Goal: Task Accomplishment & Management: Manage account settings

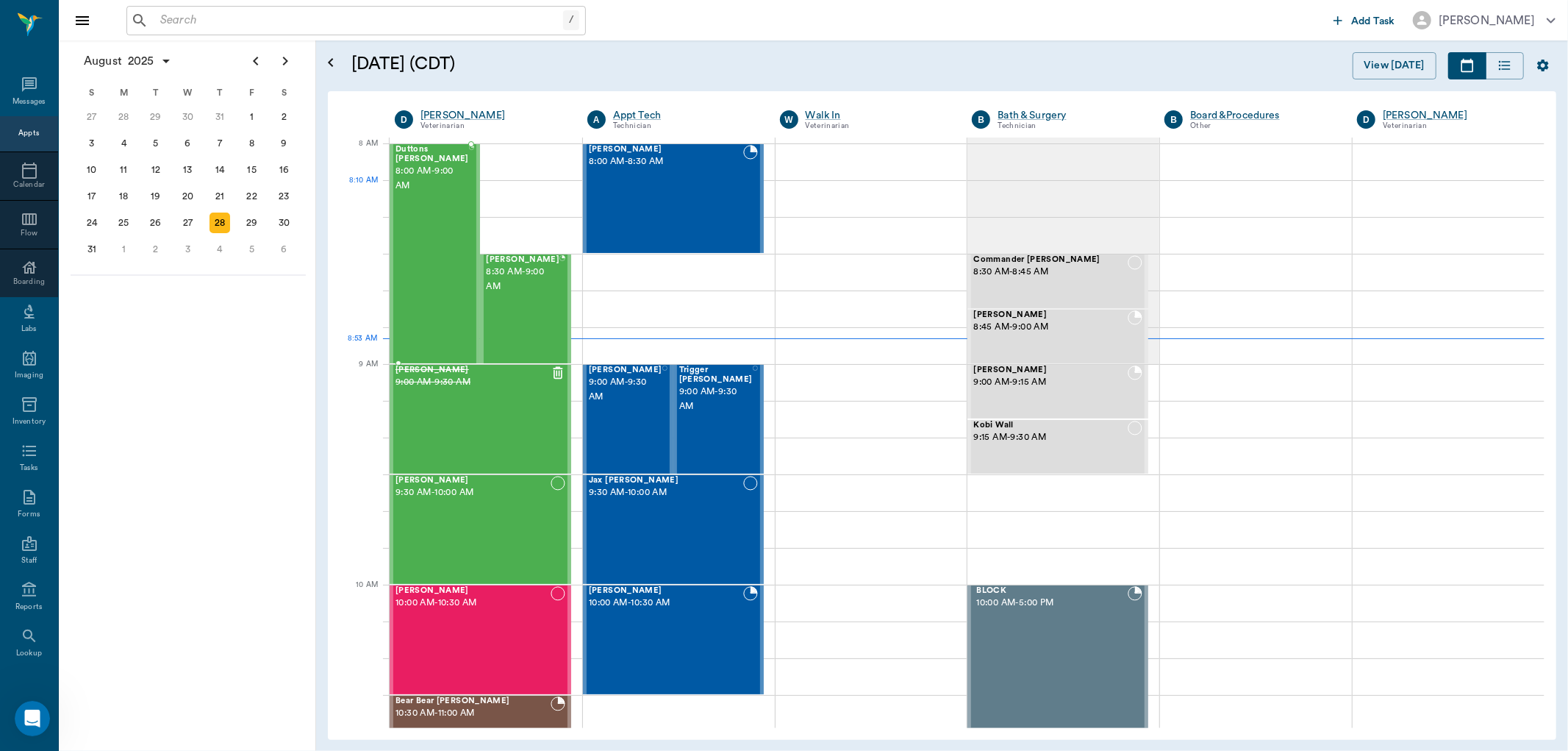
click at [447, 204] on div "Duttons [PERSON_NAME] 8:00 AM - 9:00 AM" at bounding box center [431, 253] width 73 height 217
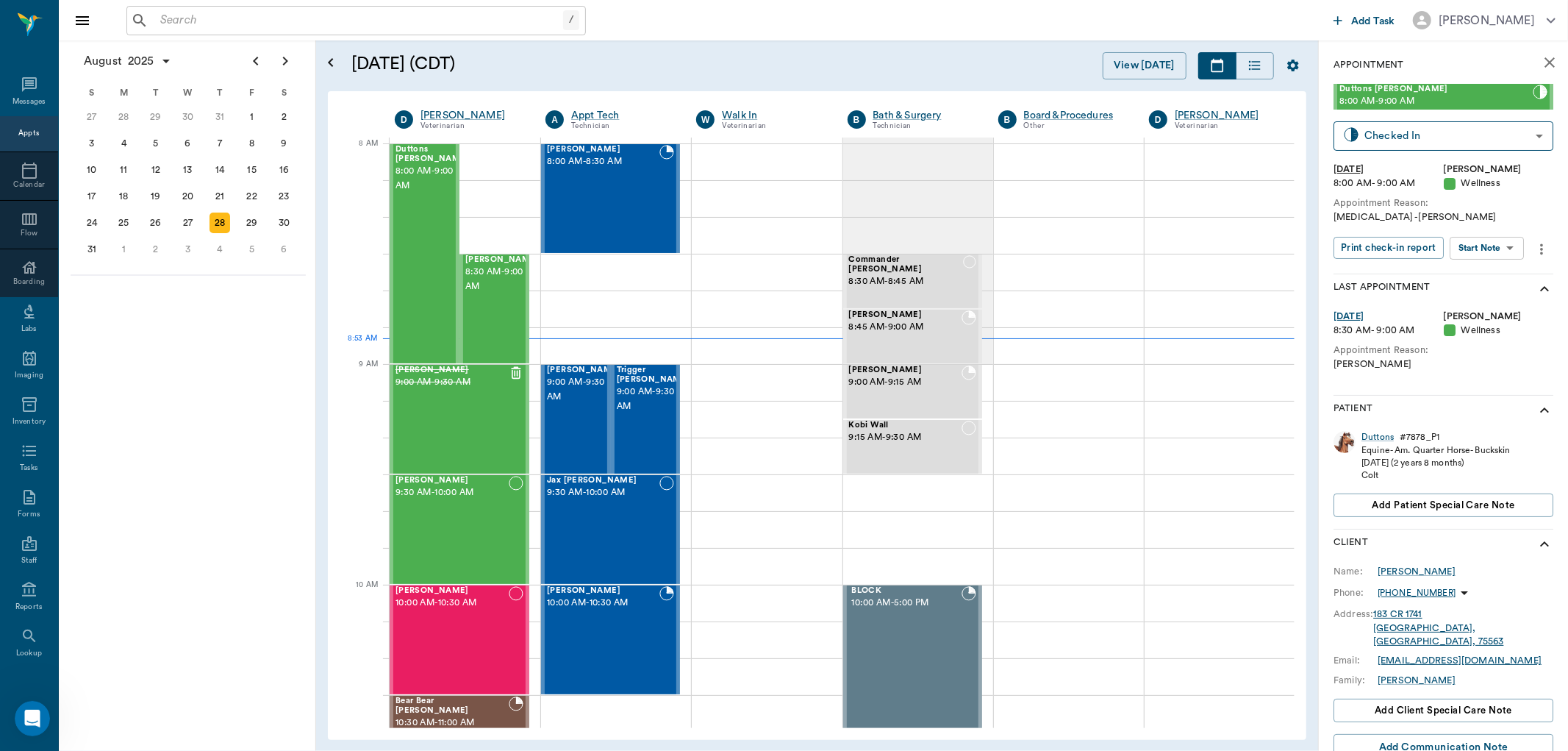
click at [1496, 242] on body "/ ​ Add Task Dr. Bert Ellsworth Nectar Messages Appts Calendar Flow Boarding La…" at bounding box center [784, 376] width 1568 height 751
click at [1482, 297] on button "Start Surgery" at bounding box center [1476, 301] width 61 height 17
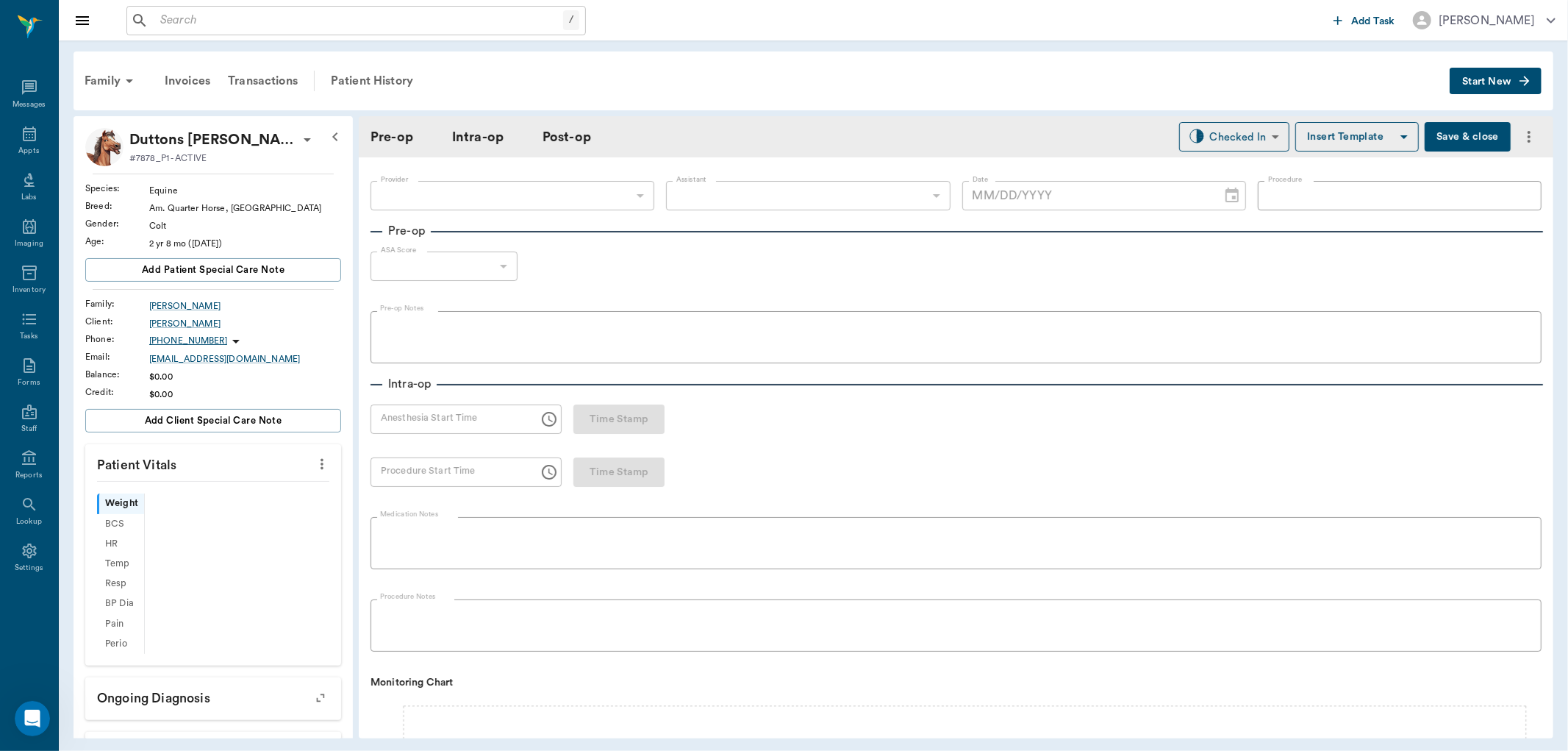
type input "63ec2f075fda476ae8351a4d"
type input "[DATE]"
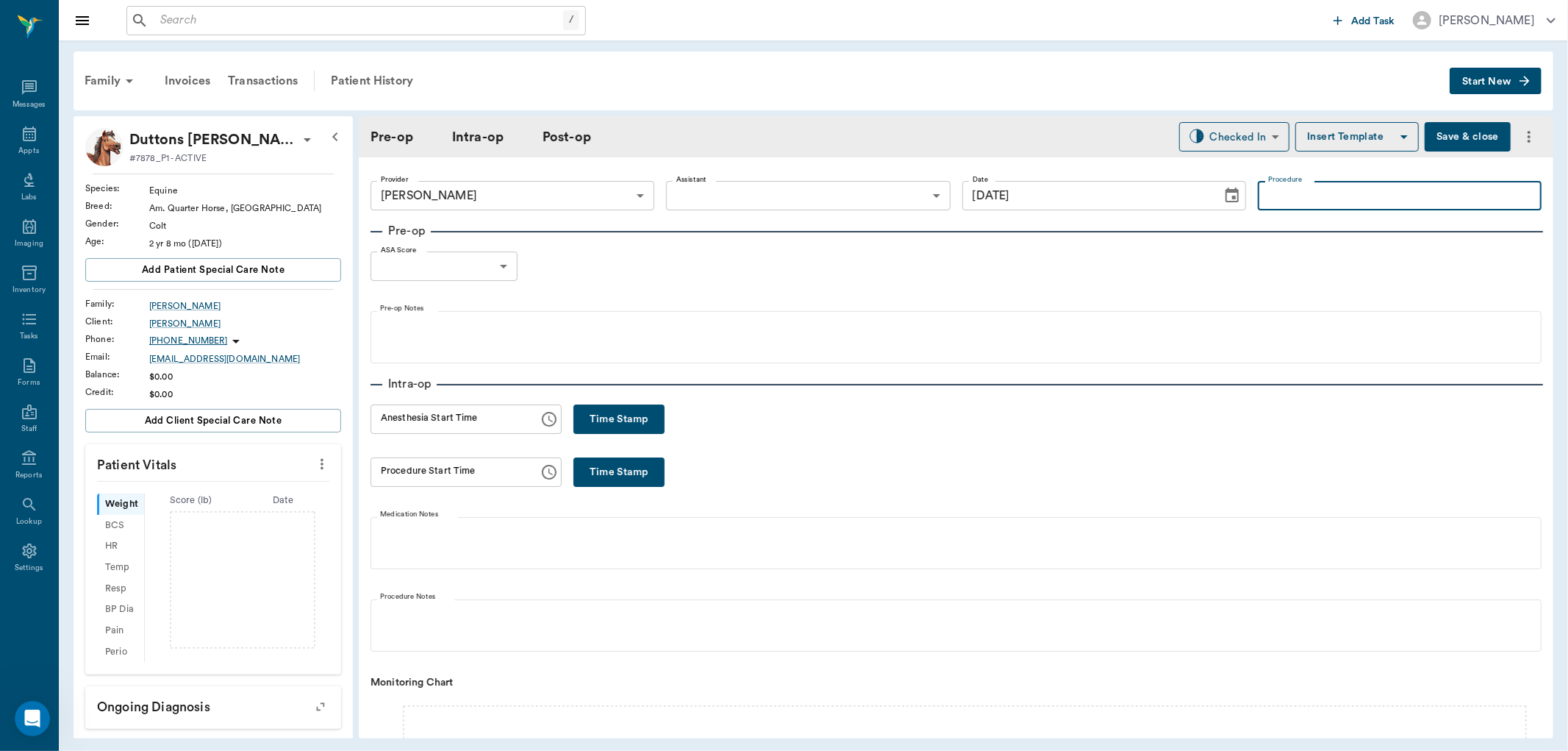
click at [1284, 200] on input "Procedure" at bounding box center [1400, 195] width 283 height 29
type input "Equine Castration"
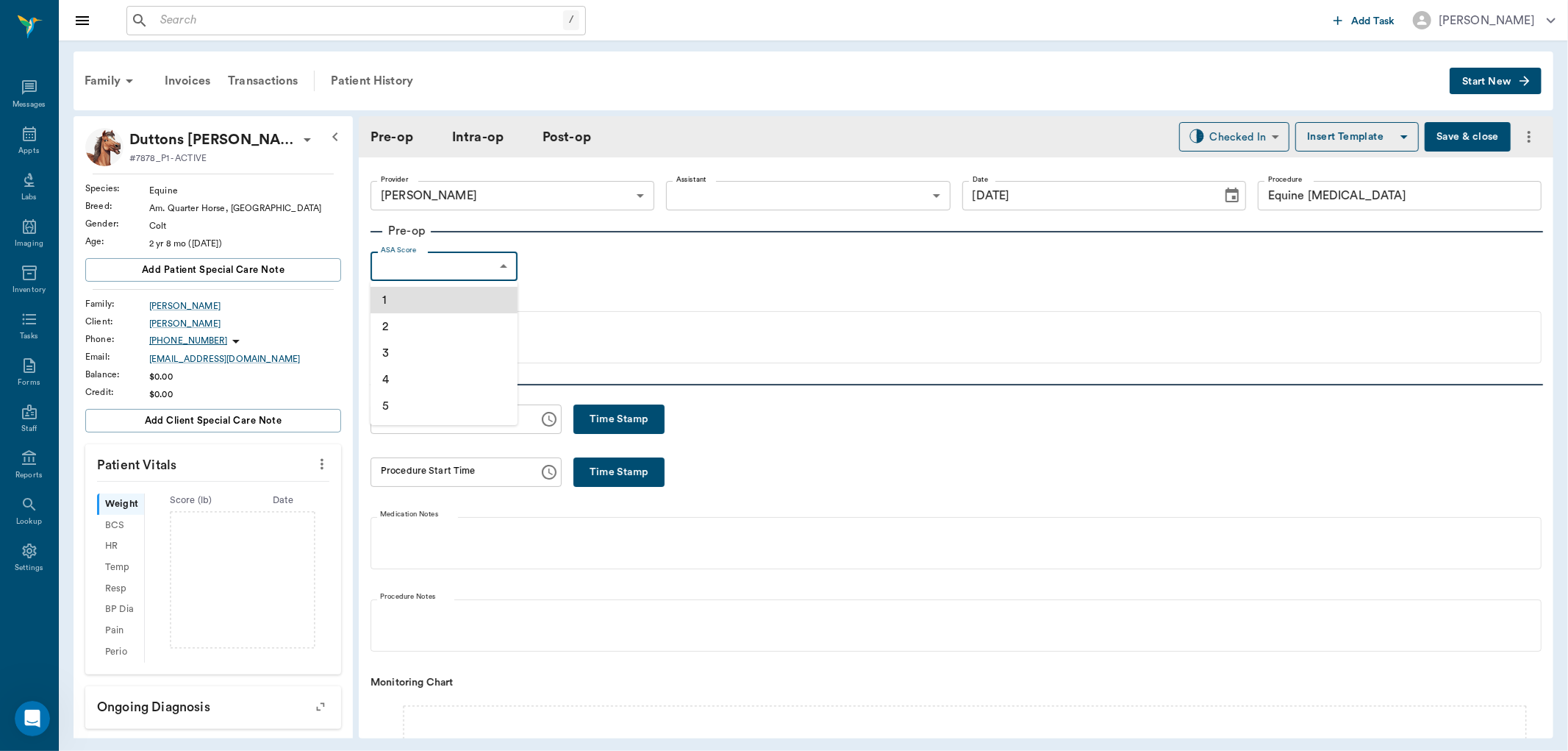
click at [494, 266] on body "/ ​ Add Task Dr. Bert Ellsworth Nectar Messages Appts Labs Imaging Inventory Ta…" at bounding box center [784, 376] width 1568 height 751
click at [437, 295] on li "1" at bounding box center [444, 300] width 147 height 27
type input "1"
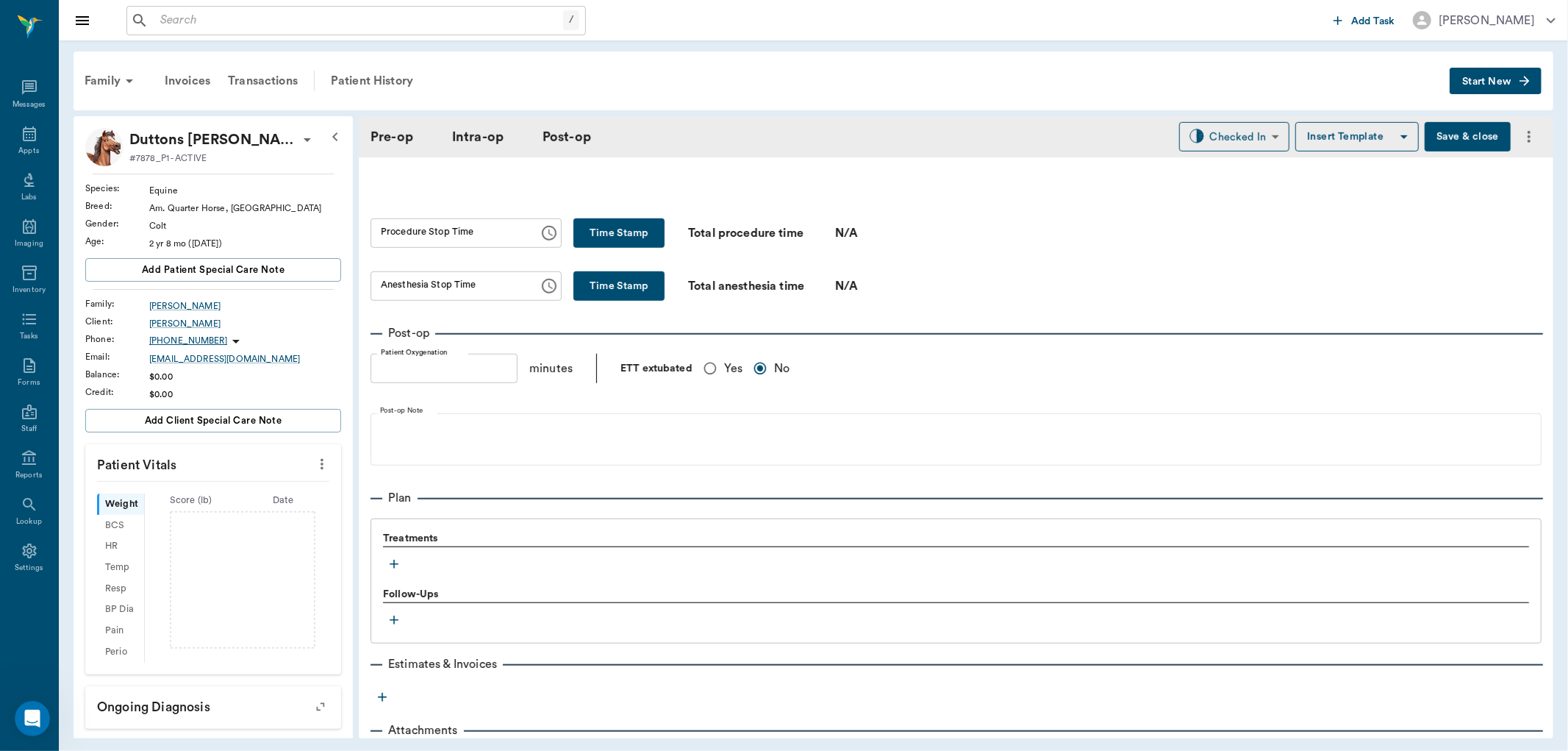
scroll to position [858, 0]
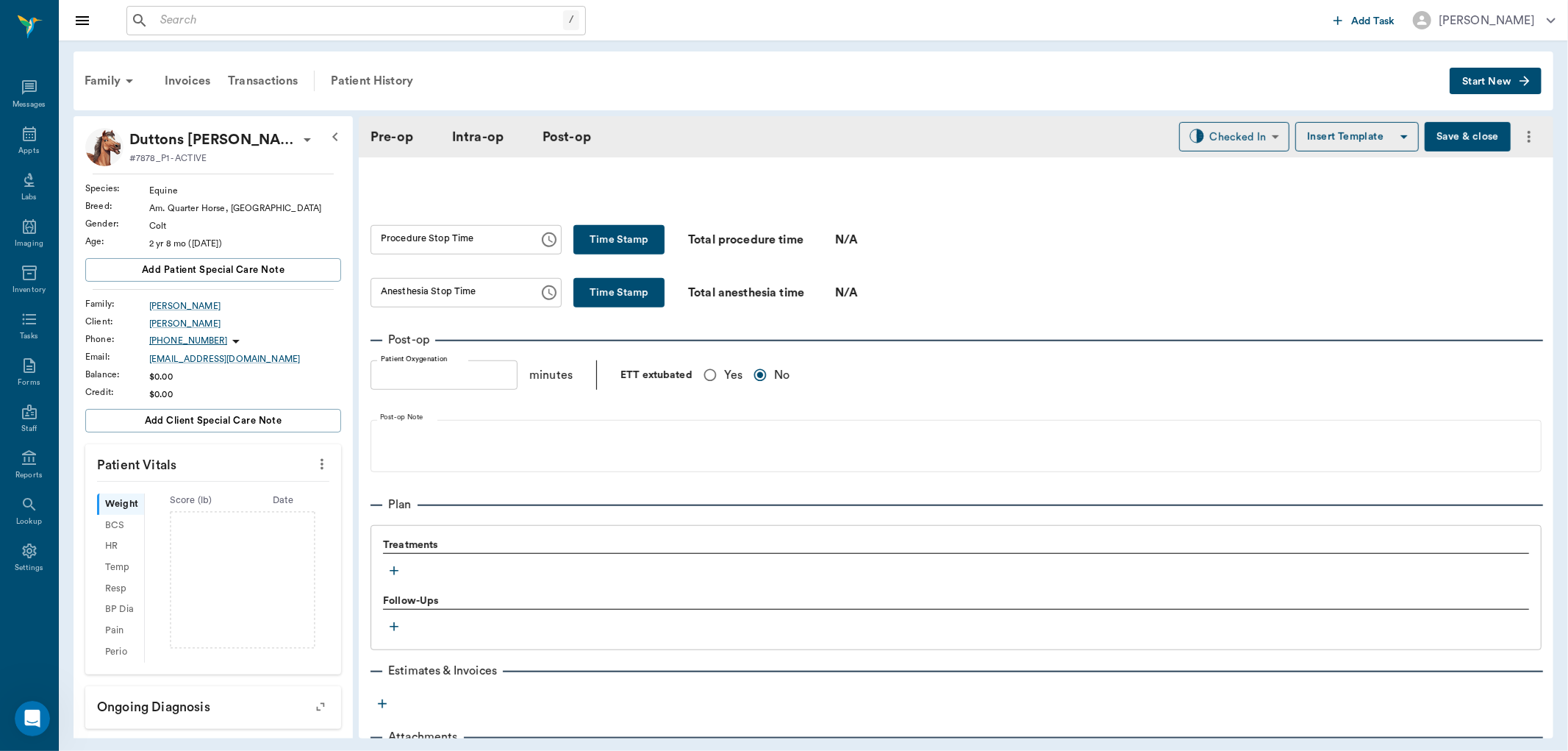
click at [390, 572] on icon "button" at bounding box center [394, 570] width 15 height 15
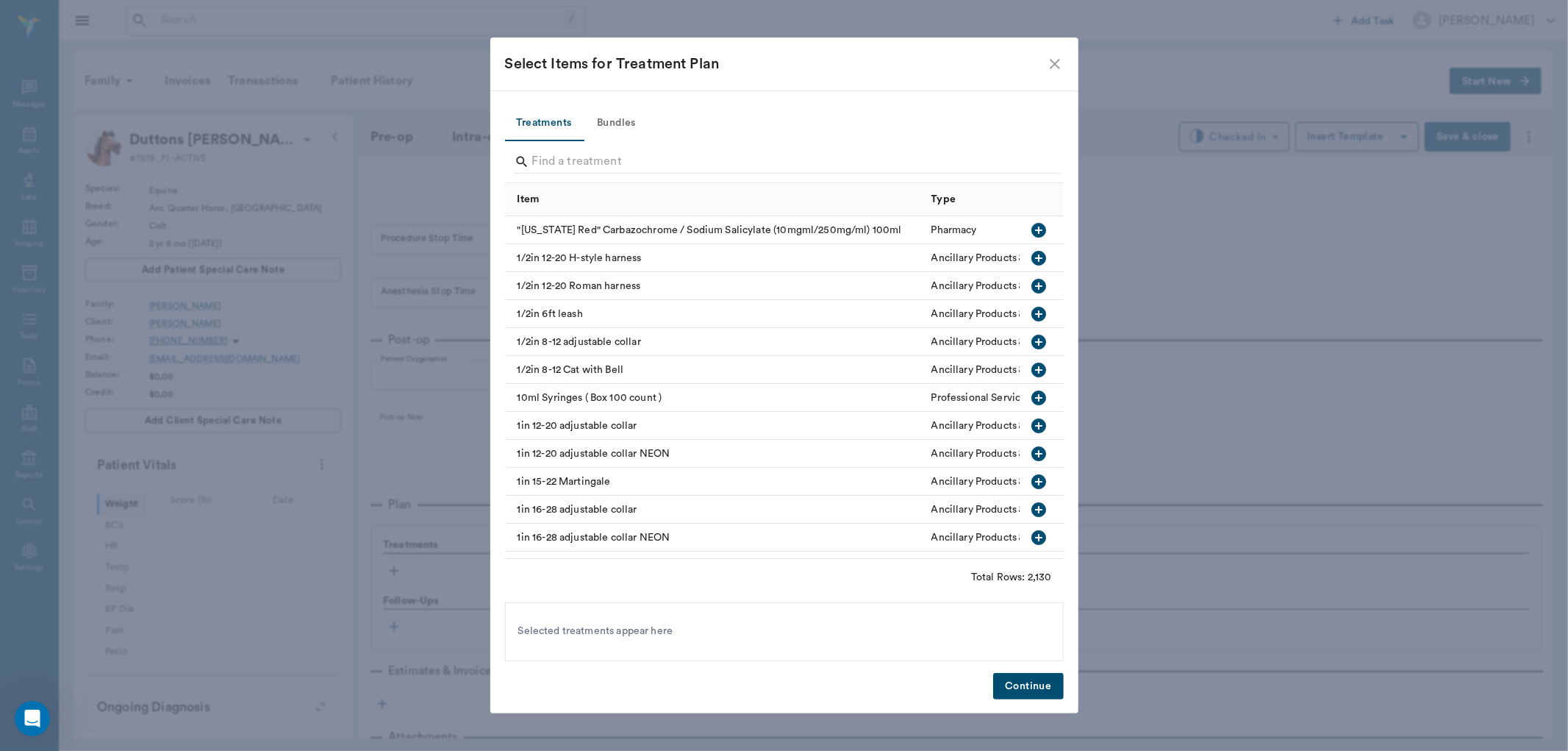
click at [619, 129] on button "Bundles" at bounding box center [617, 123] width 66 height 35
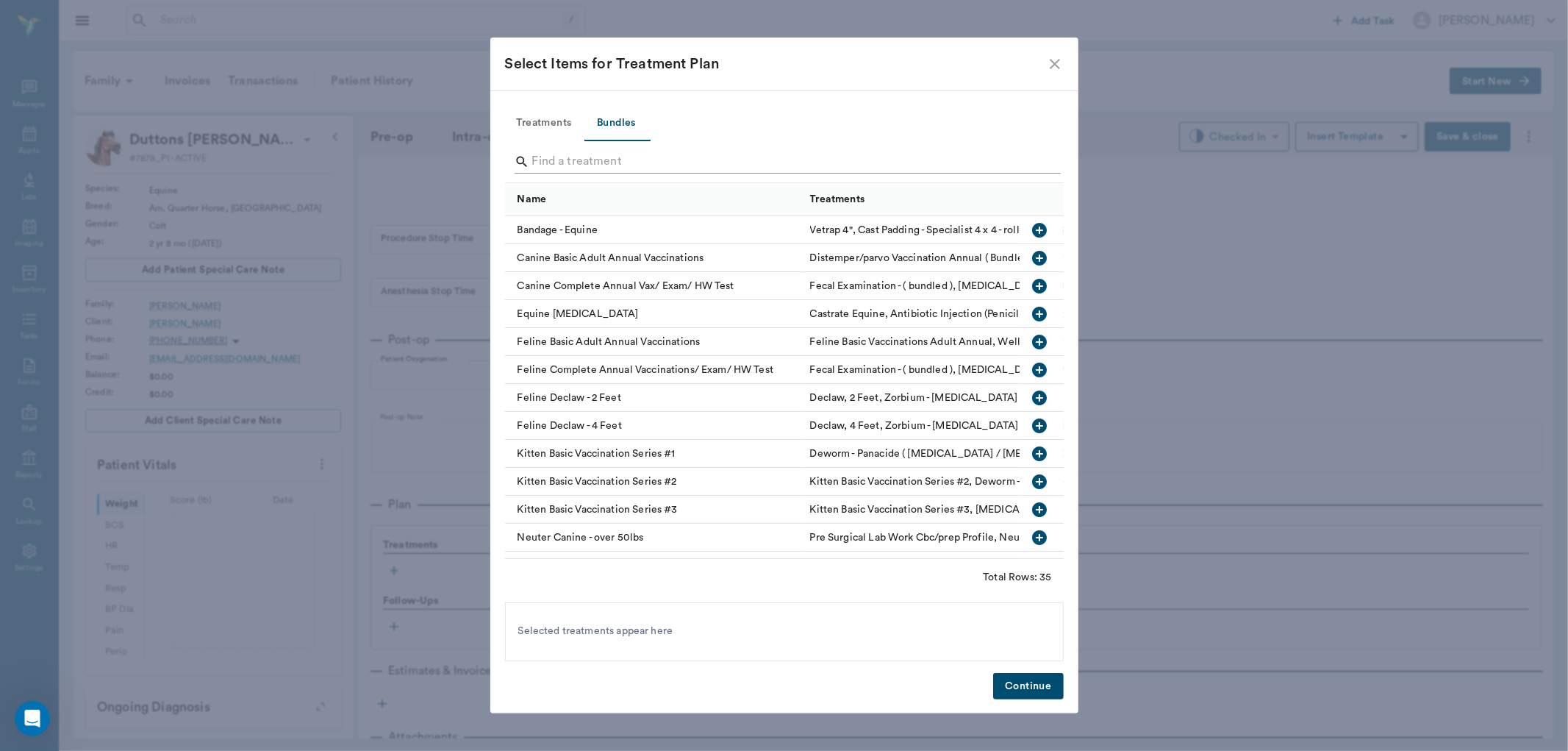
click at [621, 150] on input "Search" at bounding box center [785, 162] width 506 height 24
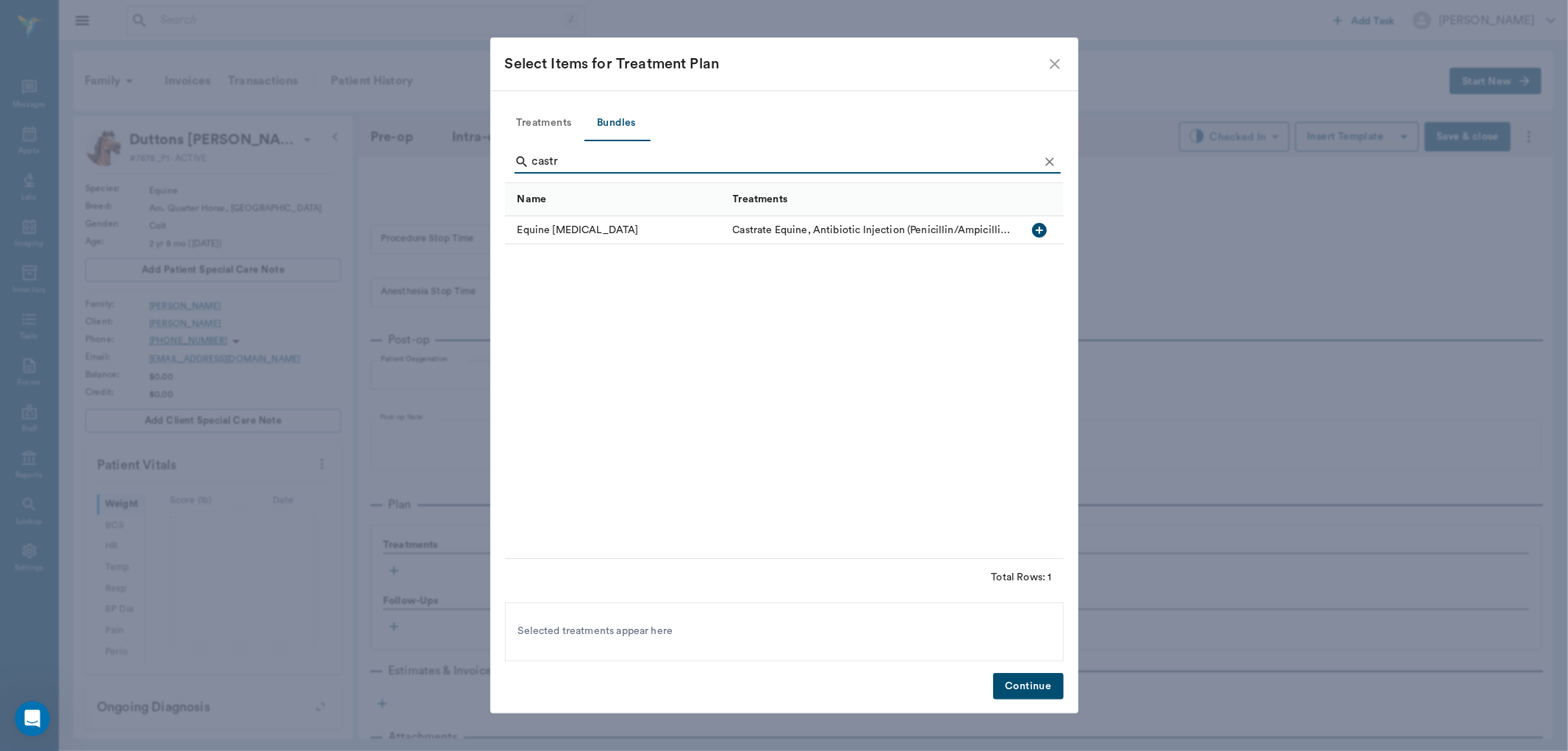
type input "castr"
click at [1050, 222] on div at bounding box center [1041, 230] width 44 height 28
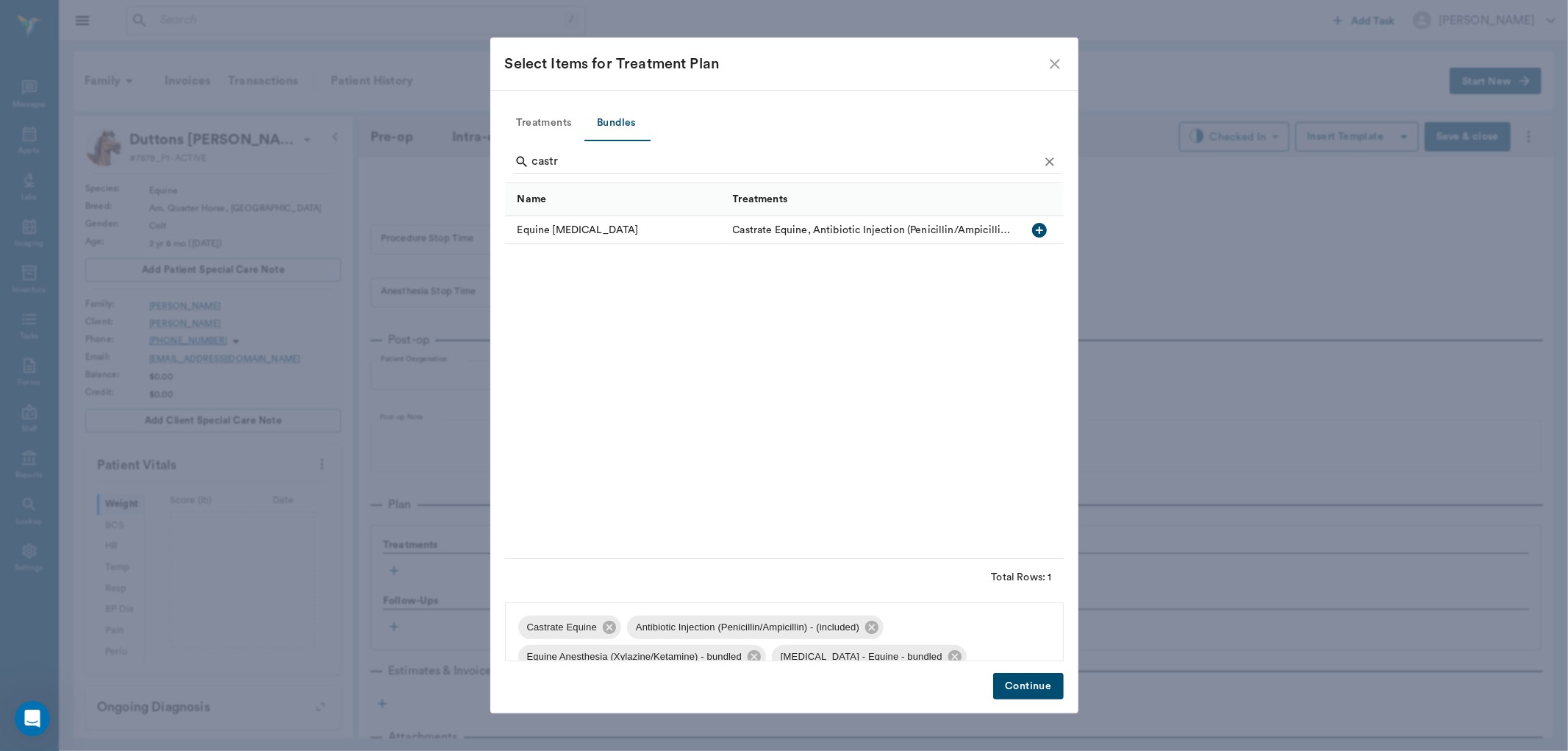
click at [1022, 692] on button "Continue" at bounding box center [1028, 686] width 70 height 28
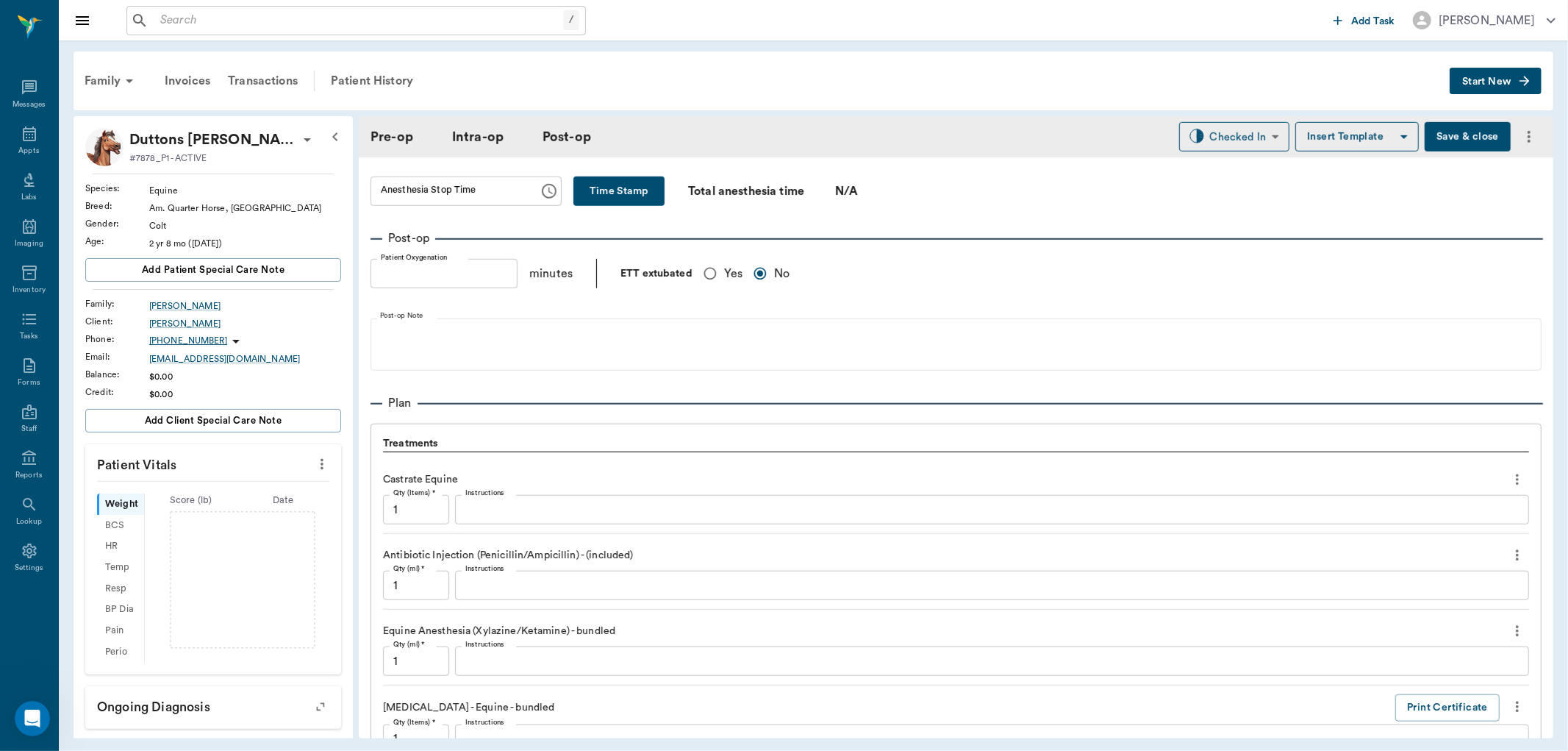
scroll to position [1104, 0]
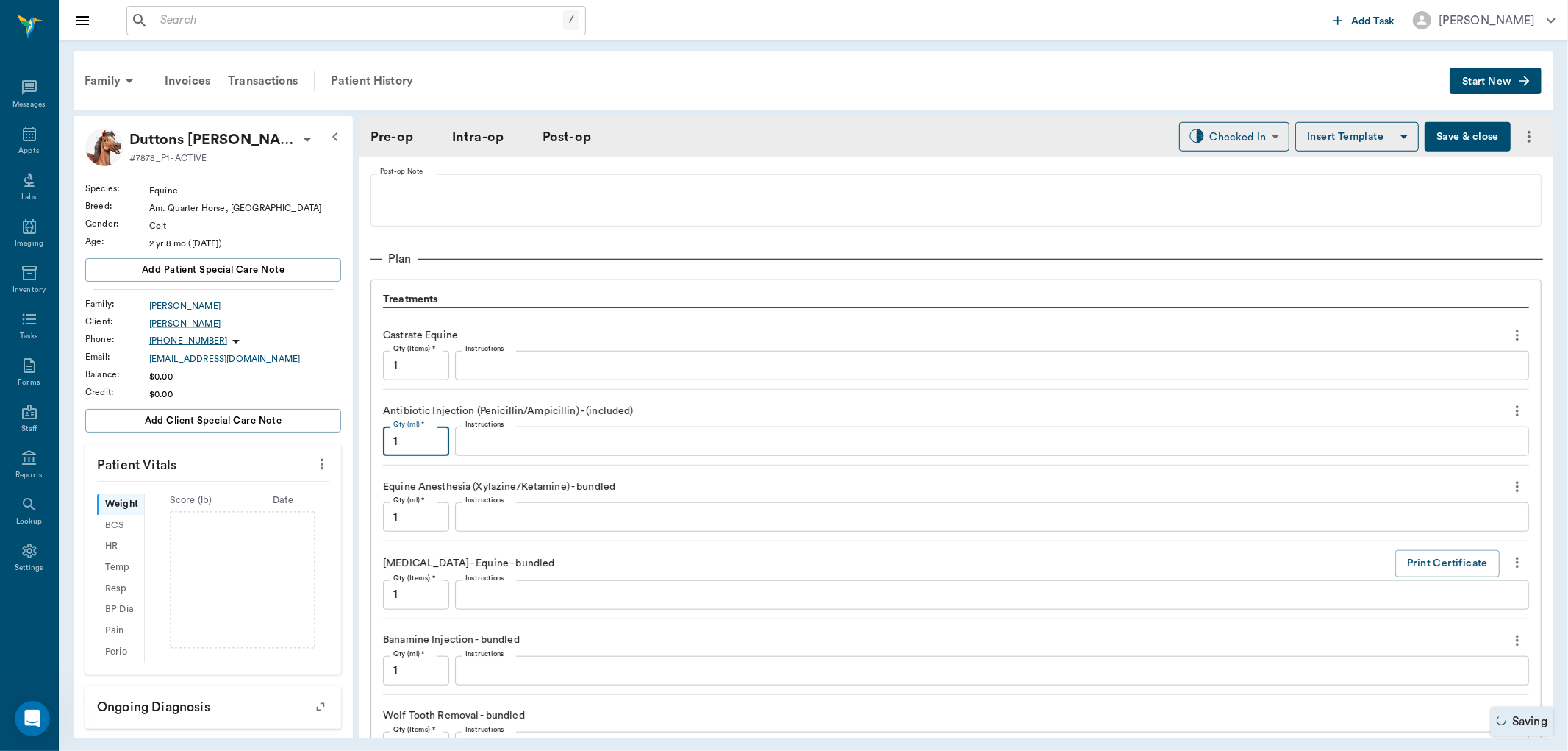
click at [436, 434] on input "1" at bounding box center [416, 441] width 66 height 29
type input "10"
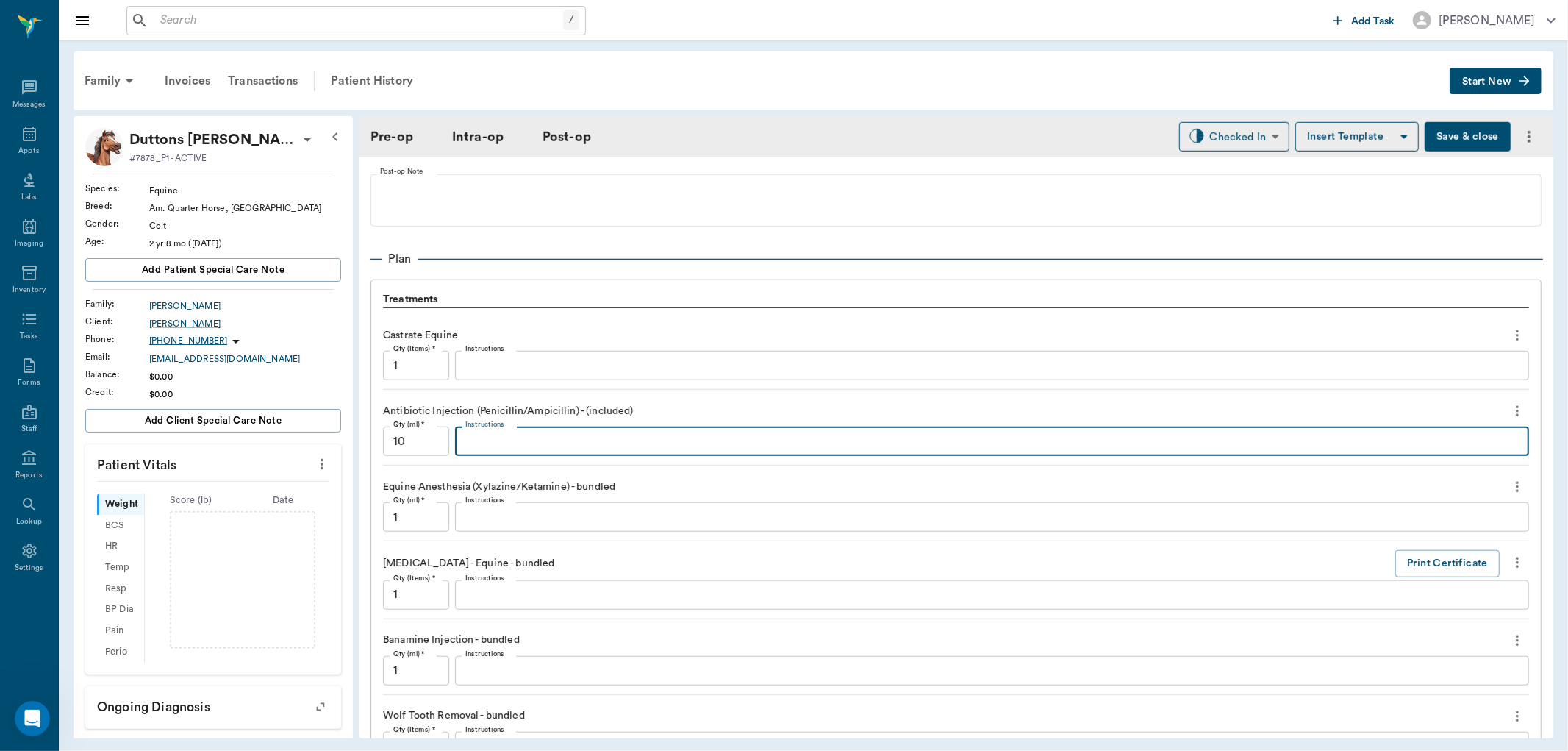
click at [531, 446] on textarea "Instructions" at bounding box center [992, 441] width 1053 height 17
type textarea "Amp"
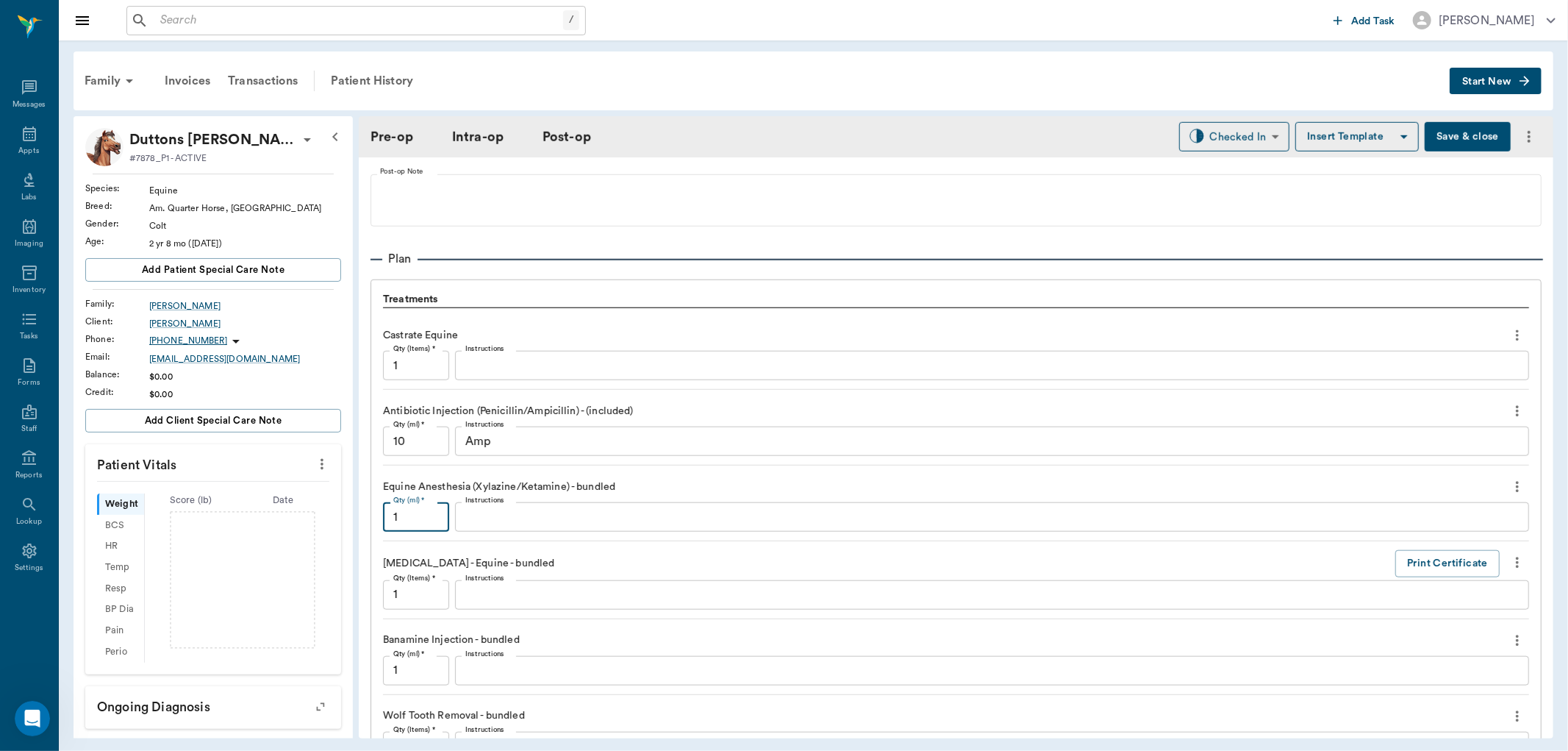
click at [428, 525] on input "1" at bounding box center [416, 516] width 66 height 29
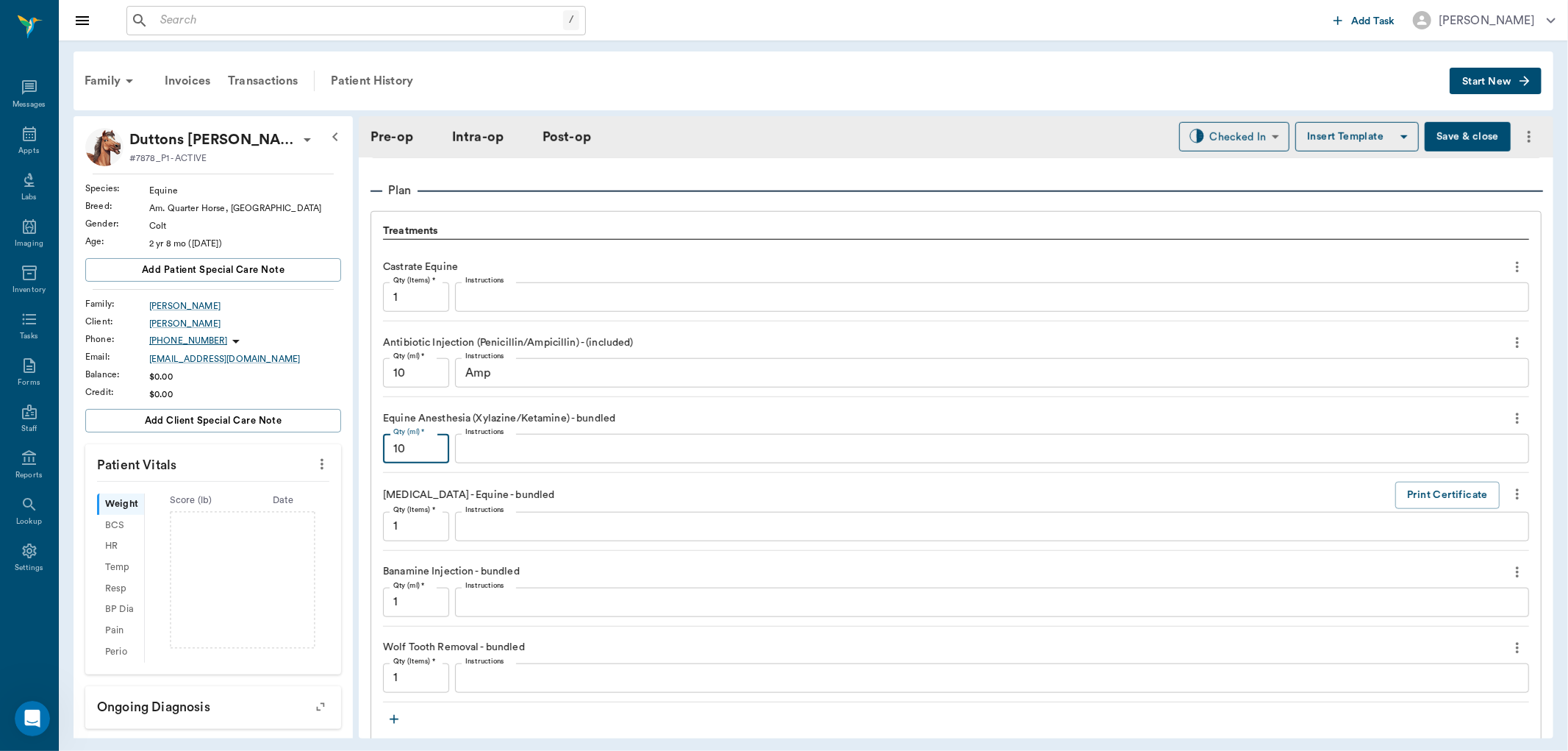
scroll to position [1267, 0]
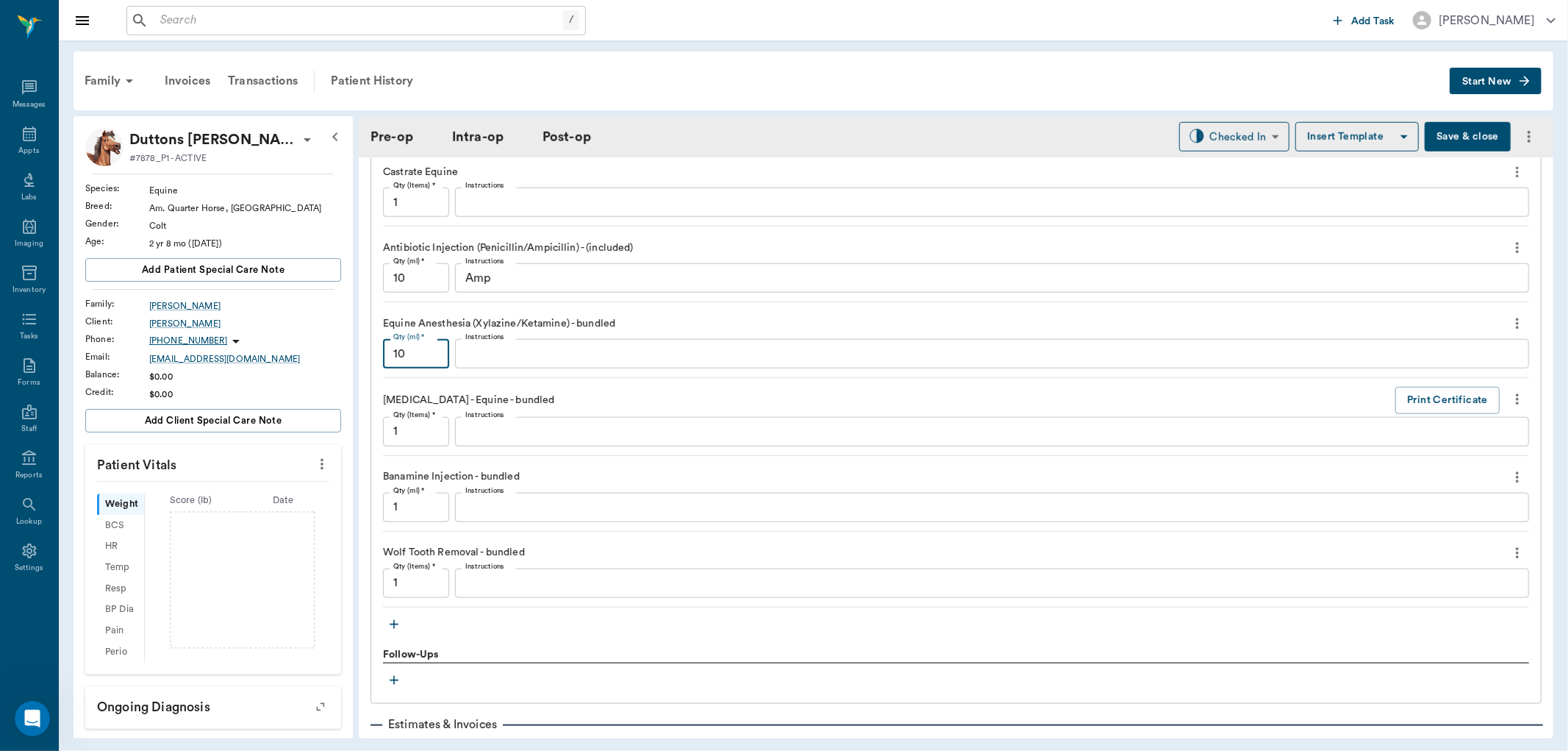
type input "10"
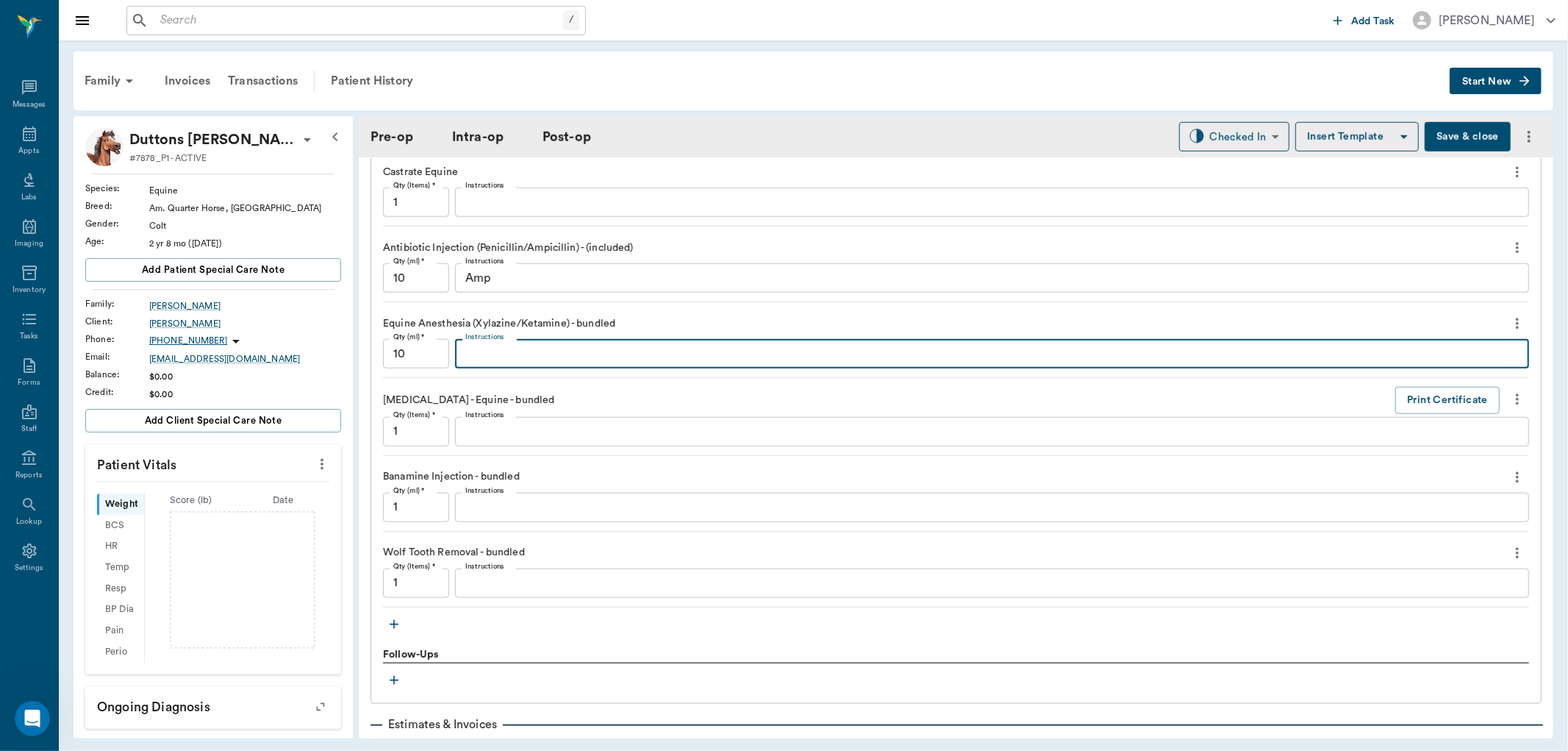
click at [490, 358] on textarea "Instructions" at bounding box center [992, 353] width 1053 height 17
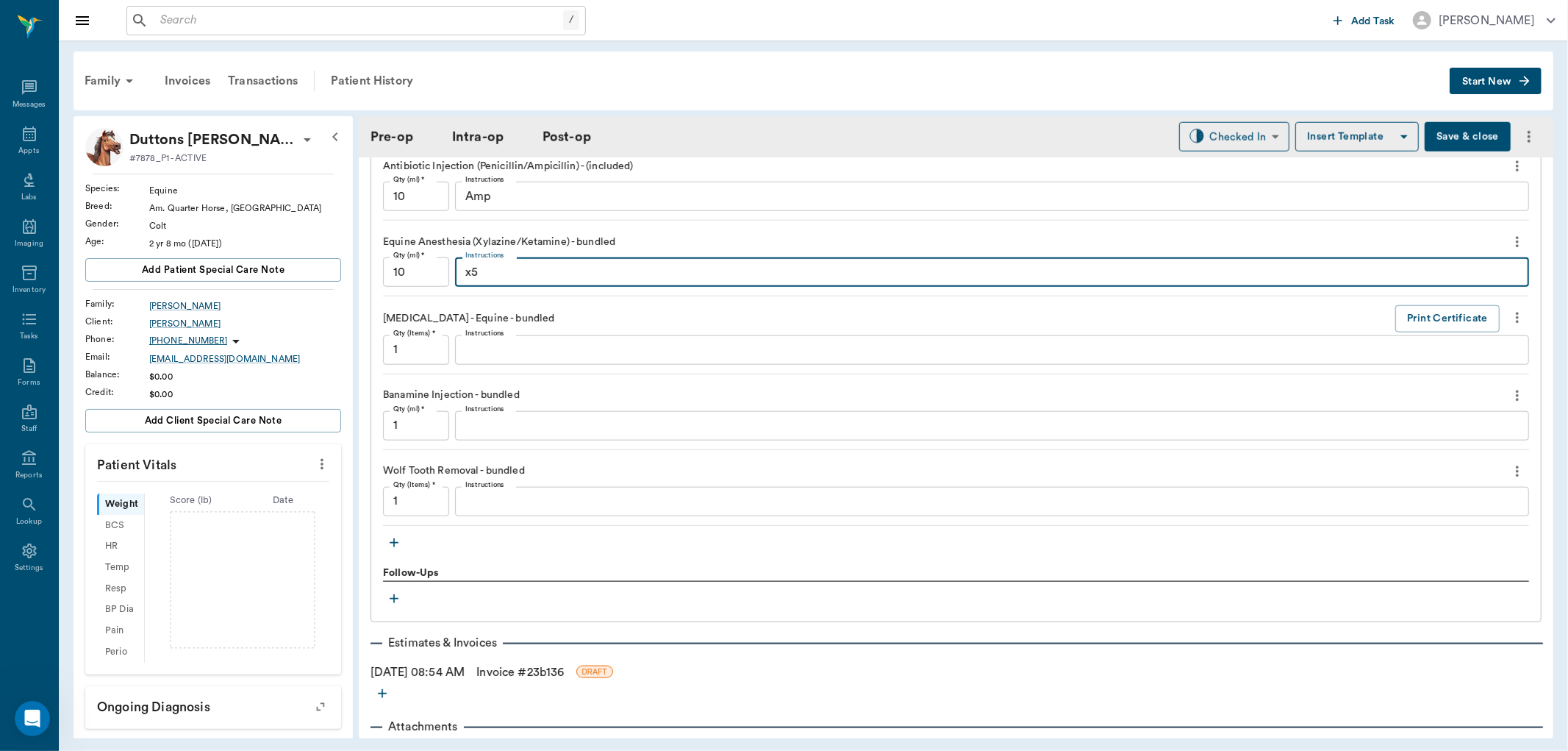
type textarea "x5"
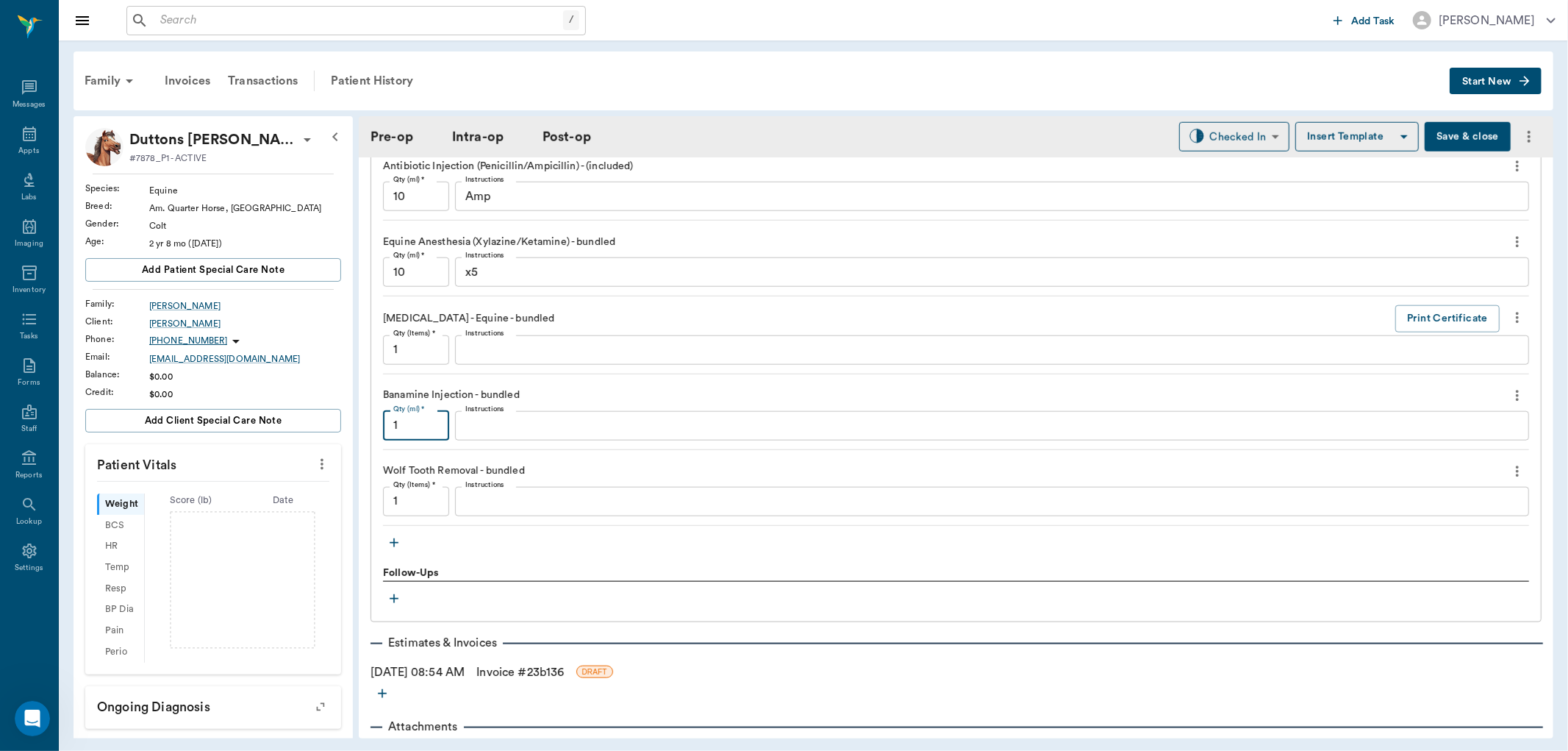
click at [420, 424] on input "1" at bounding box center [416, 425] width 66 height 29
type input "8.5"
click at [437, 488] on input "1" at bounding box center [416, 501] width 66 height 29
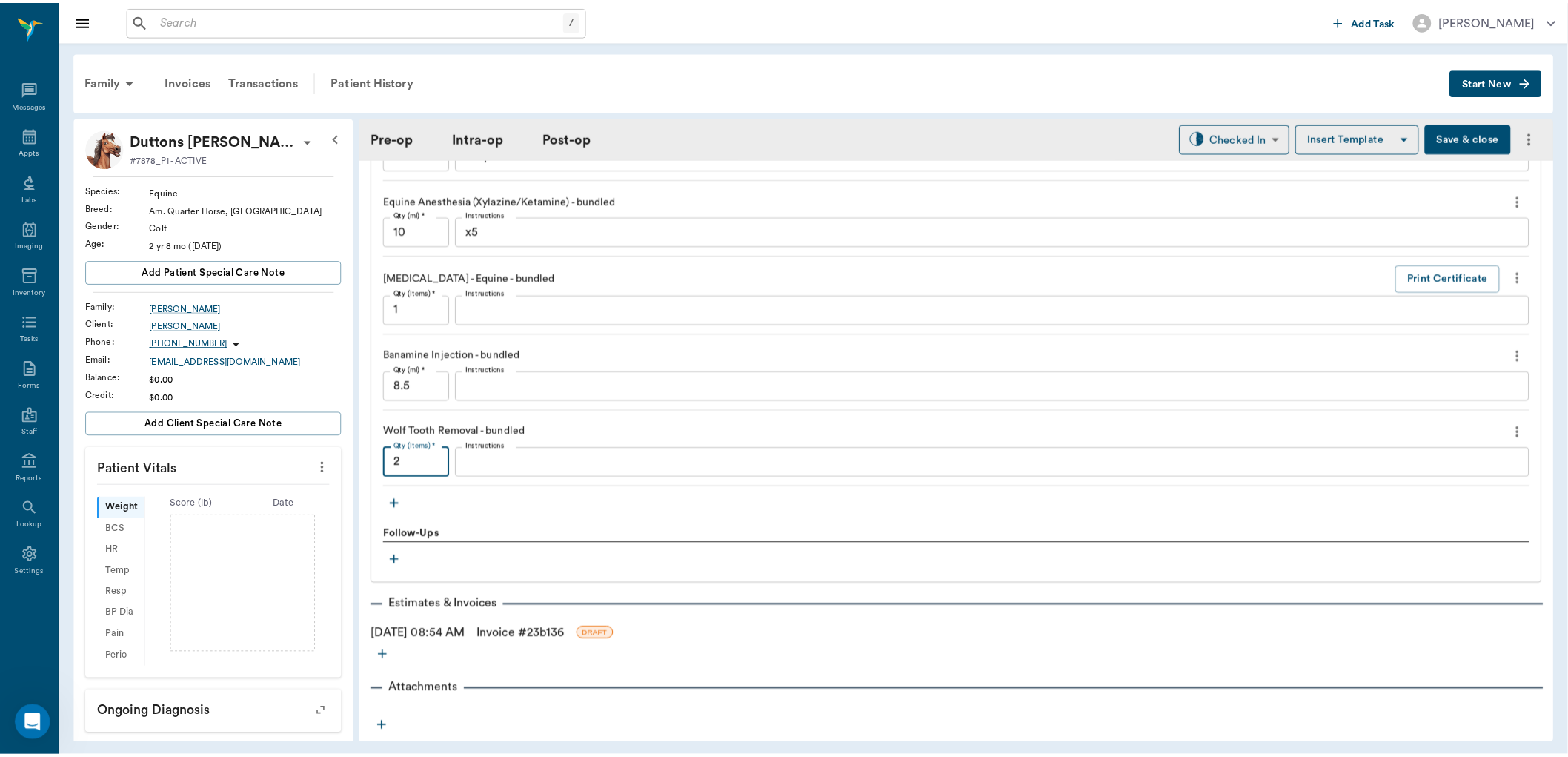
scroll to position [1431, 0]
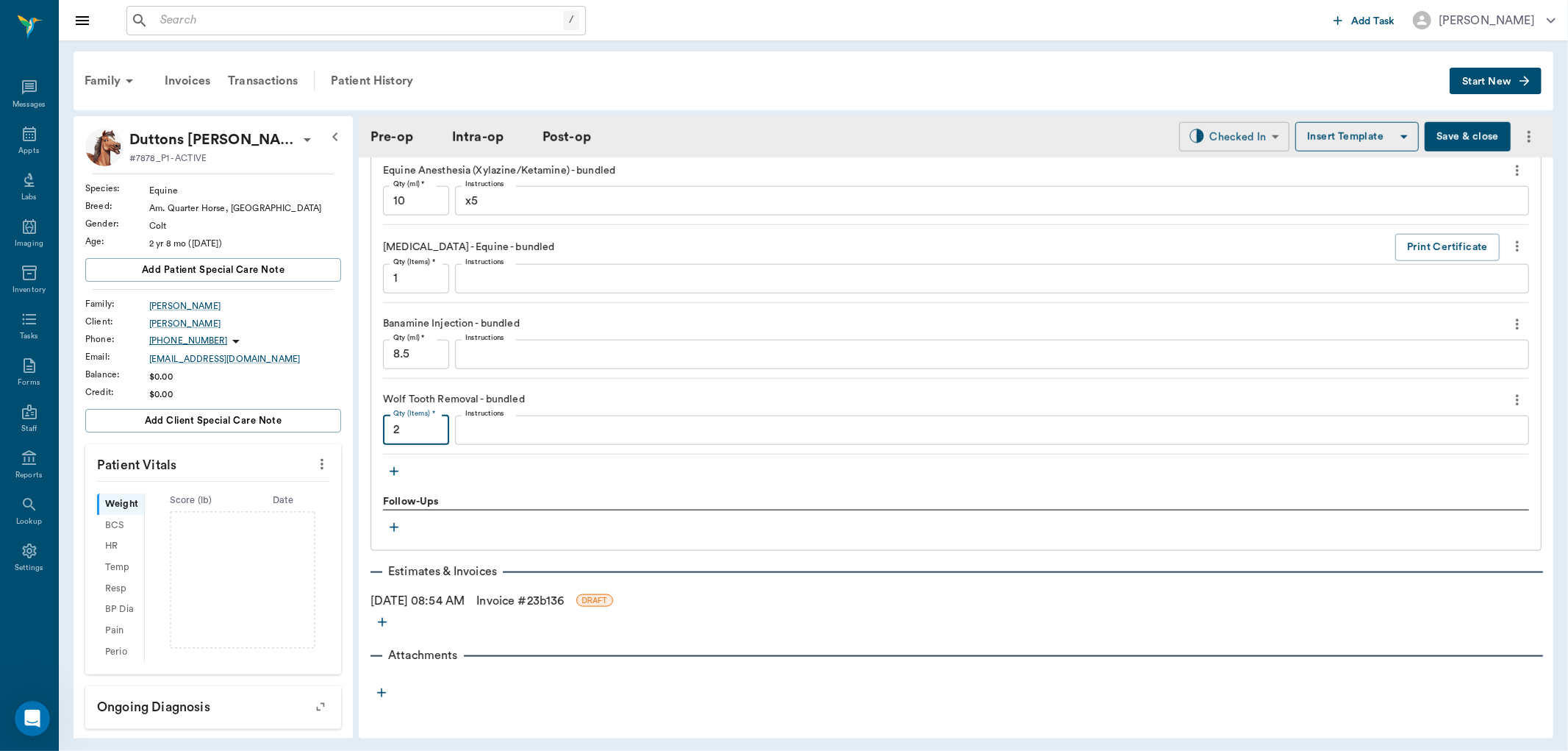
type input "2"
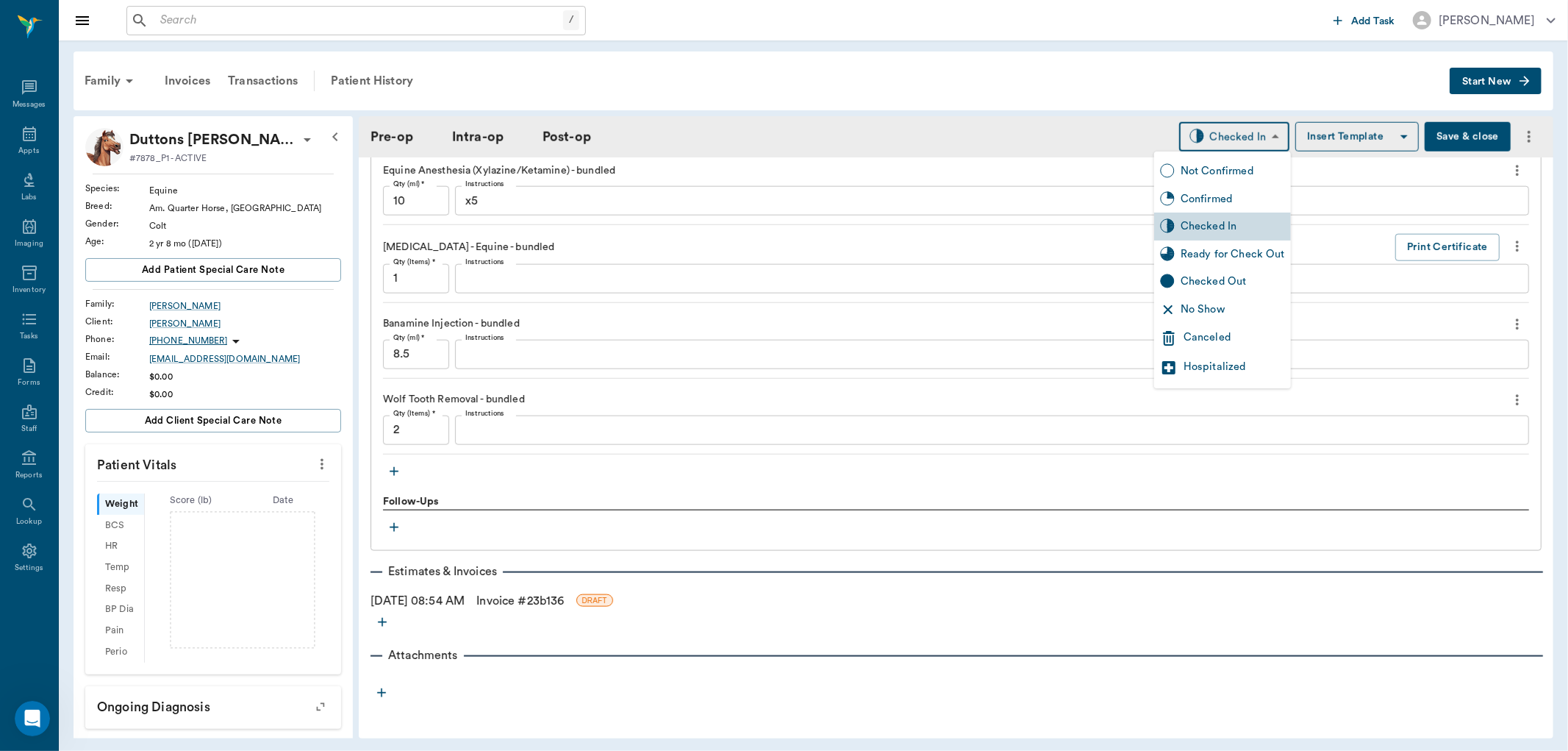
click at [1244, 135] on body "/ ​ Add Task Dr. Bert Ellsworth Nectar Messages Appts Labs Imaging Inventory Ta…" at bounding box center [784, 376] width 1568 height 751
click at [1215, 256] on div "Ready for Check Out" at bounding box center [1233, 254] width 105 height 17
type input "READY_TO_CHECKOUT"
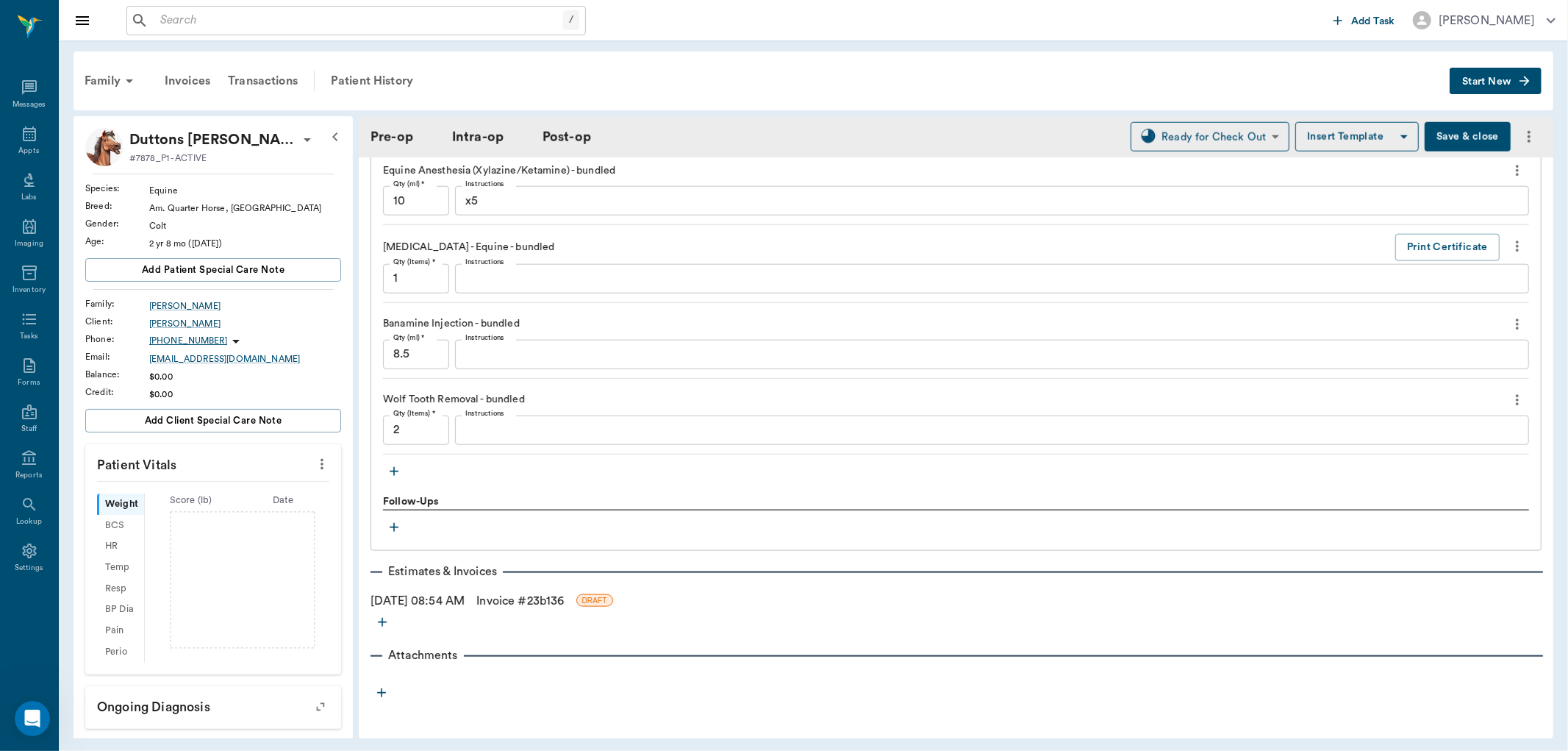
click at [524, 595] on link "Invoice # 23b136" at bounding box center [520, 601] width 87 height 17
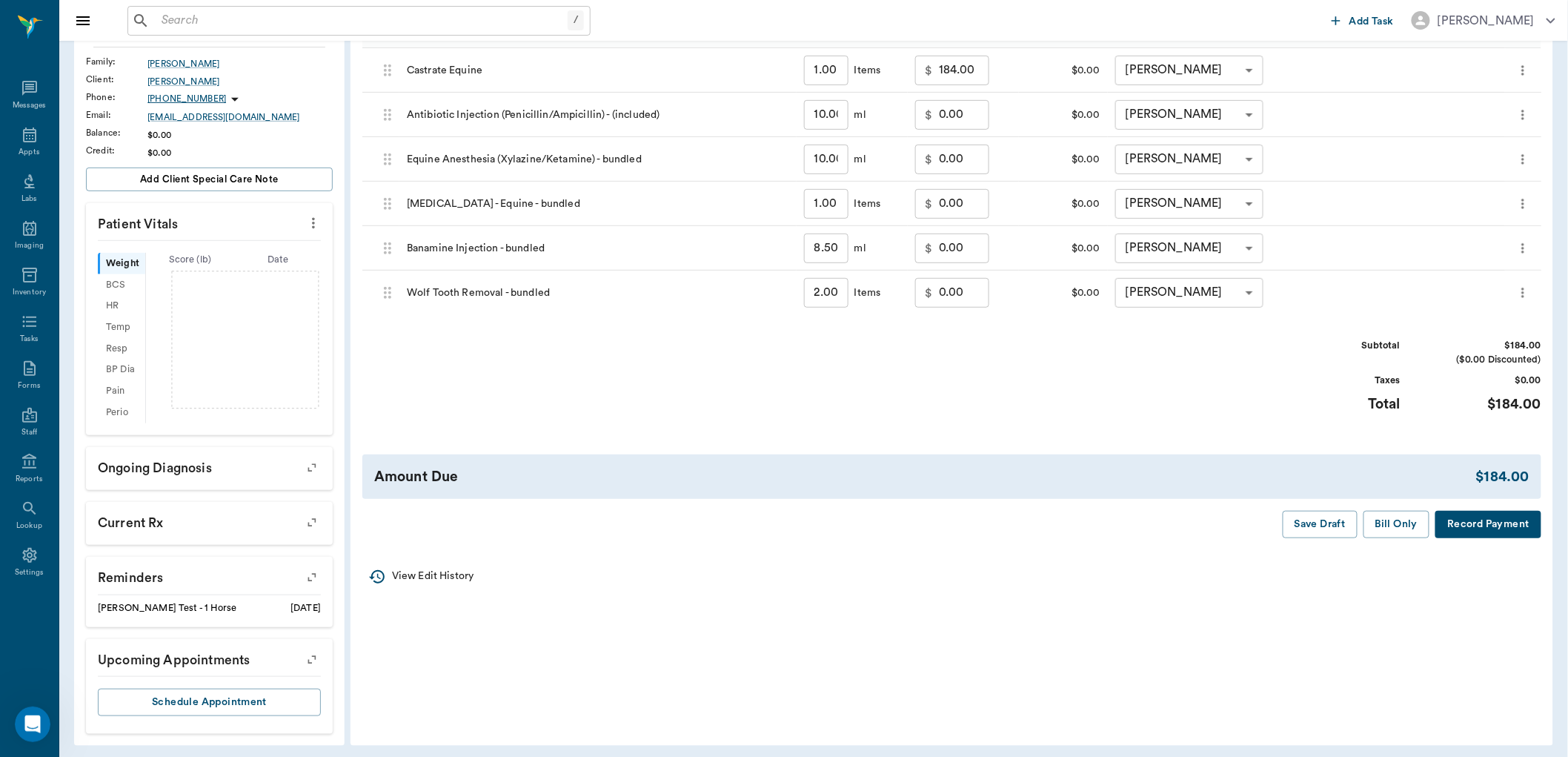
scroll to position [251, 0]
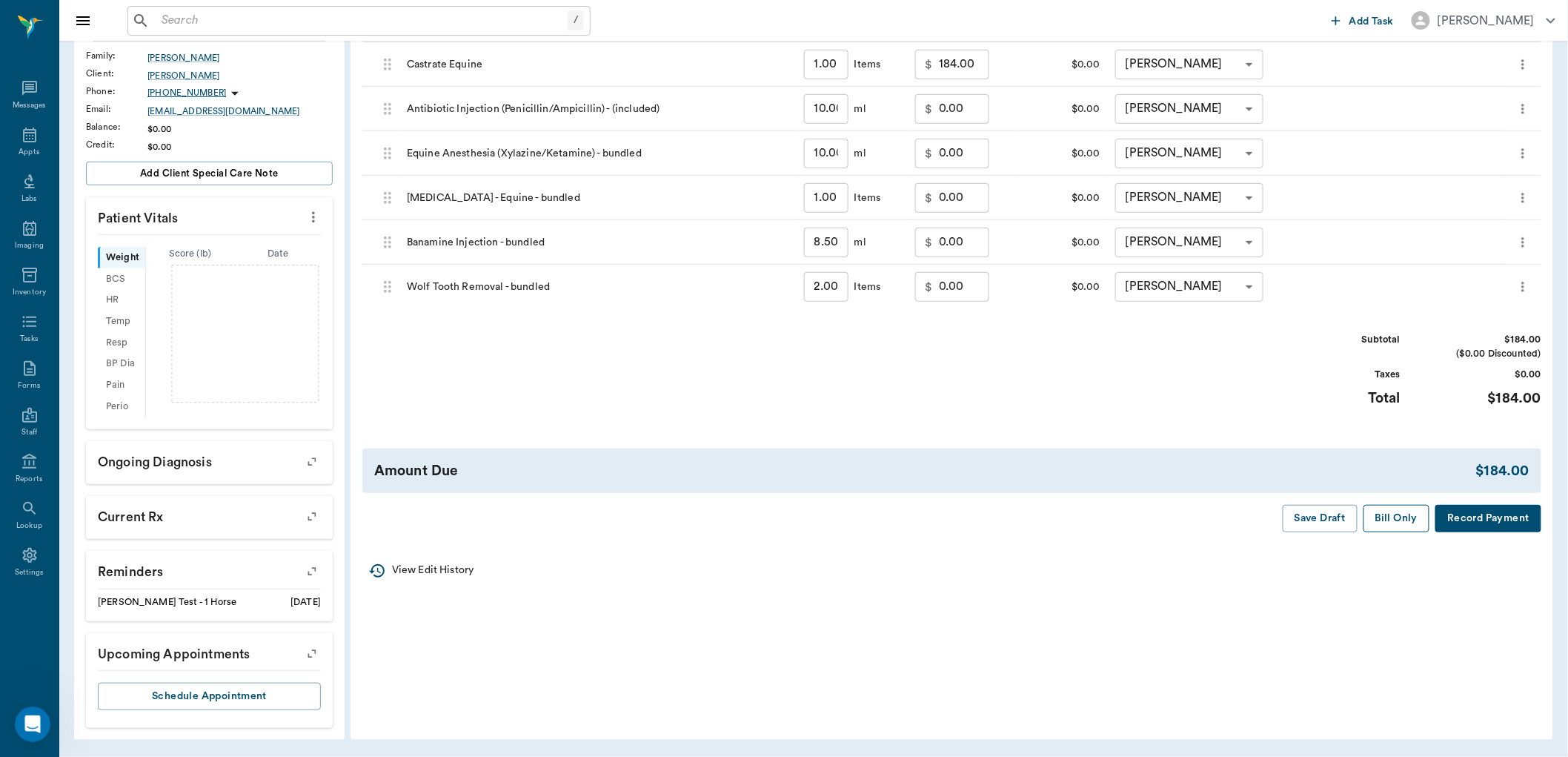
click at [1397, 516] on button "Bill Only" at bounding box center [1397, 518] width 67 height 28
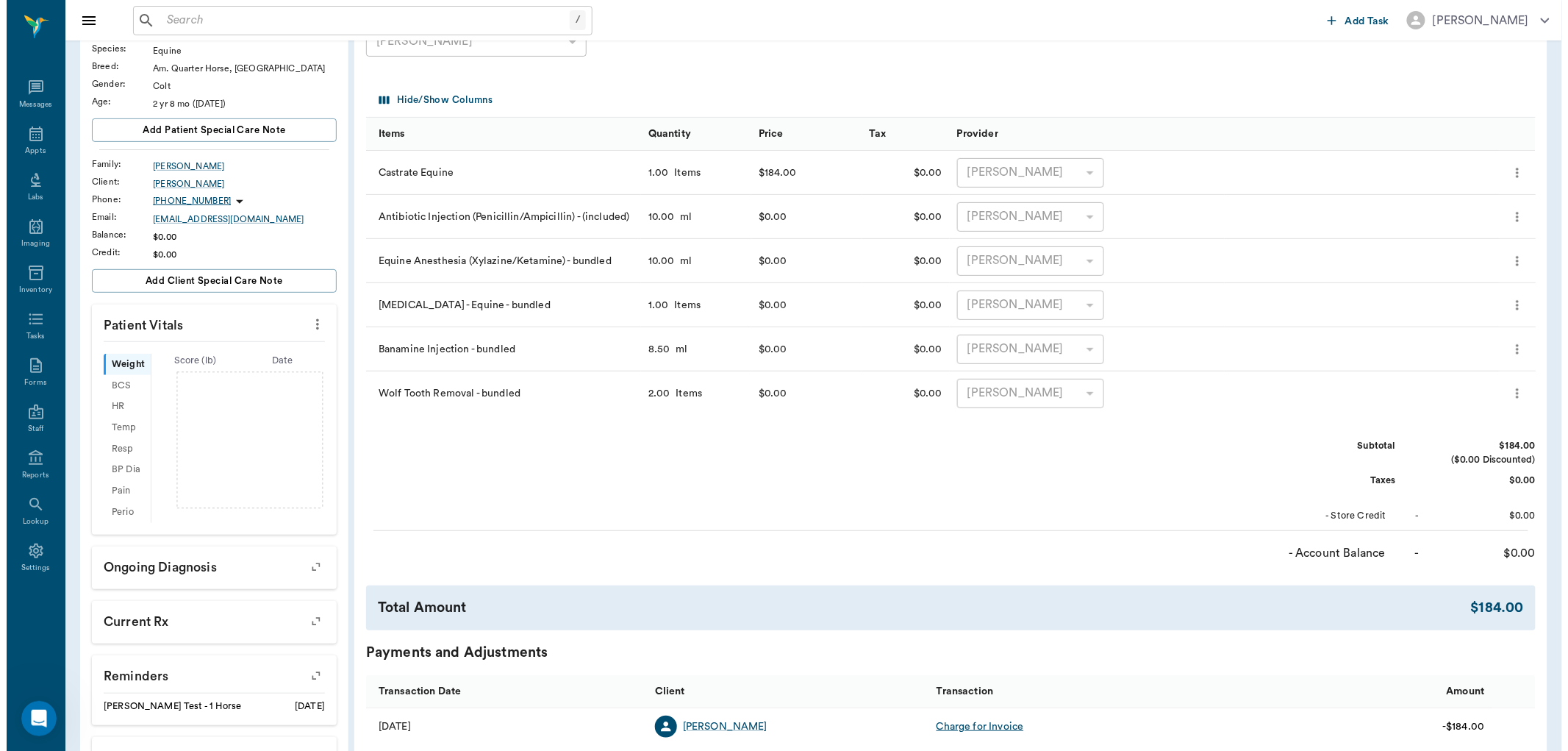
scroll to position [0, 0]
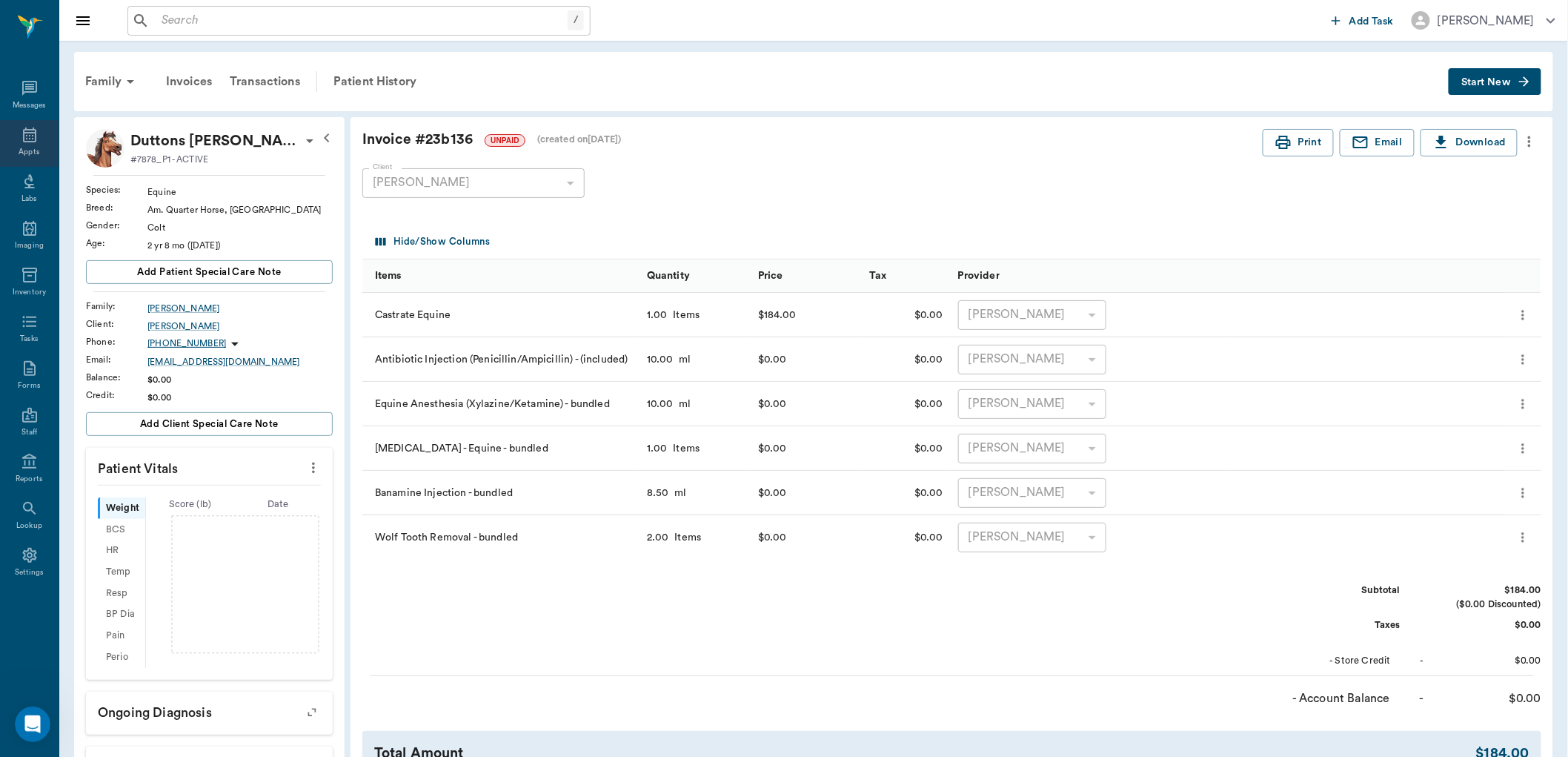
click at [33, 148] on div "Appts" at bounding box center [29, 152] width 21 height 11
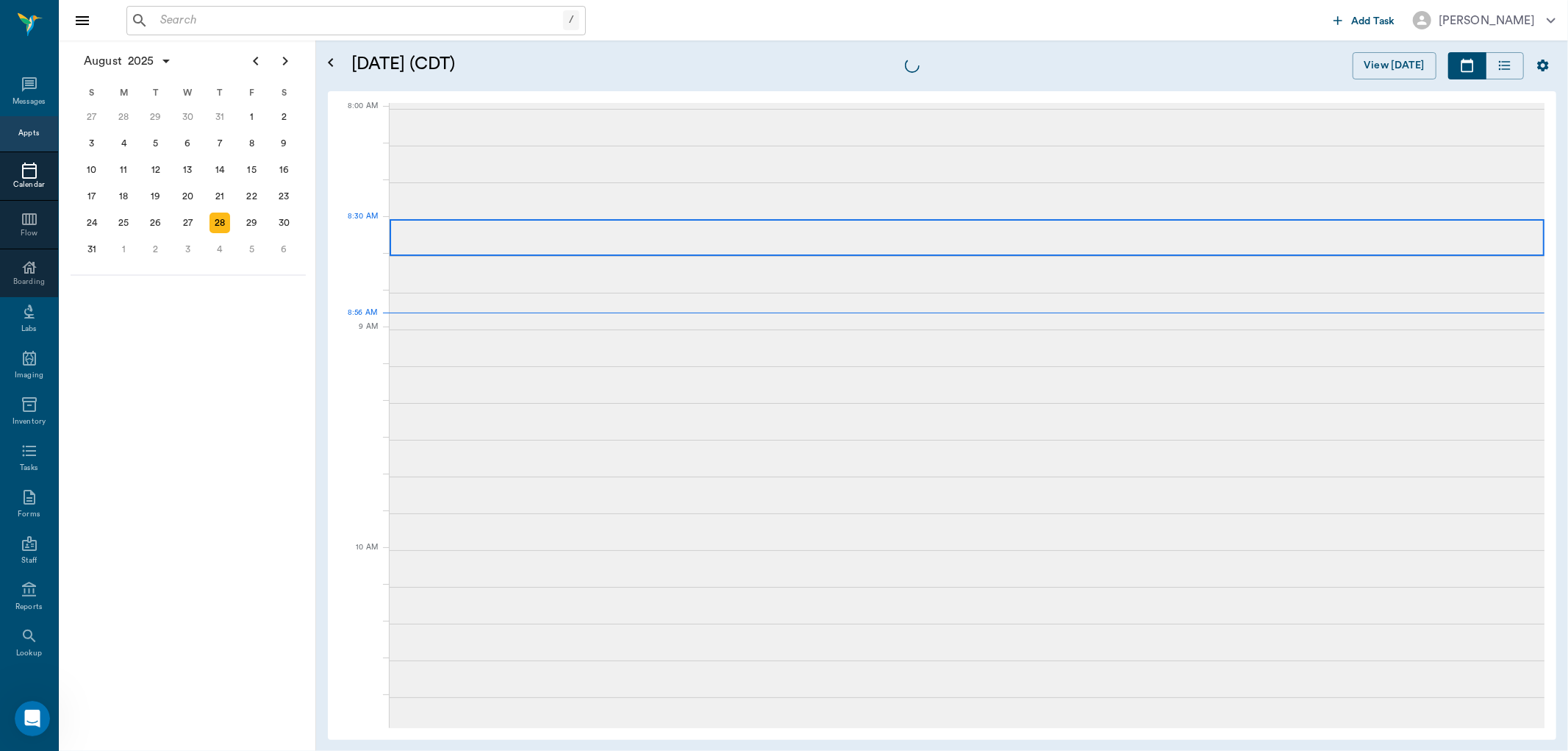
scroll to position [2, 0]
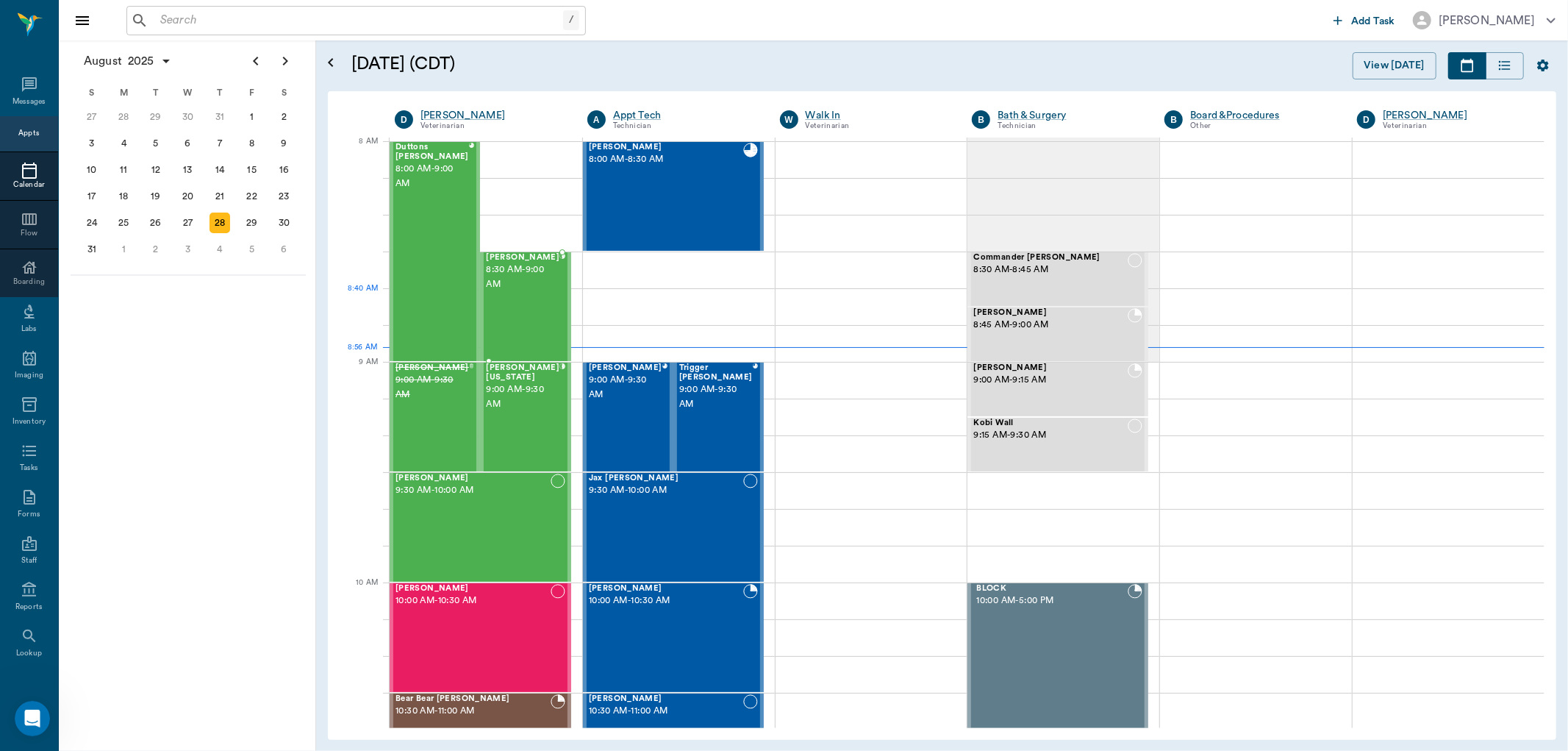
click at [523, 316] on div "James Mendoza 8:30 AM - 9:00 AM" at bounding box center [522, 306] width 73 height 107
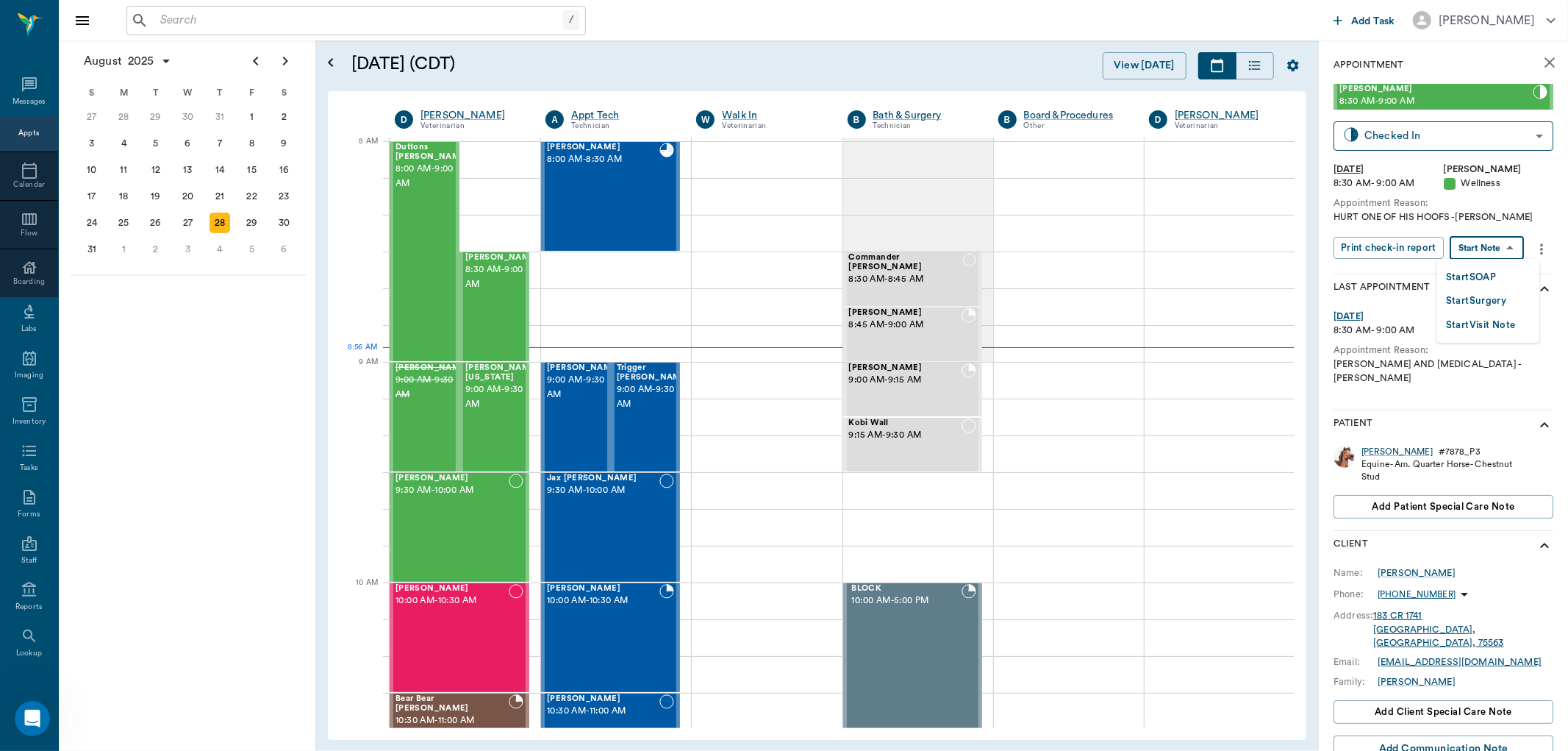
click at [1484, 242] on body "/ ​ Add Task Dr. Bert Ellsworth Nectar Messages Appts Calendar Flow Boarding La…" at bounding box center [784, 376] width 1568 height 751
click at [1480, 270] on button "Start SOAP" at bounding box center [1471, 277] width 50 height 17
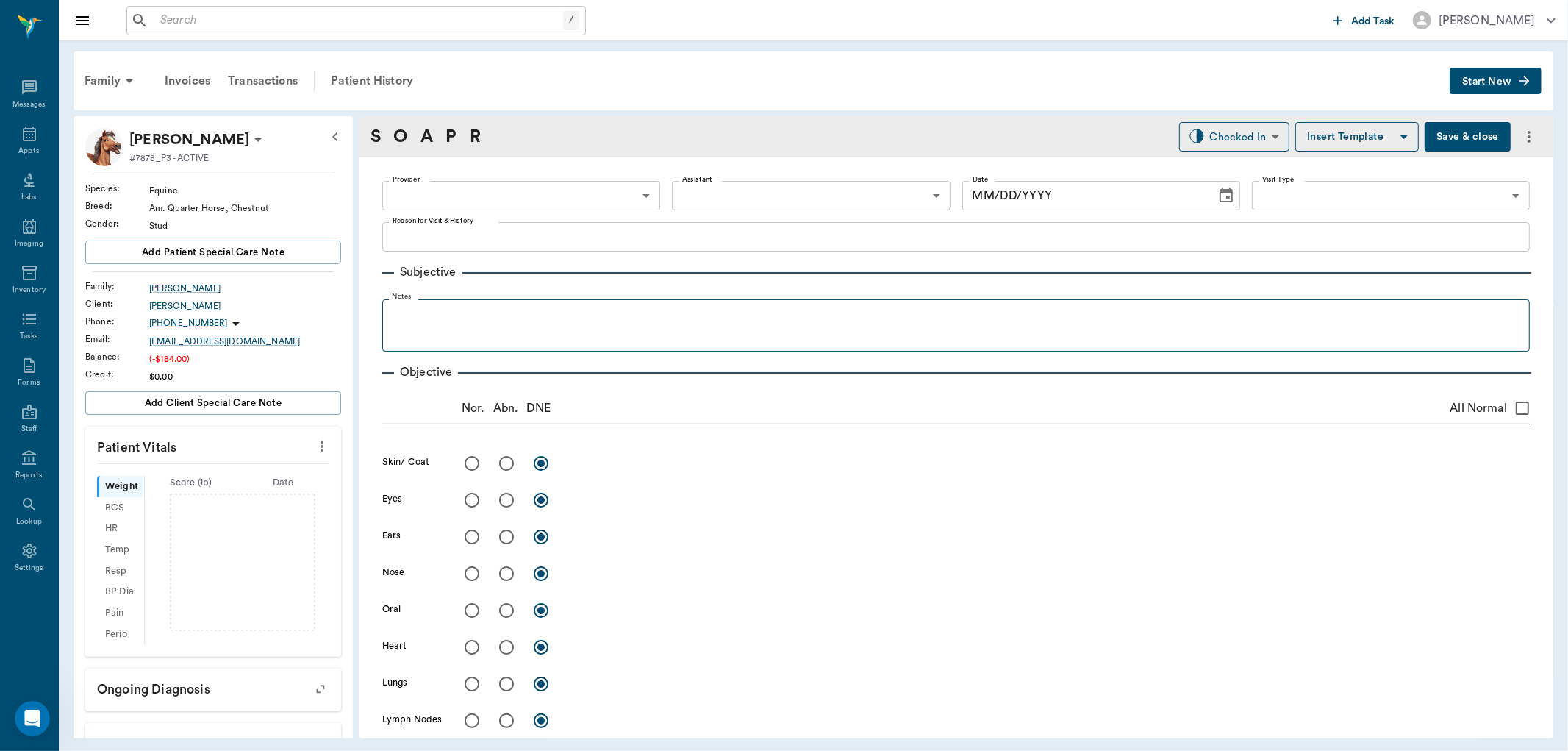
type input "63ec2f075fda476ae8351a4d"
type input "65d2be4f46e3a538d89b8c14"
type textarea "HURT ONE OF HIS HOOFS -LORY"
type input "[DATE]"
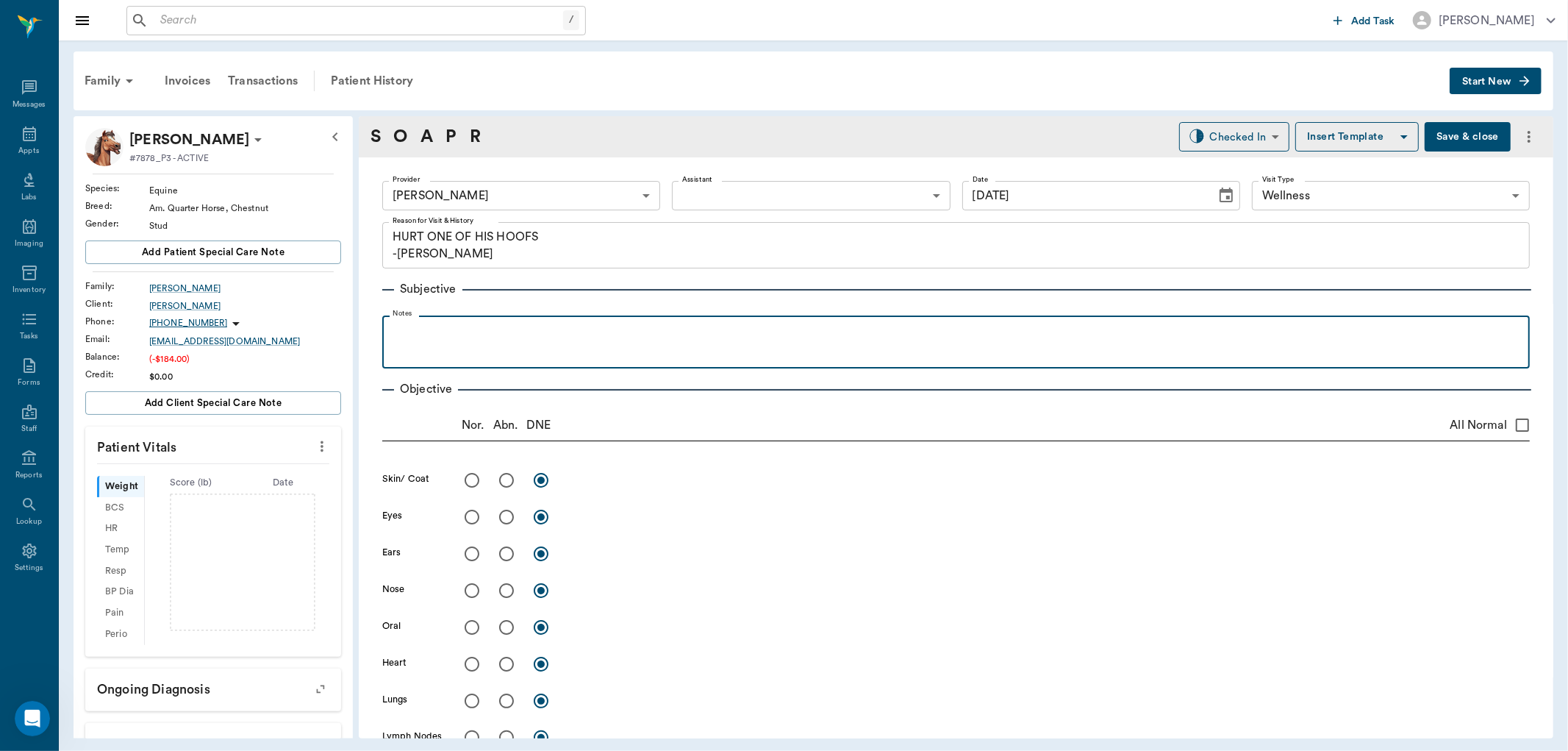
click at [482, 337] on p at bounding box center [956, 331] width 1133 height 17
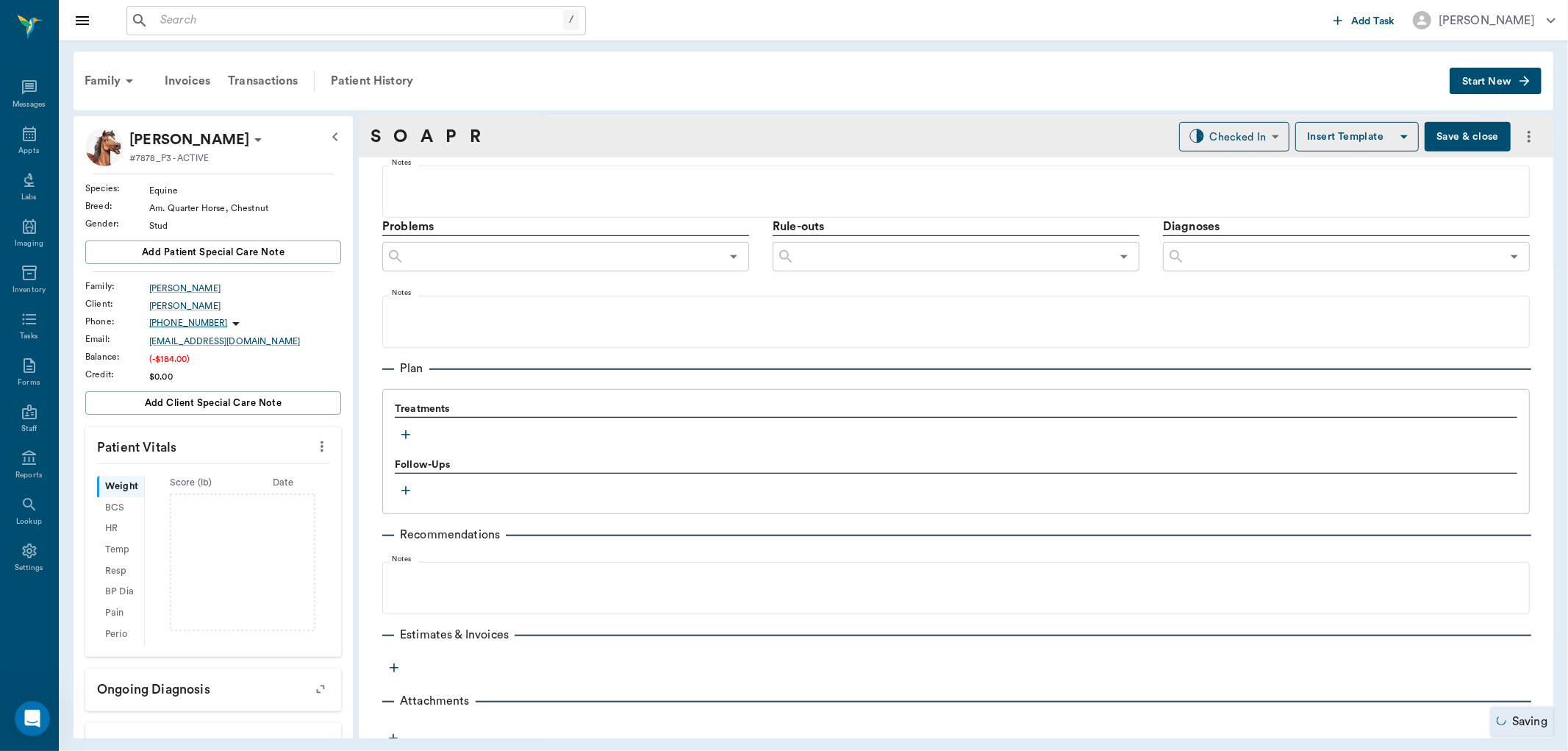
scroll to position [794, 0]
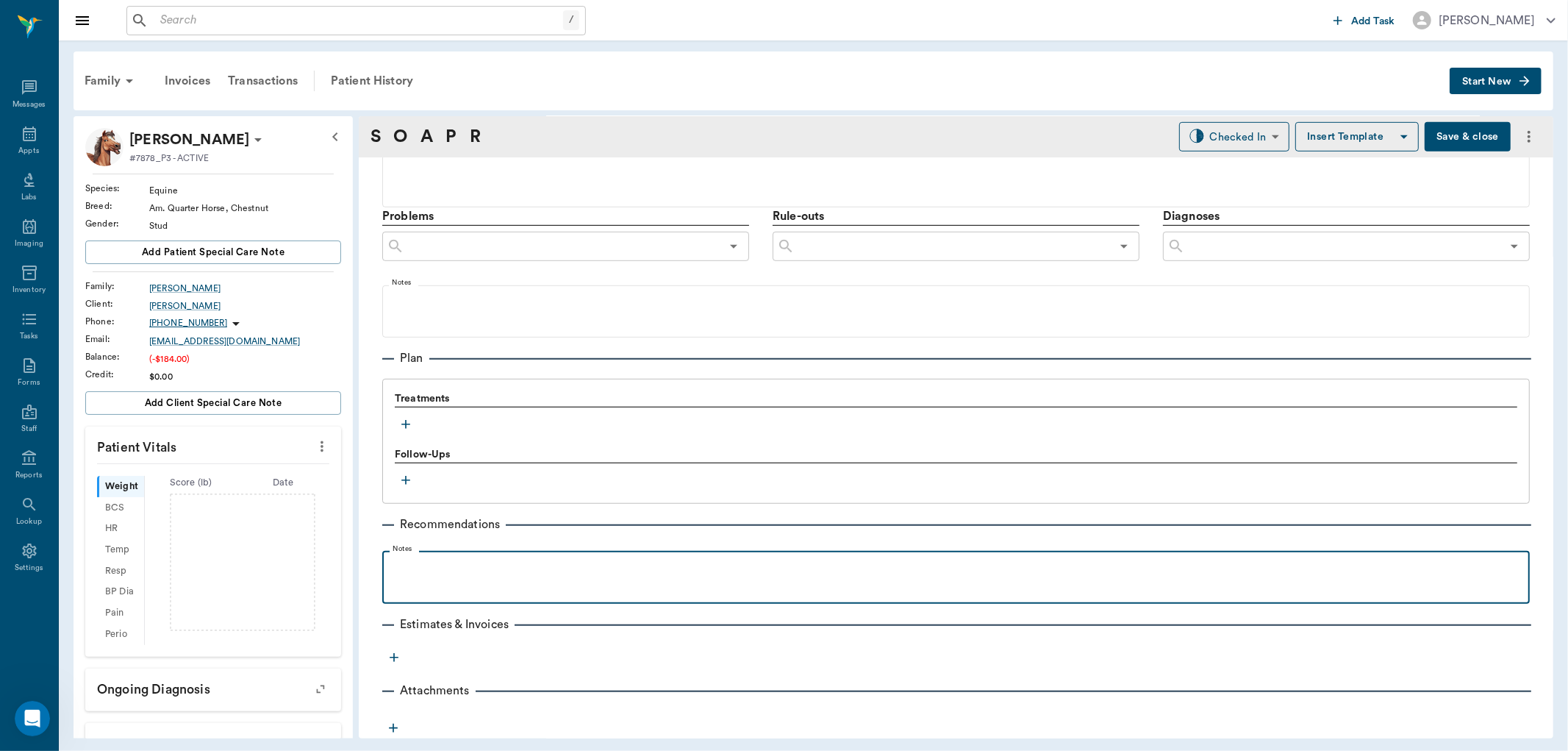
click at [483, 579] on div at bounding box center [956, 576] width 1133 height 37
click at [629, 576] on div "Remove bandage tomorrow morning" at bounding box center [956, 576] width 1133 height 37
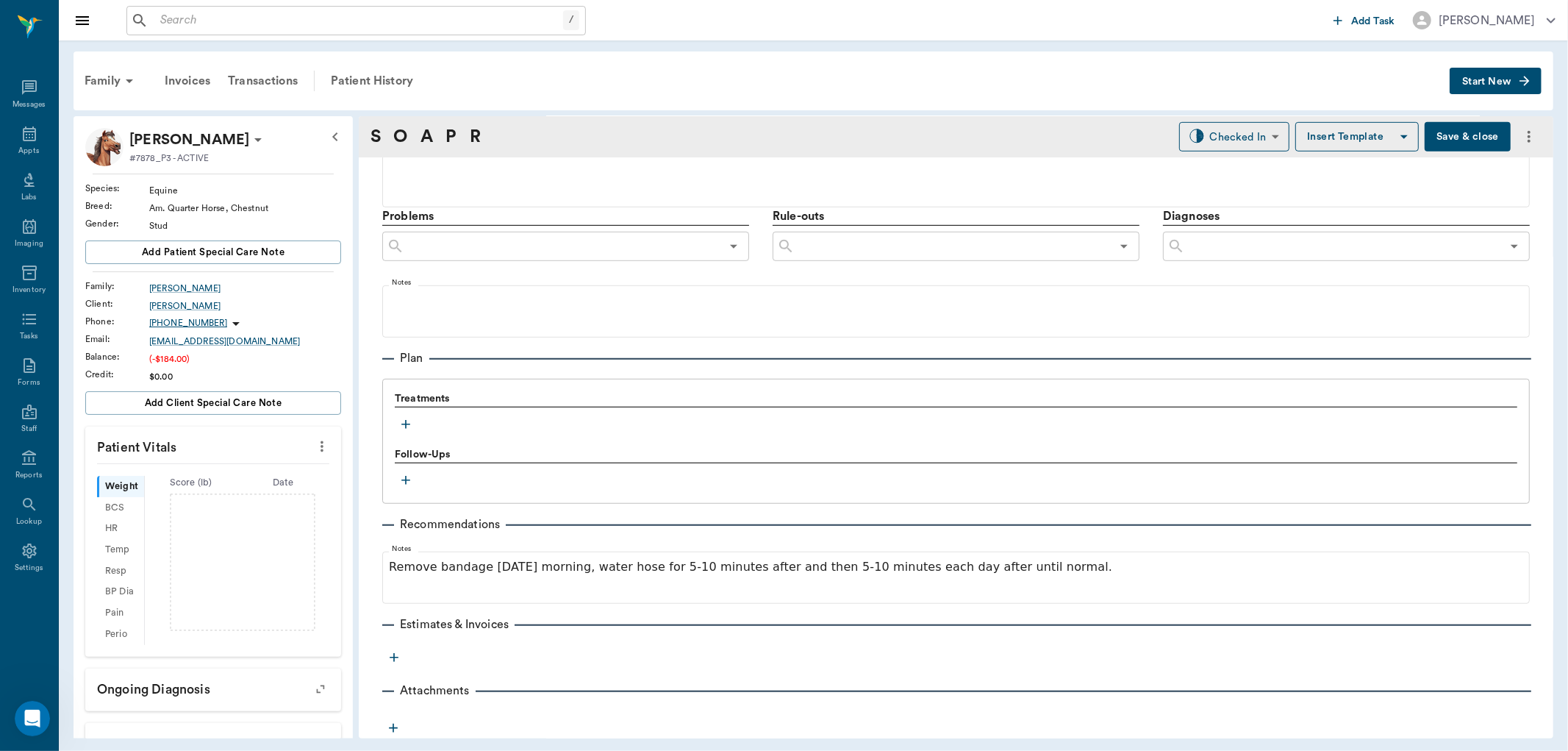
click at [402, 425] on icon "button" at bounding box center [405, 424] width 15 height 15
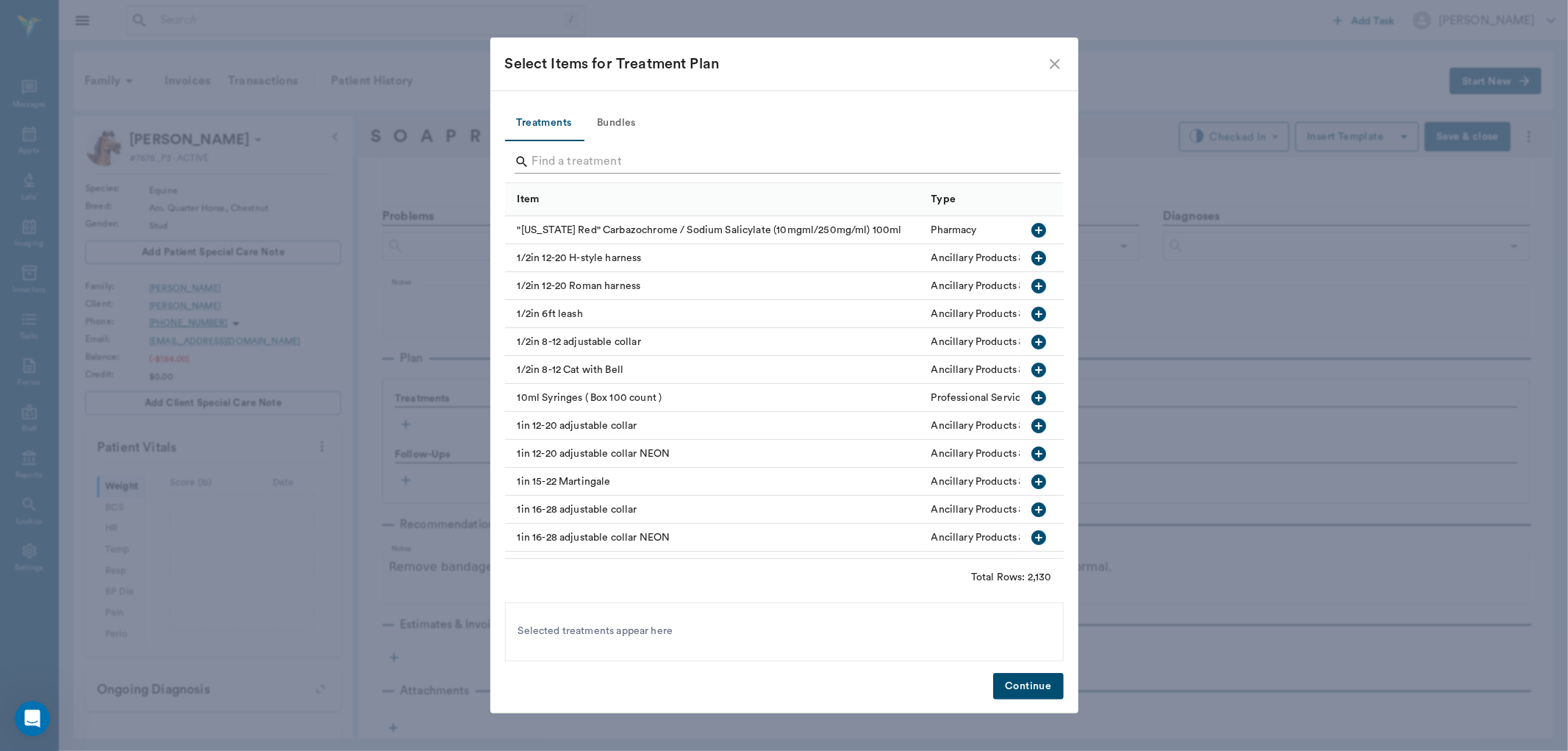
click at [567, 167] on input "Search" at bounding box center [785, 162] width 506 height 24
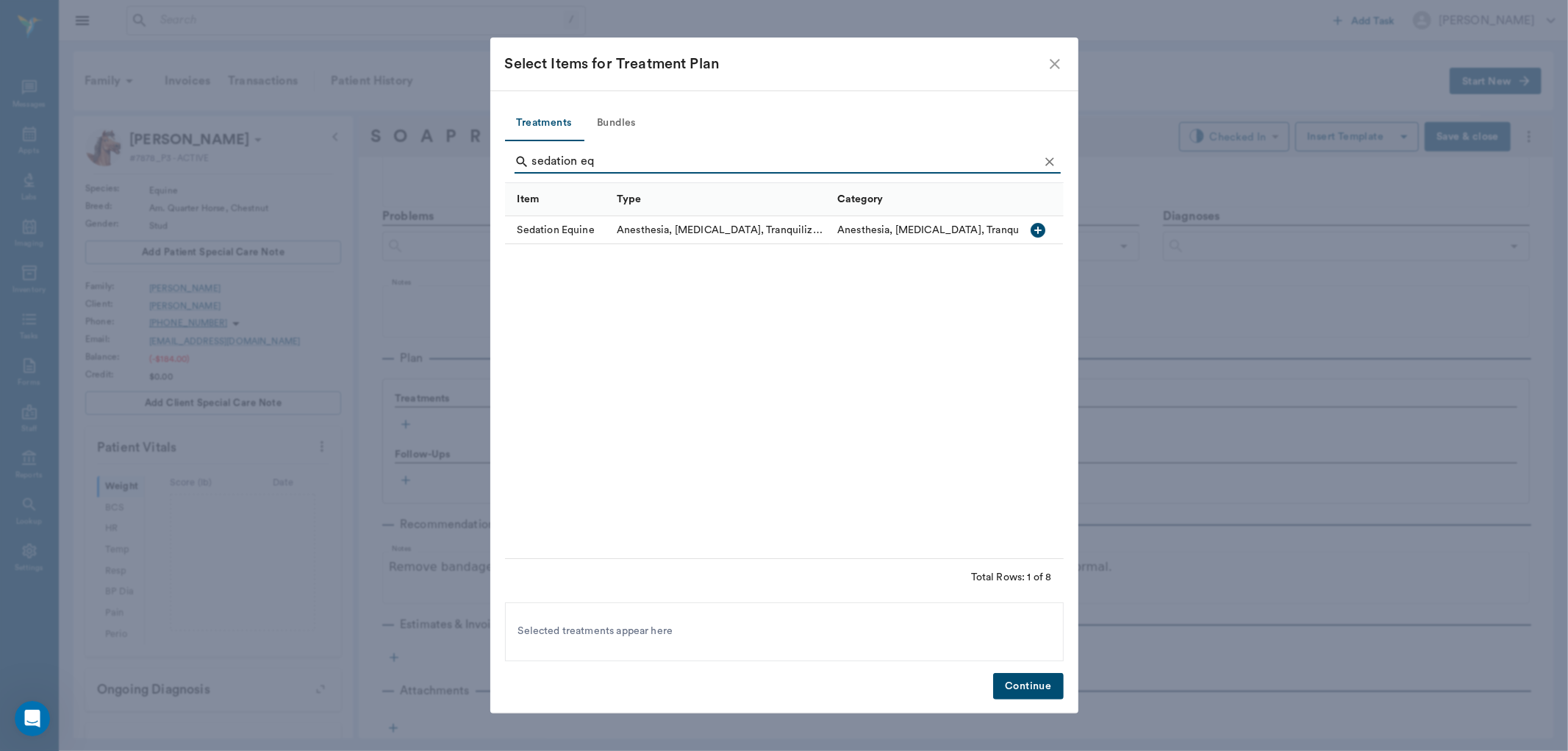
click at [1034, 231] on icon "button" at bounding box center [1038, 230] width 15 height 15
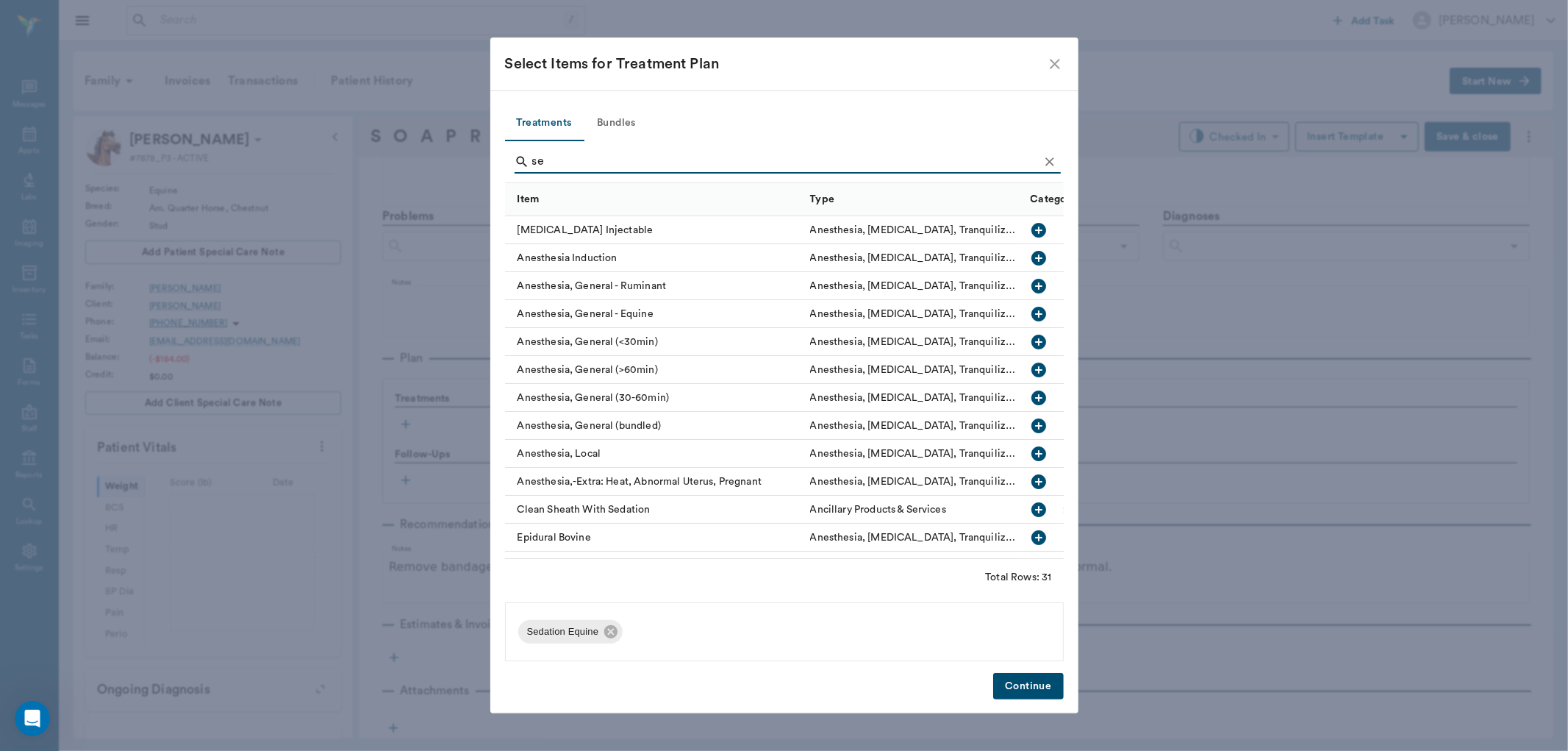
type input "s"
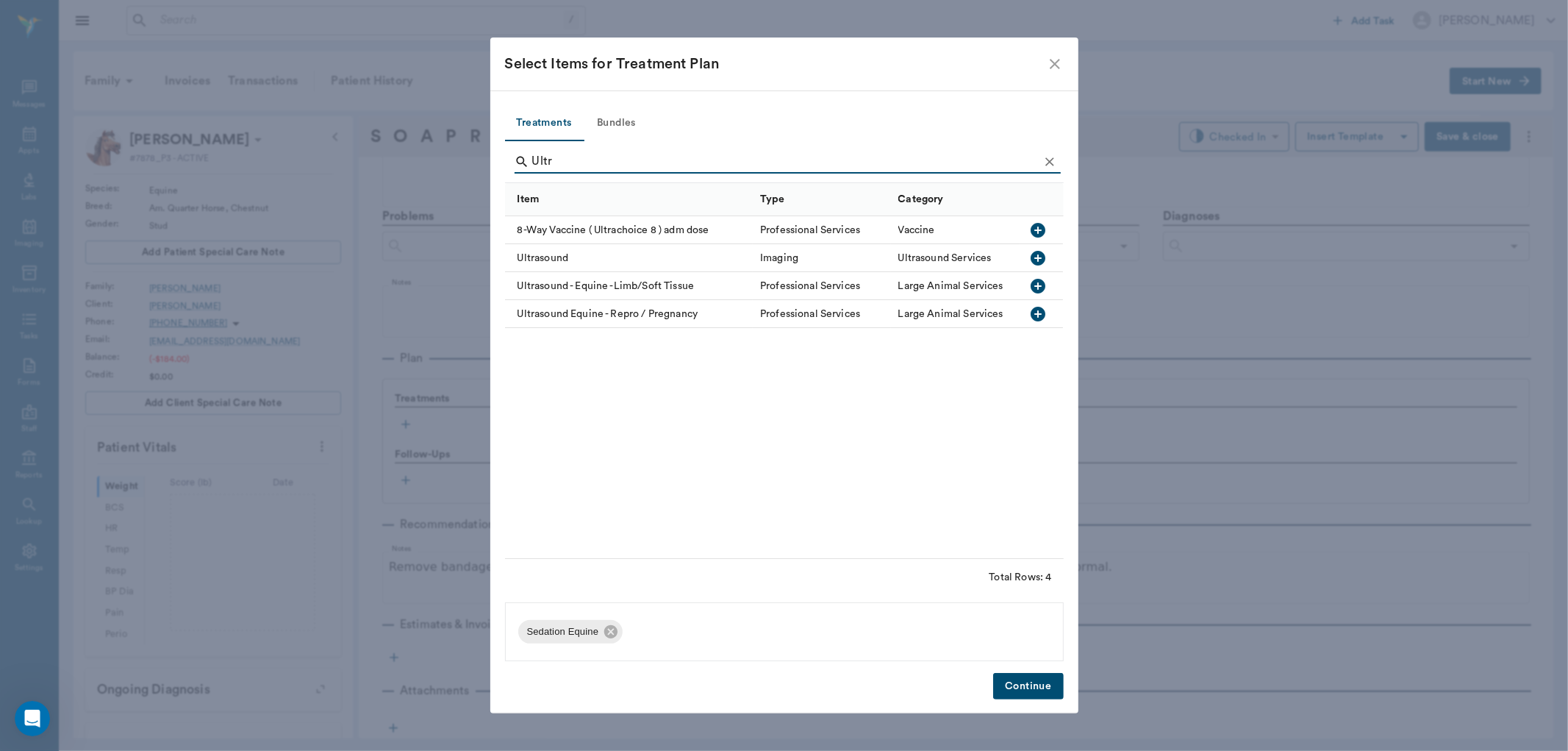
click at [1034, 284] on icon "button" at bounding box center [1038, 286] width 15 height 15
type input "U"
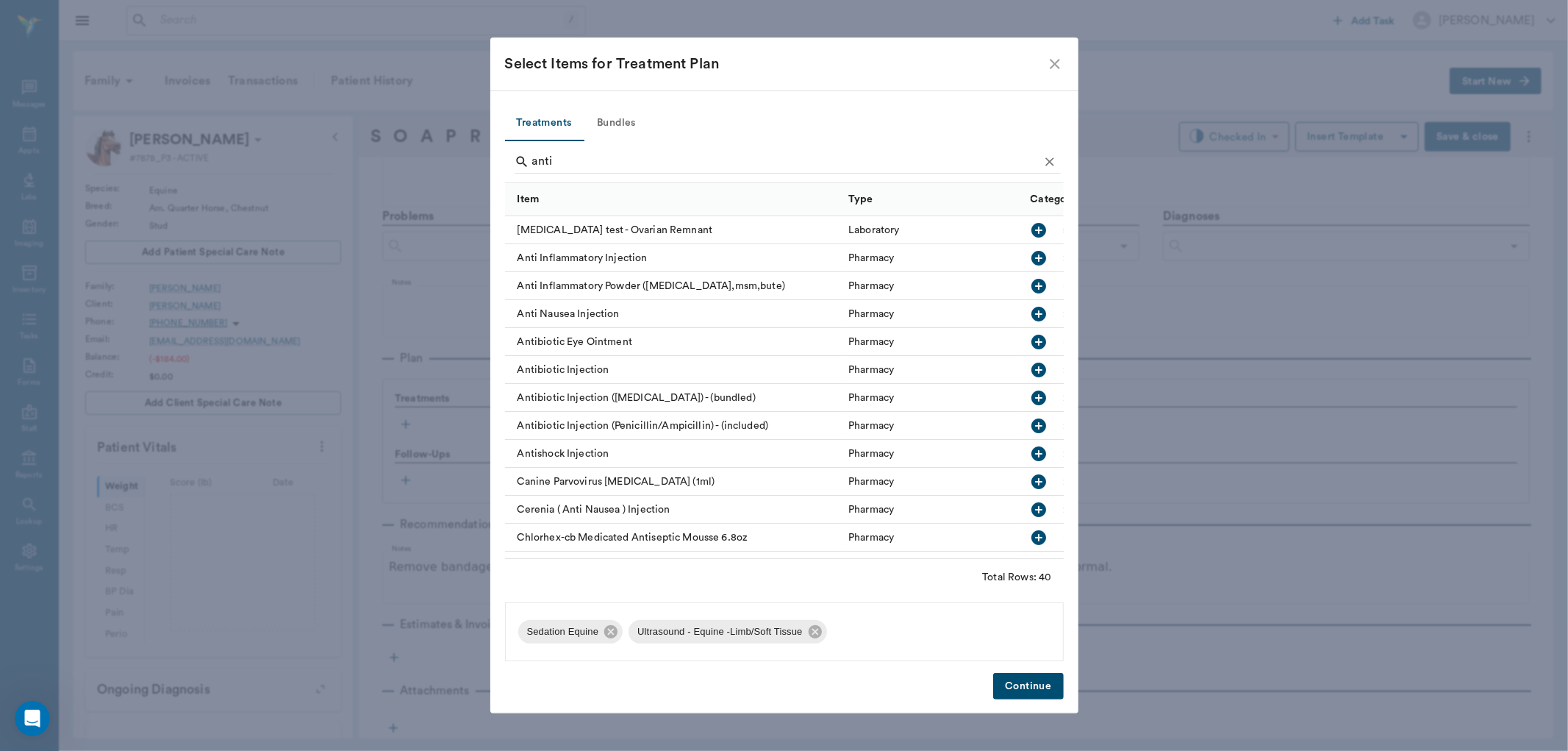
click at [1031, 260] on icon "button" at bounding box center [1038, 257] width 15 height 15
type input "a"
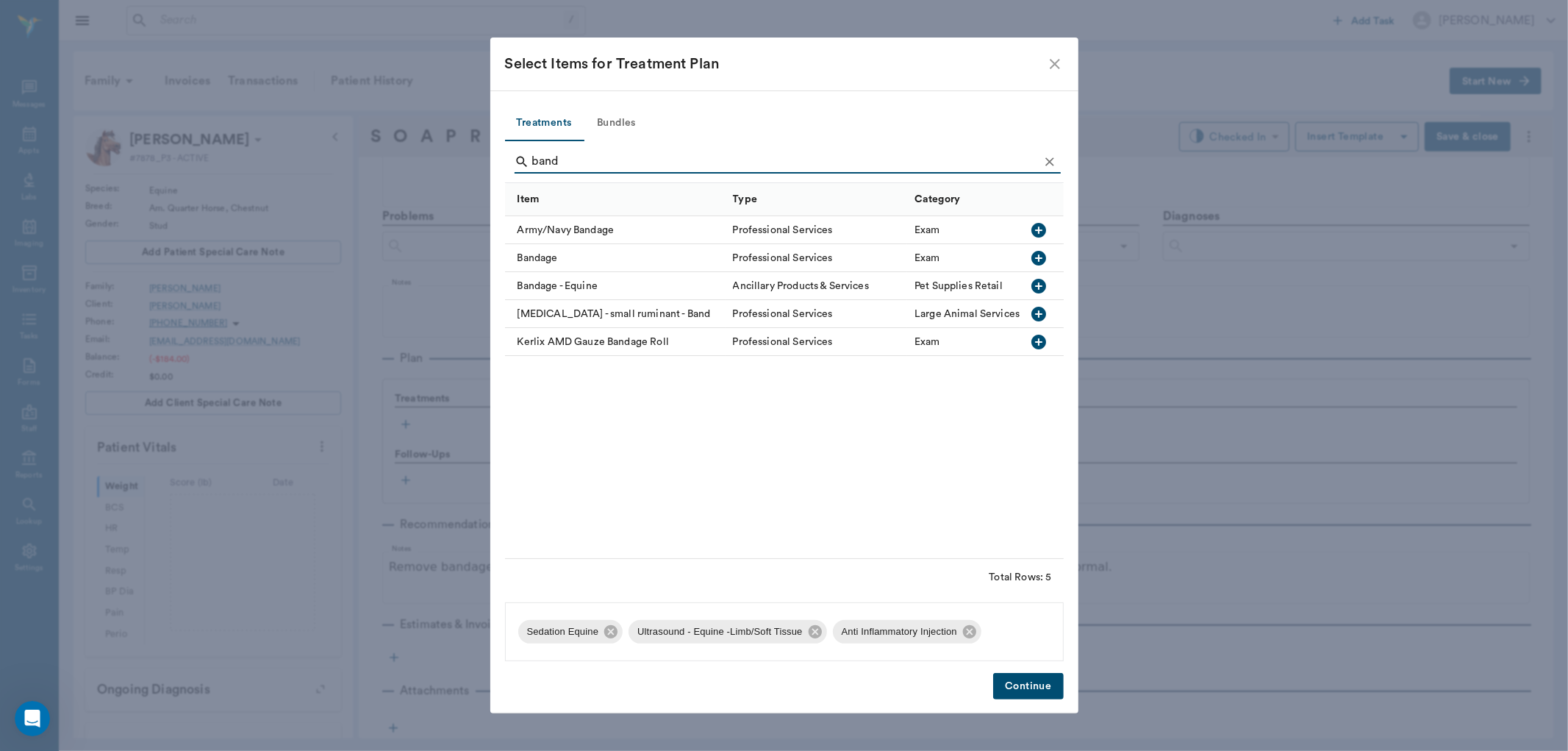
type input "band"
click at [1035, 283] on icon "button" at bounding box center [1038, 286] width 15 height 15
click at [1030, 680] on button "Continue" at bounding box center [1028, 686] width 70 height 28
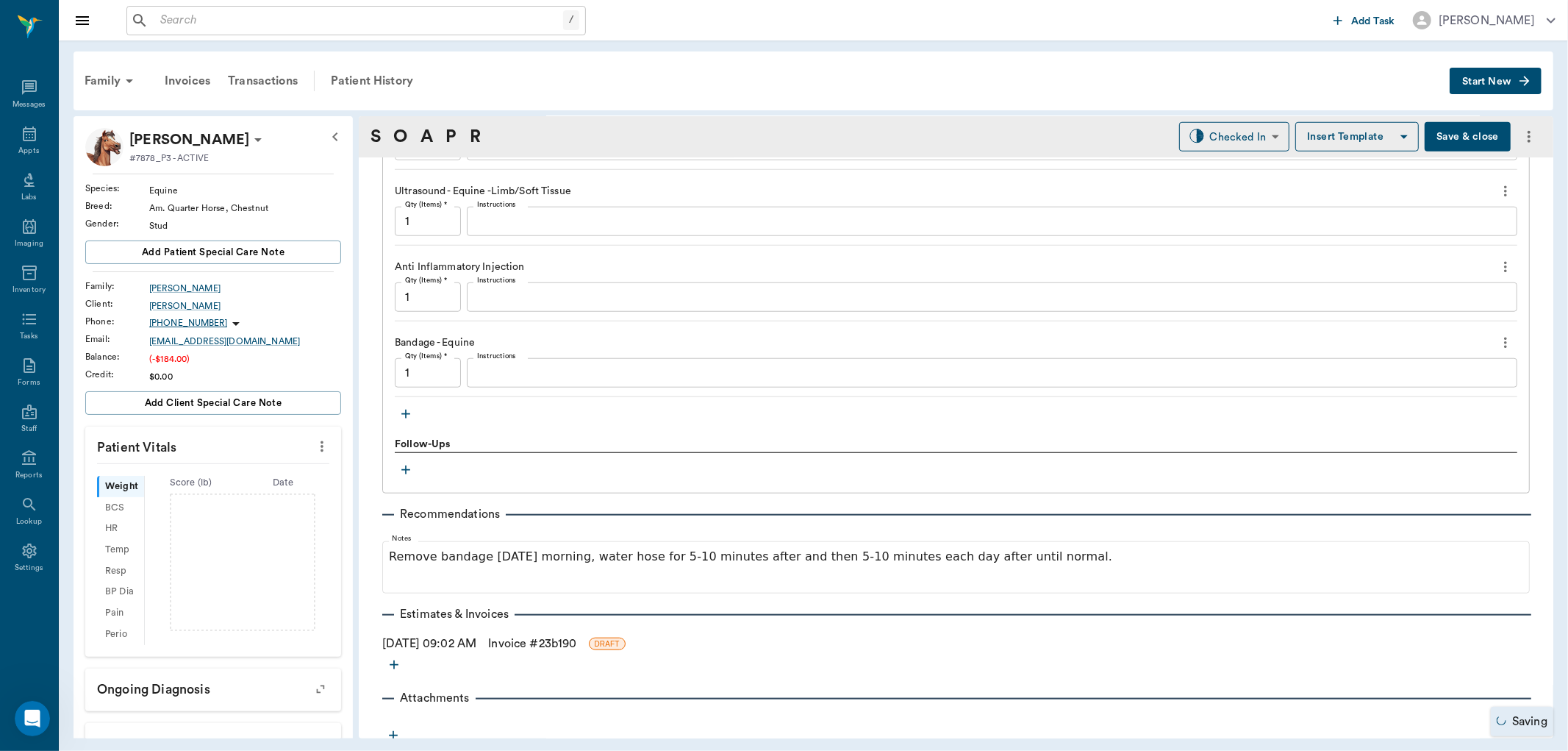
scroll to position [1120, 0]
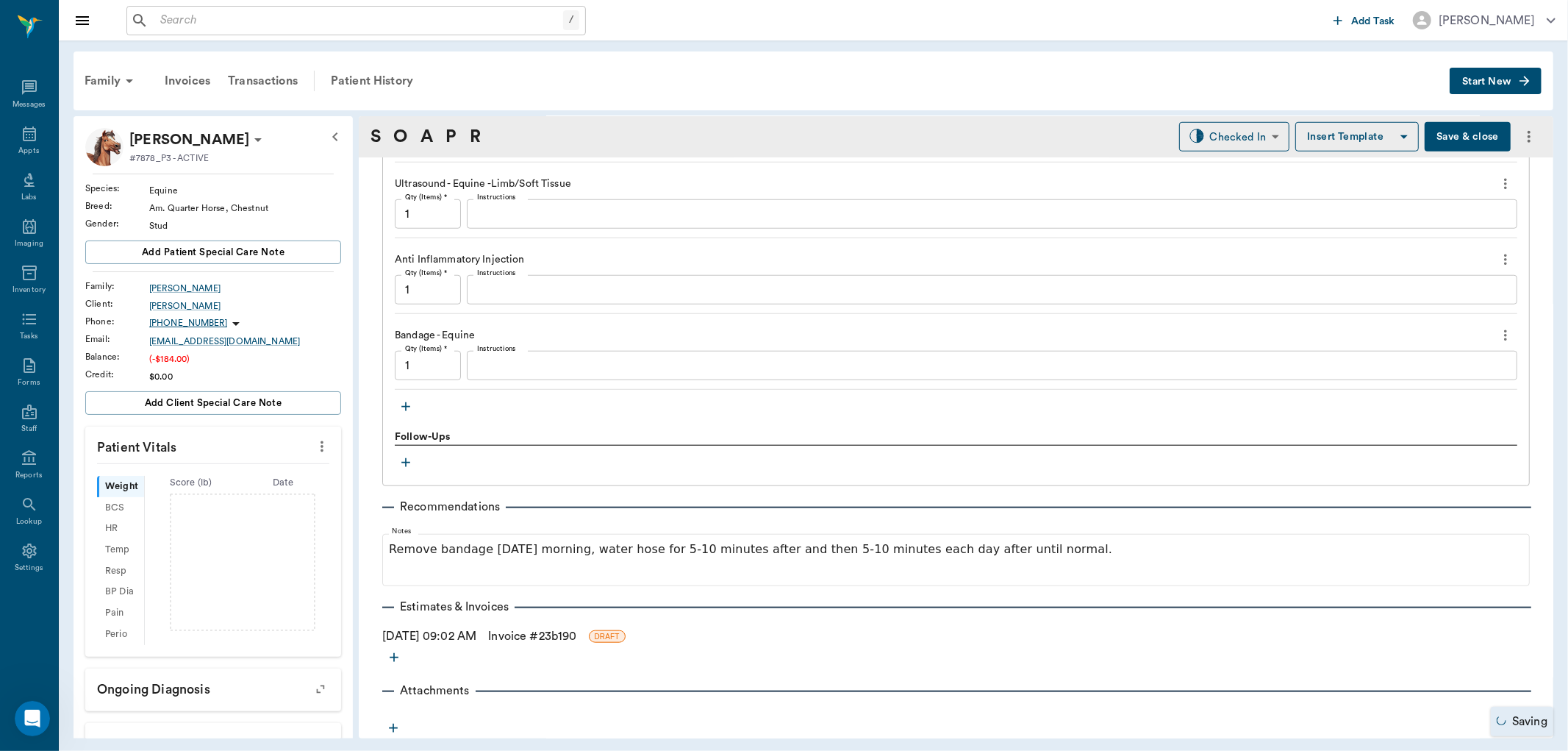
click at [530, 629] on link "Invoice # 23b190" at bounding box center [532, 636] width 88 height 17
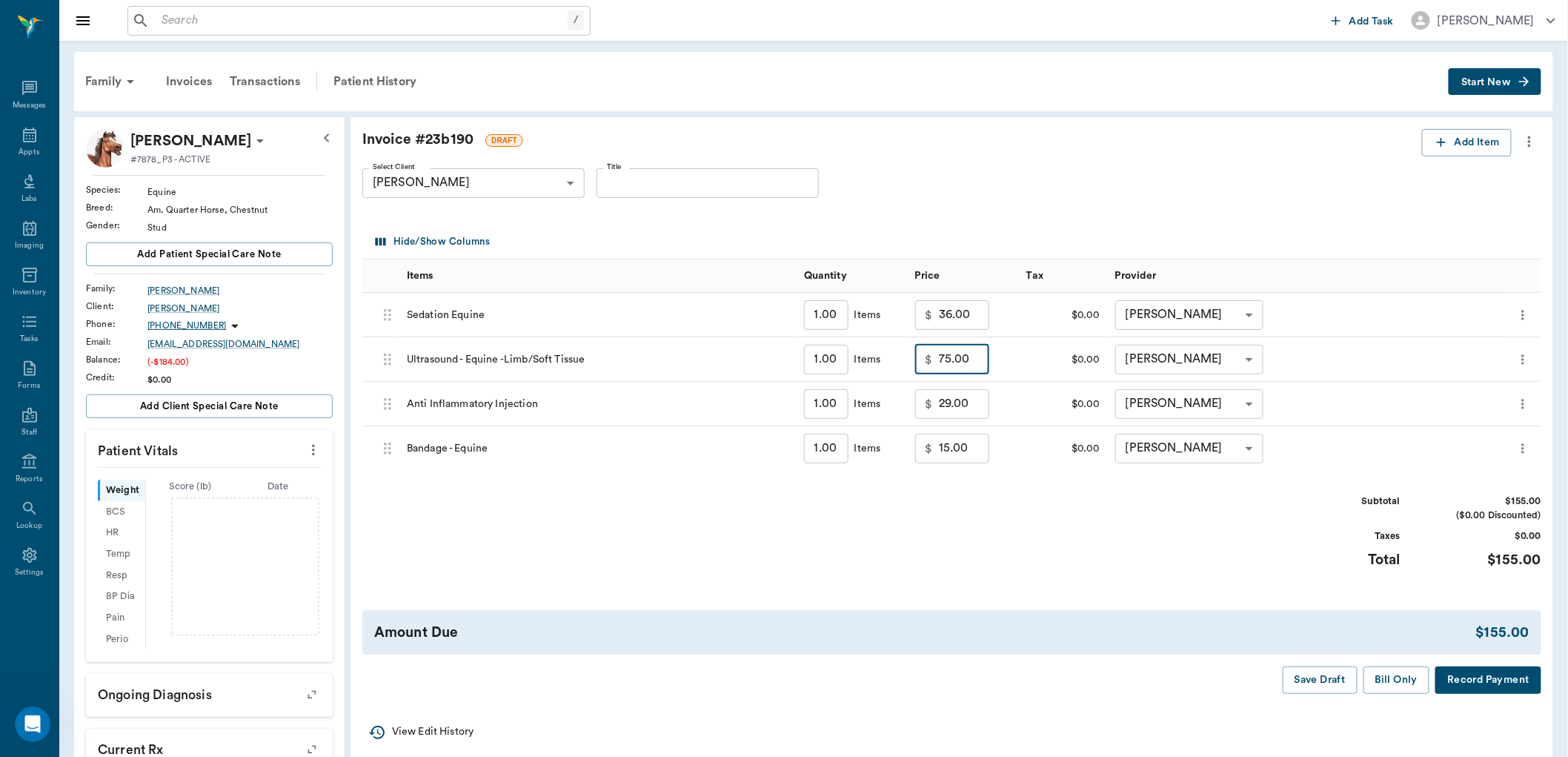
click at [968, 361] on input "75.00" at bounding box center [964, 359] width 51 height 29
type input "50.00"
click at [987, 323] on input "36.00" at bounding box center [964, 314] width 51 height 29
type input "20.00"
click at [966, 448] on input "15.00" at bounding box center [964, 448] width 51 height 29
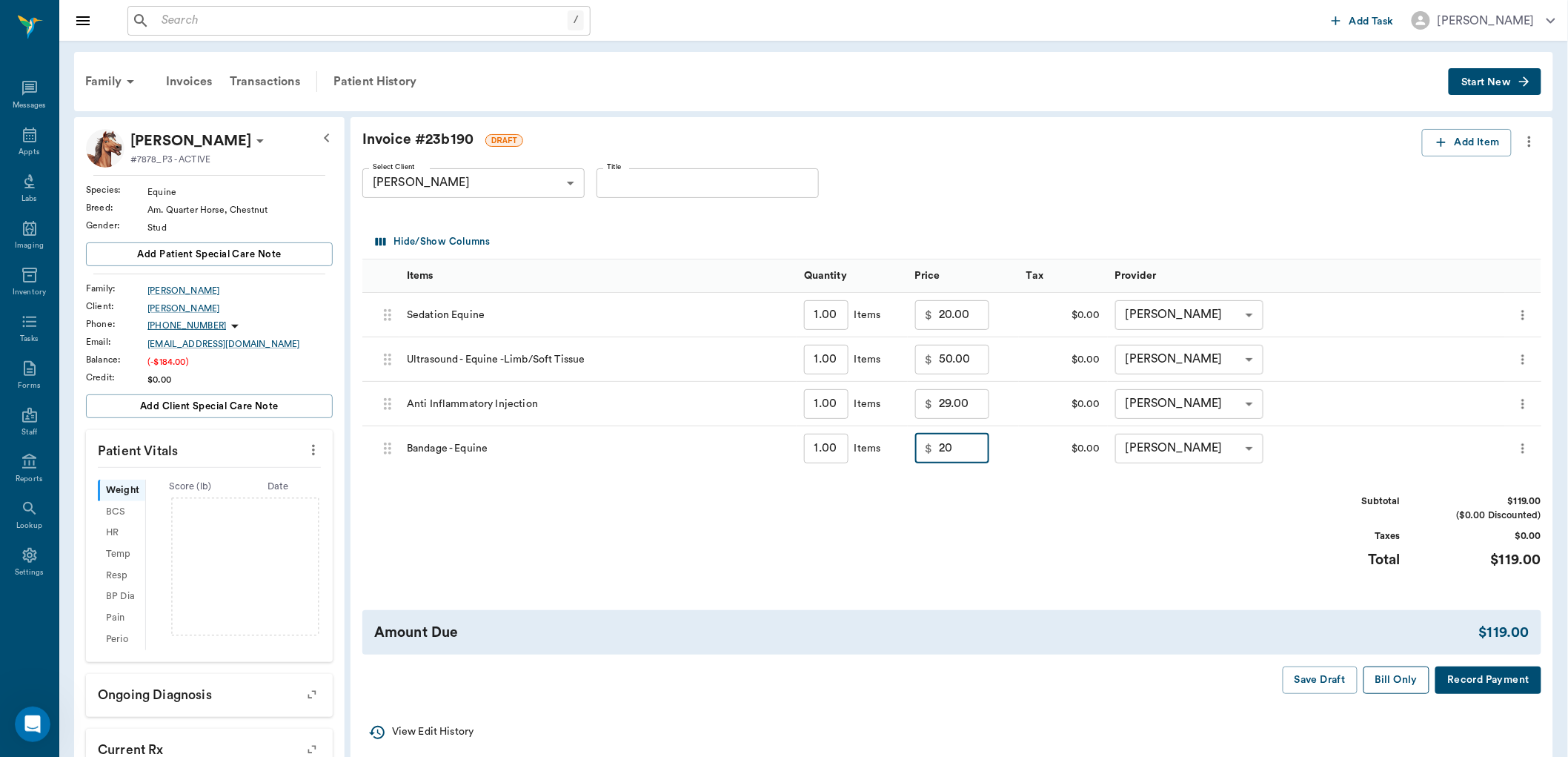
type input "20.00"
click at [1391, 676] on button "Bill Only" at bounding box center [1397, 680] width 67 height 28
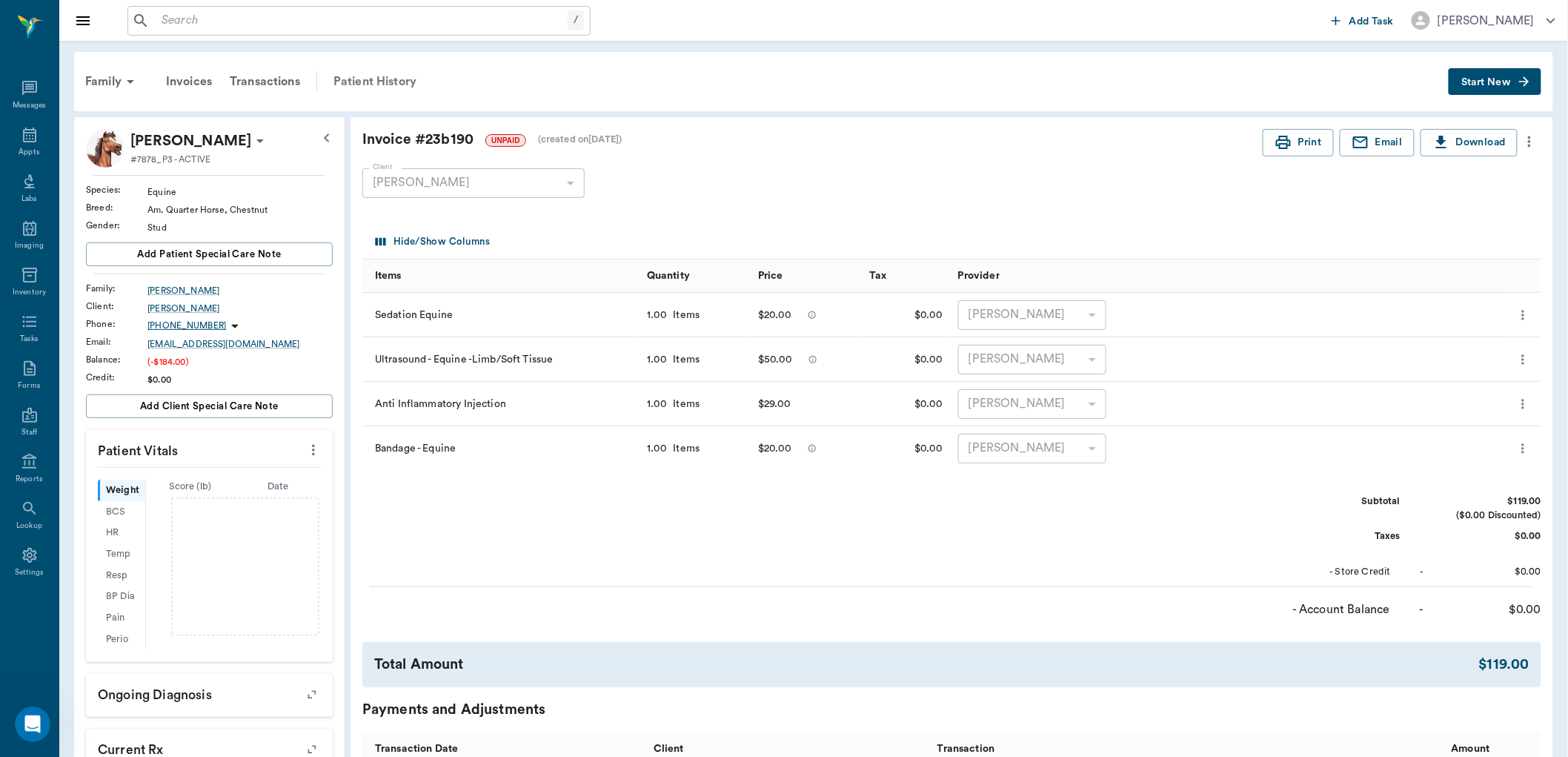
click at [353, 79] on div "Patient History" at bounding box center [375, 81] width 101 height 36
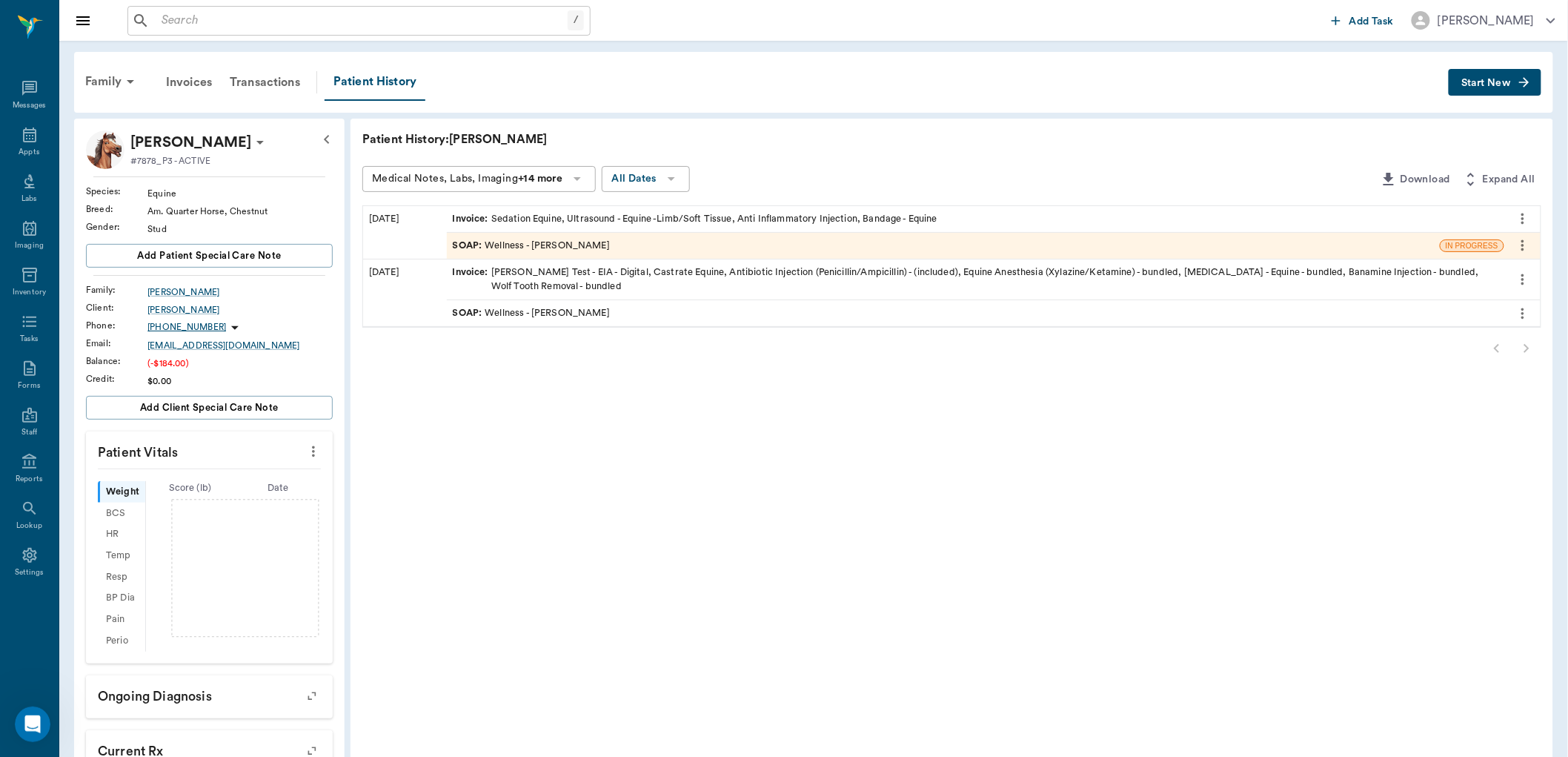
click at [579, 241] on div "SOAP : Wellness - [PERSON_NAME]" at bounding box center [532, 246] width 157 height 14
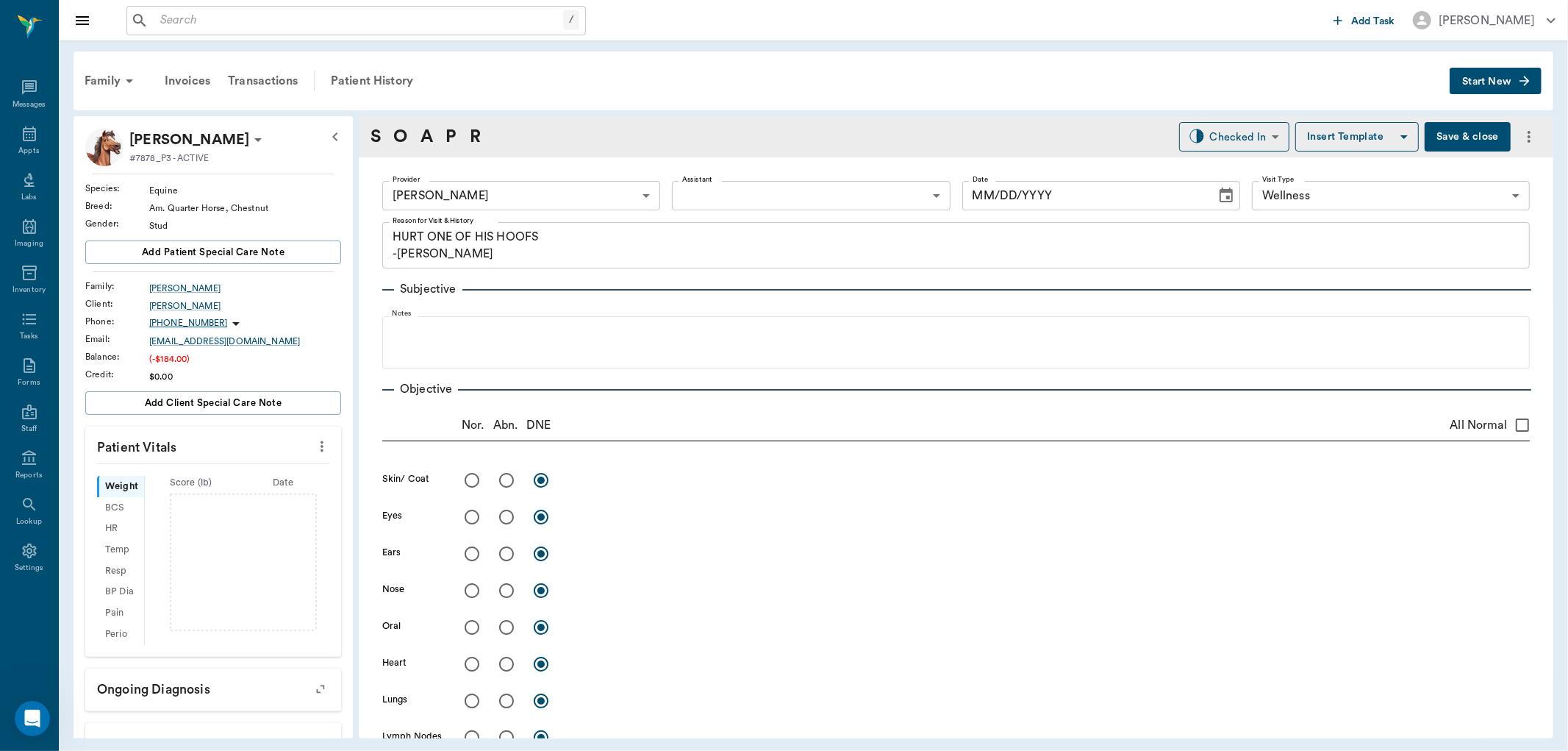
type input "63ec2f075fda476ae8351a4d"
type input "65d2be4f46e3a538d89b8c14"
type textarea "HURT ONE OF HIS HOOFS -LORY"
type input "[DATE]"
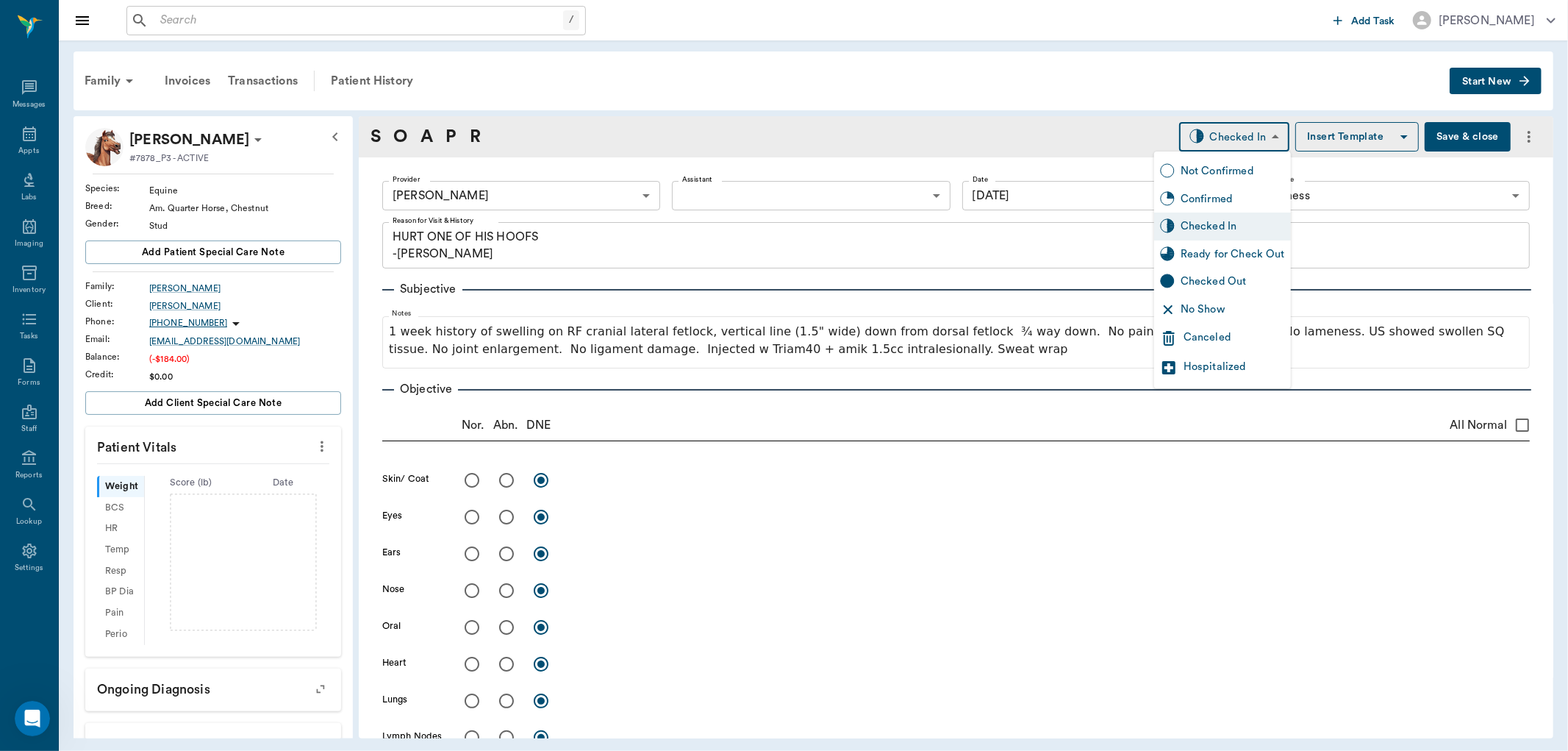
click at [1222, 140] on body "/ ​ Add Task Dr. Bert Ellsworth Nectar Messages Appts Labs Imaging Inventory Ta…" at bounding box center [784, 376] width 1568 height 751
click at [1237, 255] on div "Ready for Check Out" at bounding box center [1233, 254] width 105 height 17
type input "READY_TO_CHECKOUT"
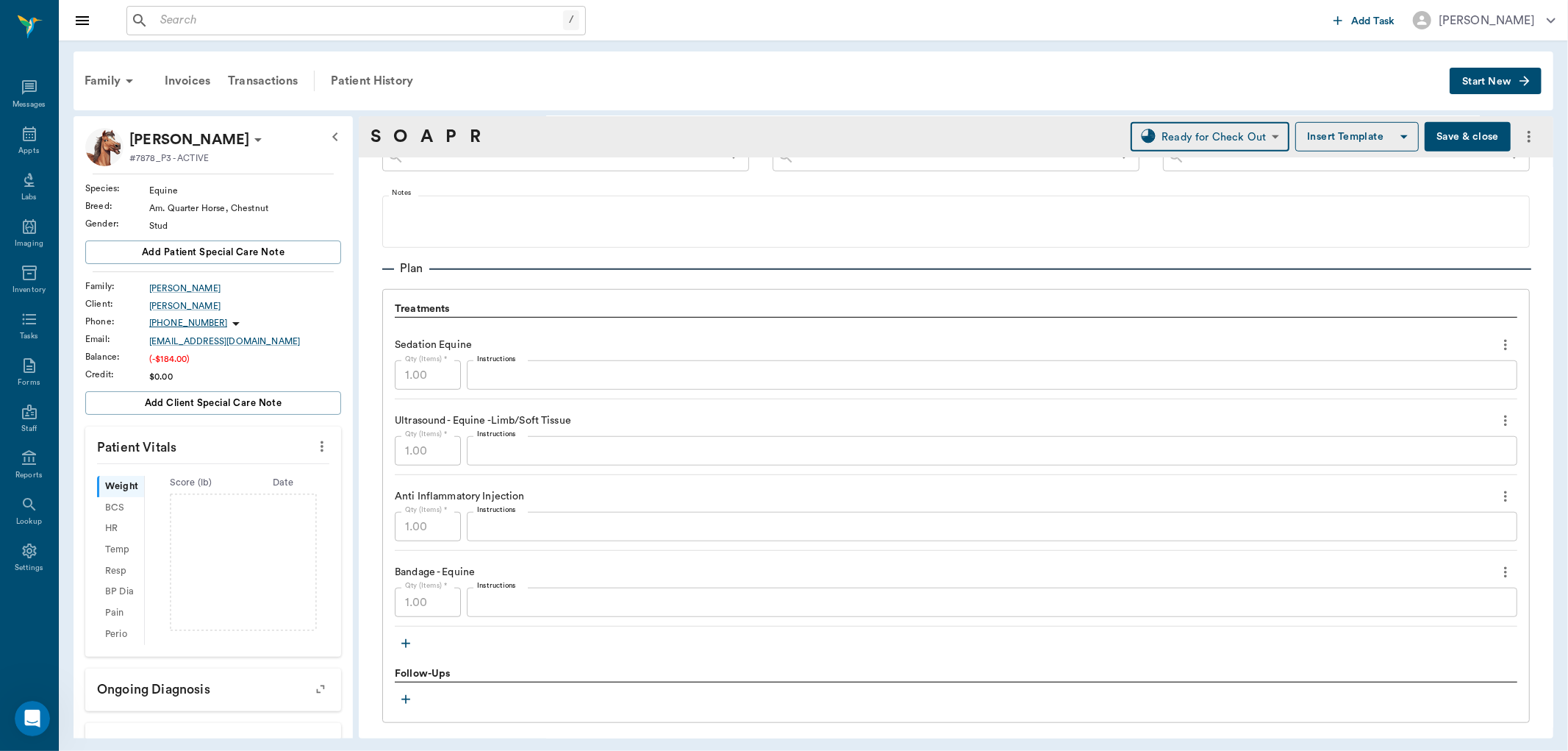
scroll to position [875, 0]
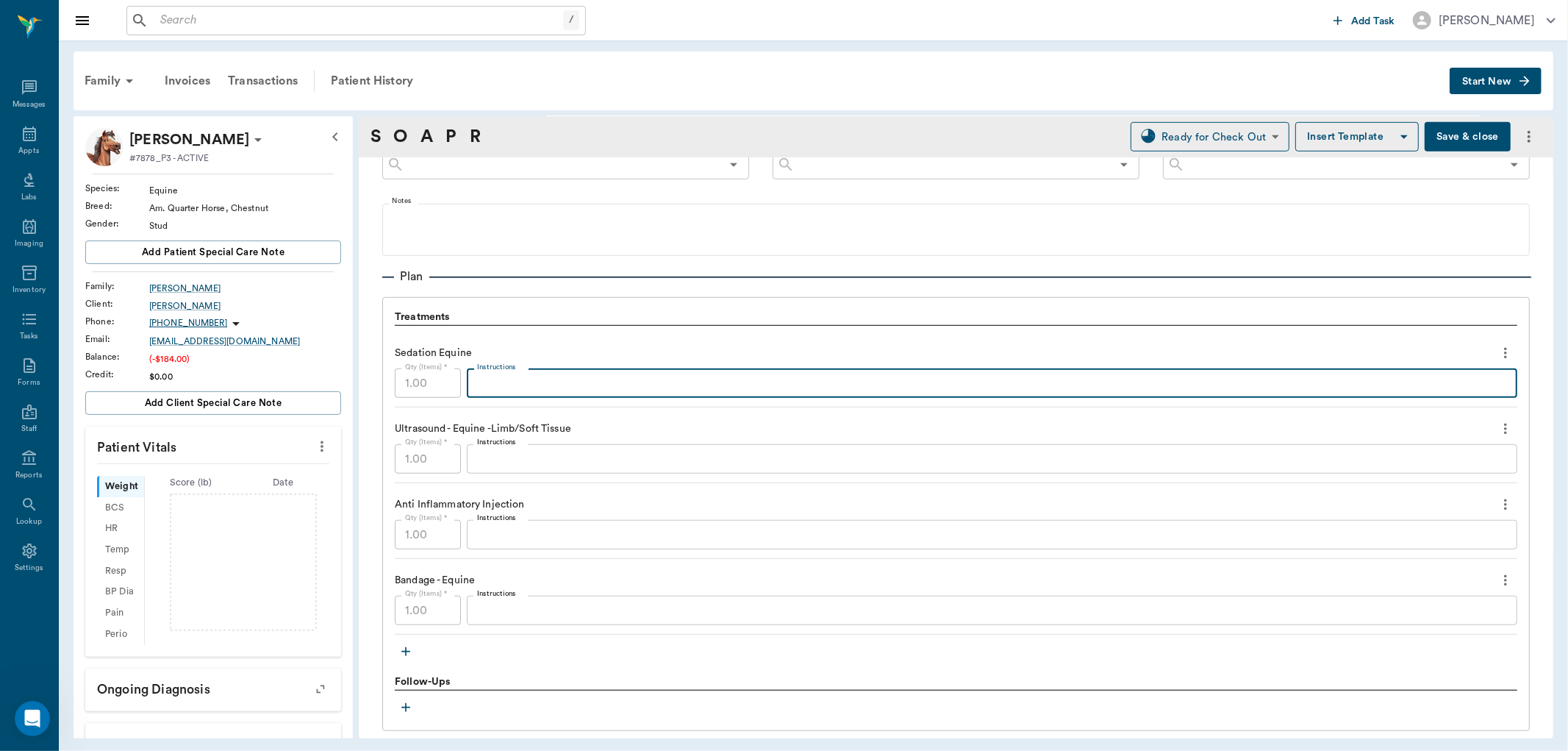
click at [534, 390] on textarea "Instructions" at bounding box center [992, 383] width 1030 height 17
type textarea "Detomodine .25 + butorphanol10 .25 IV"
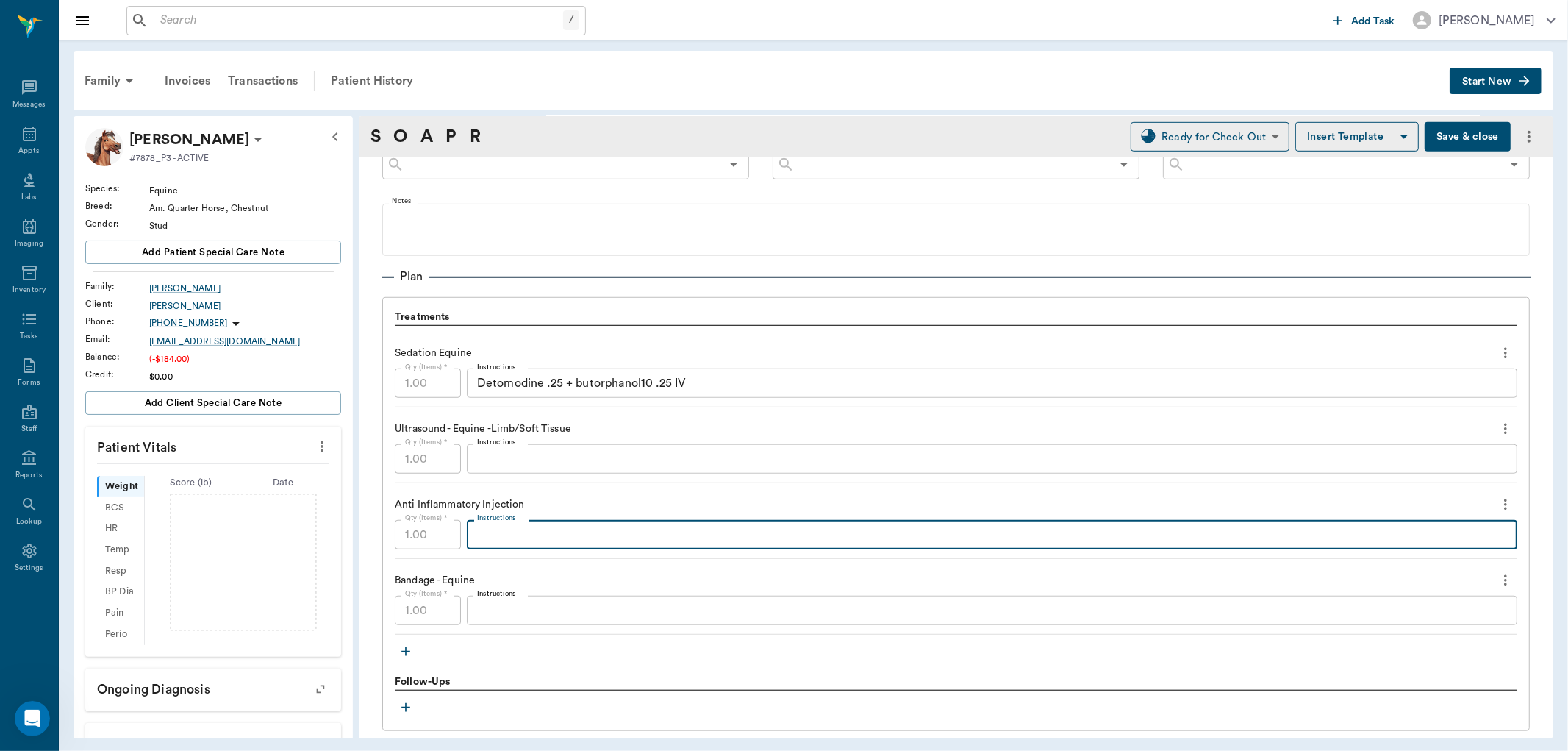
click at [503, 542] on textarea "Instructions" at bounding box center [992, 535] width 1030 height 17
type textarea "Triam40 + Amik50 1.5cc"
click at [1448, 134] on button "Save & close" at bounding box center [1467, 136] width 86 height 29
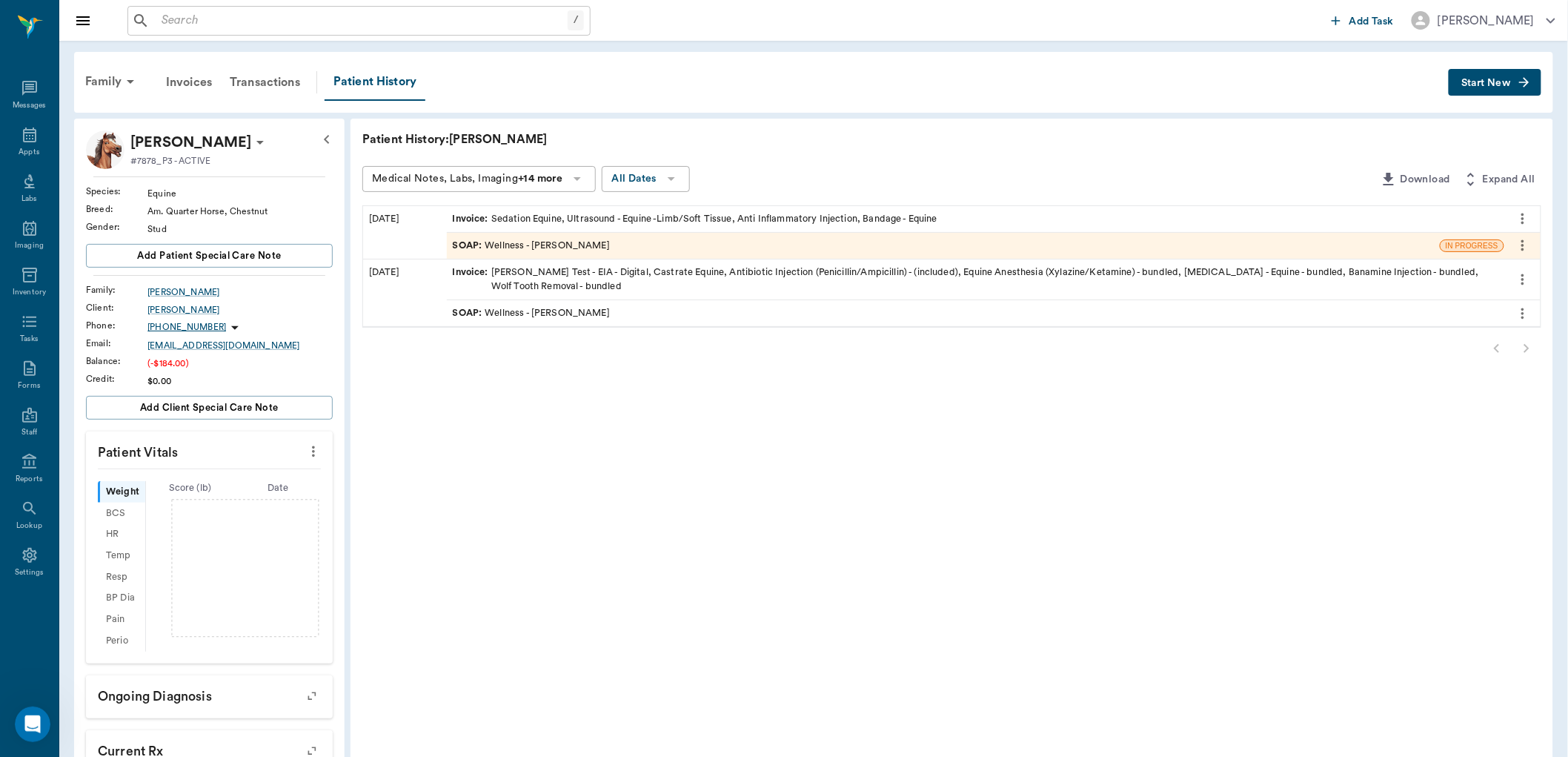
click at [546, 240] on div "SOAP : Wellness - [PERSON_NAME]" at bounding box center [532, 246] width 157 height 14
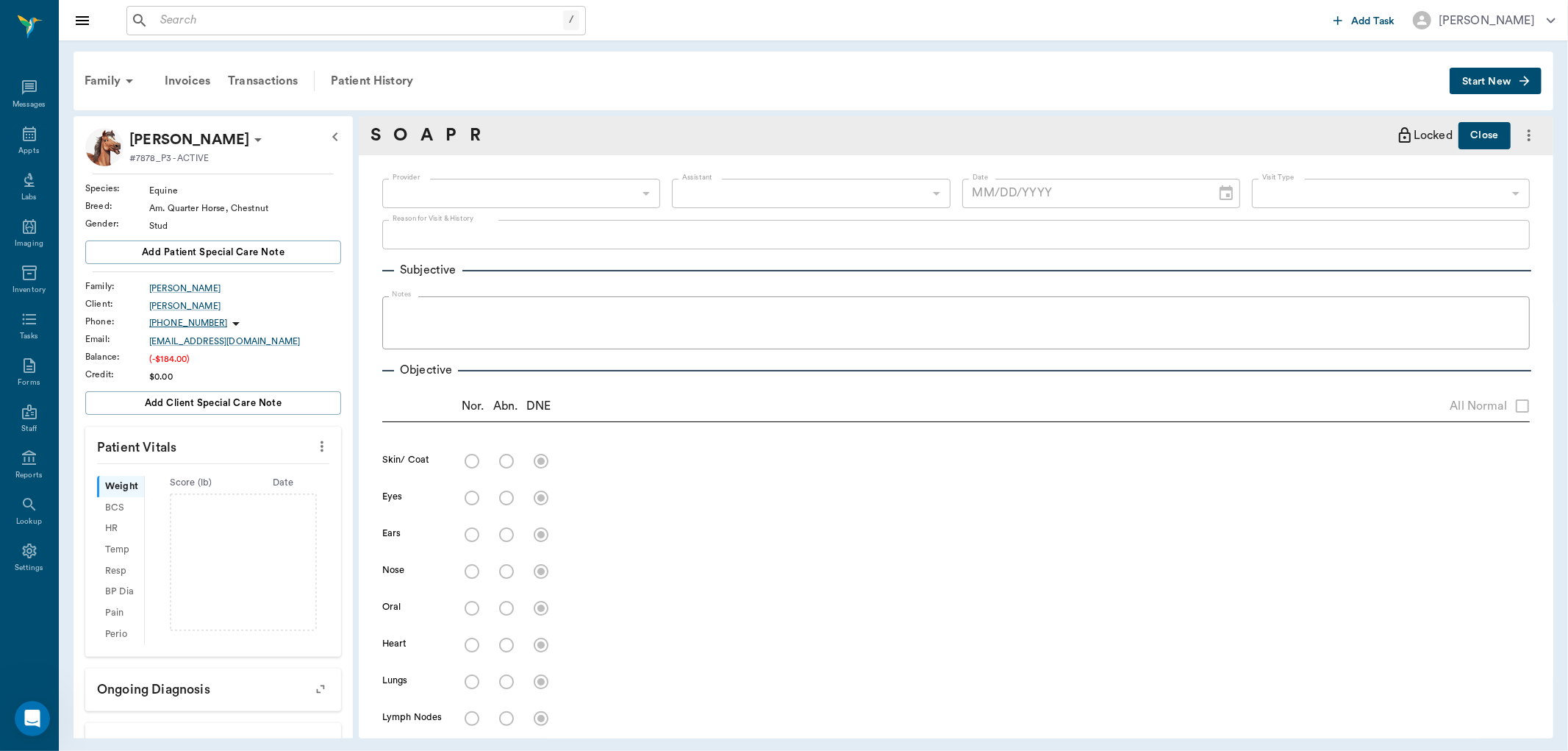
type input "63ec2f075fda476ae8351a4d"
type input "65d2be4f46e3a538d89b8c14"
type textarea "HURT ONE OF HIS HOOFS -LORY"
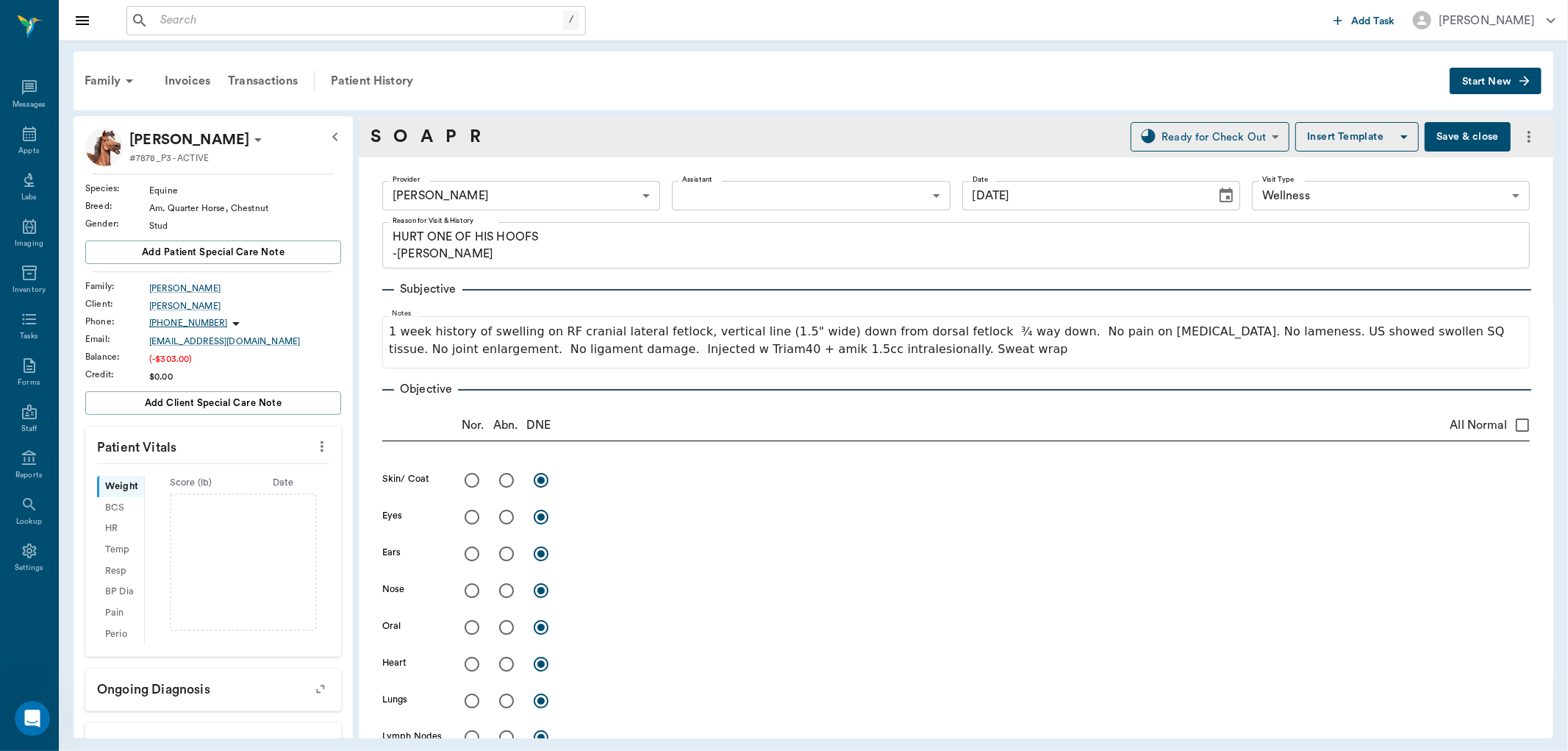
type input "[DATE]"
click at [39, 124] on div "Appts" at bounding box center [29, 142] width 58 height 46
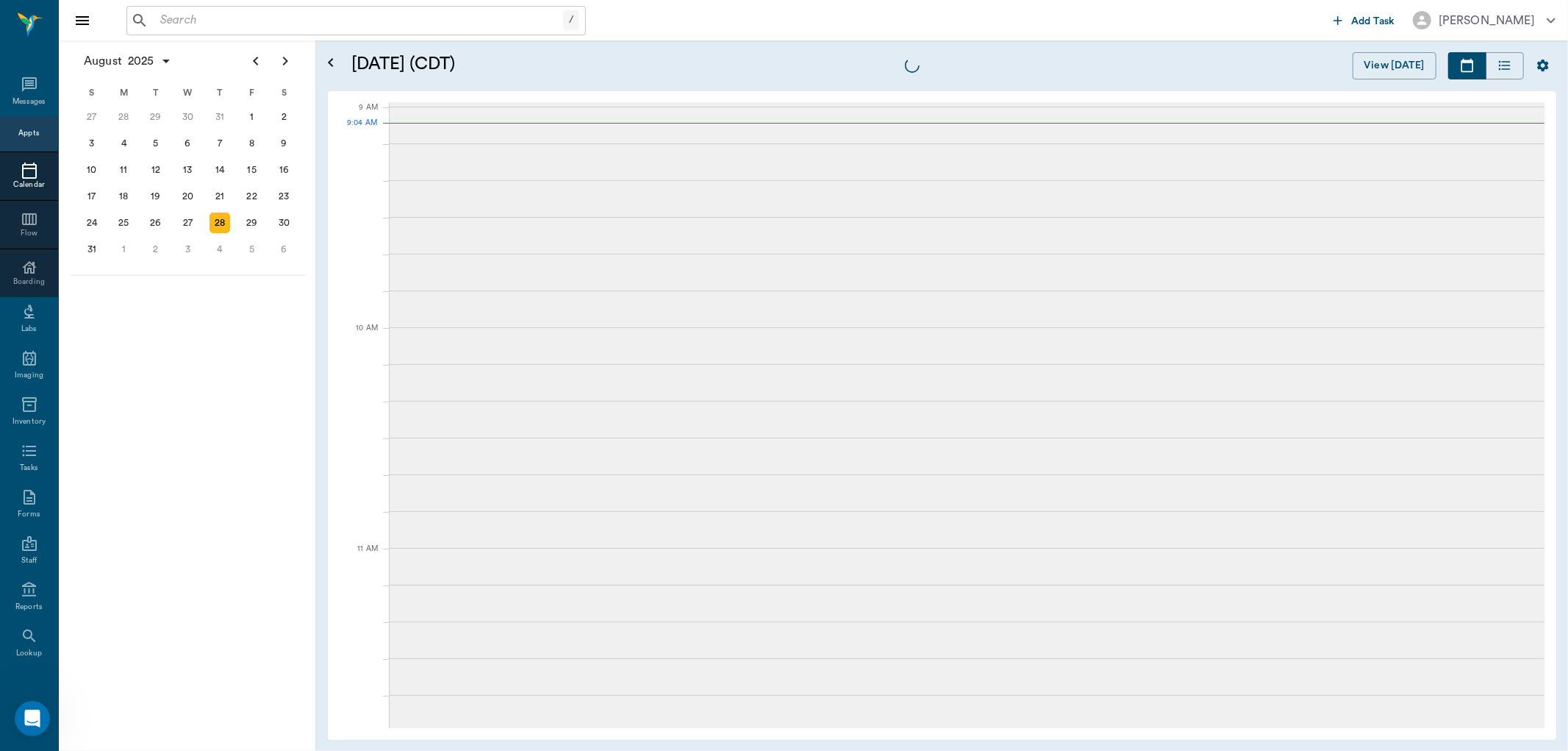
scroll to position [220, 0]
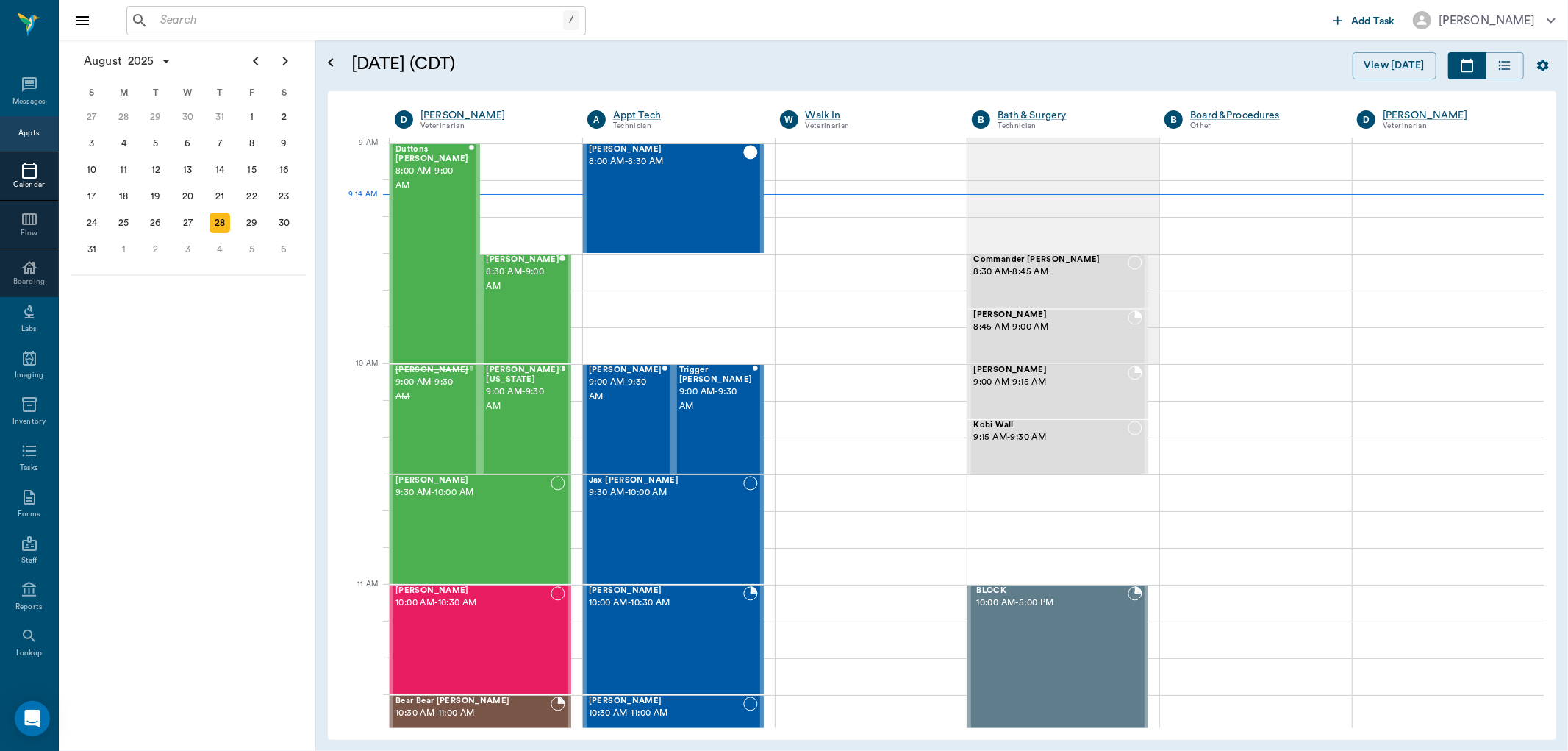
scroll to position [220, 0]
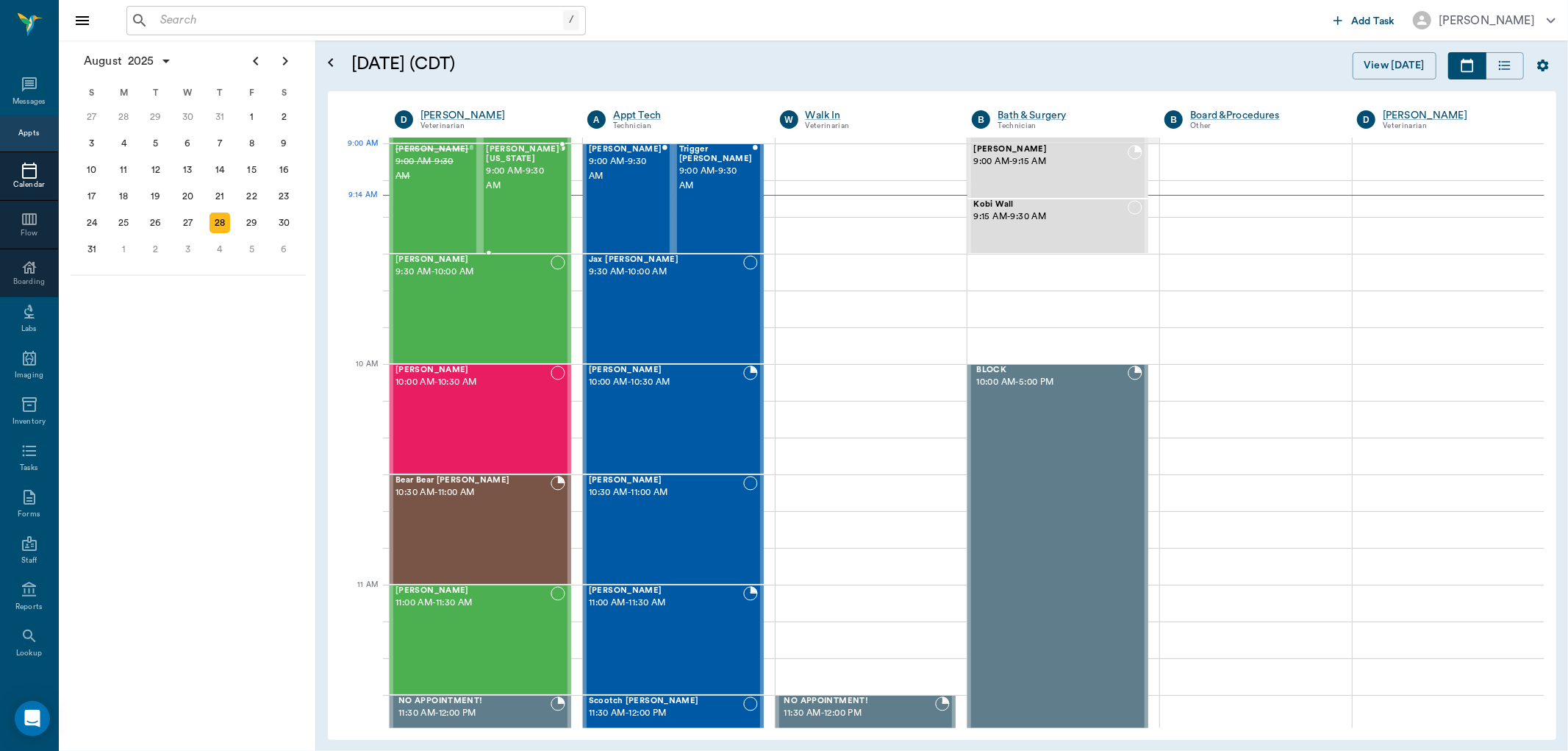
click at [539, 177] on span "9:00 AM - 9:30 AM" at bounding box center [522, 178] width 73 height 29
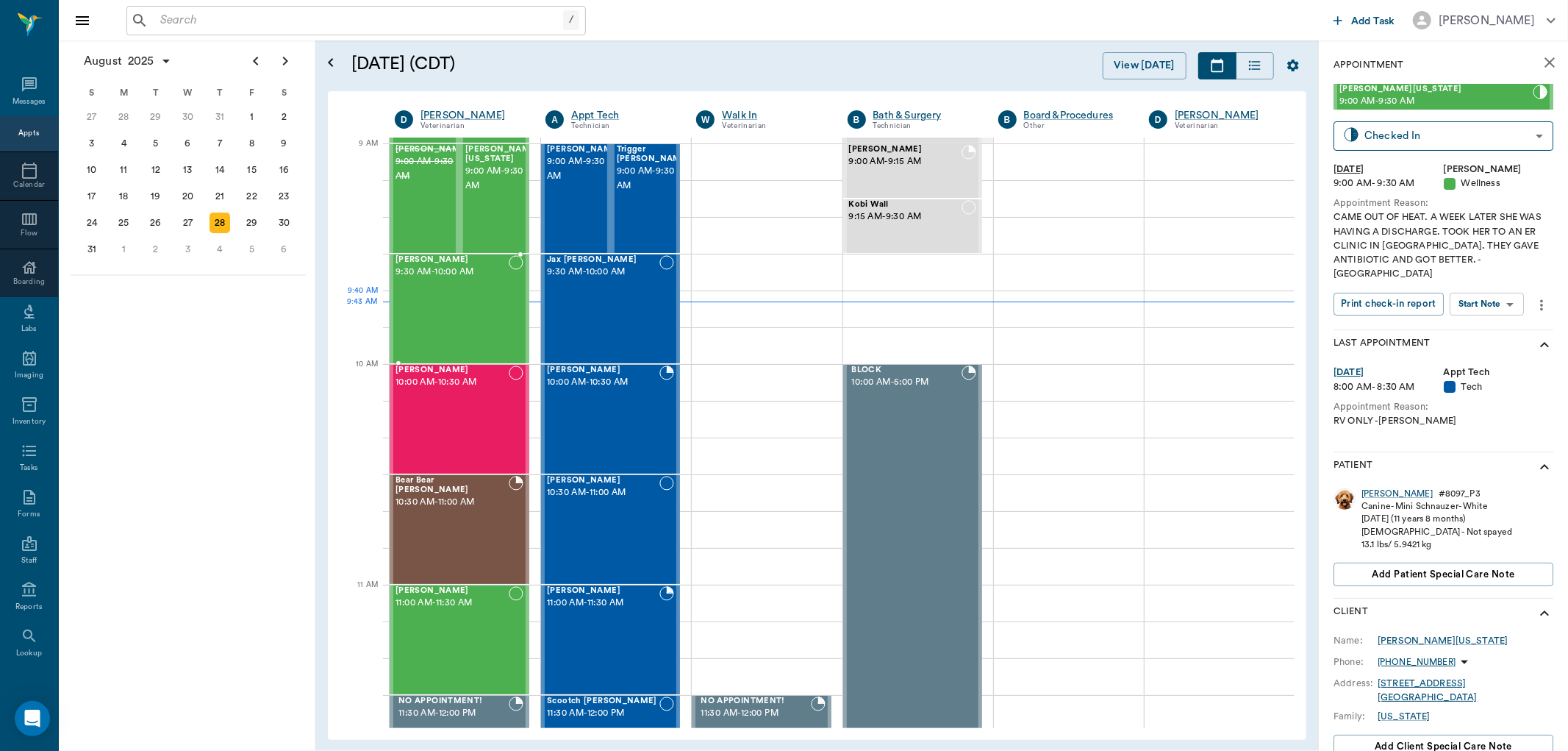
click at [442, 297] on div "Chia Weimer 9:30 AM - 10:00 AM" at bounding box center [452, 309] width 113 height 107
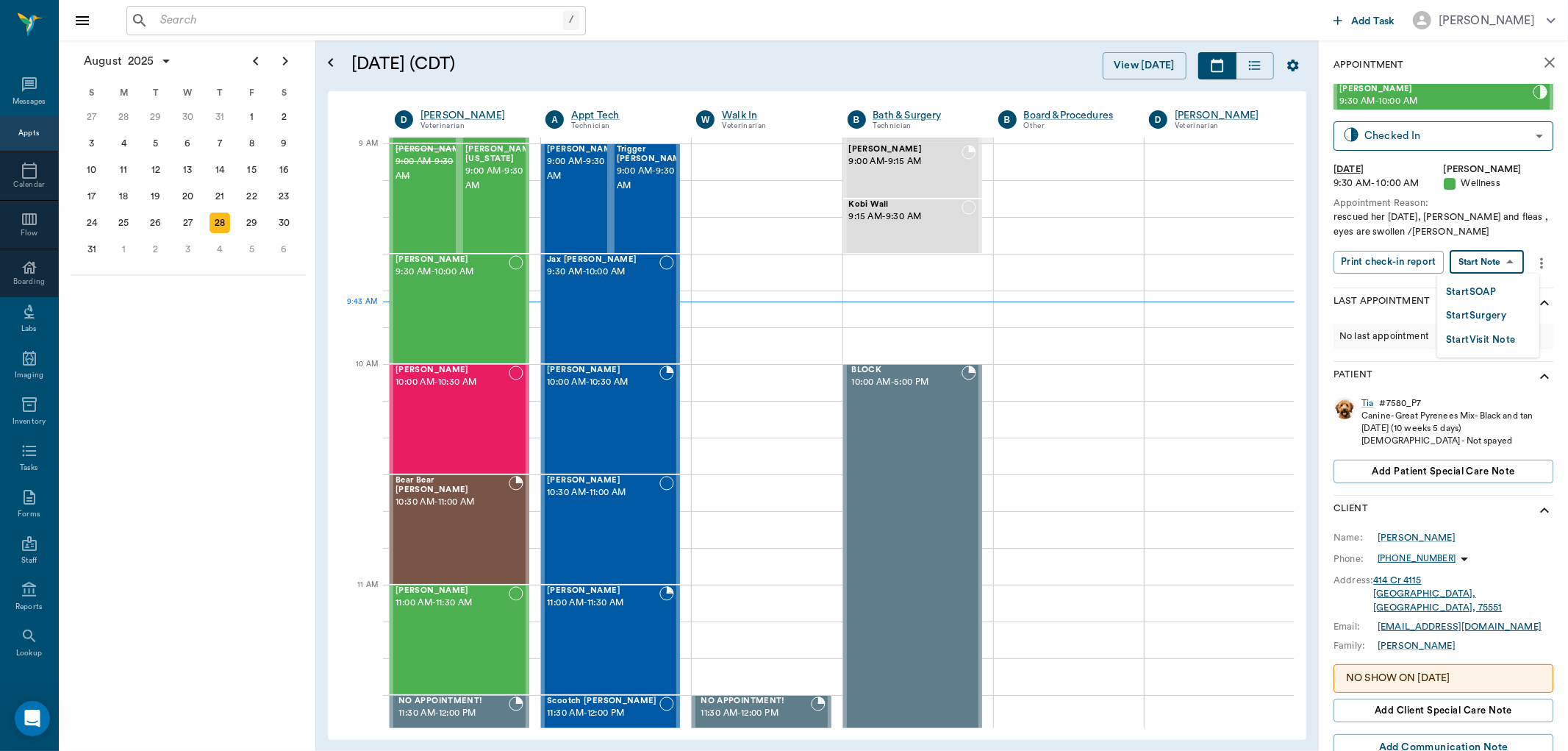
click at [1506, 260] on body "/ ​ Add Task Dr. Bert Ellsworth Nectar Messages Appts Calendar Flow Boarding La…" at bounding box center [784, 376] width 1568 height 751
click at [1481, 287] on button "Start SOAP" at bounding box center [1471, 291] width 50 height 17
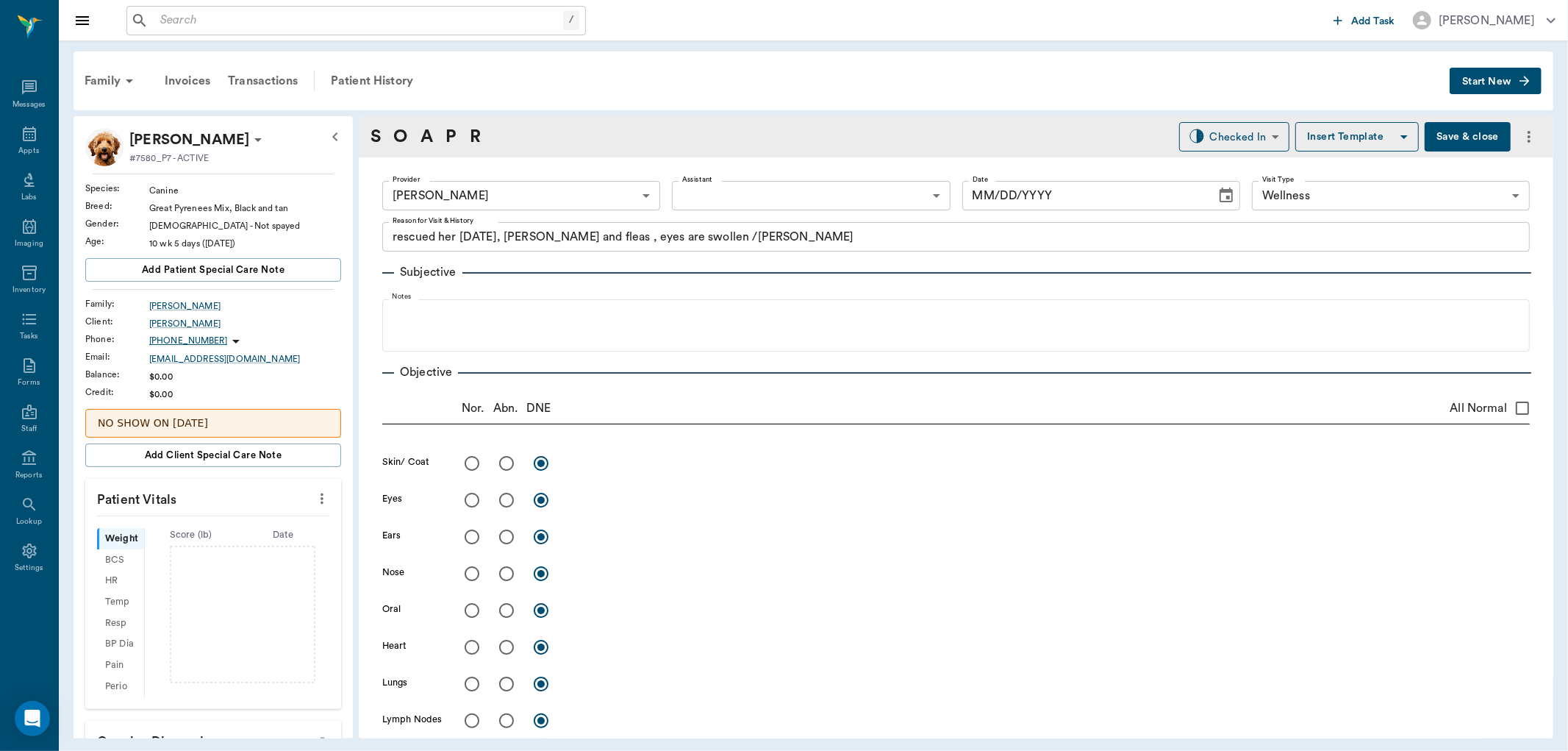
type input "63ec2f075fda476ae8351a4d"
type input "65d2be4f46e3a538d89b8c14"
type textarea "rescued her [DATE], [PERSON_NAME] and fleas , eyes are swollen /[PERSON_NAME]"
type input "[DATE]"
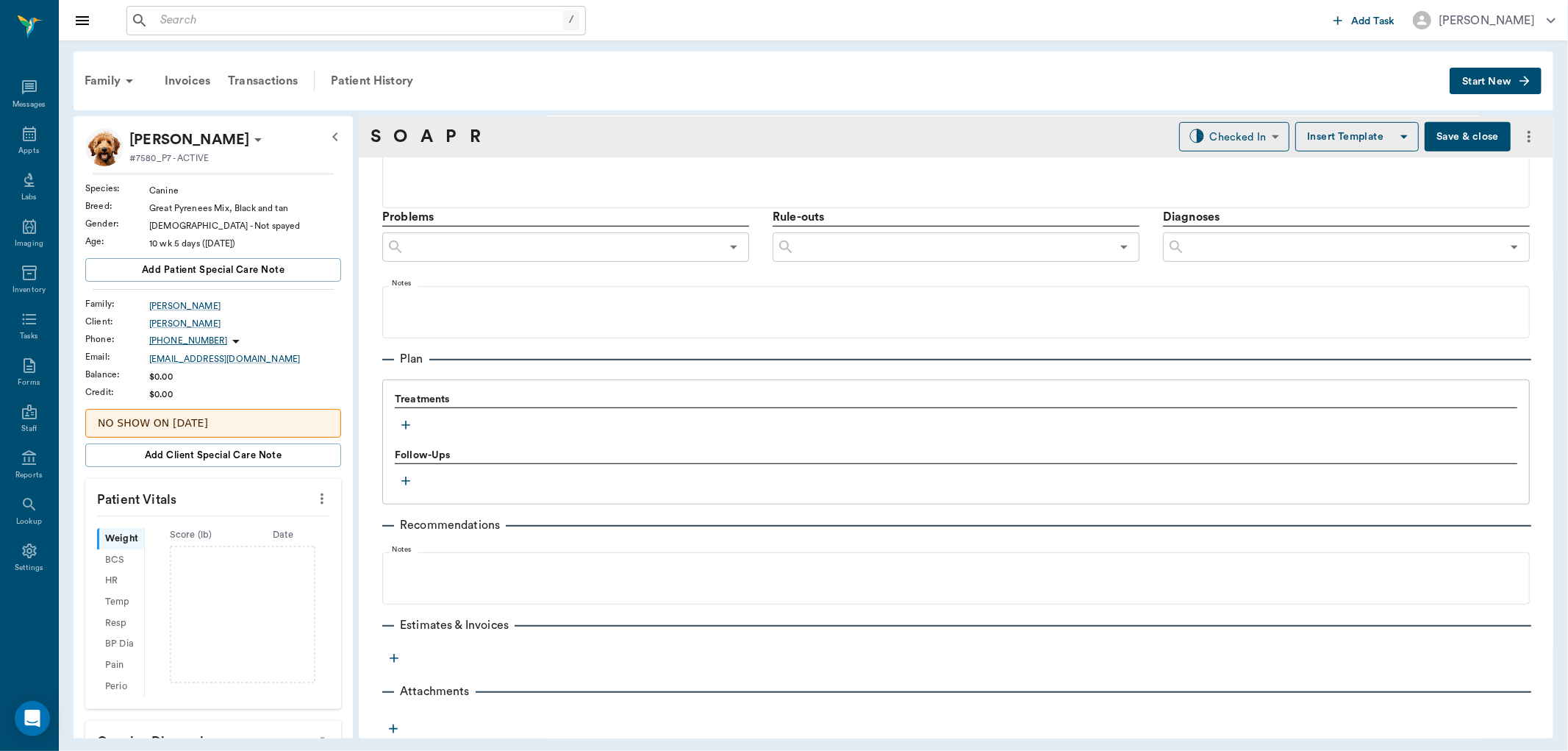
click at [407, 429] on icon "button" at bounding box center [405, 424] width 15 height 15
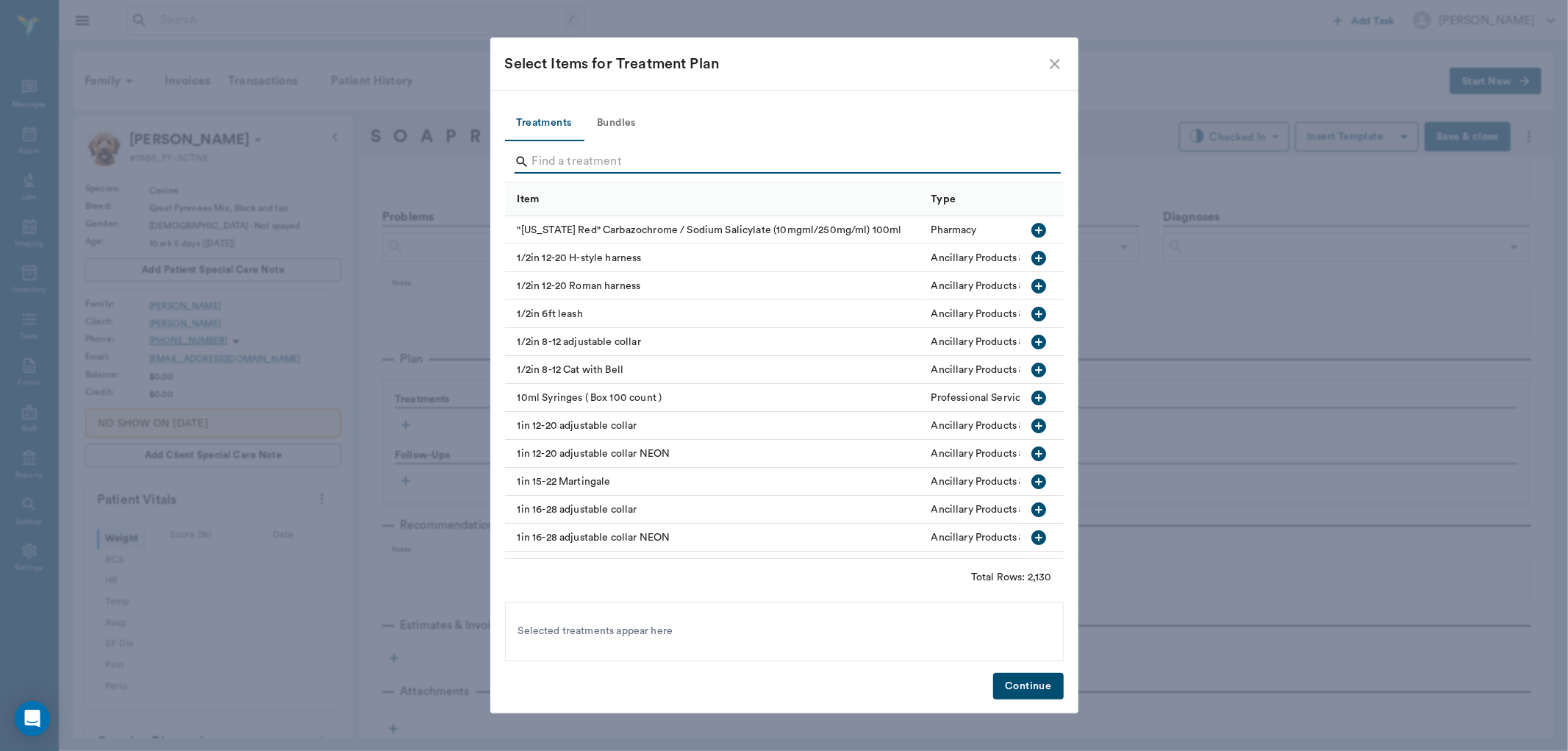
click at [608, 163] on input "Search" at bounding box center [785, 162] width 506 height 24
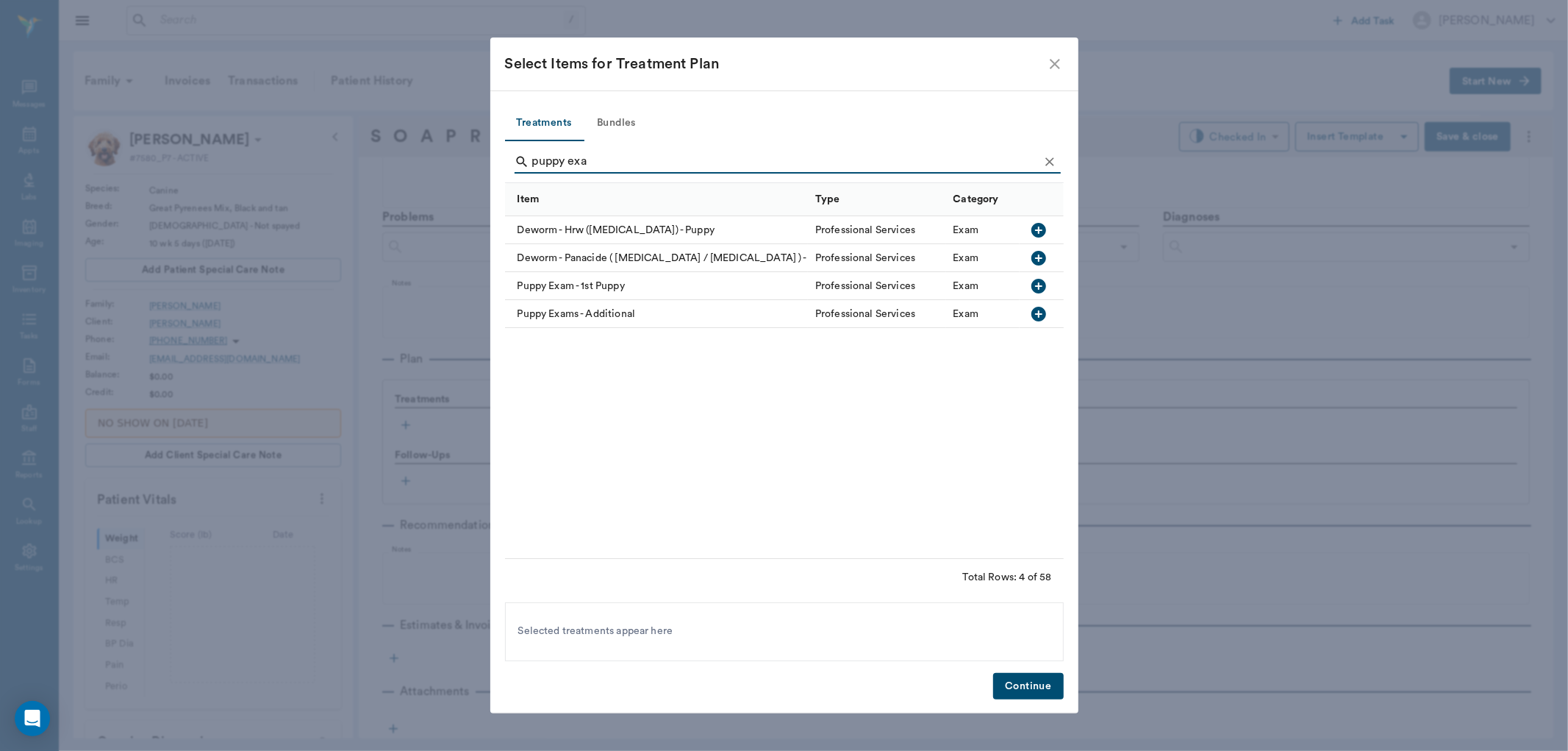
type input "puppy exa"
click at [1045, 285] on icon "button" at bounding box center [1038, 286] width 15 height 15
click at [1023, 678] on button "Continue" at bounding box center [1028, 686] width 70 height 28
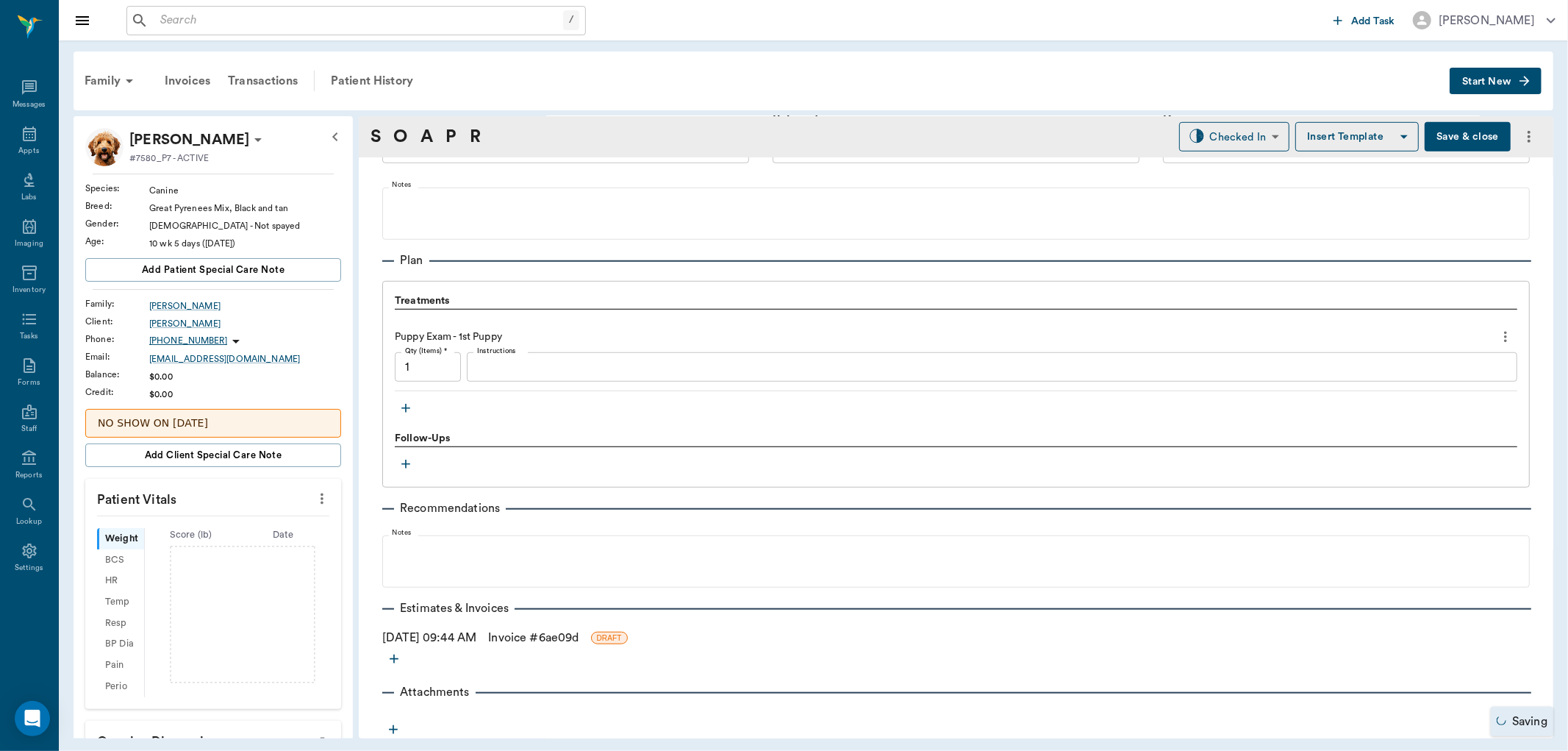
scroll to position [876, 0]
click at [406, 406] on icon "button" at bounding box center [405, 406] width 9 height 9
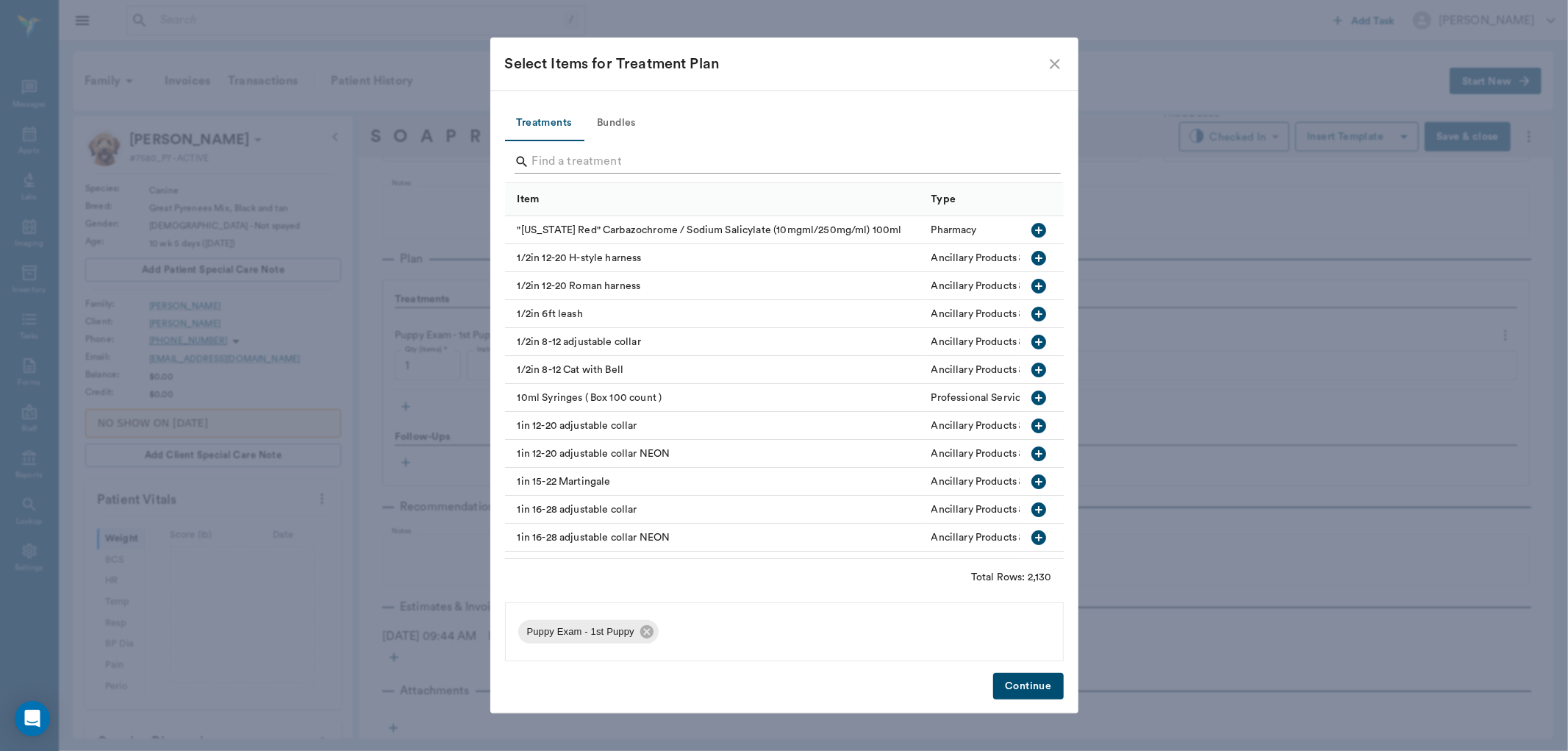
click at [586, 156] on input "Search" at bounding box center [785, 162] width 506 height 24
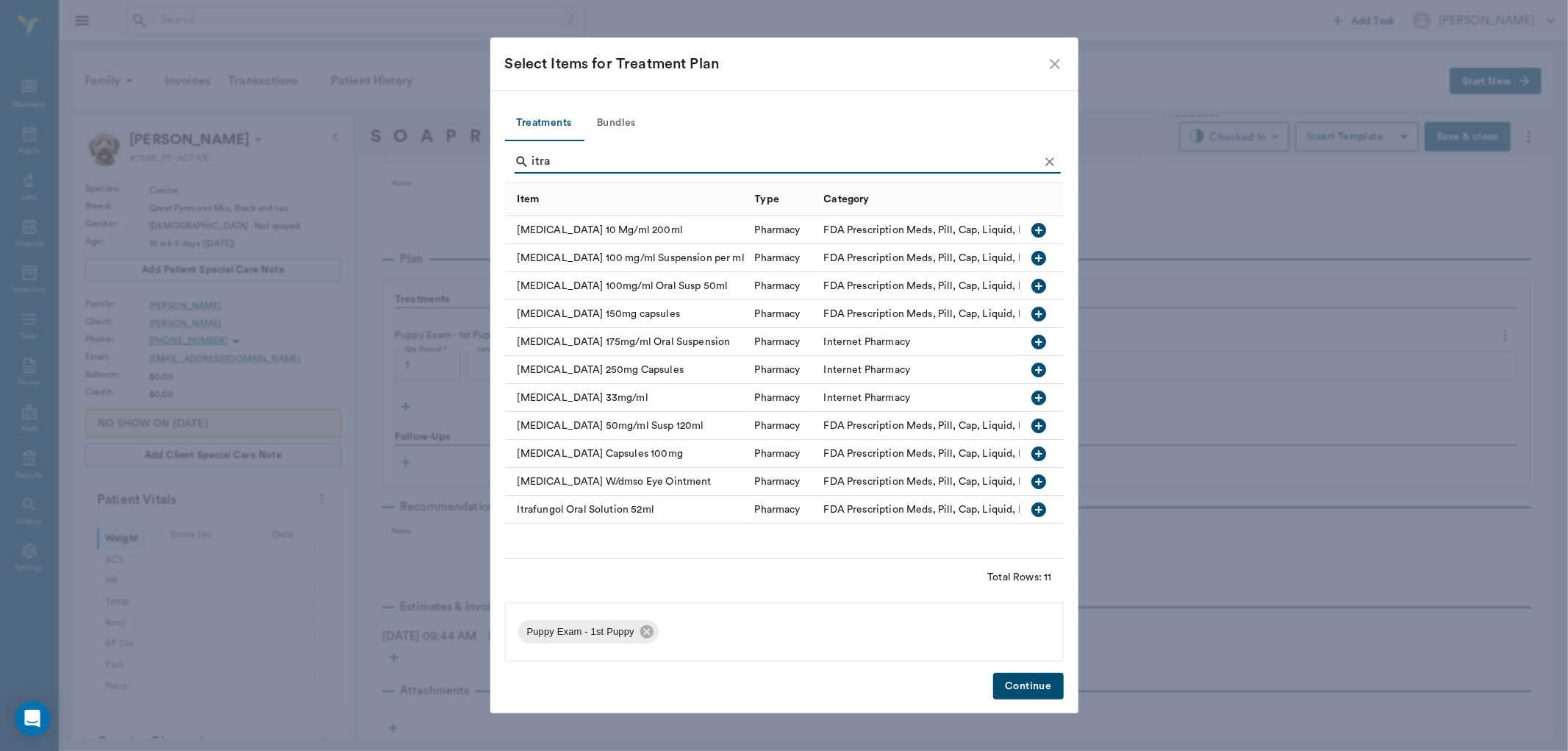
type input "itra"
click at [1038, 339] on icon "button" at bounding box center [1038, 342] width 17 height 17
click at [1019, 694] on button "Continue" at bounding box center [1028, 686] width 70 height 28
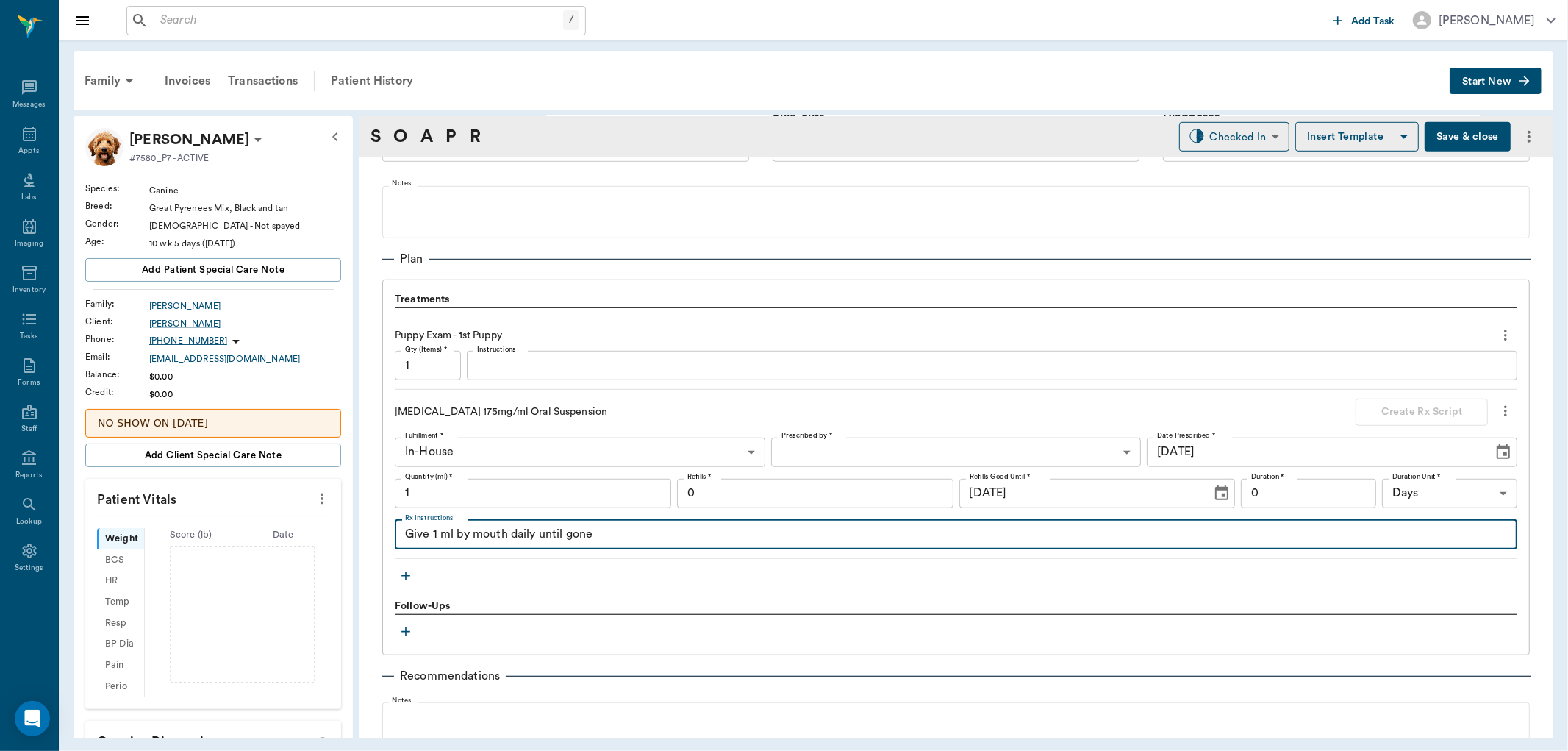
click at [436, 538] on textarea "Give 1 ml by mouth daily until gone" at bounding box center [956, 534] width 1102 height 17
type textarea "Give .7 ml by mouth daily until gone"
click at [612, 503] on input "1" at bounding box center [533, 493] width 276 height 29
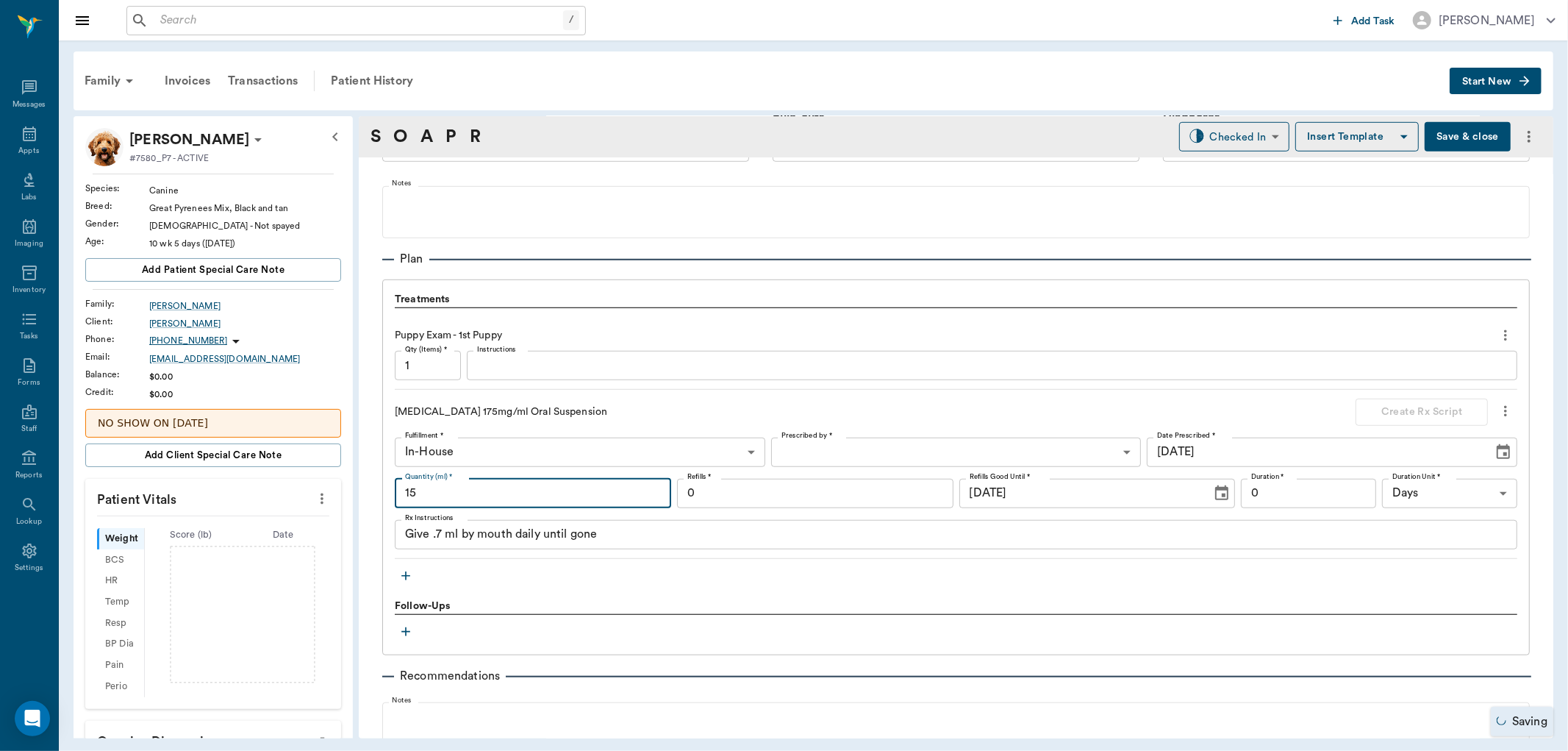
type input "15"
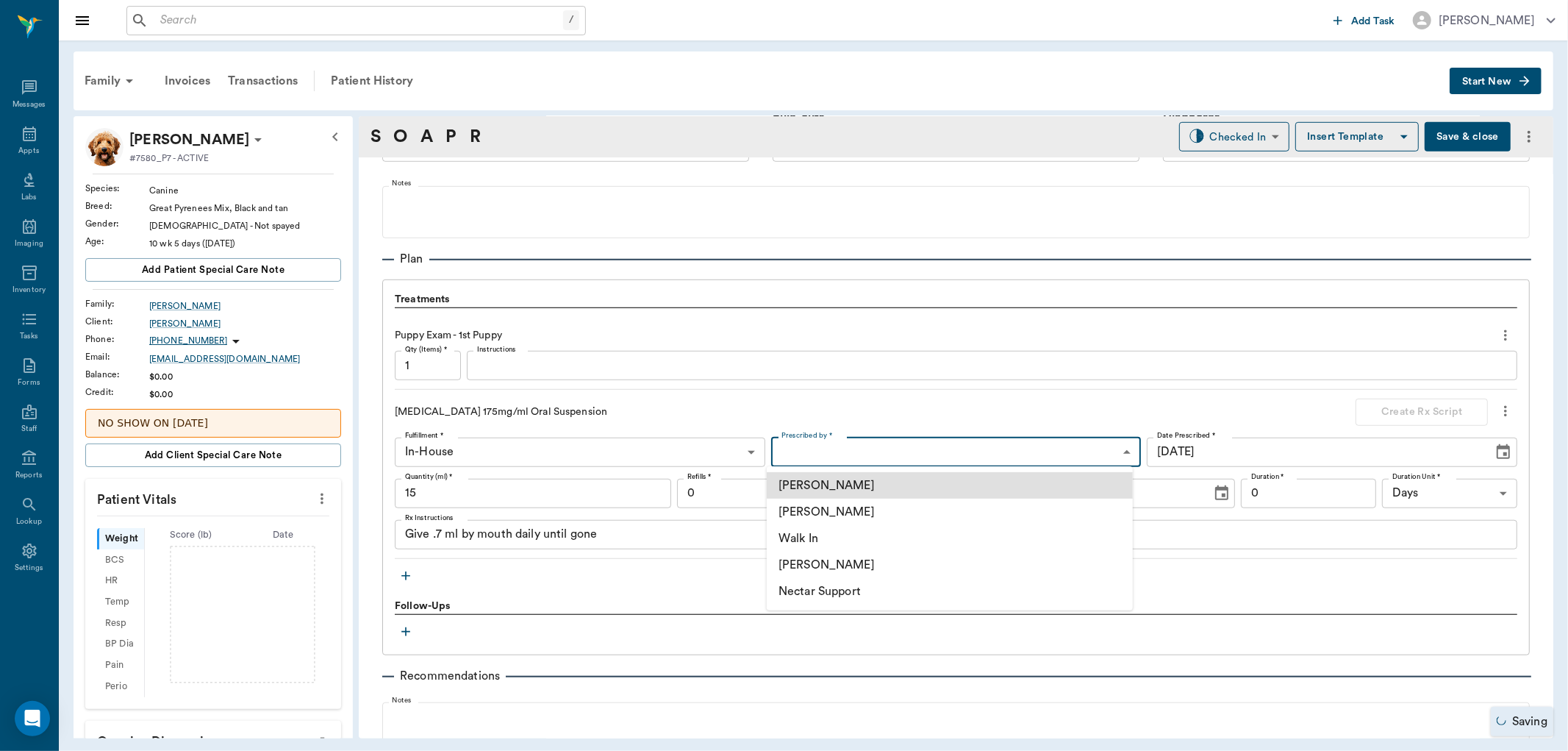
click at [877, 445] on body "/ ​ Add Task Dr. Bert Ellsworth Nectar Messages Appts Labs Imaging Inventory Ta…" at bounding box center [784, 376] width 1568 height 751
click at [863, 516] on li "[PERSON_NAME]" at bounding box center [949, 512] width 366 height 27
type input "63ec2f075fda476ae8351a4d"
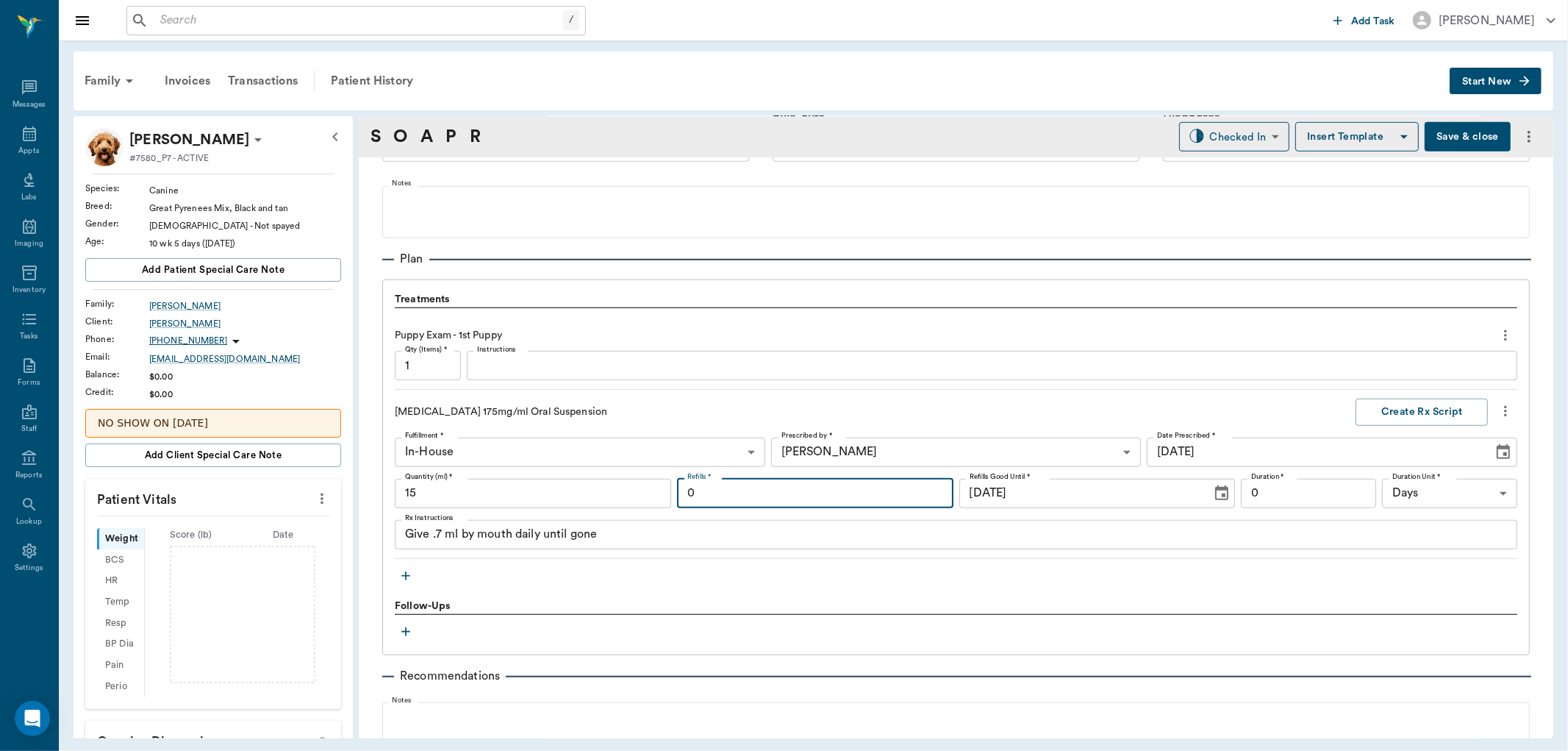
click at [855, 505] on input "0" at bounding box center [815, 493] width 276 height 29
type input "1"
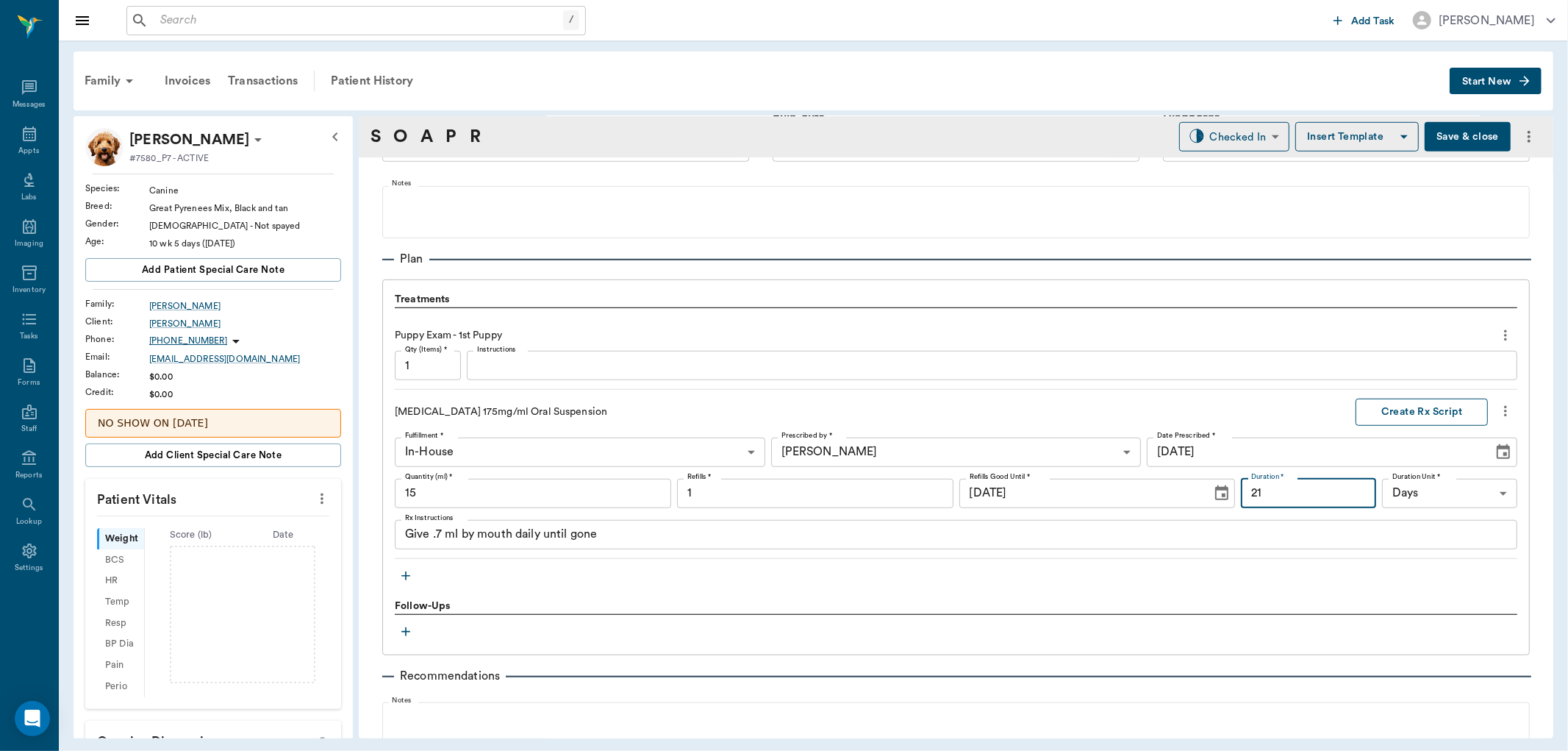
type input "21"
click at [1439, 407] on button "Create Rx Script" at bounding box center [1422, 412] width 132 height 28
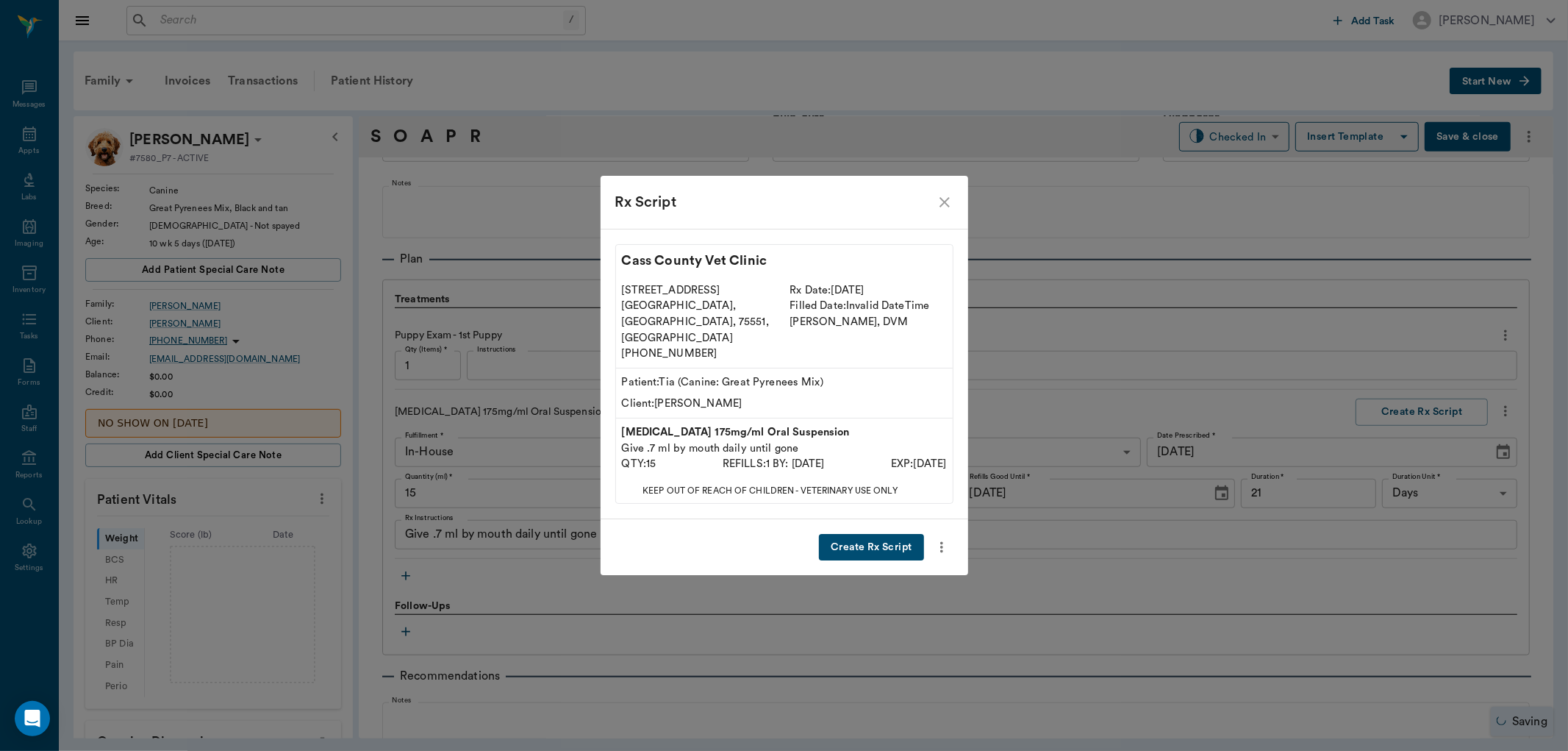
click at [846, 534] on button "Create Rx Script" at bounding box center [871, 547] width 105 height 28
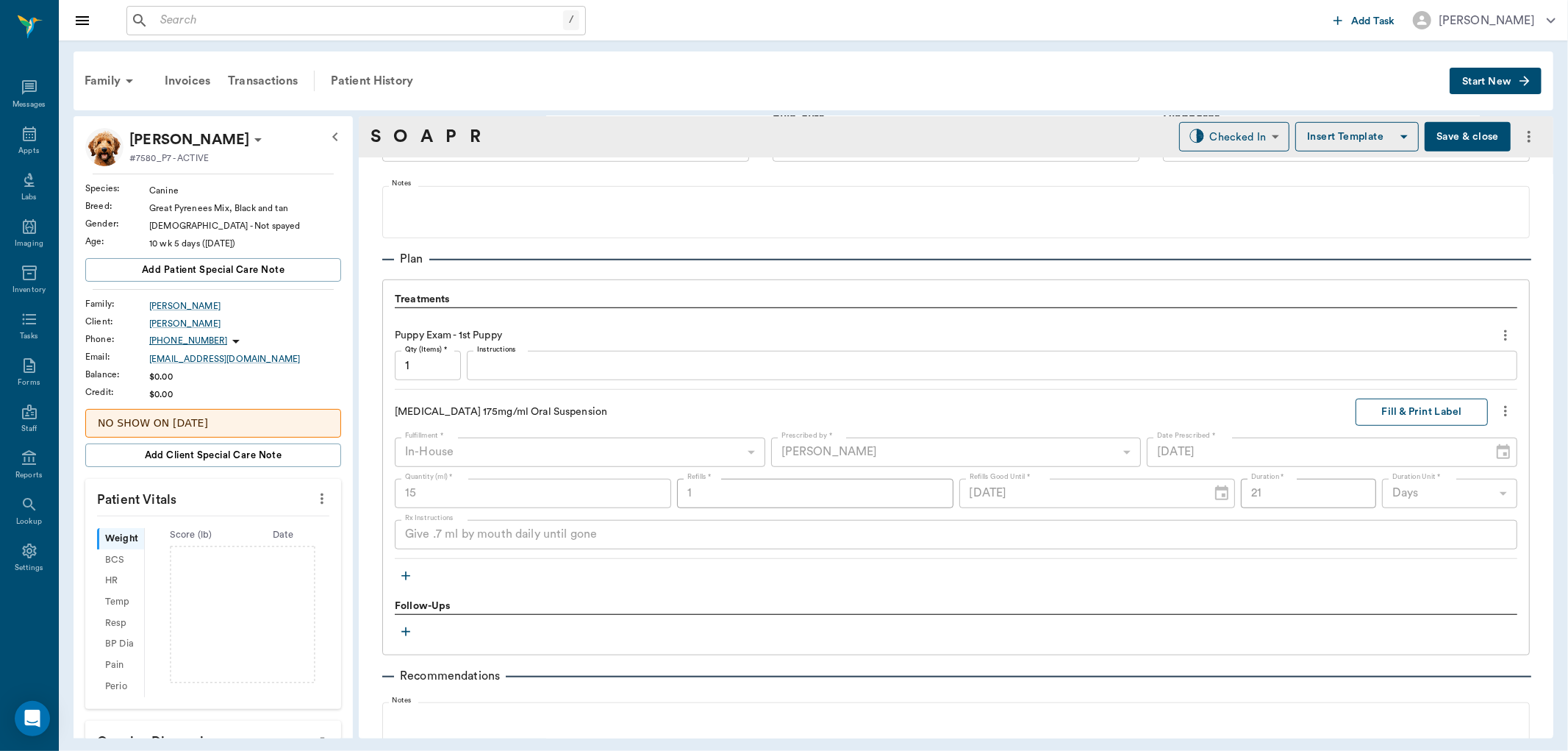
click at [1378, 419] on button "Fill & Print Label" at bounding box center [1422, 412] width 132 height 28
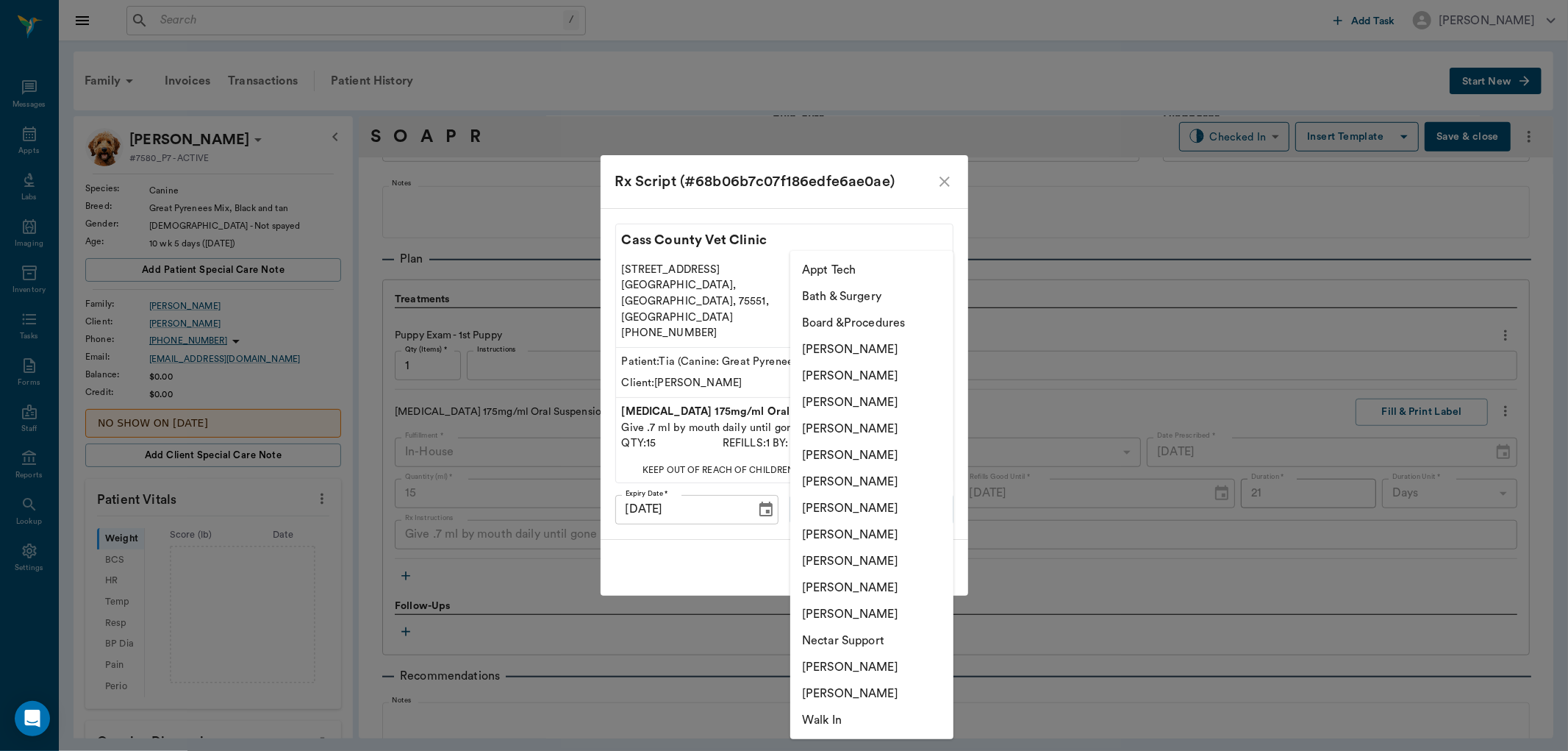
click at [931, 501] on body "/ ​ Add Task Dr. Bert Ellsworth Nectar Messages Appts Labs Imaging Inventory Ta…" at bounding box center [784, 376] width 1568 height 751
click at [856, 560] on li "Julie Dickerson" at bounding box center [871, 561] width 163 height 27
type input "63ec2e7e52e12b0ba117b124"
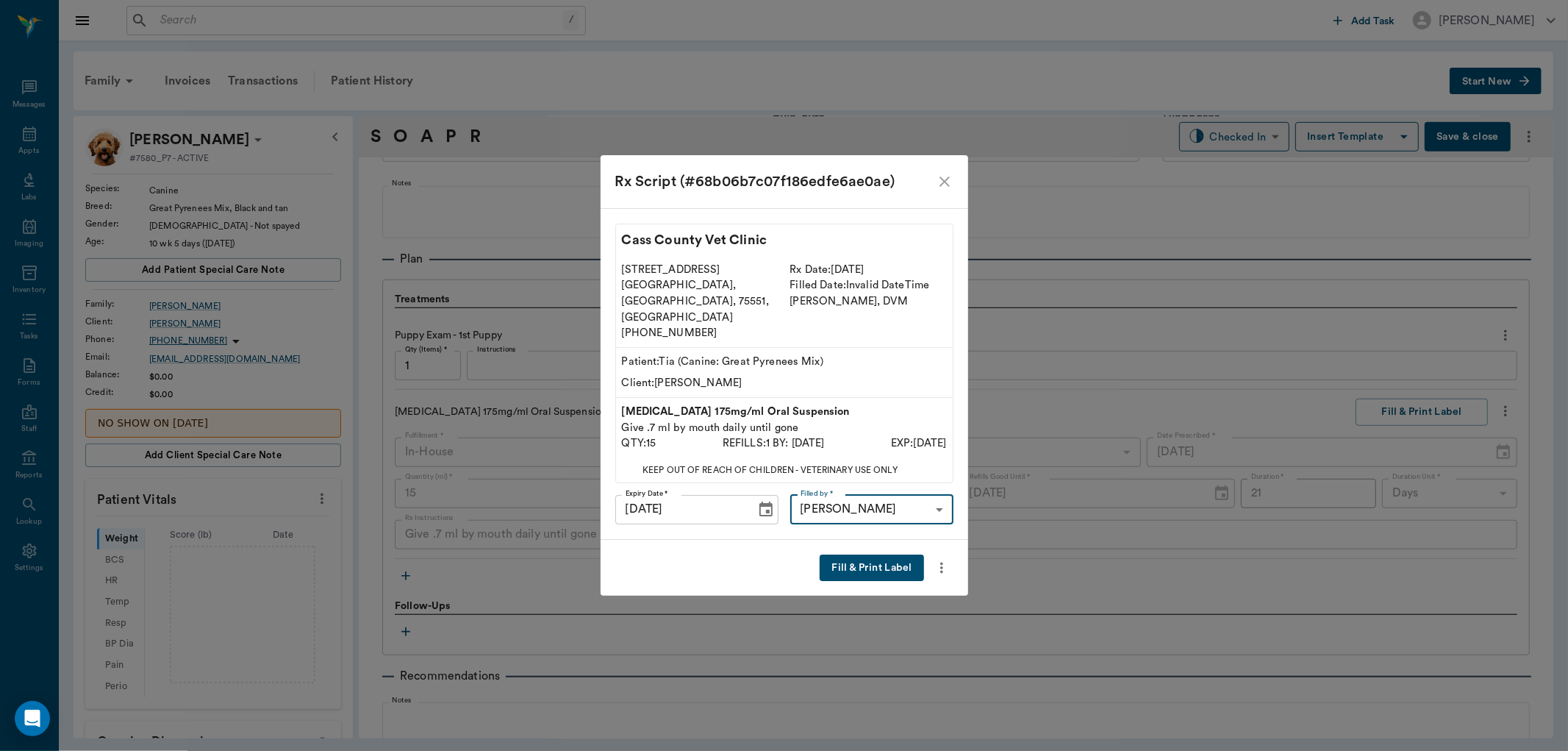
click at [859, 557] on button "Fill & Print Label" at bounding box center [871, 568] width 104 height 28
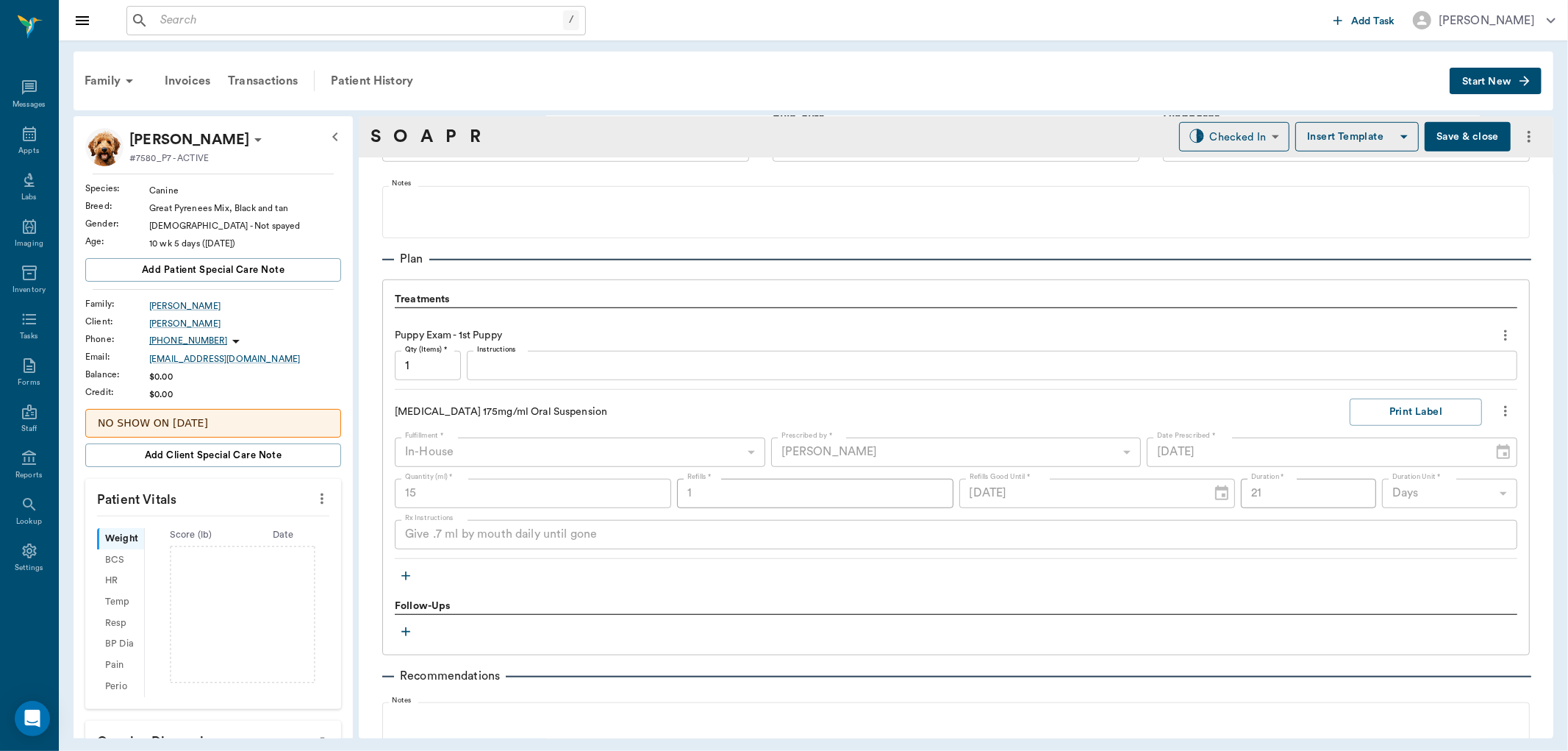
click at [409, 574] on icon "button" at bounding box center [405, 575] width 15 height 15
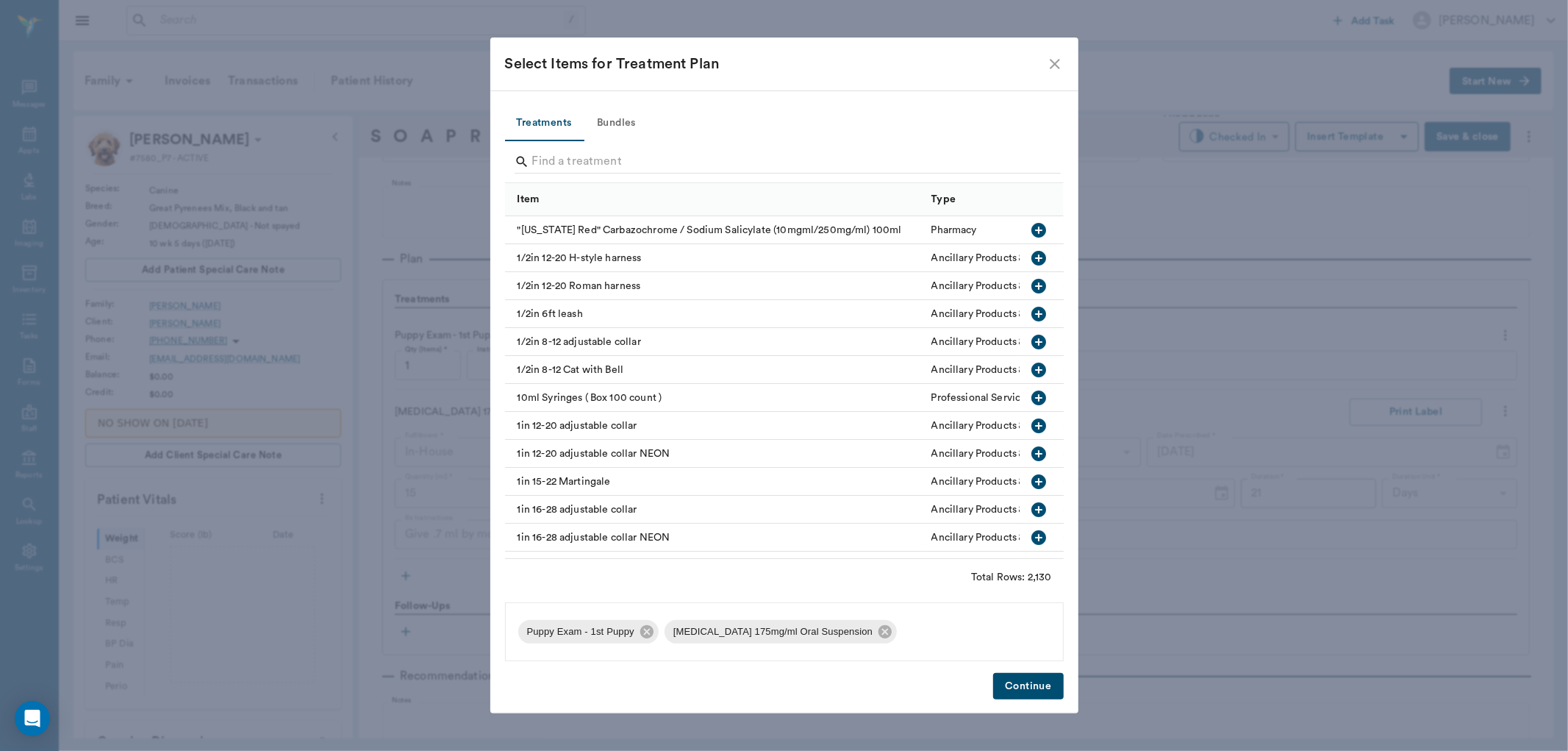
click at [594, 149] on div at bounding box center [788, 163] width 546 height 39
click at [591, 151] on input "Search" at bounding box center [785, 162] width 506 height 24
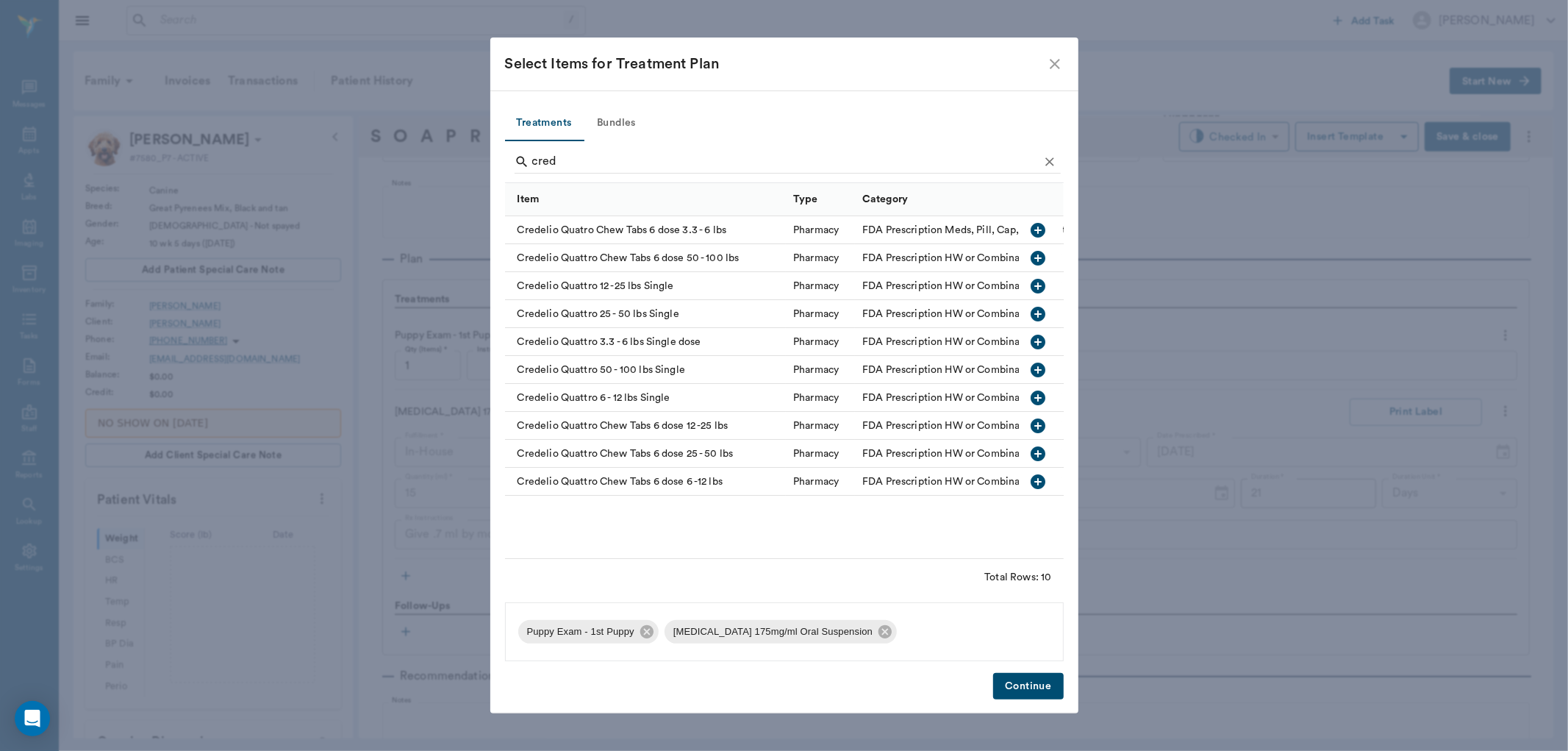
click at [1037, 314] on icon "button" at bounding box center [1038, 313] width 15 height 15
type input "c"
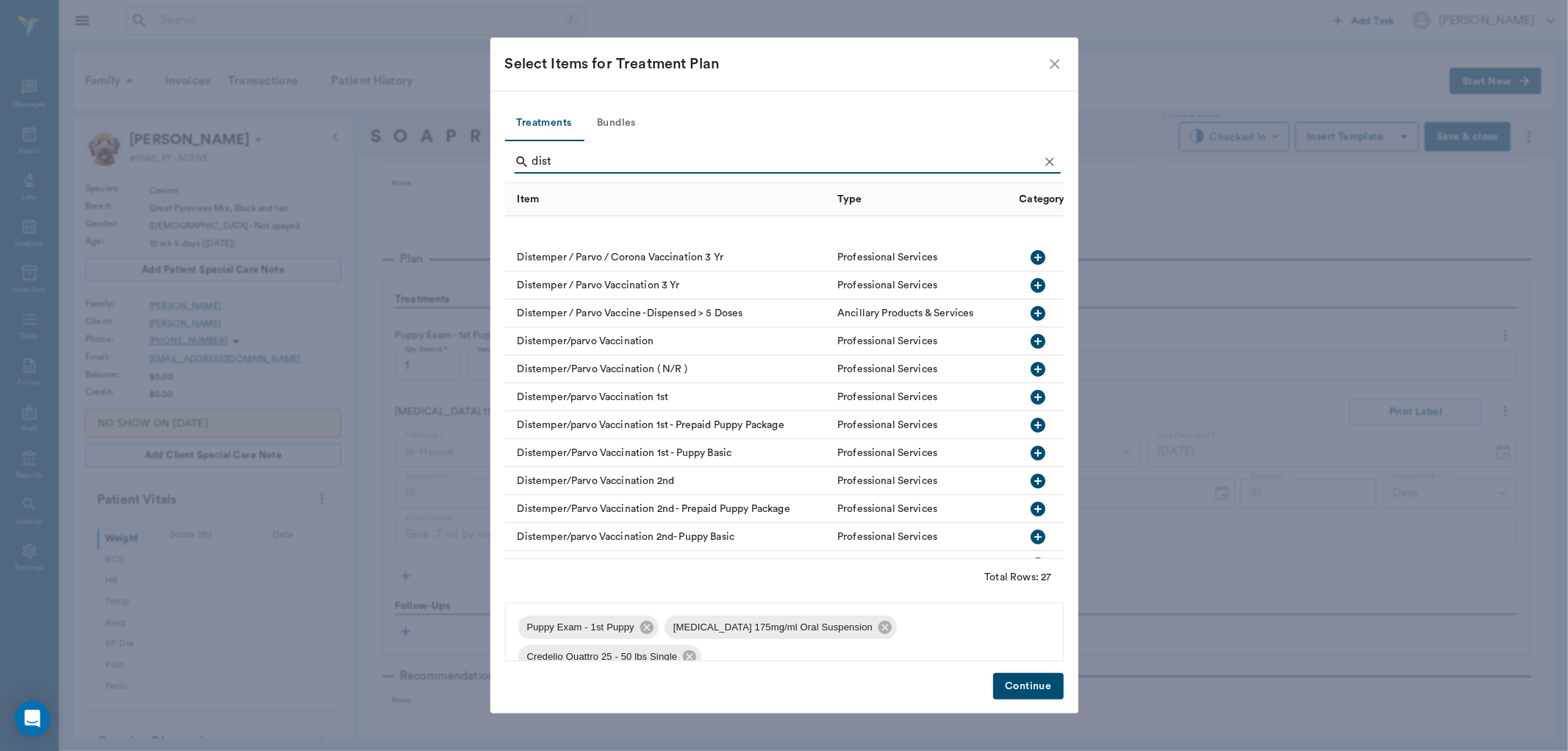
scroll to position [0, 0]
type input "dist"
click at [1031, 395] on icon "button" at bounding box center [1038, 398] width 15 height 15
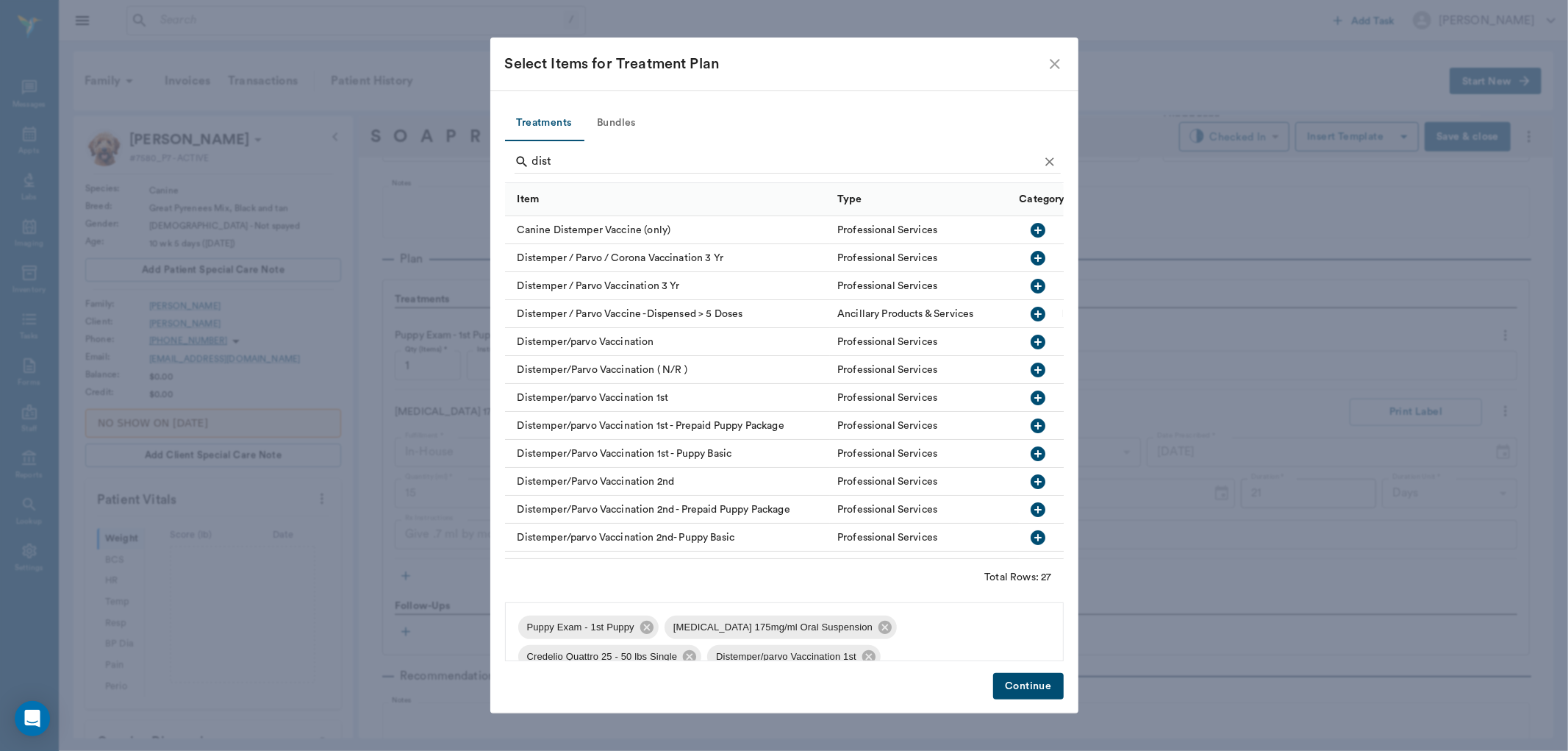
click at [1045, 683] on button "Continue" at bounding box center [1028, 686] width 70 height 28
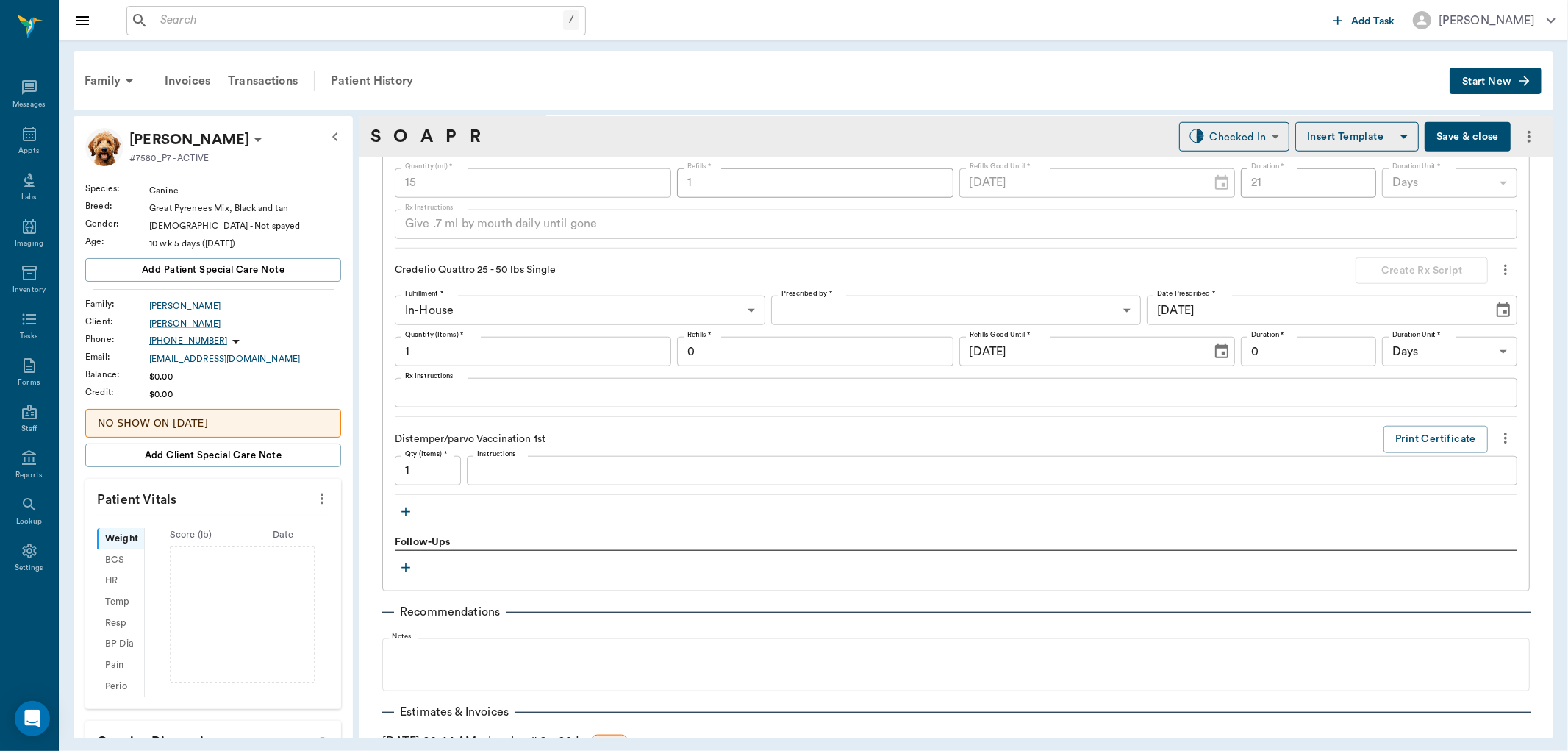
scroll to position [1203, 0]
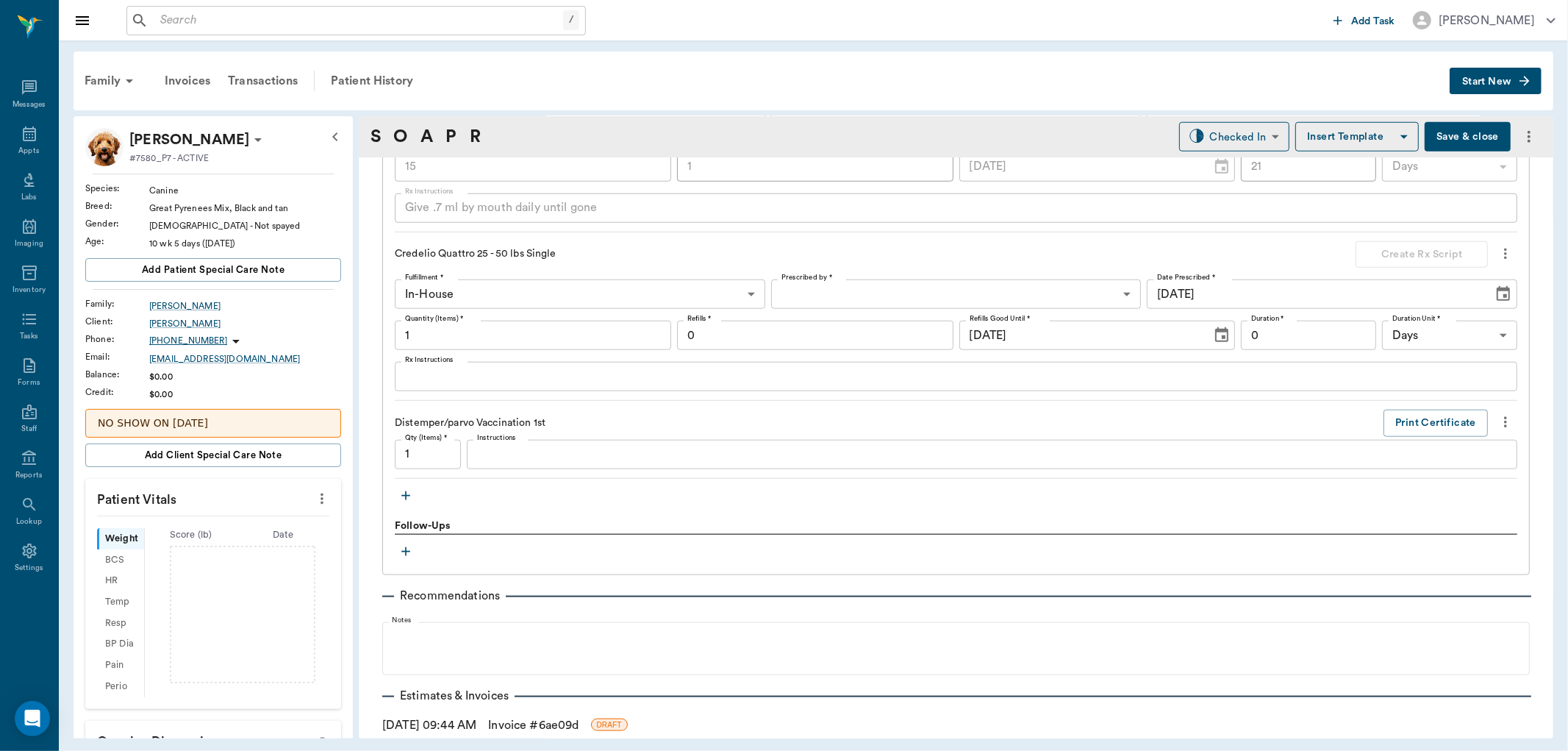
click at [400, 495] on icon "button" at bounding box center [405, 495] width 15 height 15
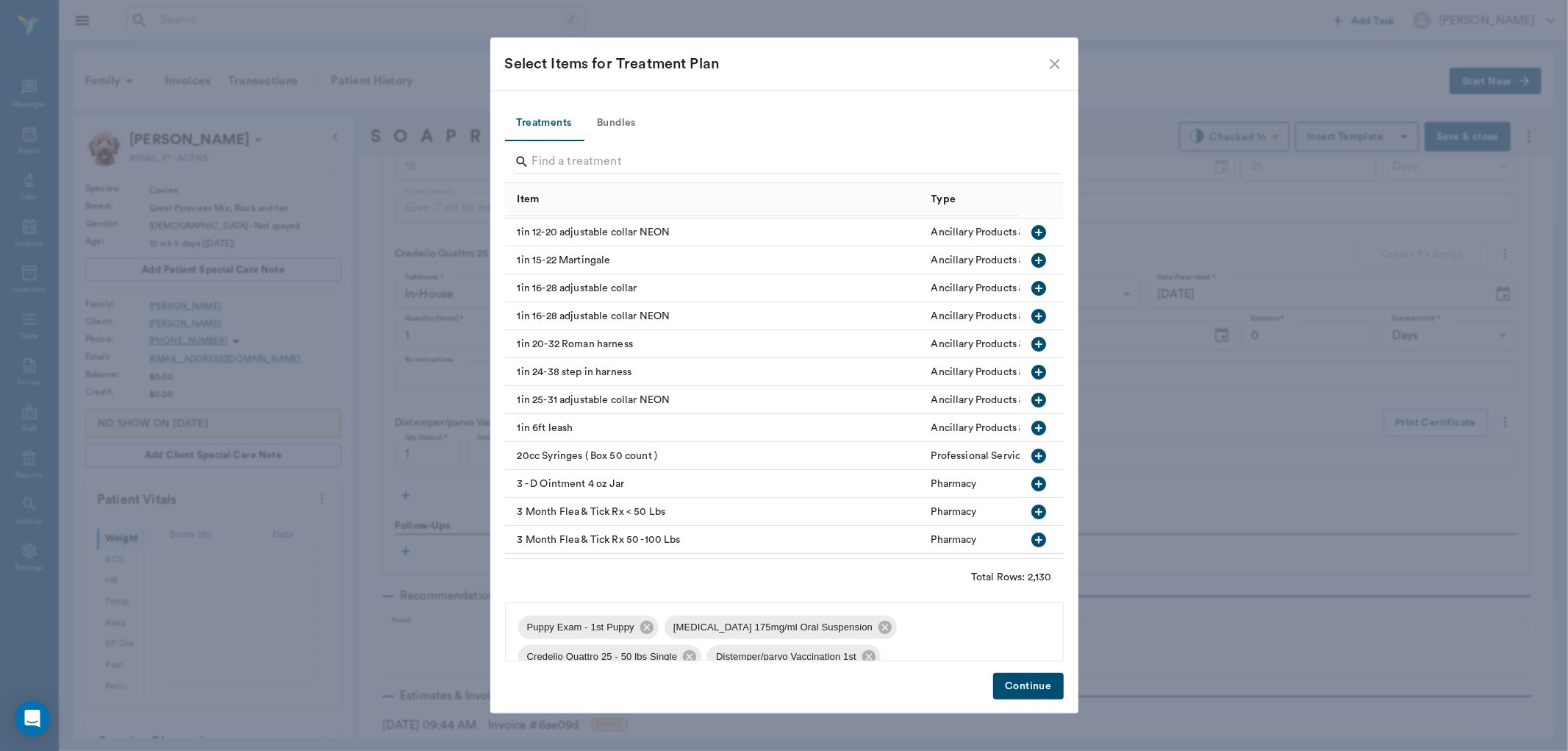
scroll to position [0, 0]
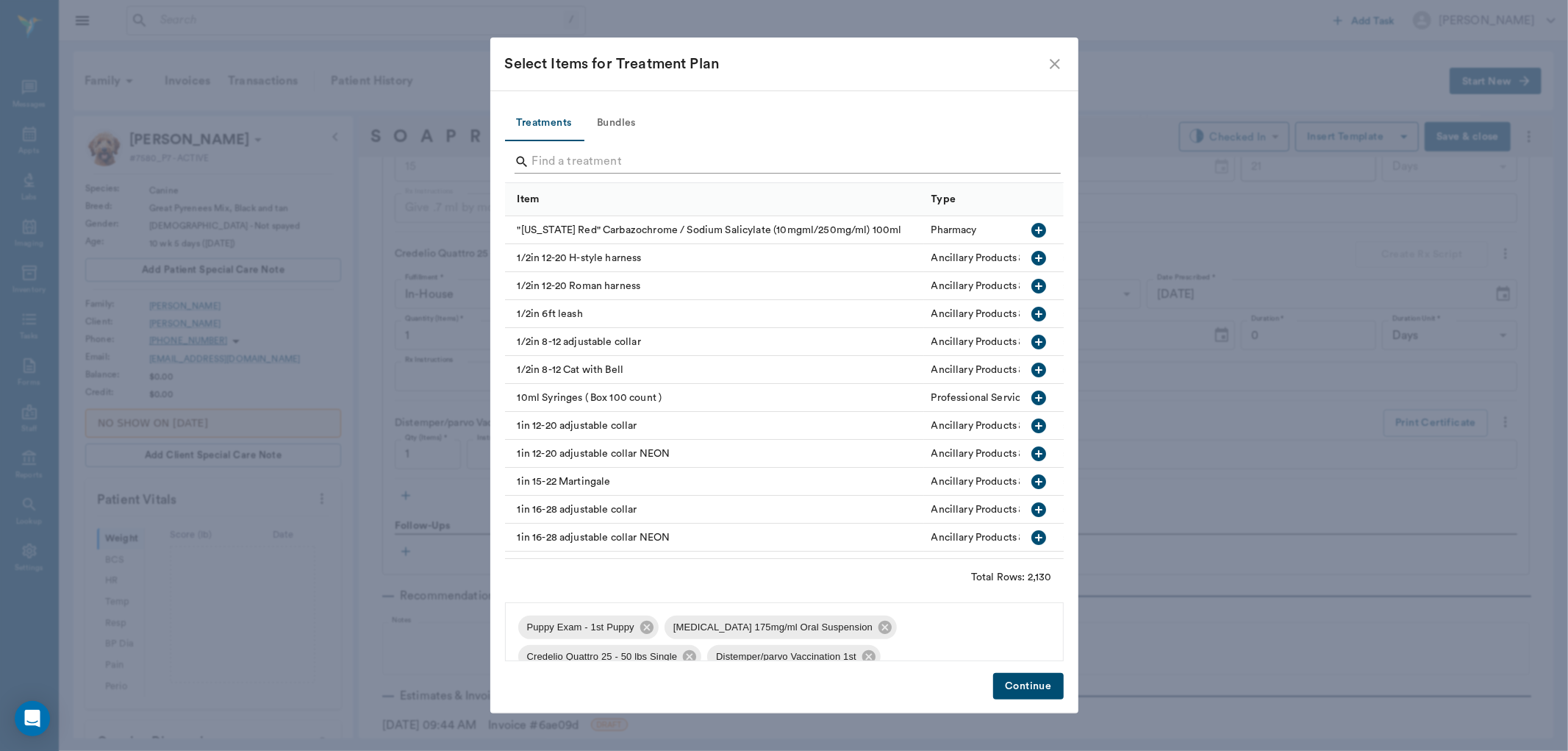
click at [578, 161] on input "Search" at bounding box center [785, 162] width 506 height 24
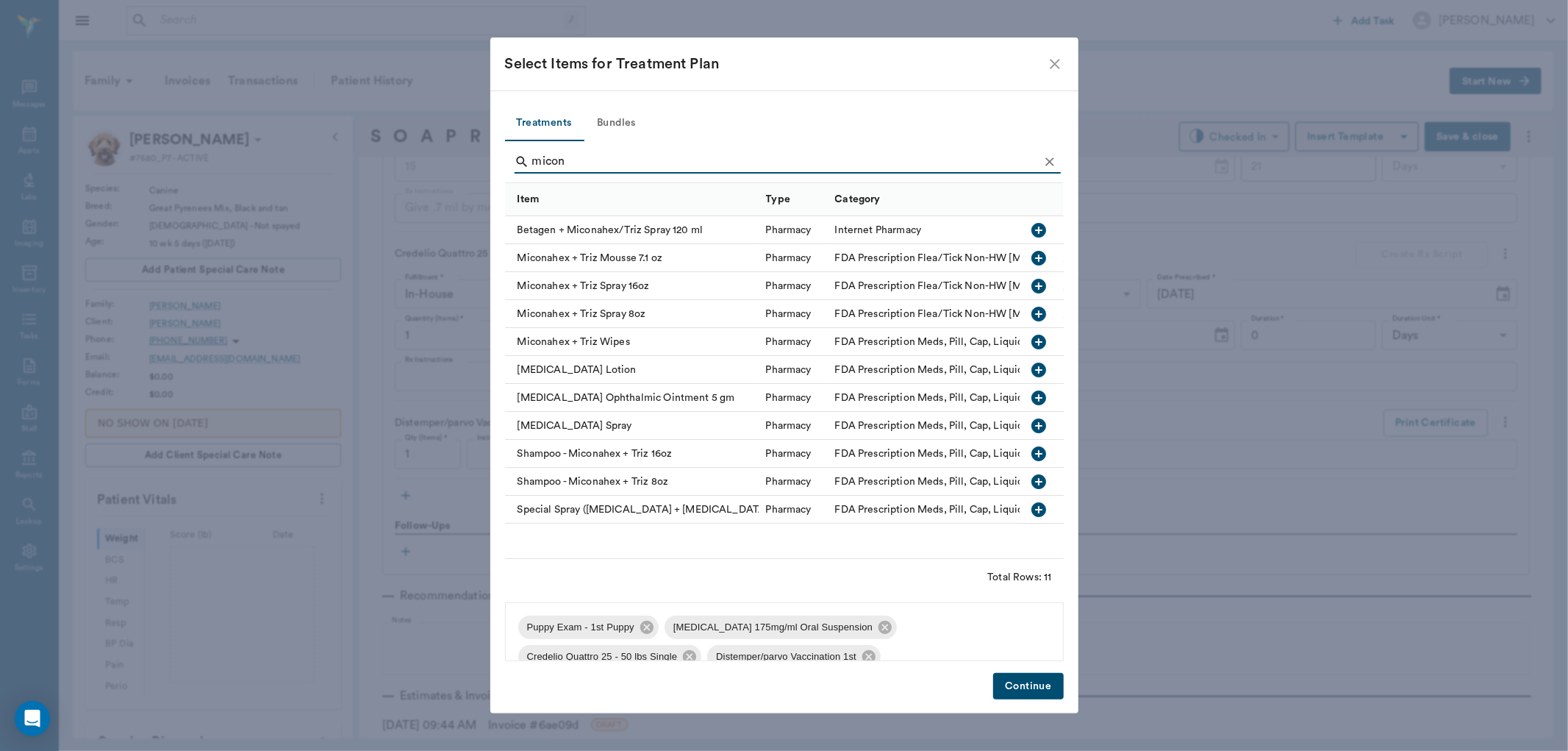
type input "micon"
click at [1035, 365] on icon "button" at bounding box center [1038, 369] width 15 height 15
click at [1026, 691] on button "Continue" at bounding box center [1028, 686] width 70 height 28
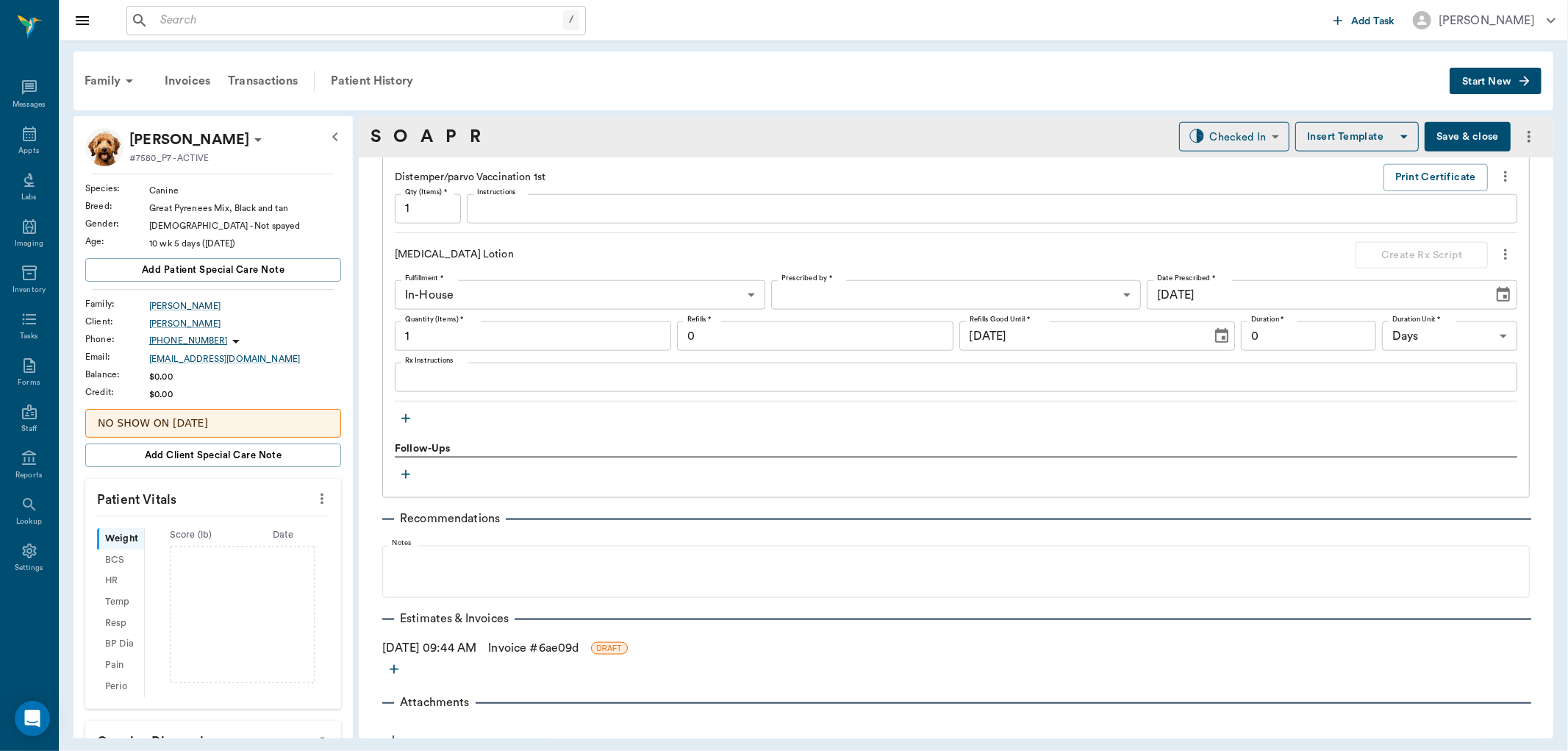
scroll to position [1460, 0]
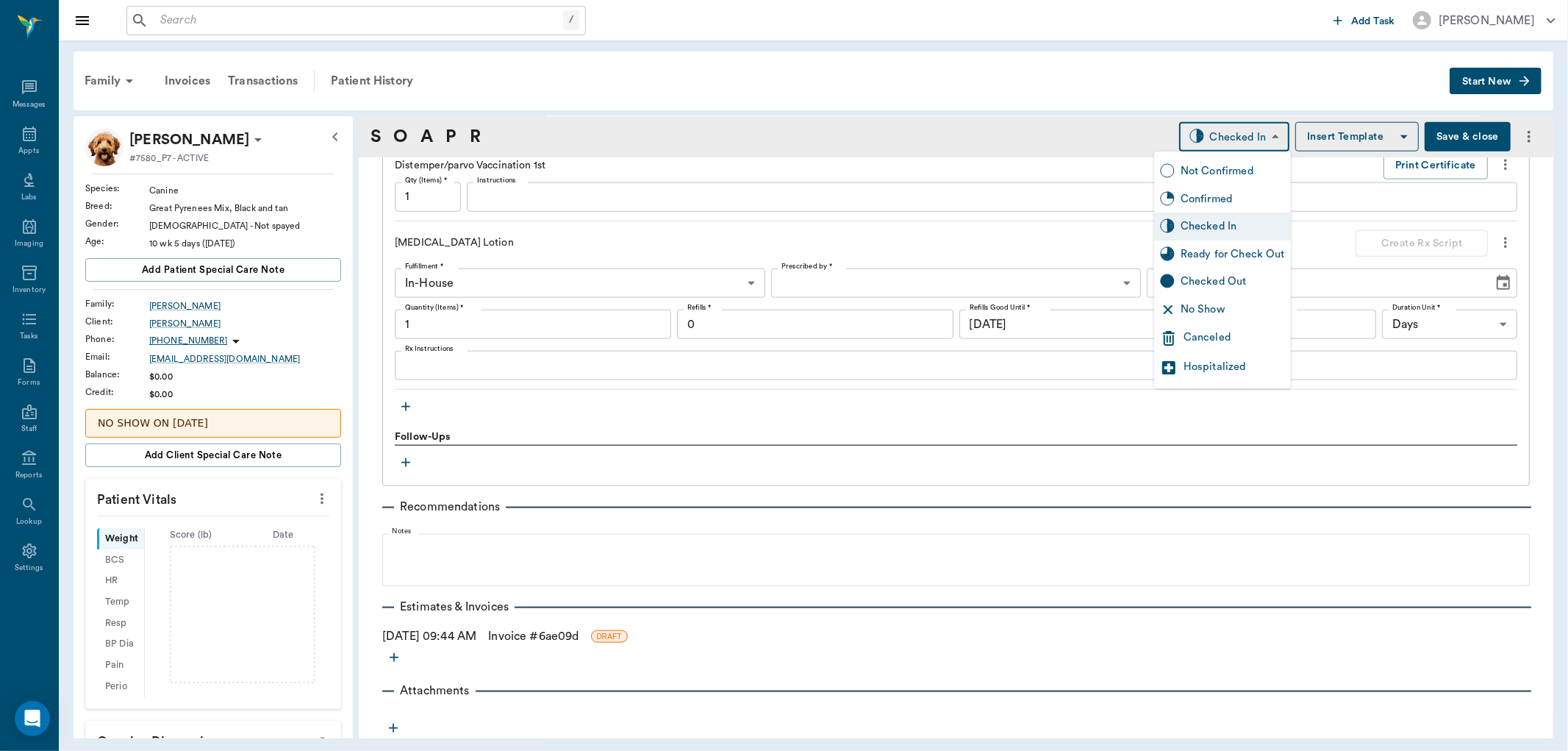
click at [1232, 132] on body "/ ​ Add Task Dr. Bert Ellsworth Nectar Messages Appts Labs Imaging Inventory Ta…" at bounding box center [784, 376] width 1568 height 751
click at [1218, 256] on div "Ready for Check Out" at bounding box center [1233, 254] width 105 height 17
type input "READY_TO_CHECKOUT"
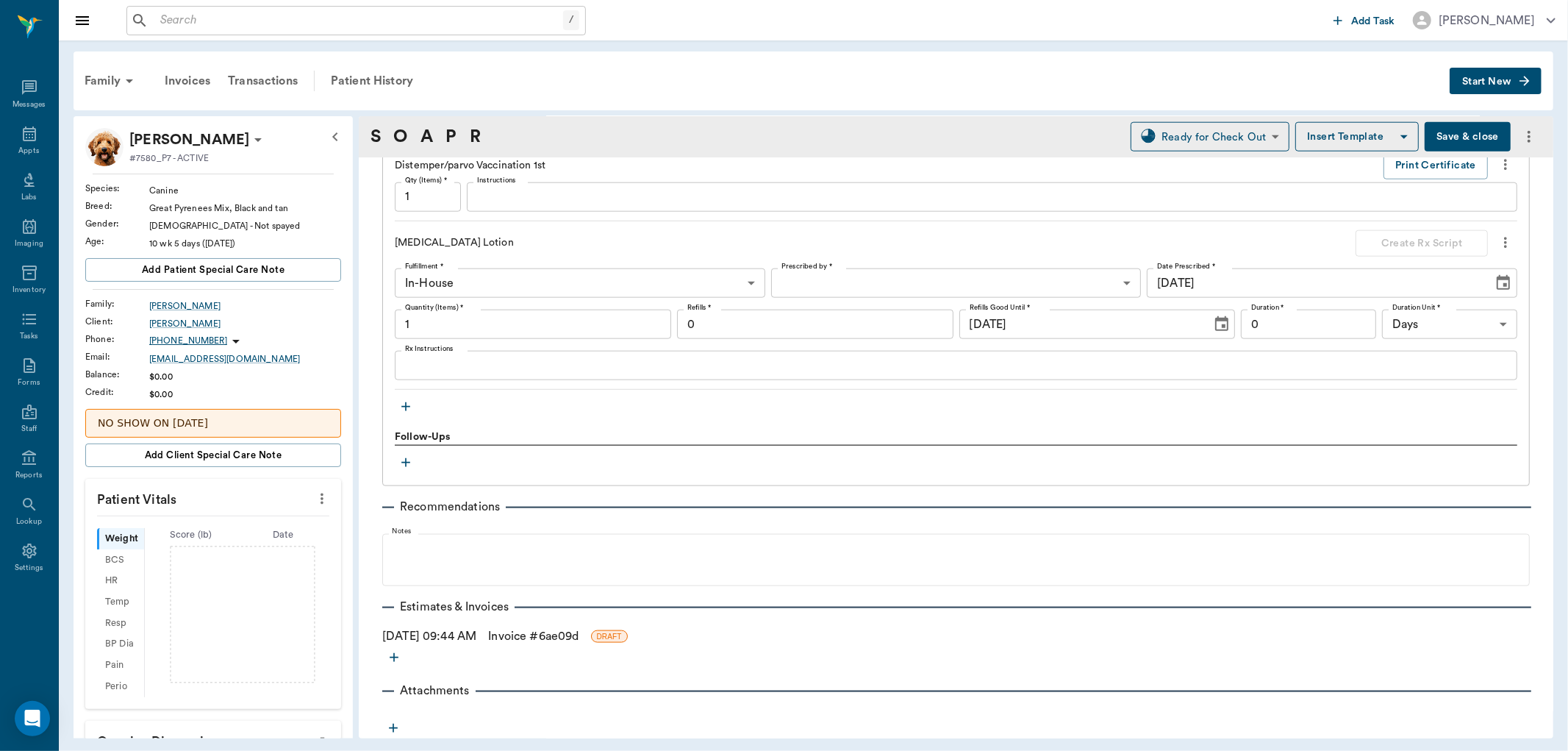
click at [1473, 133] on button "Save & close" at bounding box center [1467, 136] width 86 height 29
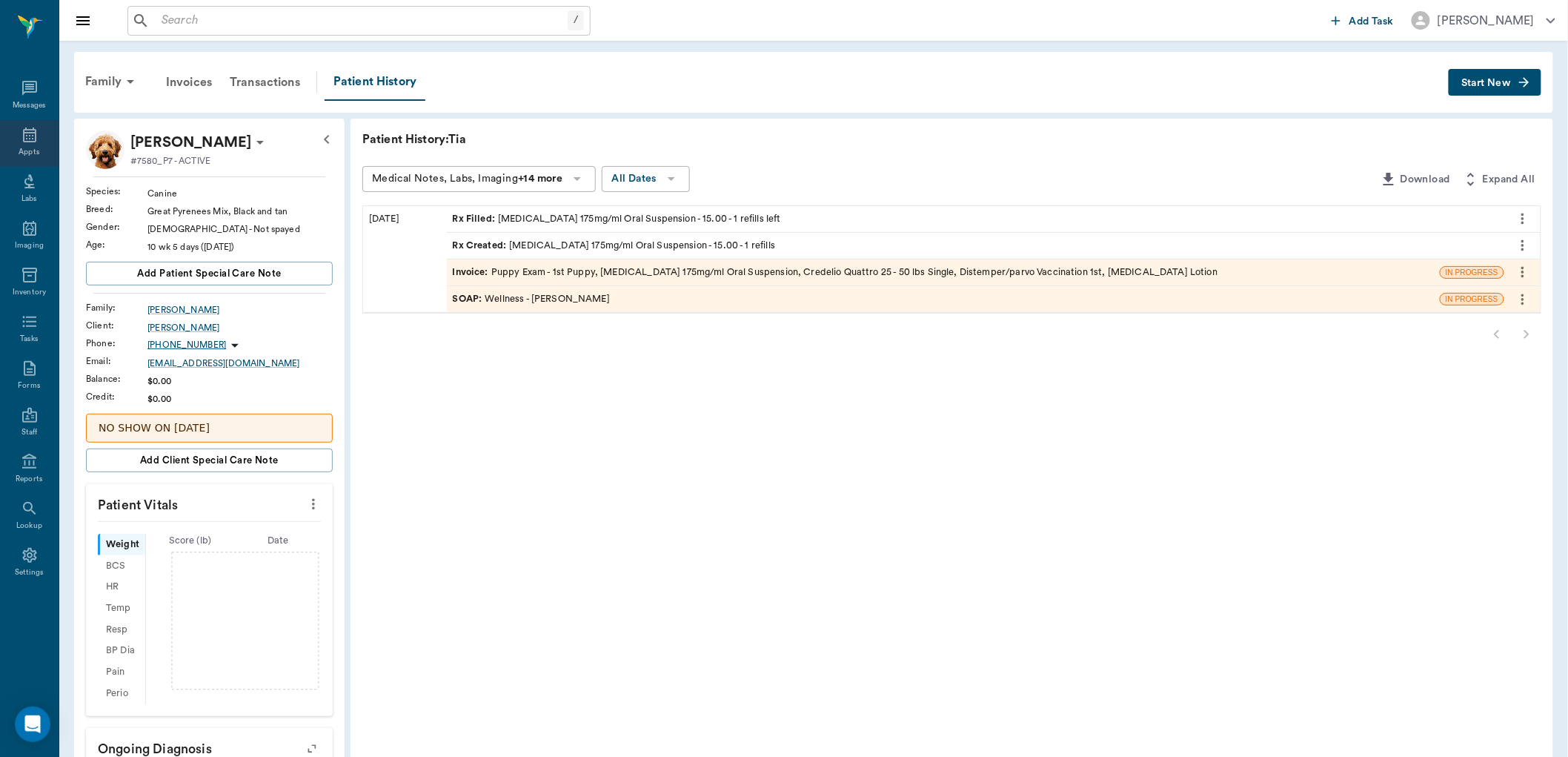
click at [26, 139] on icon at bounding box center [29, 135] width 13 height 15
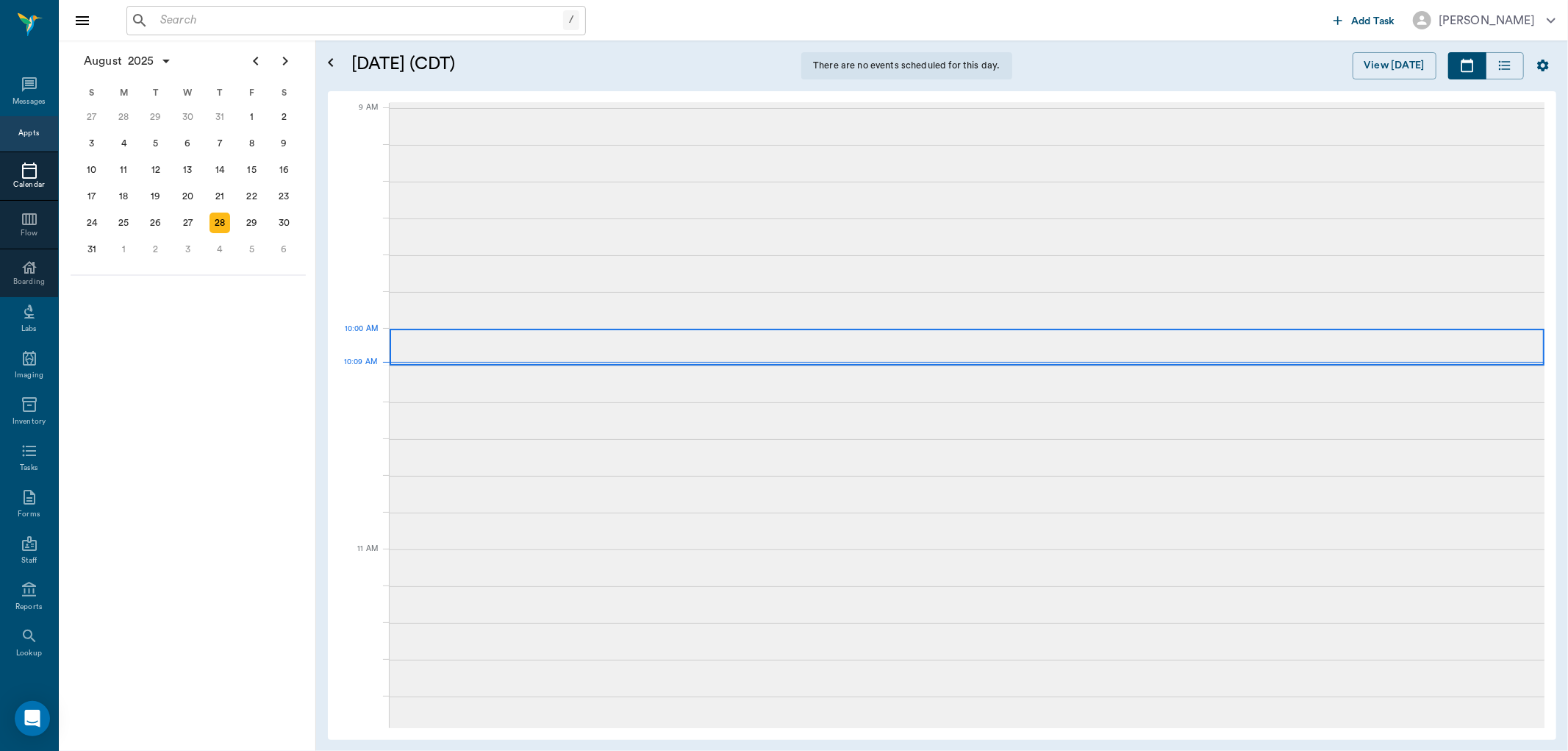
scroll to position [445, 0]
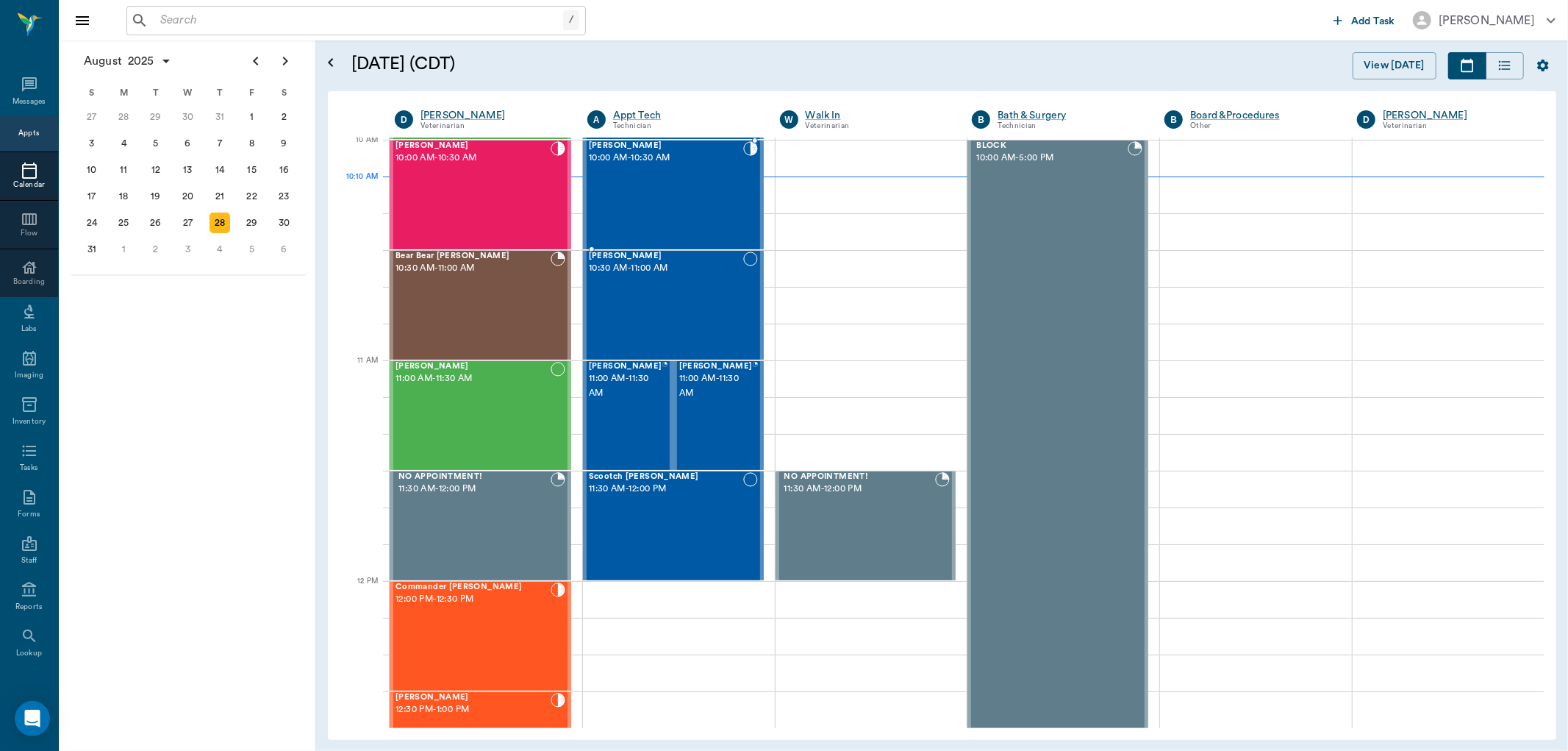
click at [648, 206] on div "Tiny Shelton 10:00 AM - 10:30 AM" at bounding box center [666, 194] width 154 height 107
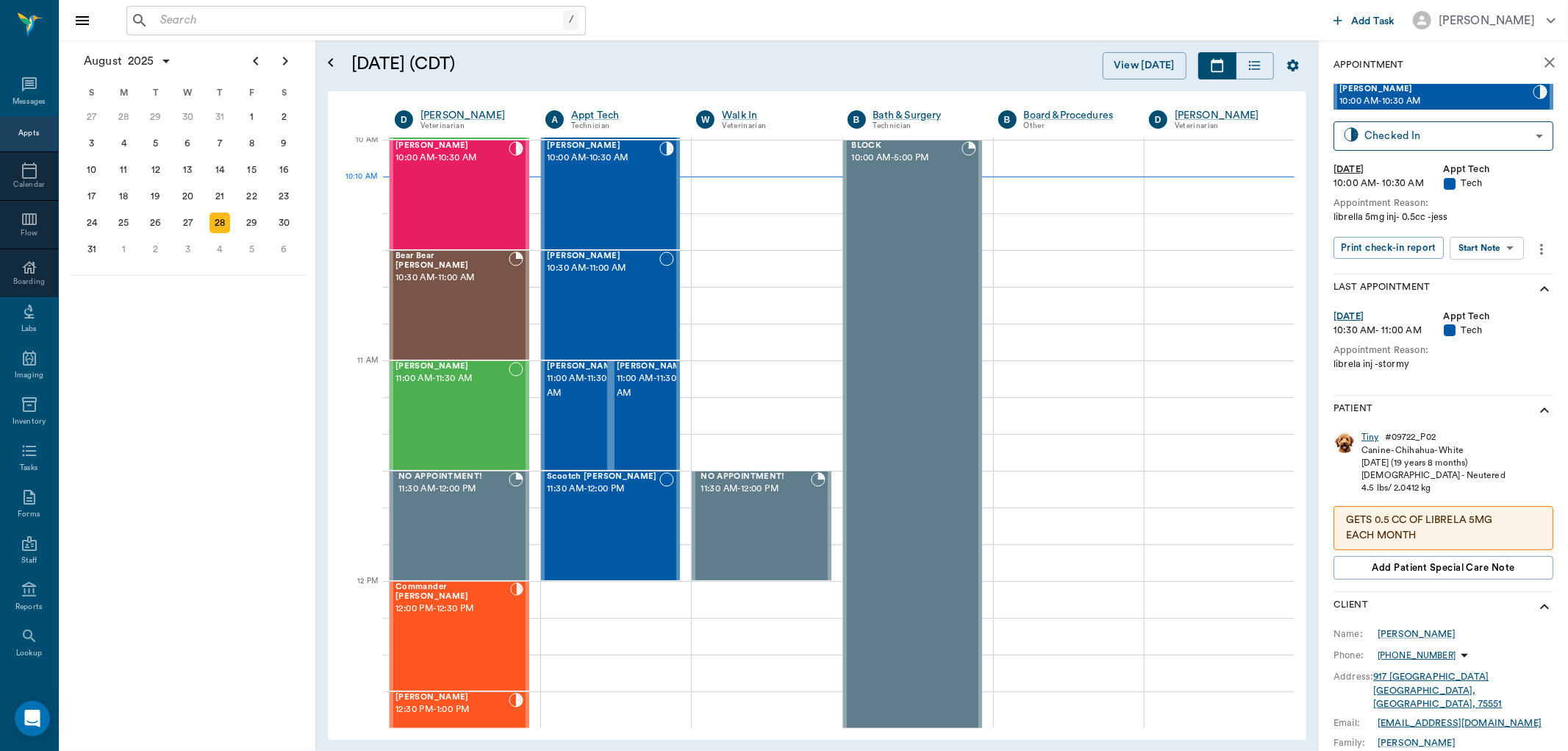
click at [1363, 437] on div "Tiny" at bounding box center [1370, 437] width 17 height 13
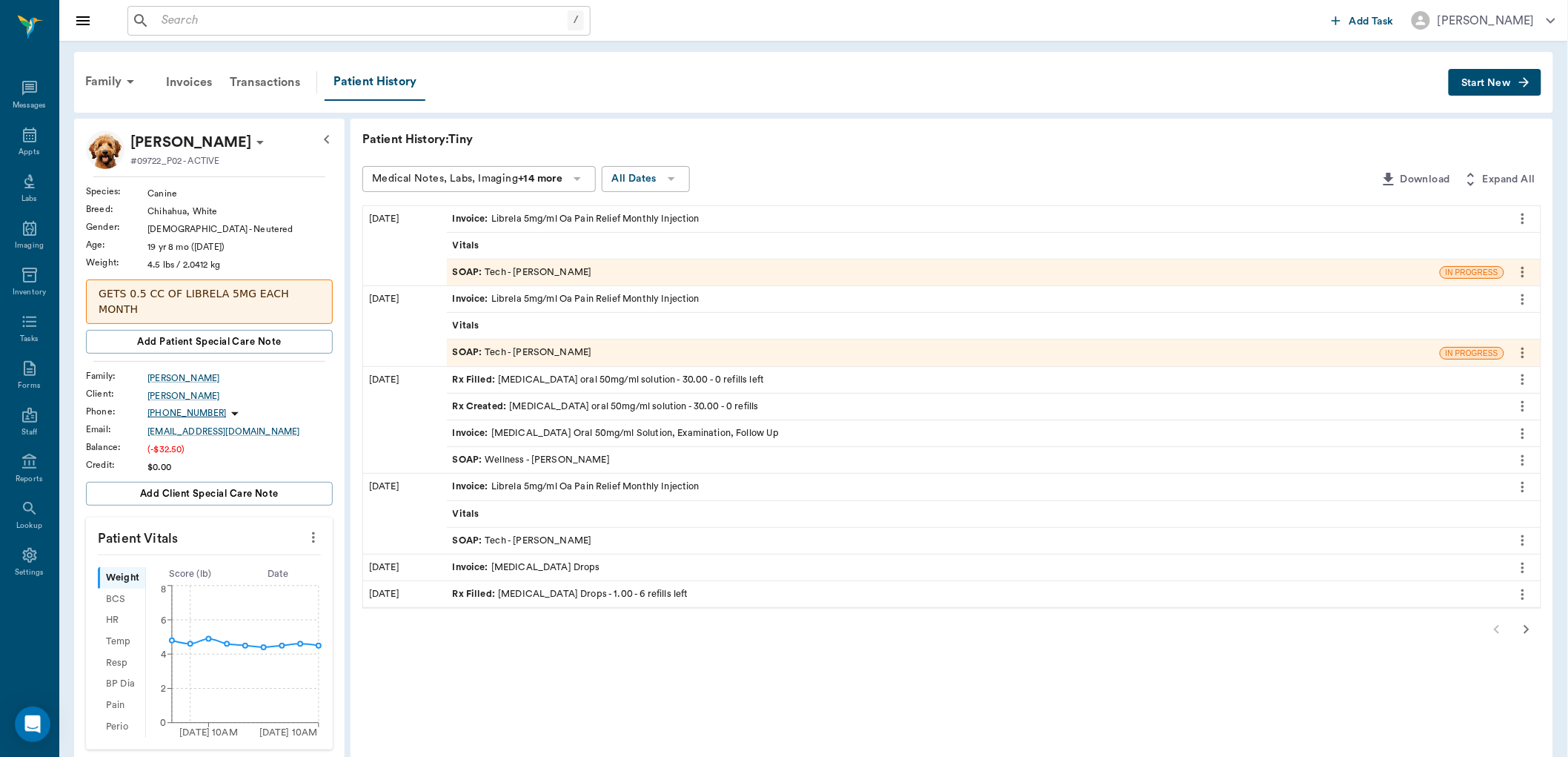
click at [471, 273] on span "SOAP :" at bounding box center [469, 272] width 33 height 14
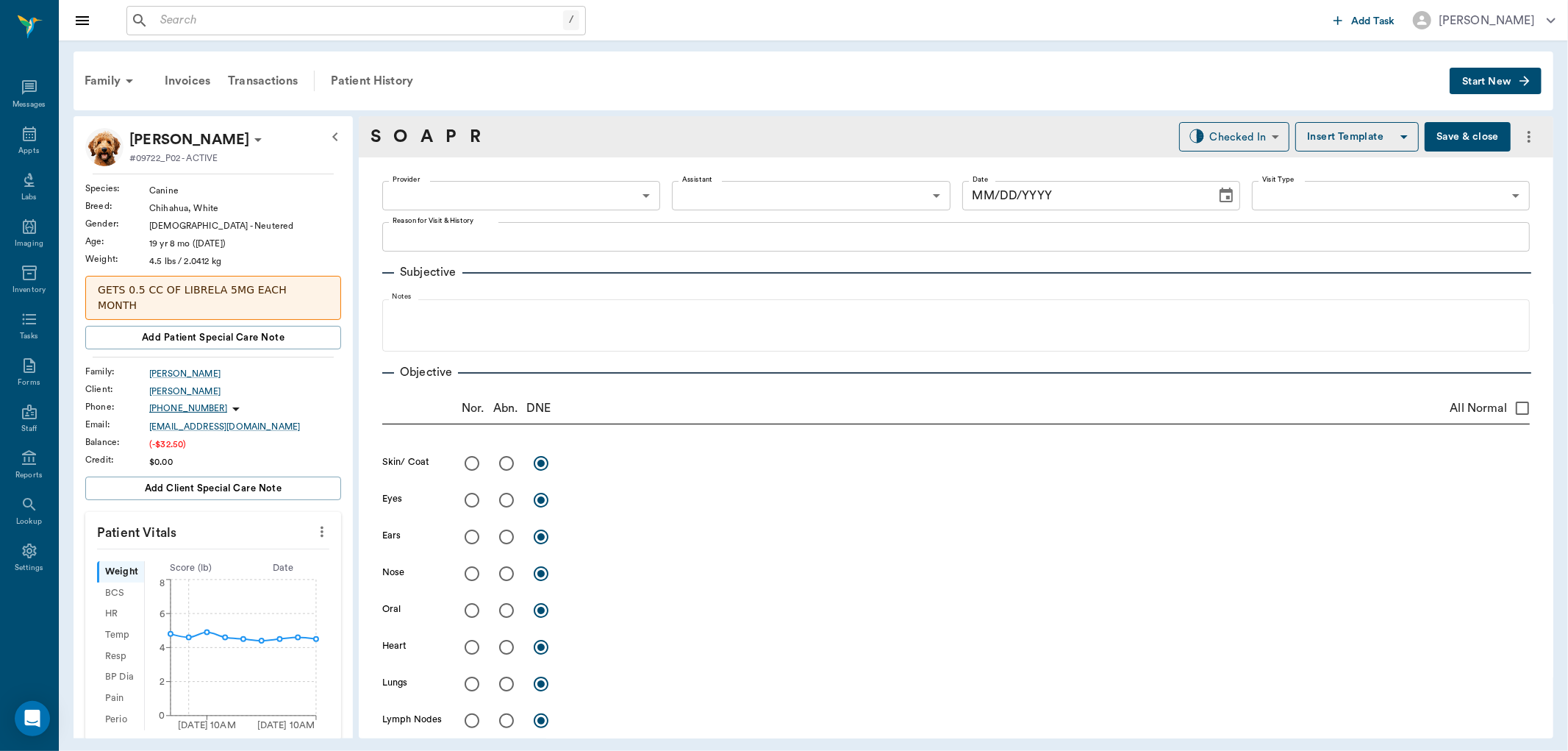
type input "642ef10e332a41444de2bad1"
type input "65d2be4f46e3a538d89b8c1a"
type textarea "librella 5mg inj- 0.5cc -jess"
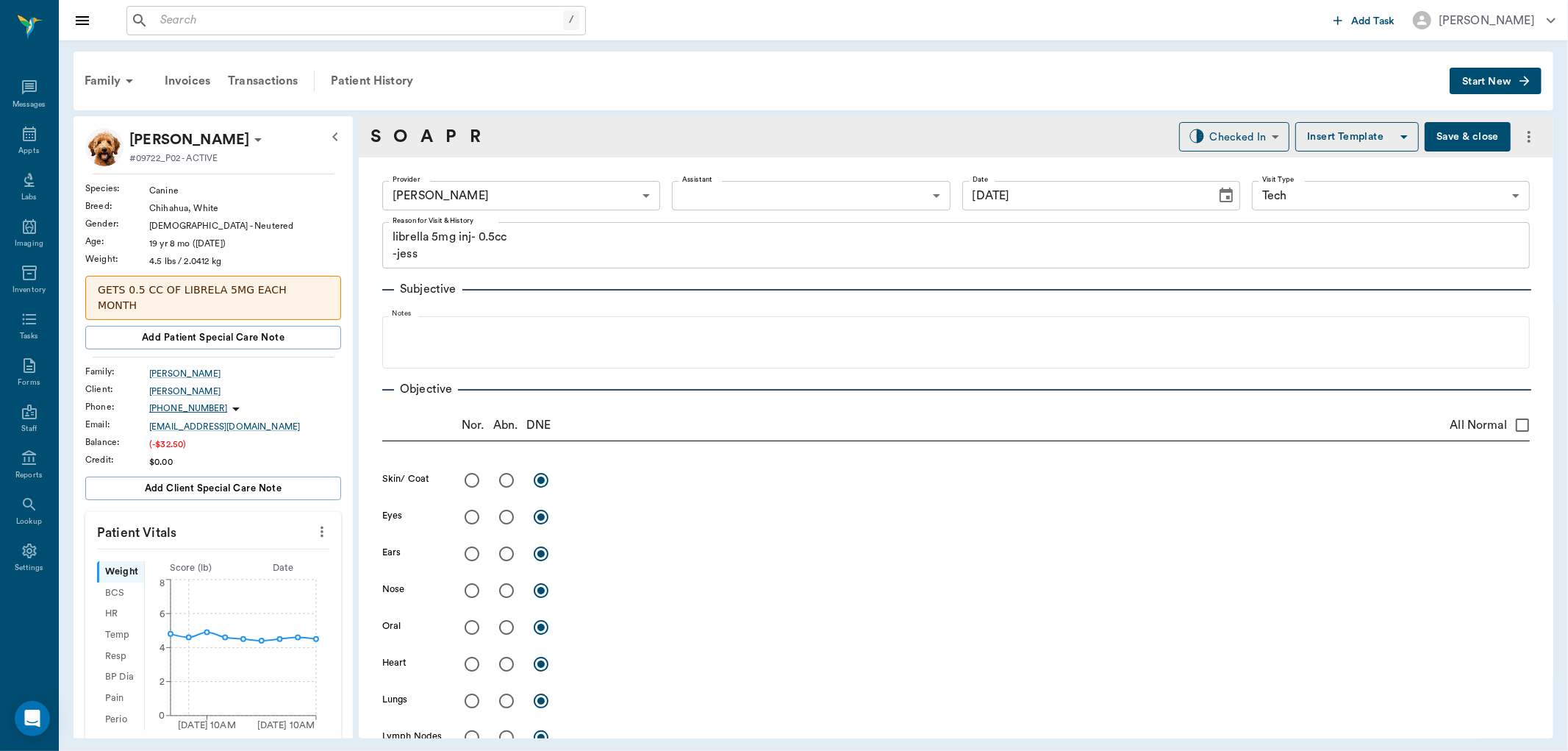
type input "[DATE]"
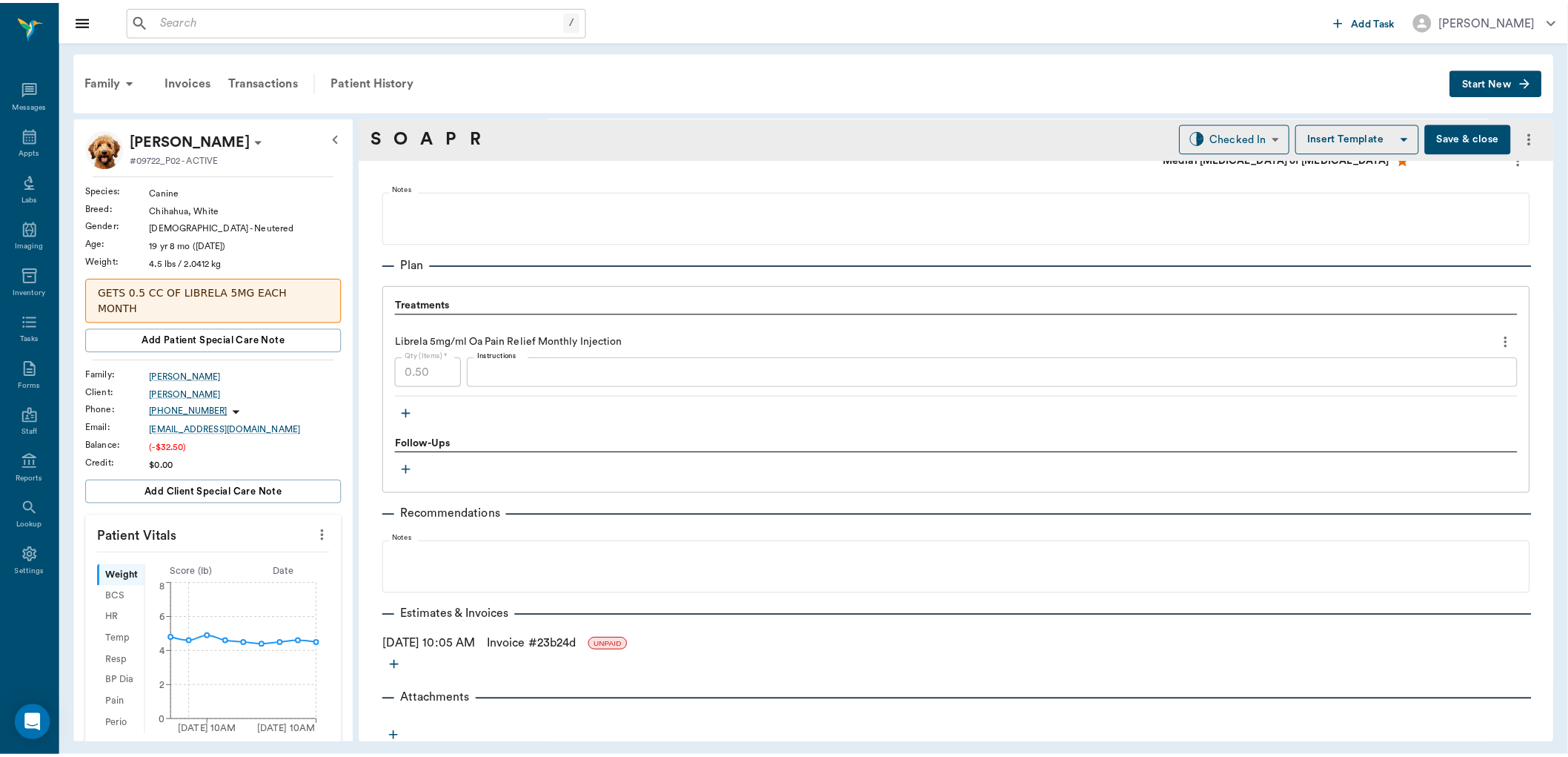
scroll to position [953, 0]
click at [579, 640] on link "Invoice # 23b24d" at bounding box center [535, 642] width 90 height 17
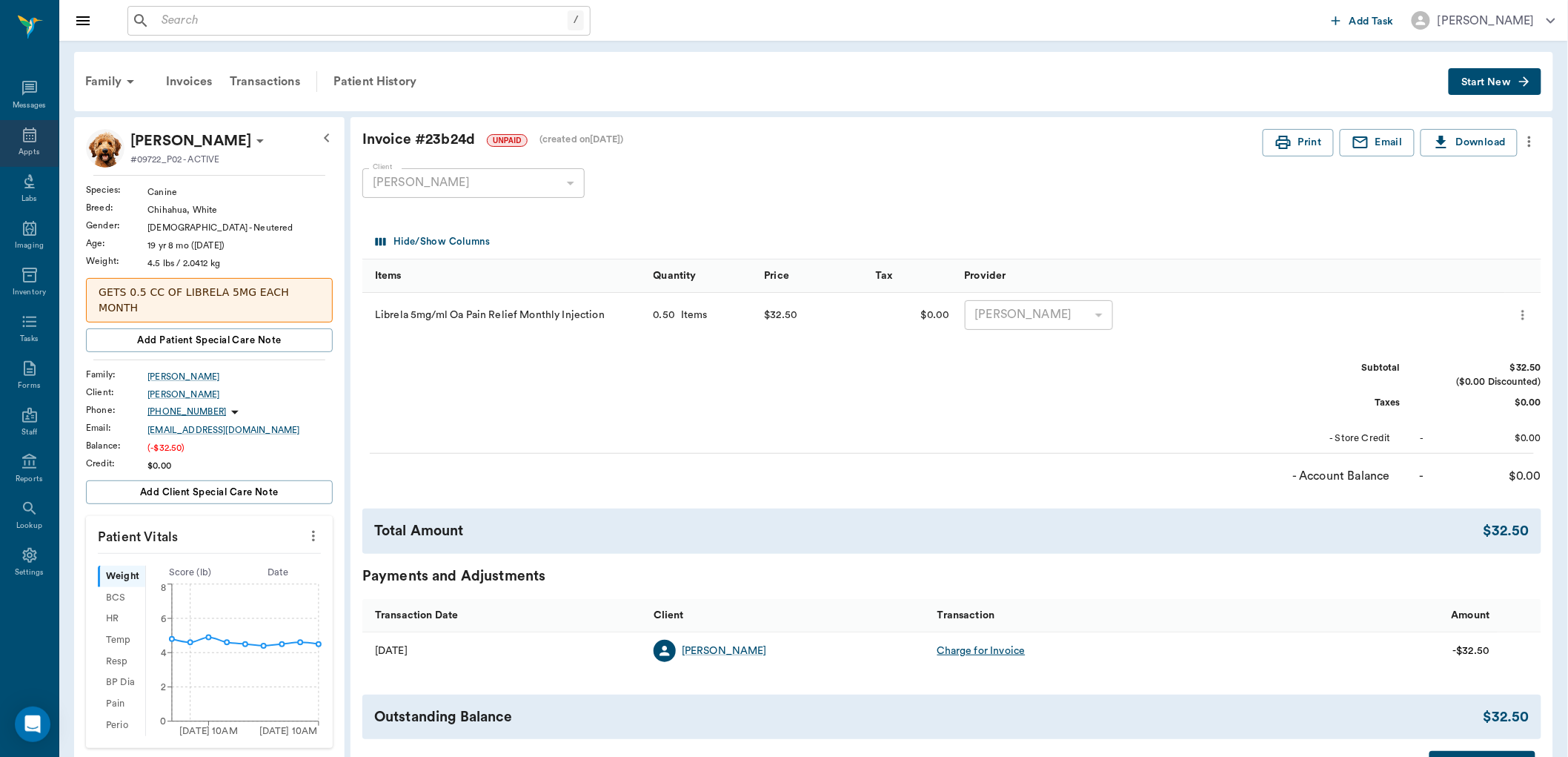
click at [48, 136] on div "Appts" at bounding box center [29, 143] width 59 height 47
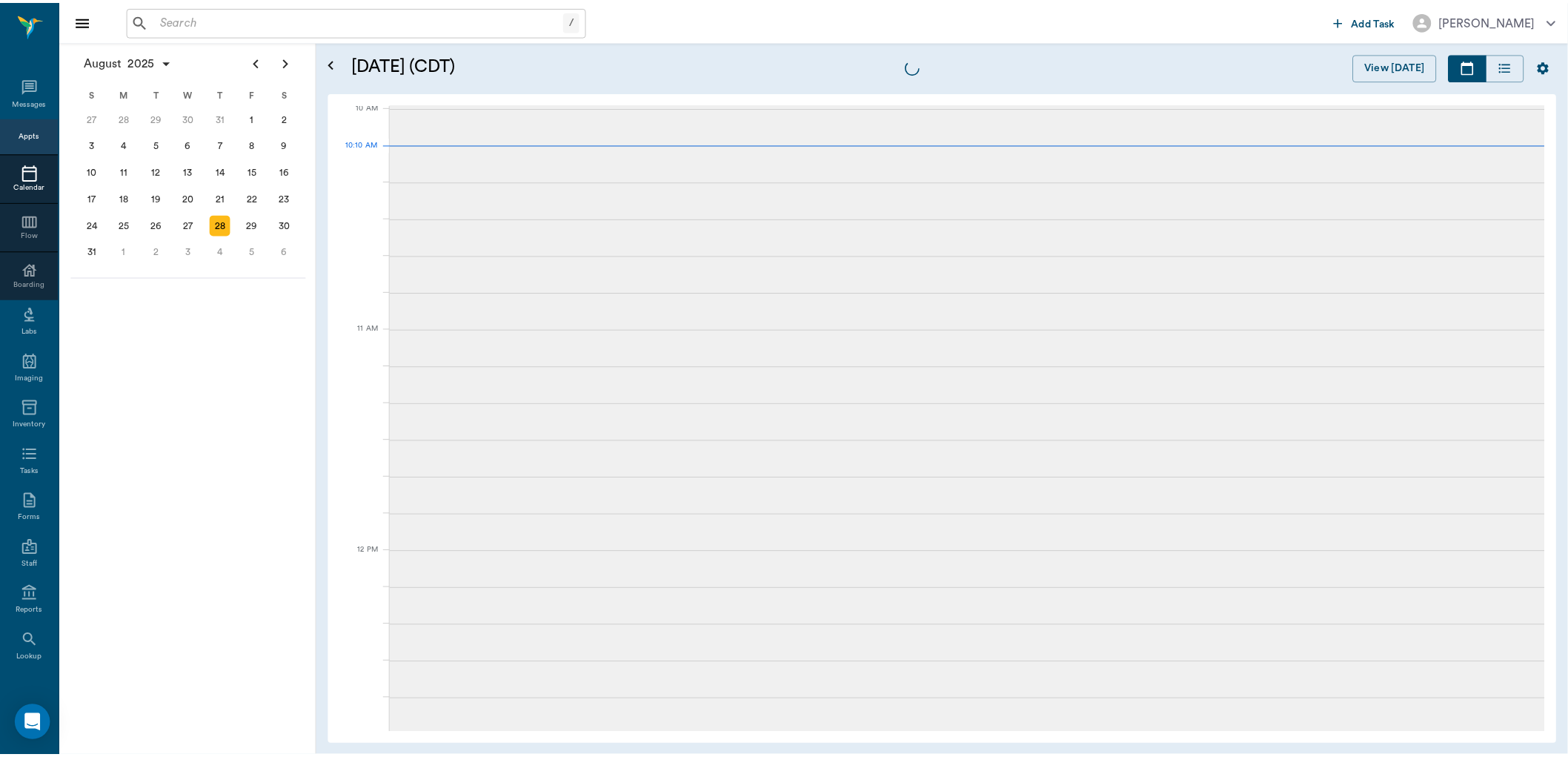
scroll to position [447, 0]
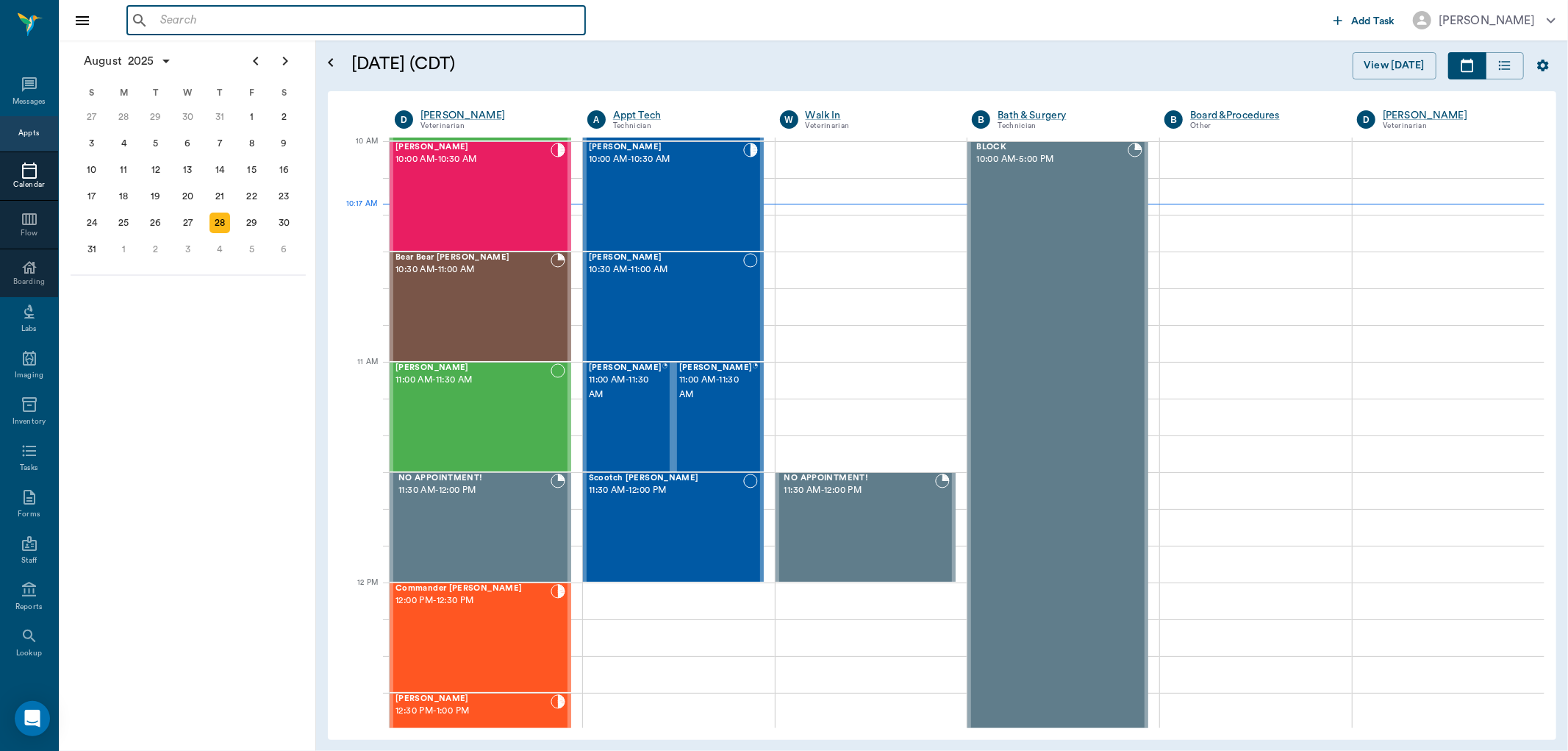
click at [159, 22] on input "text" at bounding box center [367, 20] width 425 height 20
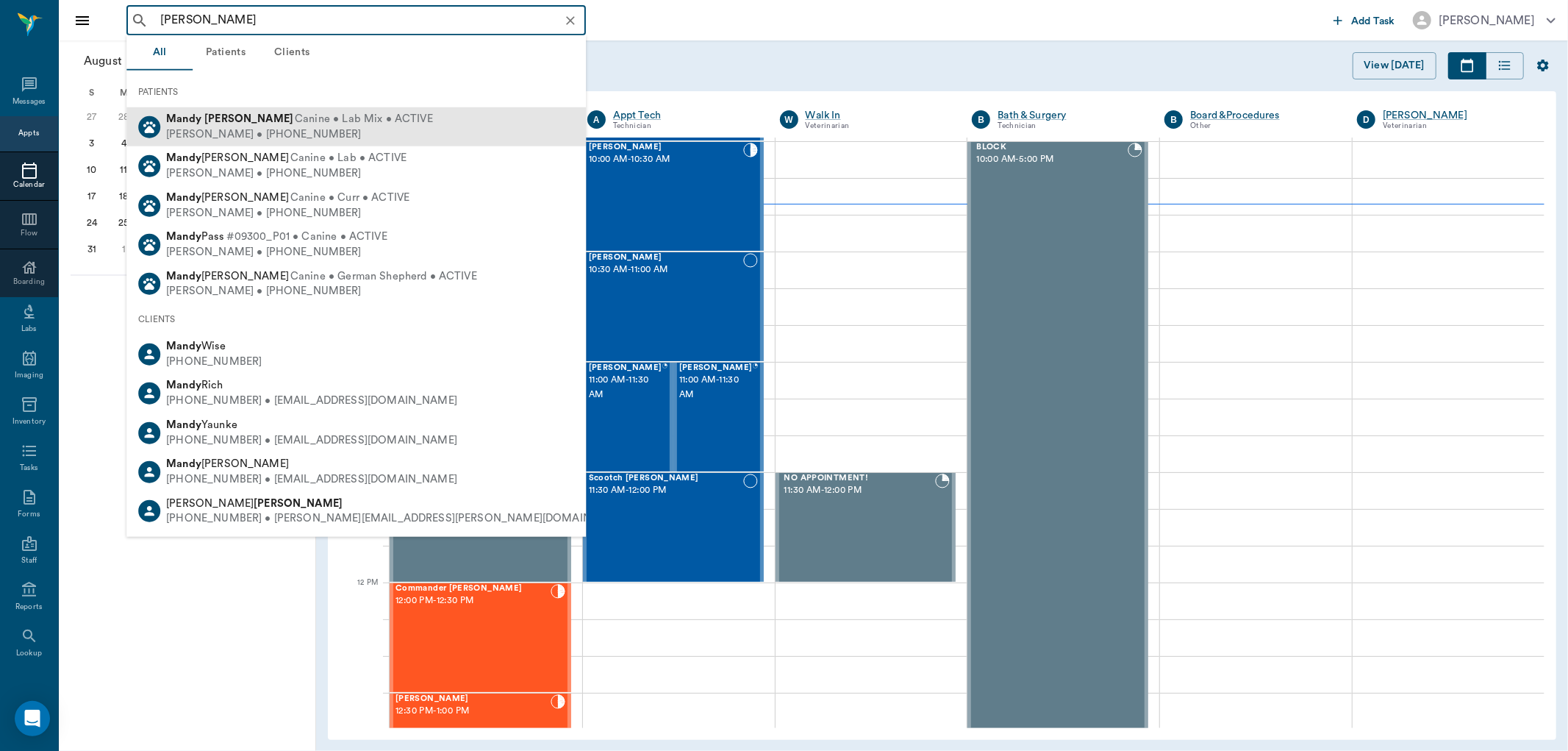
click at [294, 127] on div "Laura Fassett • (430) 293-6000" at bounding box center [299, 135] width 267 height 16
type input "Mandy Fass"
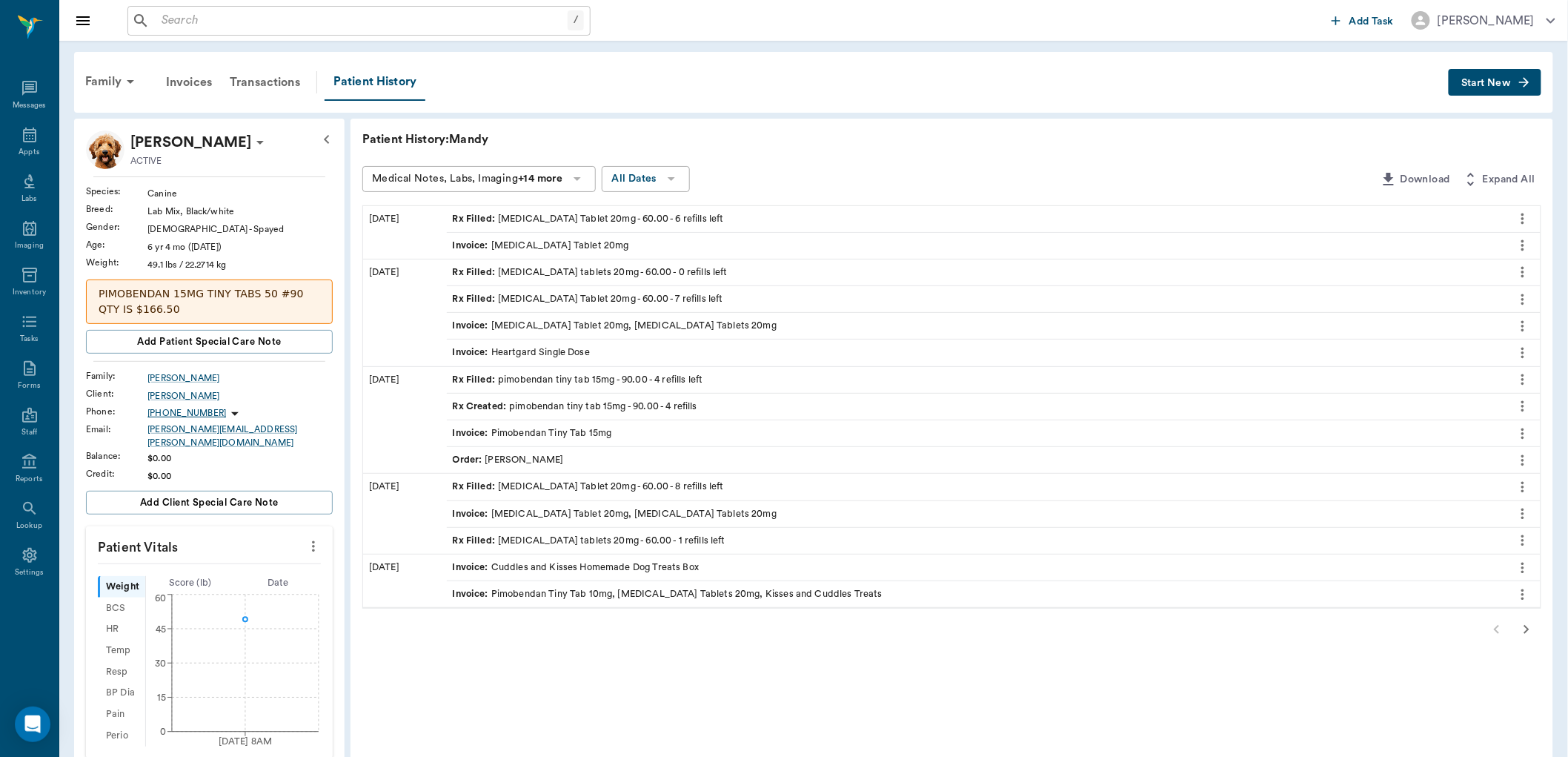
click at [1518, 219] on icon "more" at bounding box center [1523, 218] width 17 height 17
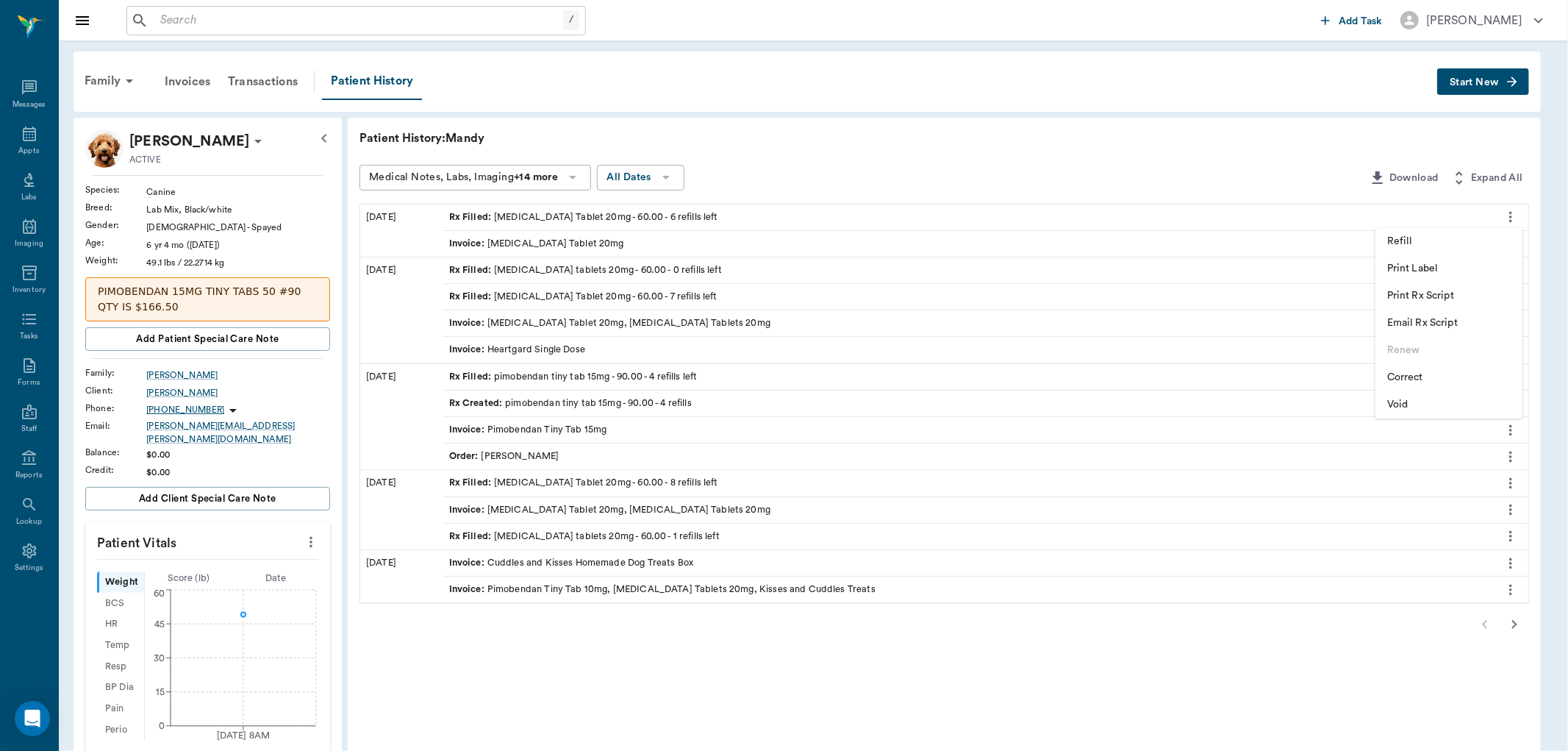
click at [1452, 239] on span "Refill" at bounding box center [1448, 242] width 124 height 16
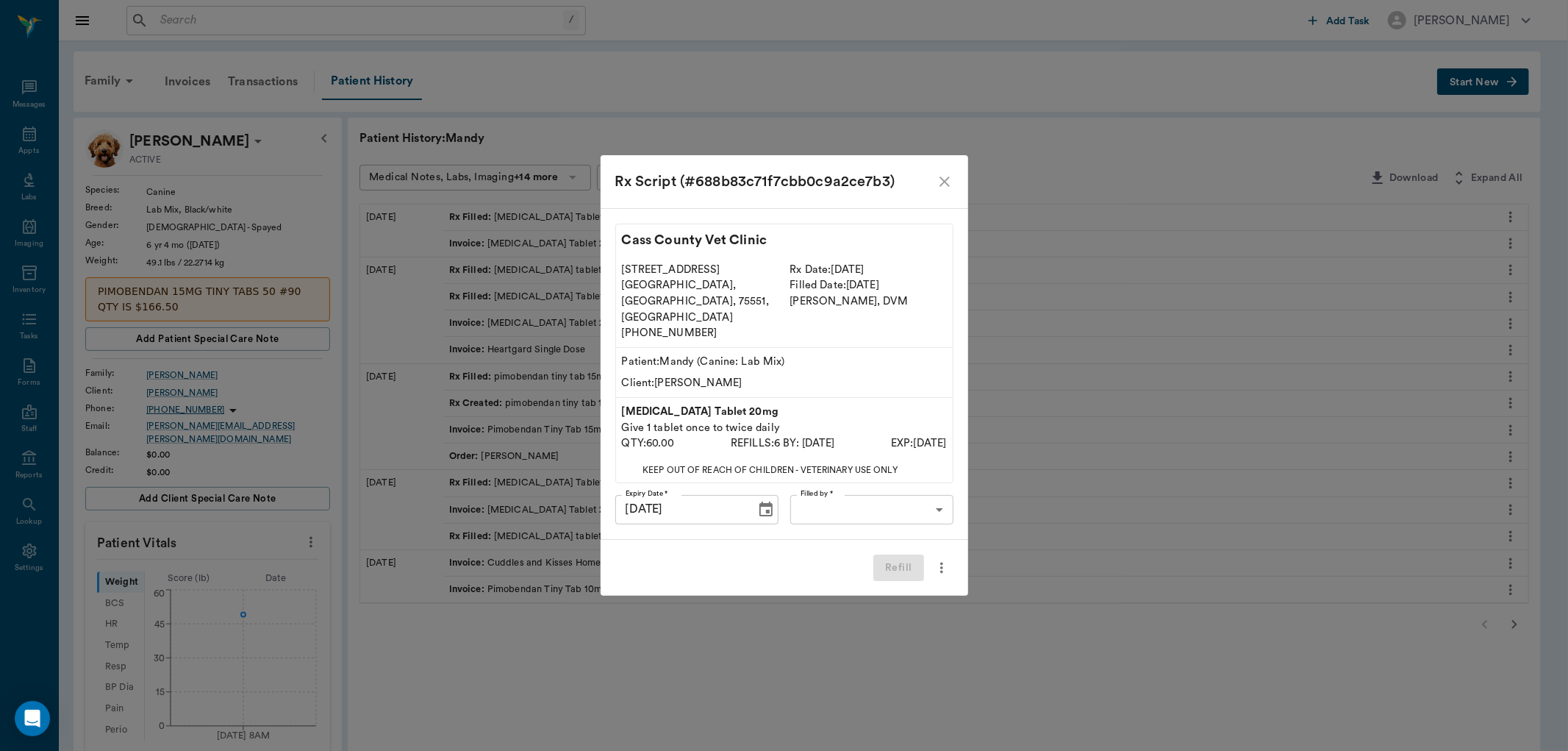
click at [943, 494] on body "/ ​ Add Task Dr. Bert Ellsworth Nectar Messages Appts Labs Imaging Inventory Ta…" at bounding box center [784, 631] width 1568 height 1263
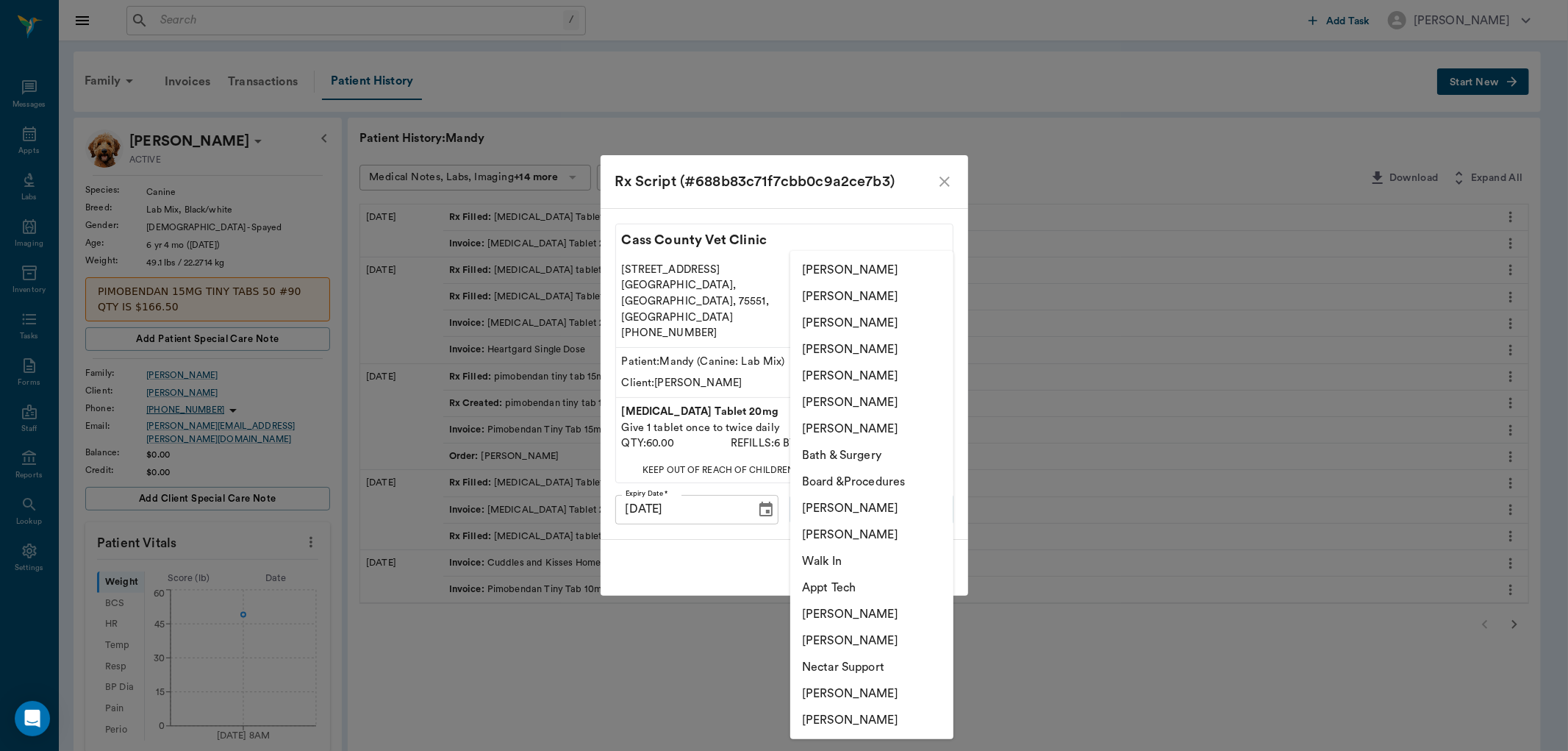
click at [812, 291] on li "Christy Dudley" at bounding box center [871, 297] width 163 height 27
type input "63ec2e2852e12b0ba117910e"
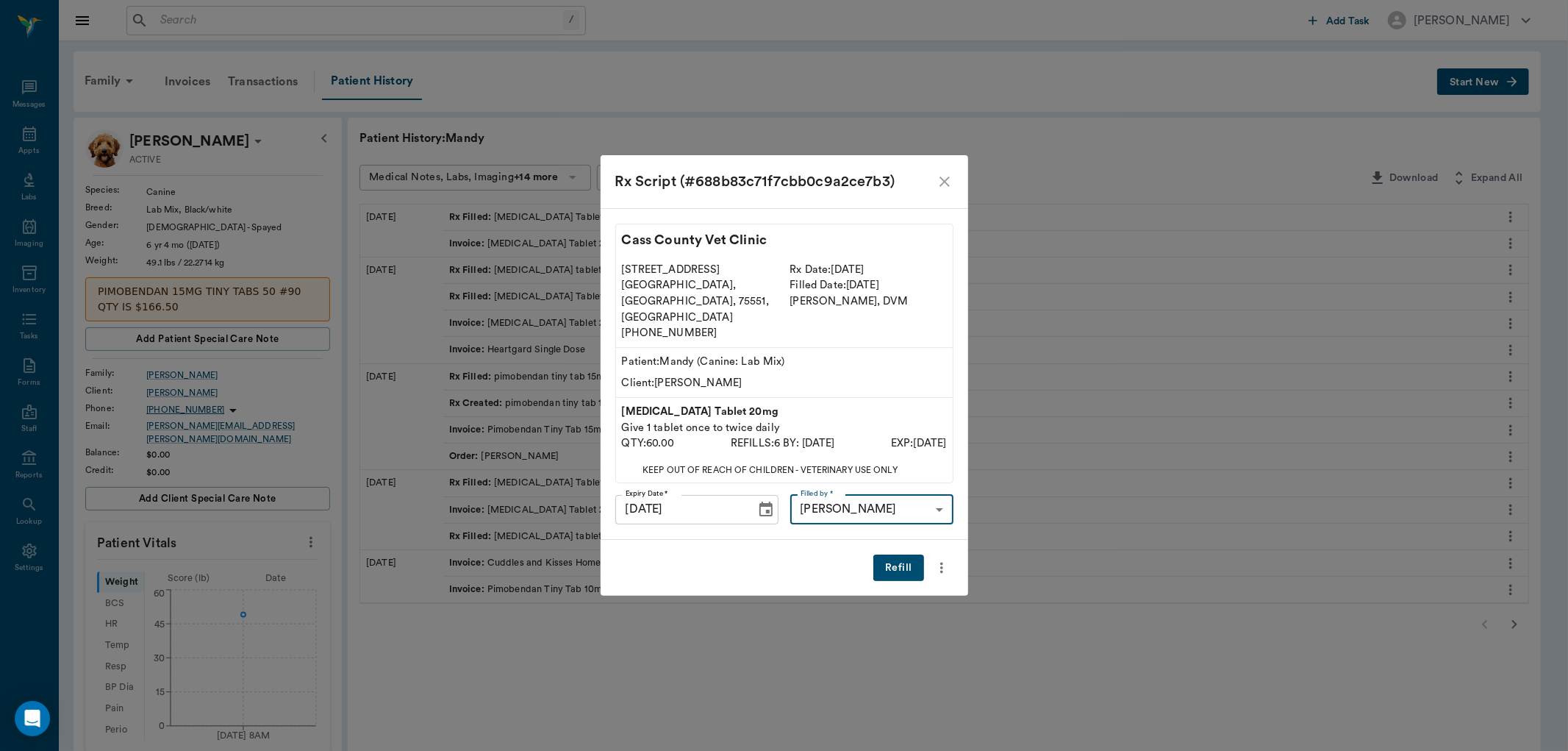
click at [893, 554] on button "Refill" at bounding box center [898, 568] width 50 height 28
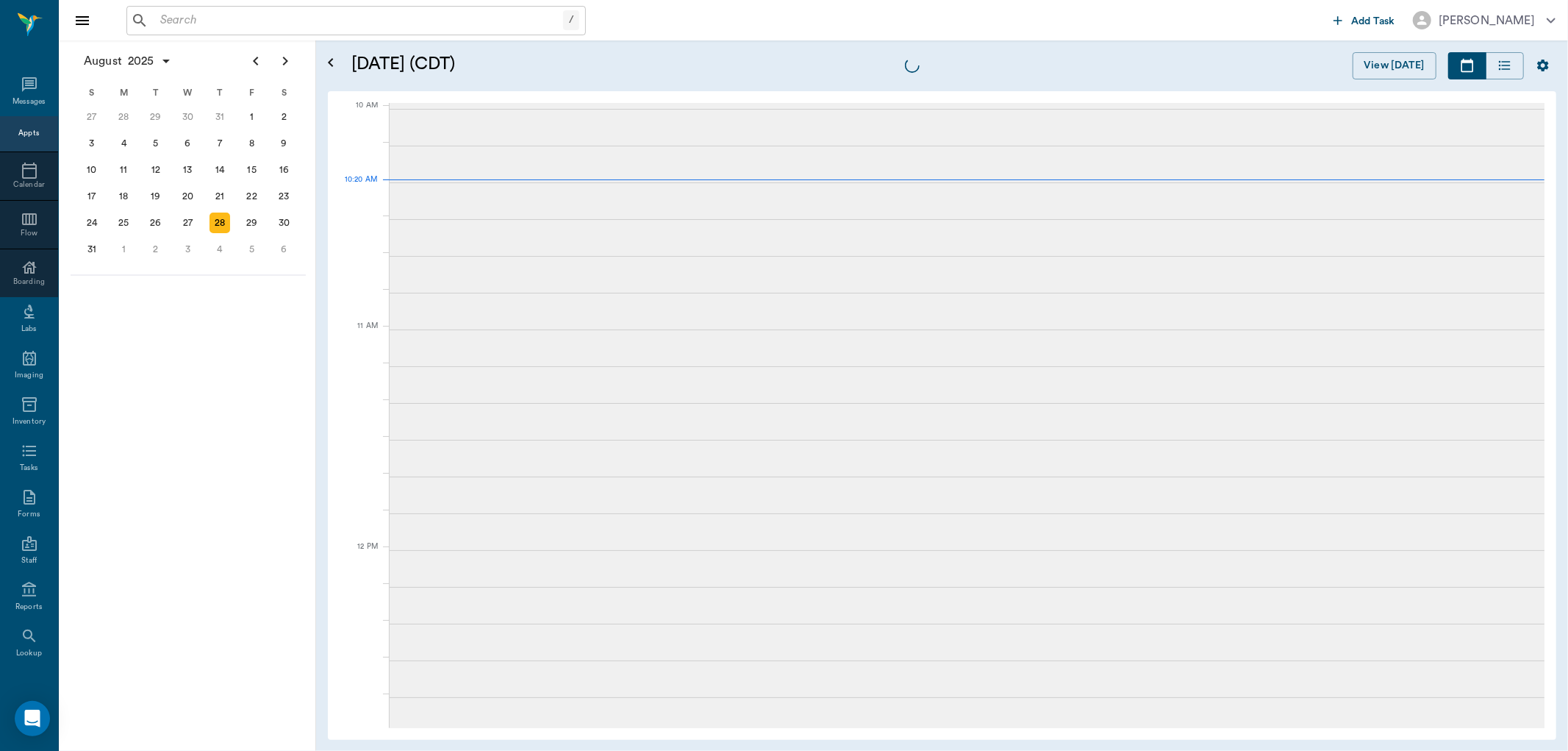
scroll to position [443, 0]
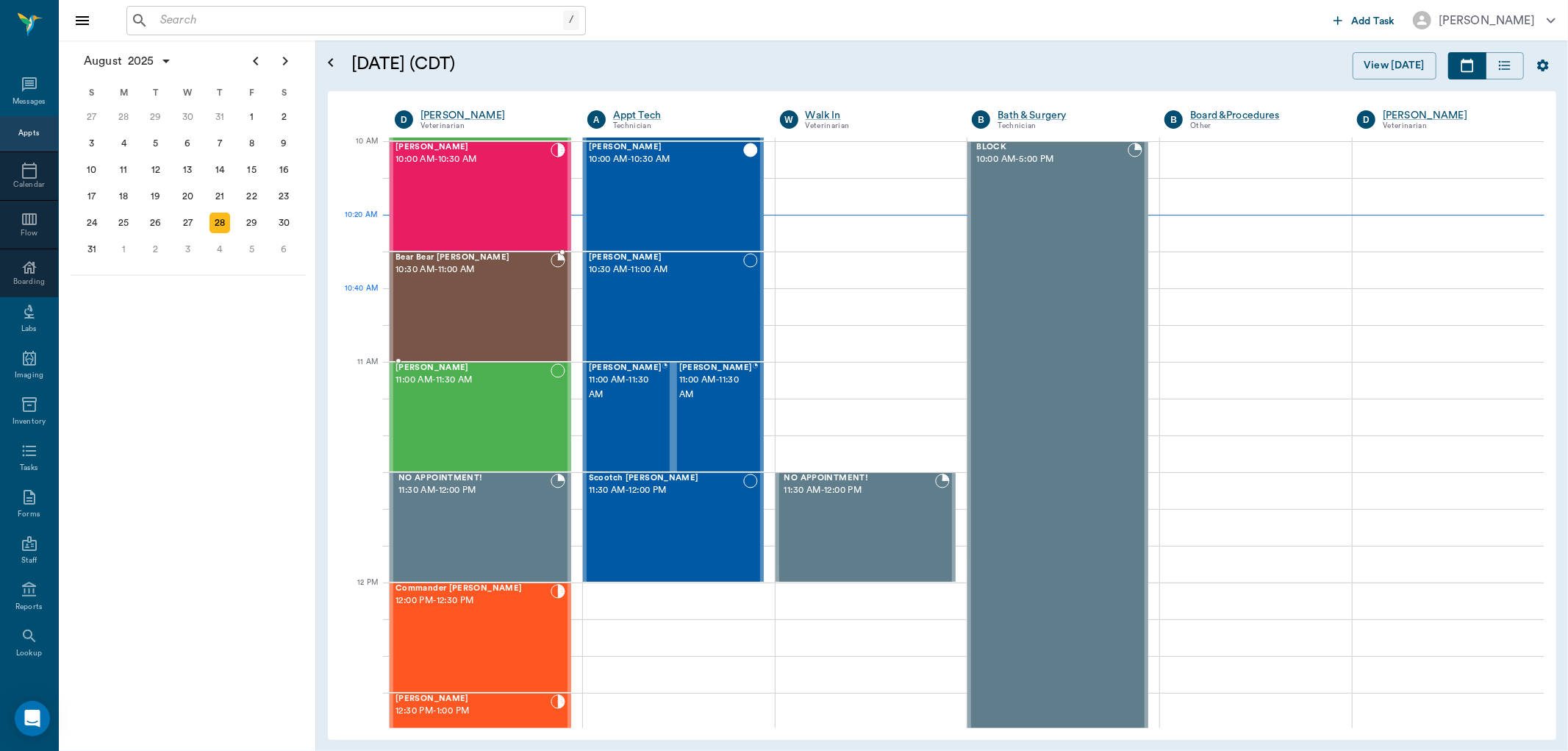
click at [500, 292] on div "Bear Bear [PERSON_NAME] 10:30 AM - 11:00 AM" at bounding box center [472, 306] width 155 height 107
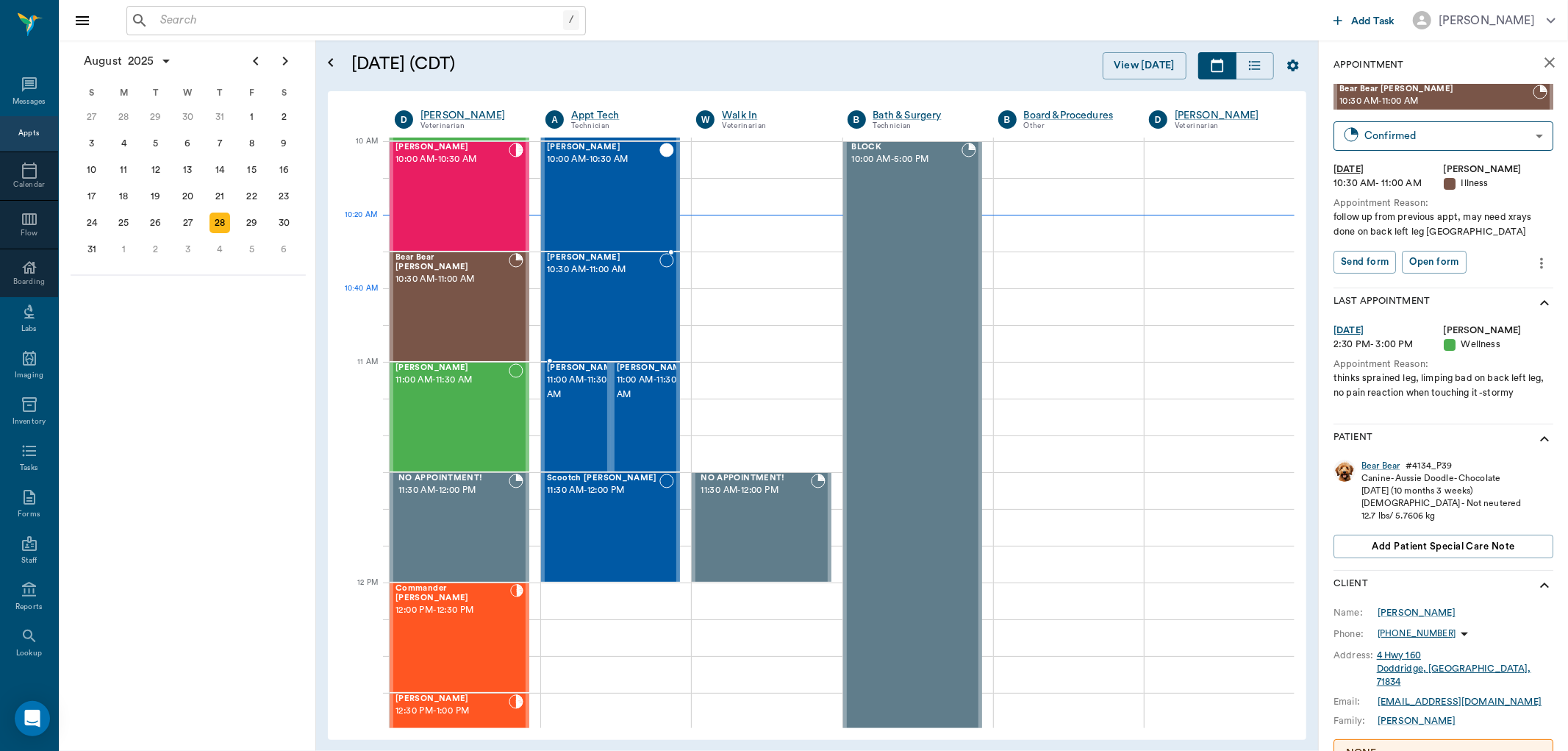
click at [606, 298] on div "SPUD [PERSON_NAME] 10:30 AM - 11:00 AM" at bounding box center [603, 306] width 113 height 107
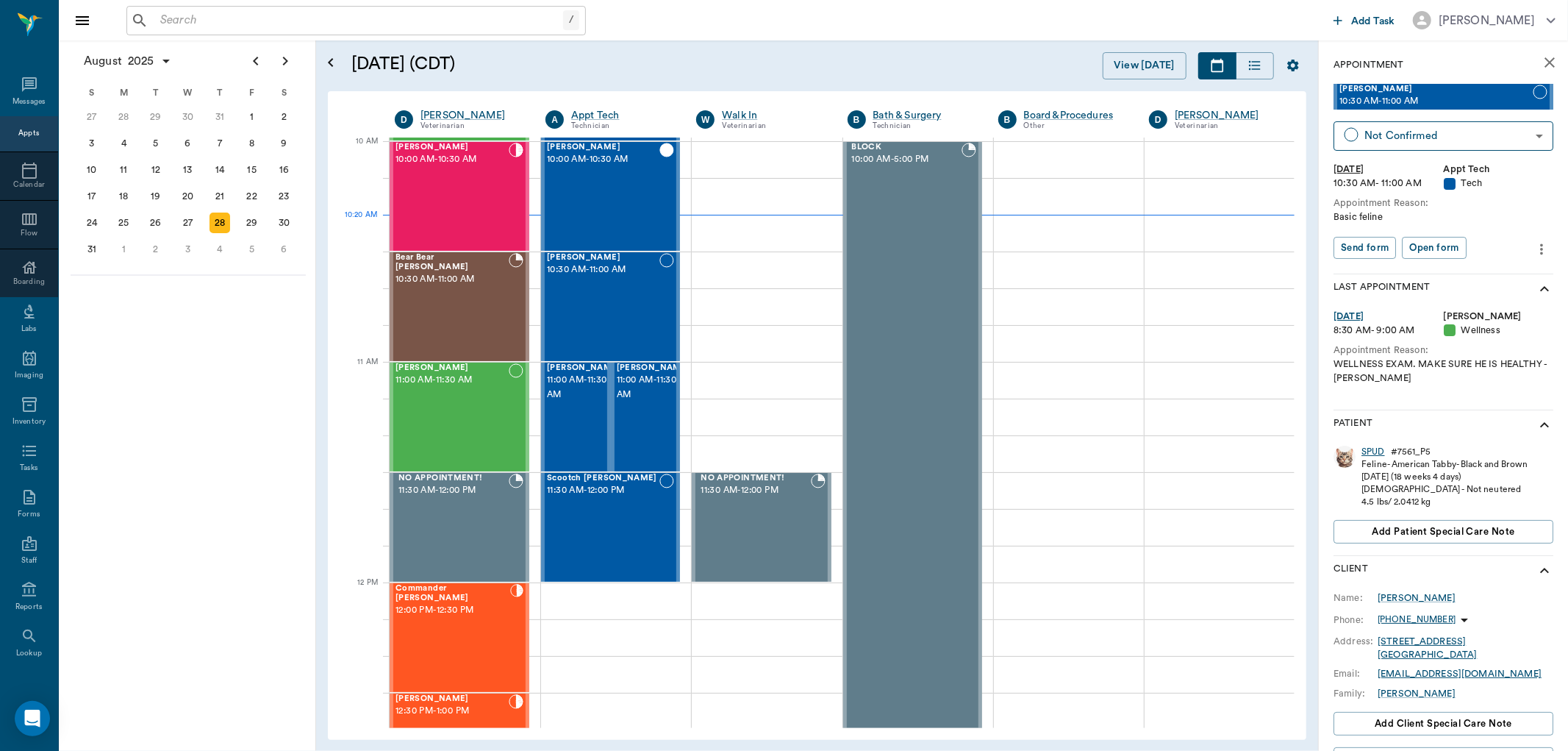
click at [1381, 453] on div "SPUD" at bounding box center [1374, 452] width 24 height 13
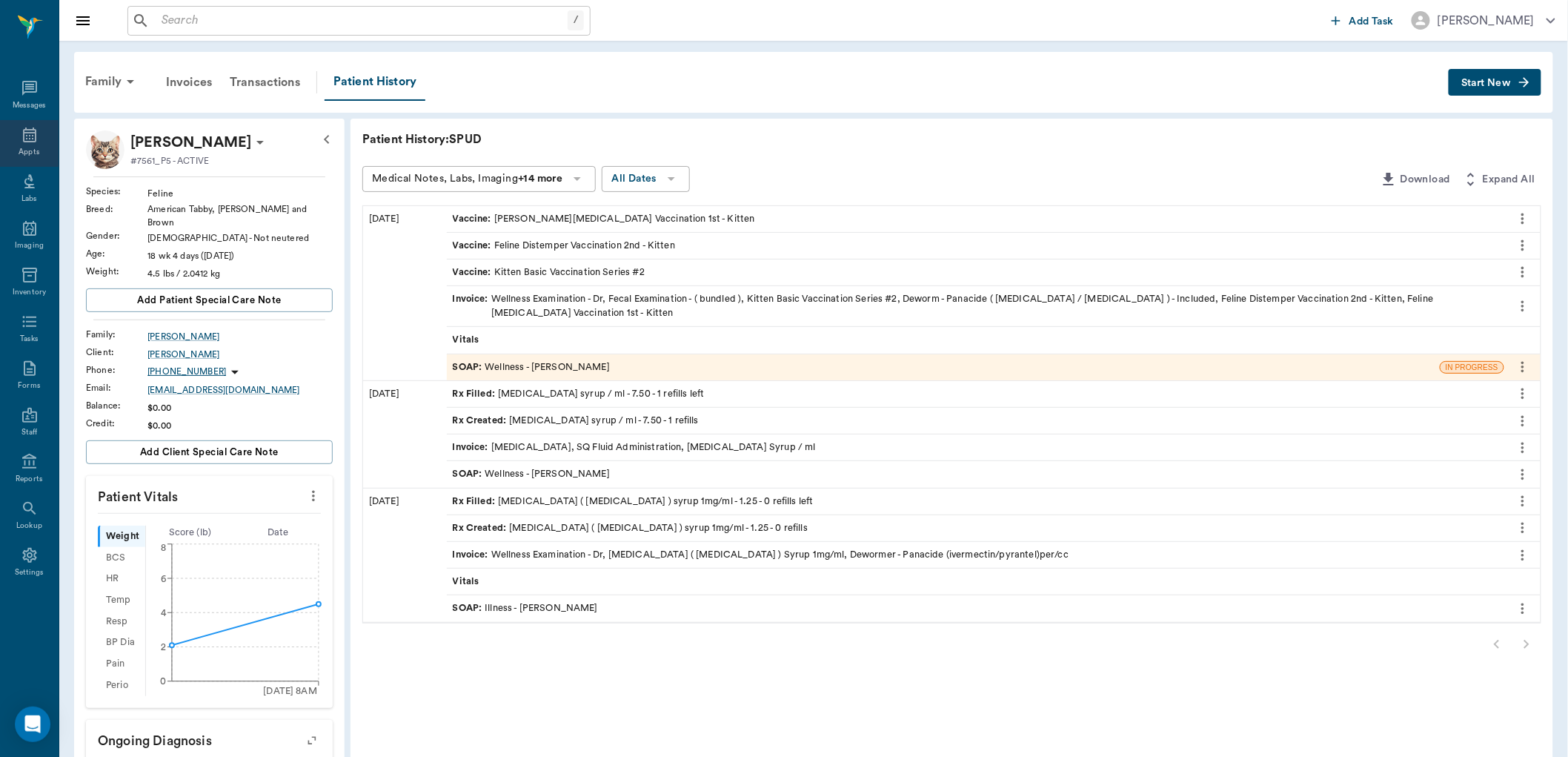
click at [22, 136] on icon at bounding box center [29, 135] width 17 height 17
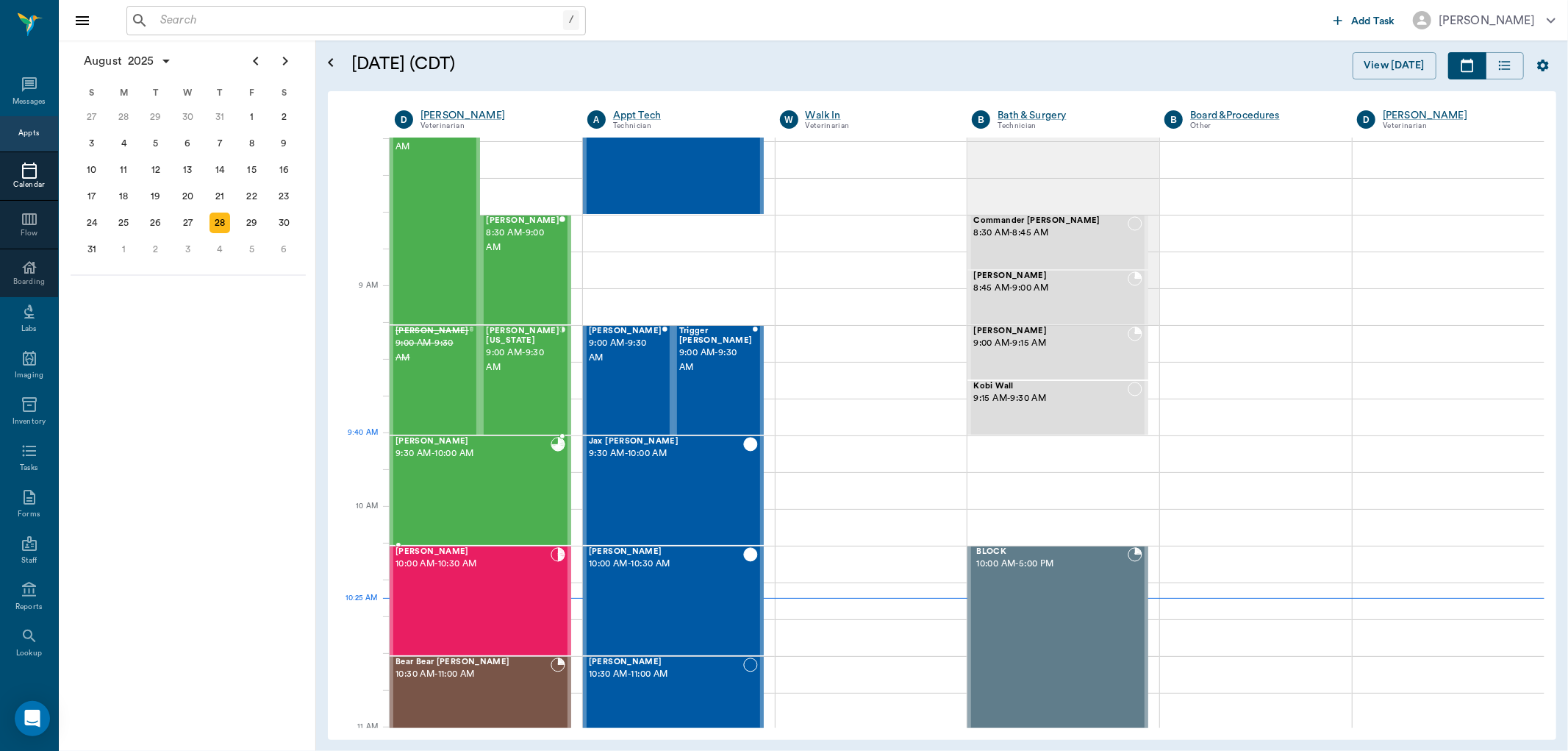
scroll to position [33, 0]
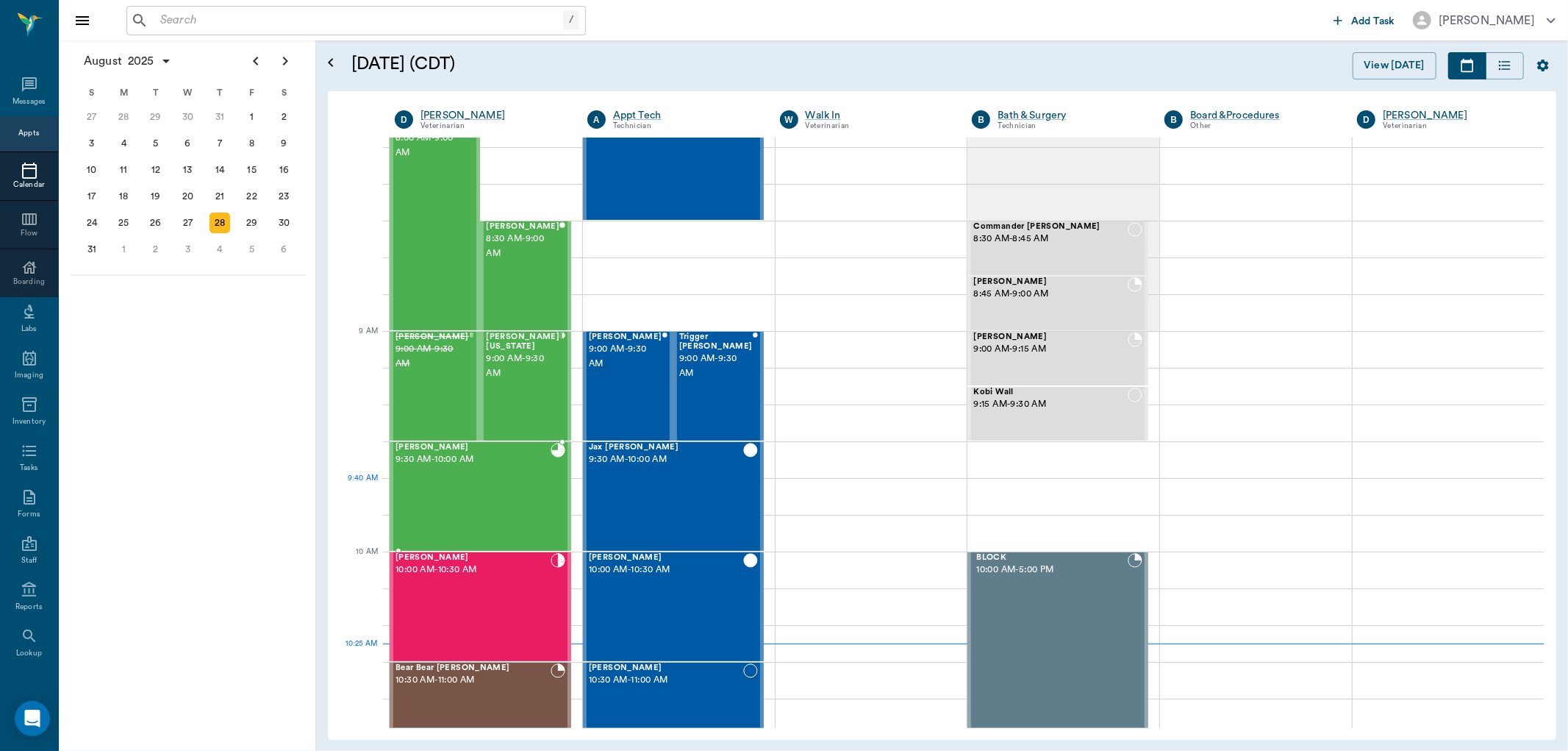
click at [486, 484] on div "[PERSON_NAME] 9:30 AM - 10:00 AM" at bounding box center [472, 496] width 155 height 107
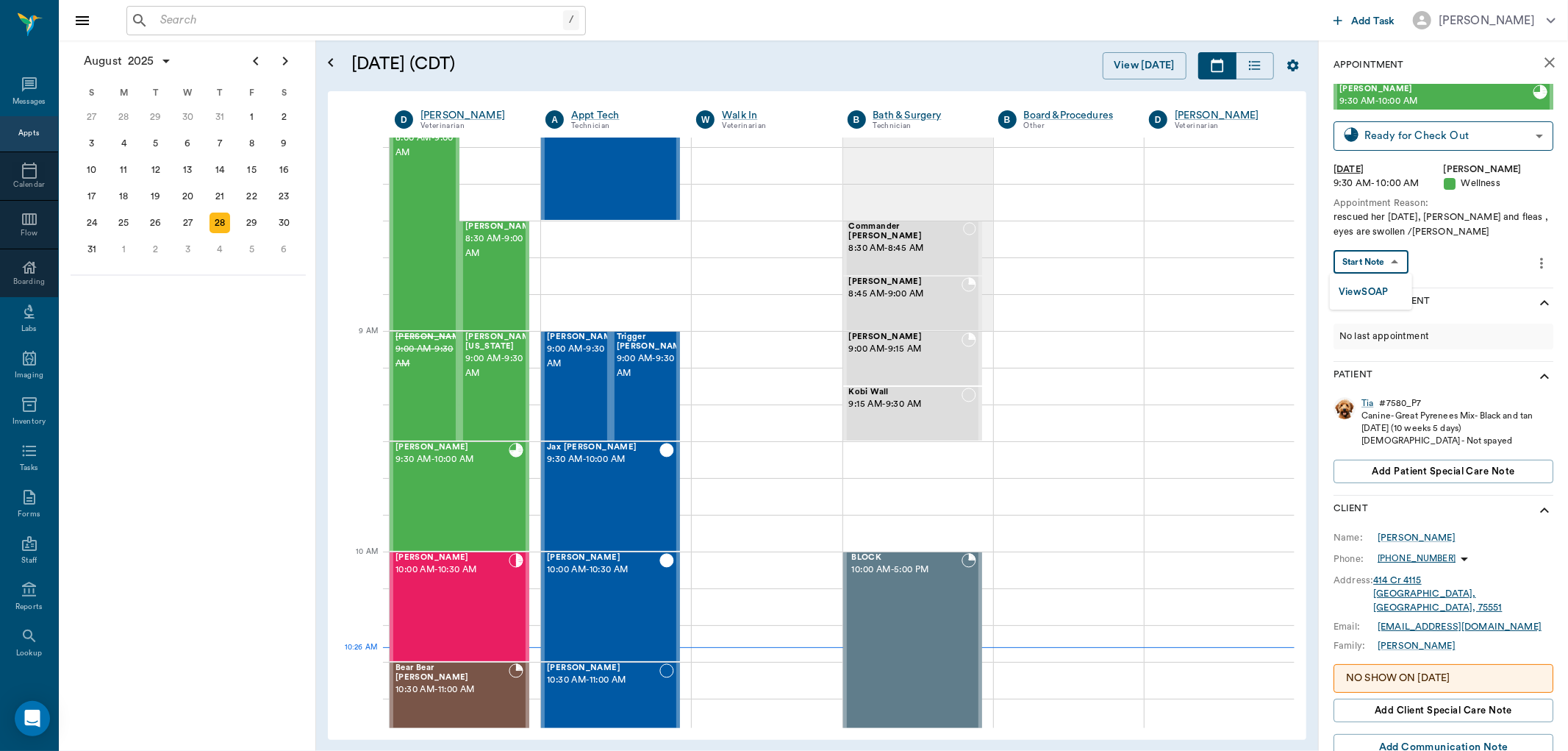
click at [1388, 254] on body "/ ​ Add Task [PERSON_NAME] Nectar Messages Appts Calendar Flow Boarding Labs Im…" at bounding box center [784, 376] width 1568 height 751
click at [1378, 283] on div "View SOAP" at bounding box center [1364, 291] width 50 height 18
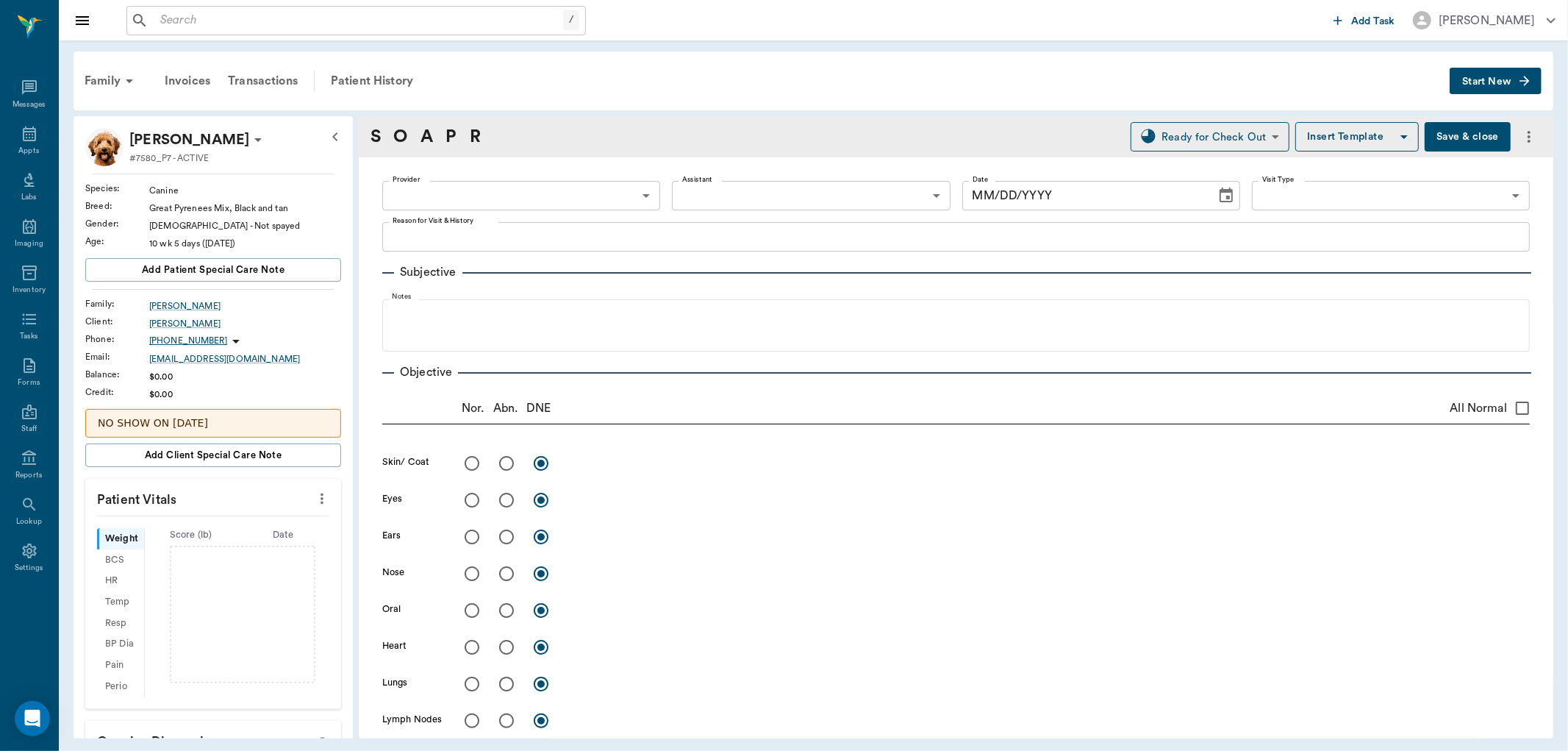
type input "63ec2f075fda476ae8351a4d"
type input "65d2be4f46e3a538d89b8c14"
type textarea "rescued her [DATE], [PERSON_NAME] and fleas , eyes are swollen /[PERSON_NAME]"
type input "[DATE]"
click at [504, 464] on input "radio" at bounding box center [506, 463] width 31 height 31
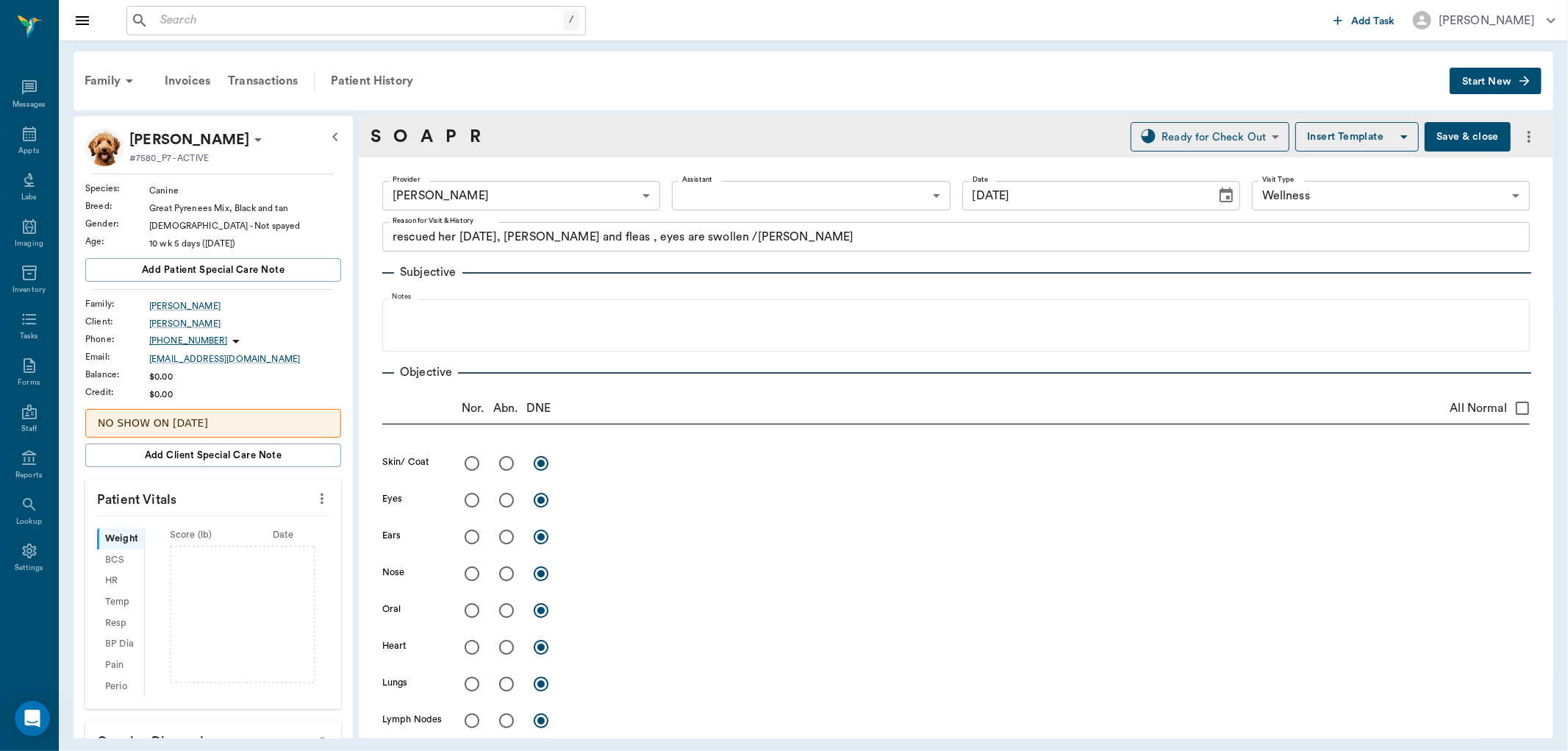
radio input "true"
drag, startPoint x: 614, startPoint y: 475, endPoint x: 613, endPoint y: 464, distance: 11.0
click at [614, 471] on div "x" at bounding box center [1049, 463] width 962 height 30
click at [613, 463] on textarea at bounding box center [1049, 462] width 962 height 17
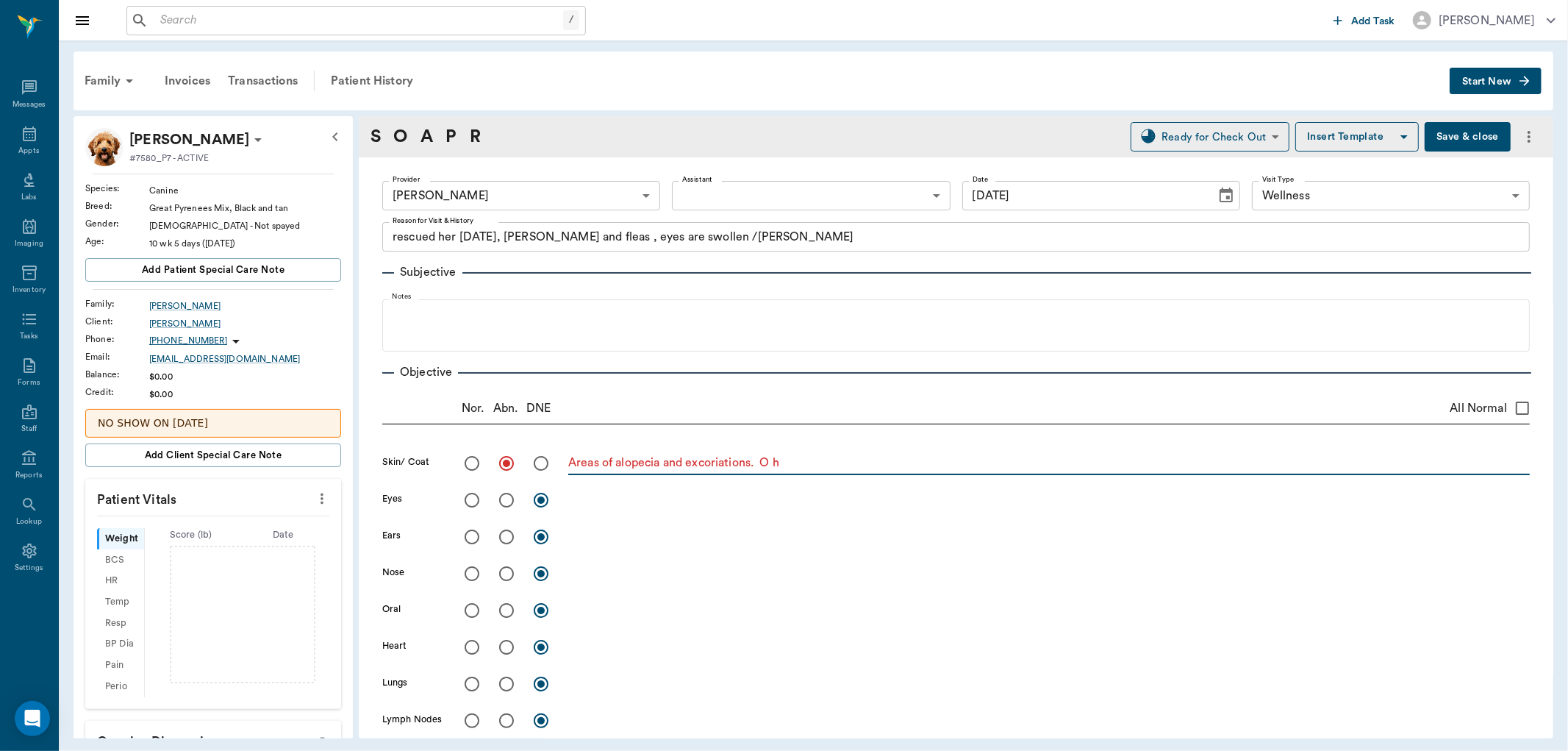
click at [845, 468] on textarea "Areas of alopecia and excoriations. O h" at bounding box center [1049, 462] width 962 height 17
type textarea "Areas of alopecia and excoriations. O has a [MEDICAL_DATA] lesion that she got …"
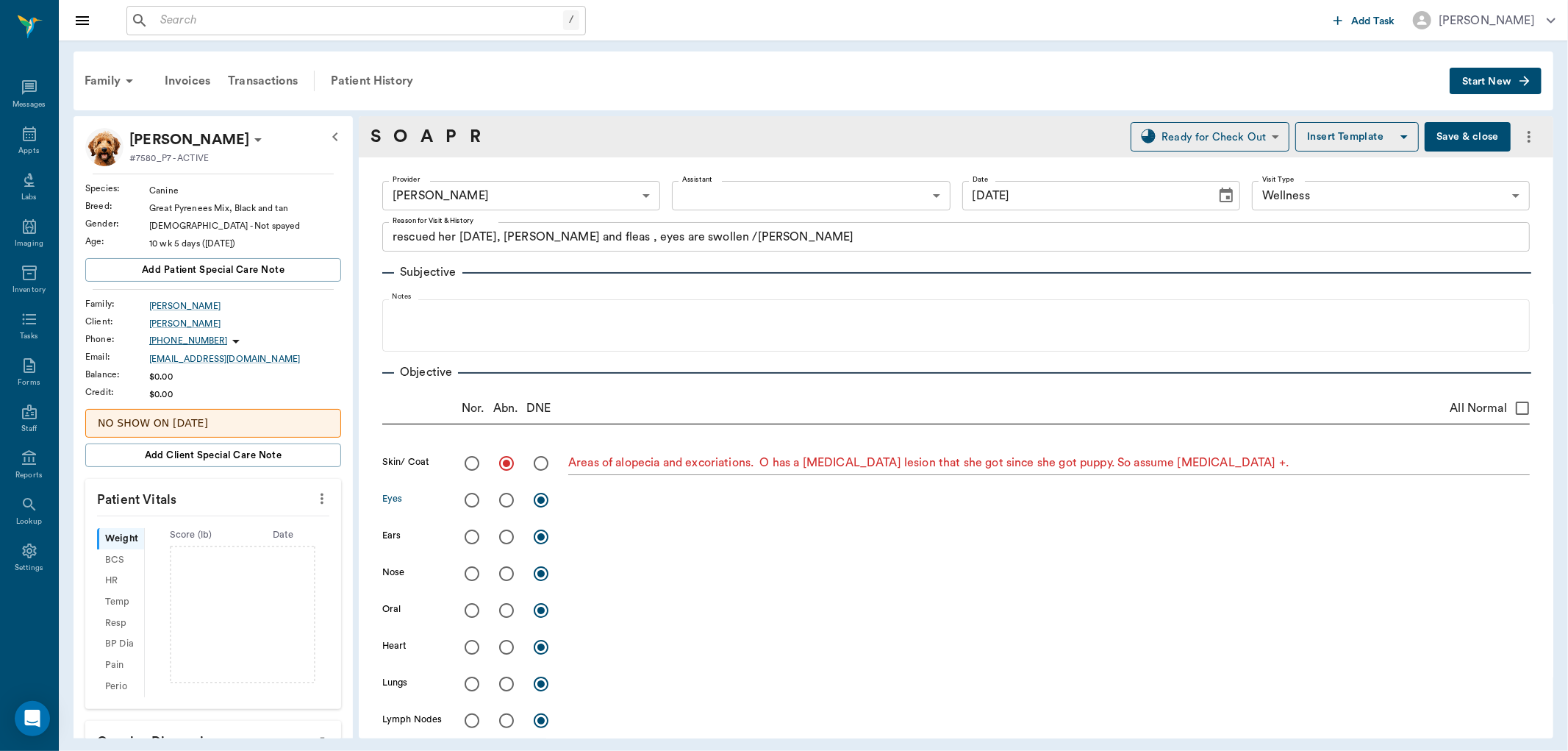
click at [509, 503] on input "radio" at bounding box center [506, 499] width 31 height 31
radio input "true"
click at [616, 495] on textarea at bounding box center [1049, 499] width 962 height 17
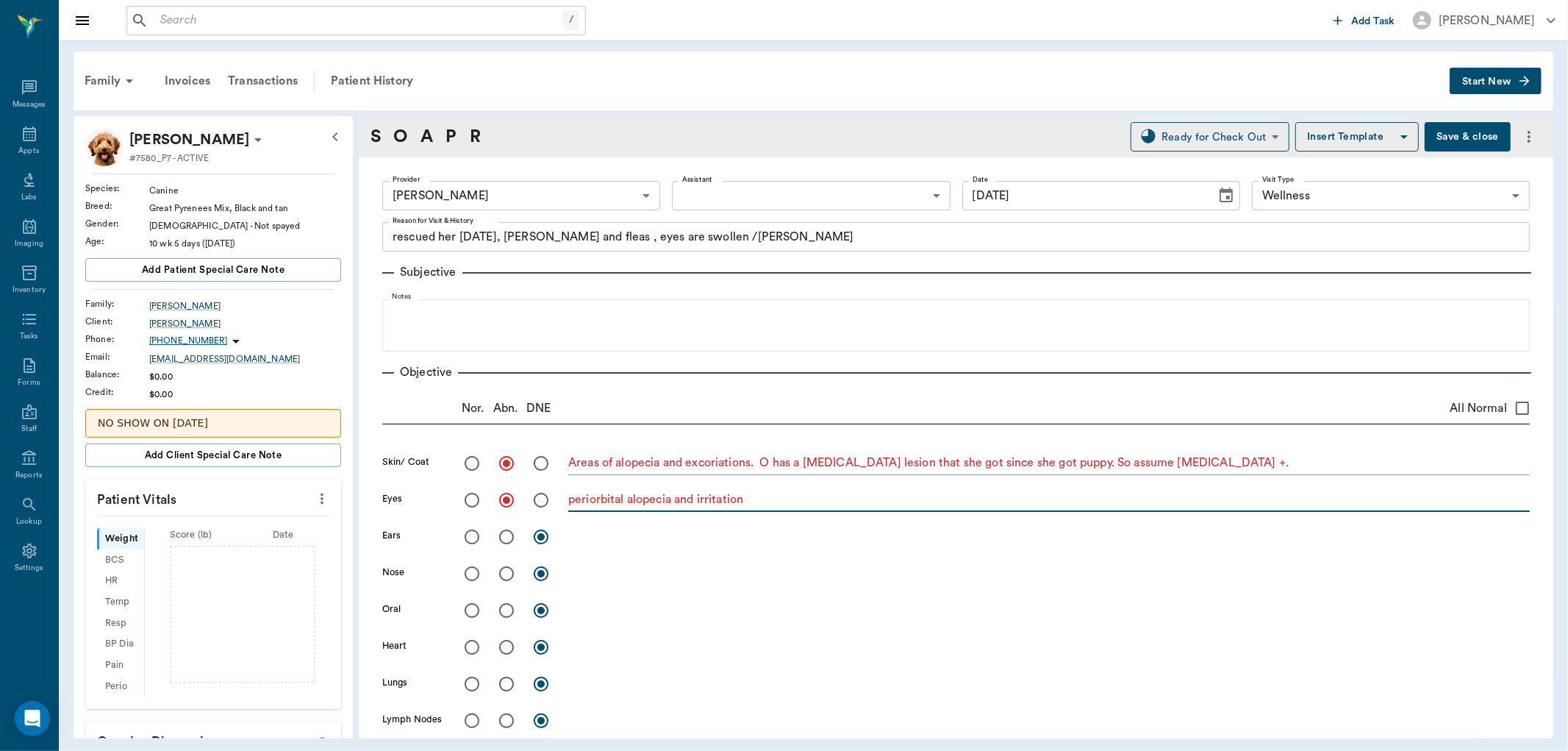
click at [797, 502] on textarea "periorbital alopecia and irritation" at bounding box center [1049, 499] width 962 height 17
type textarea "periorbital alopecia and irritation. Skin scrape + demodex"
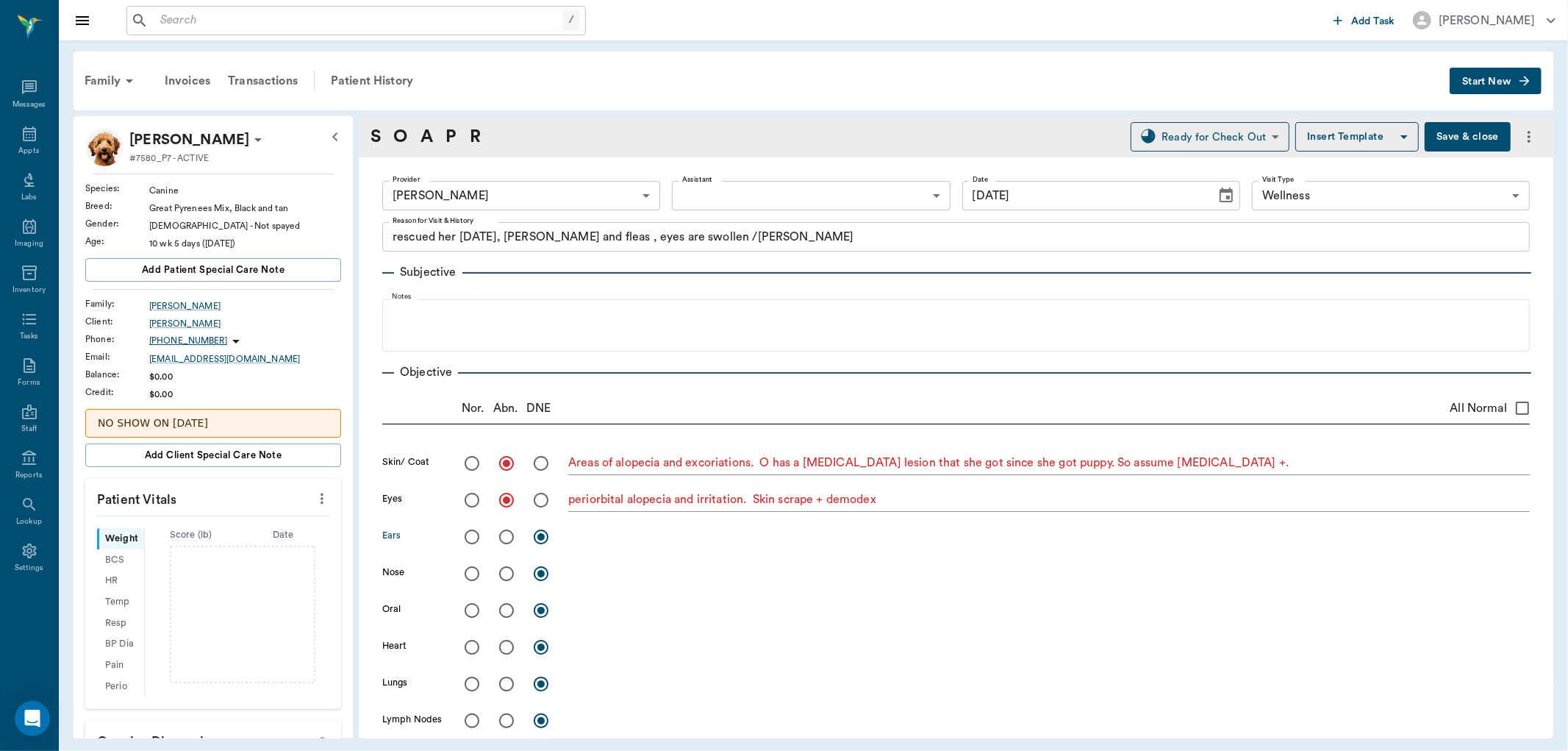
click at [468, 530] on input "radio" at bounding box center [472, 536] width 31 height 31
radio input "true"
click at [472, 581] on input "radio" at bounding box center [472, 573] width 31 height 31
radio input "true"
click at [472, 608] on input "radio" at bounding box center [472, 610] width 31 height 31
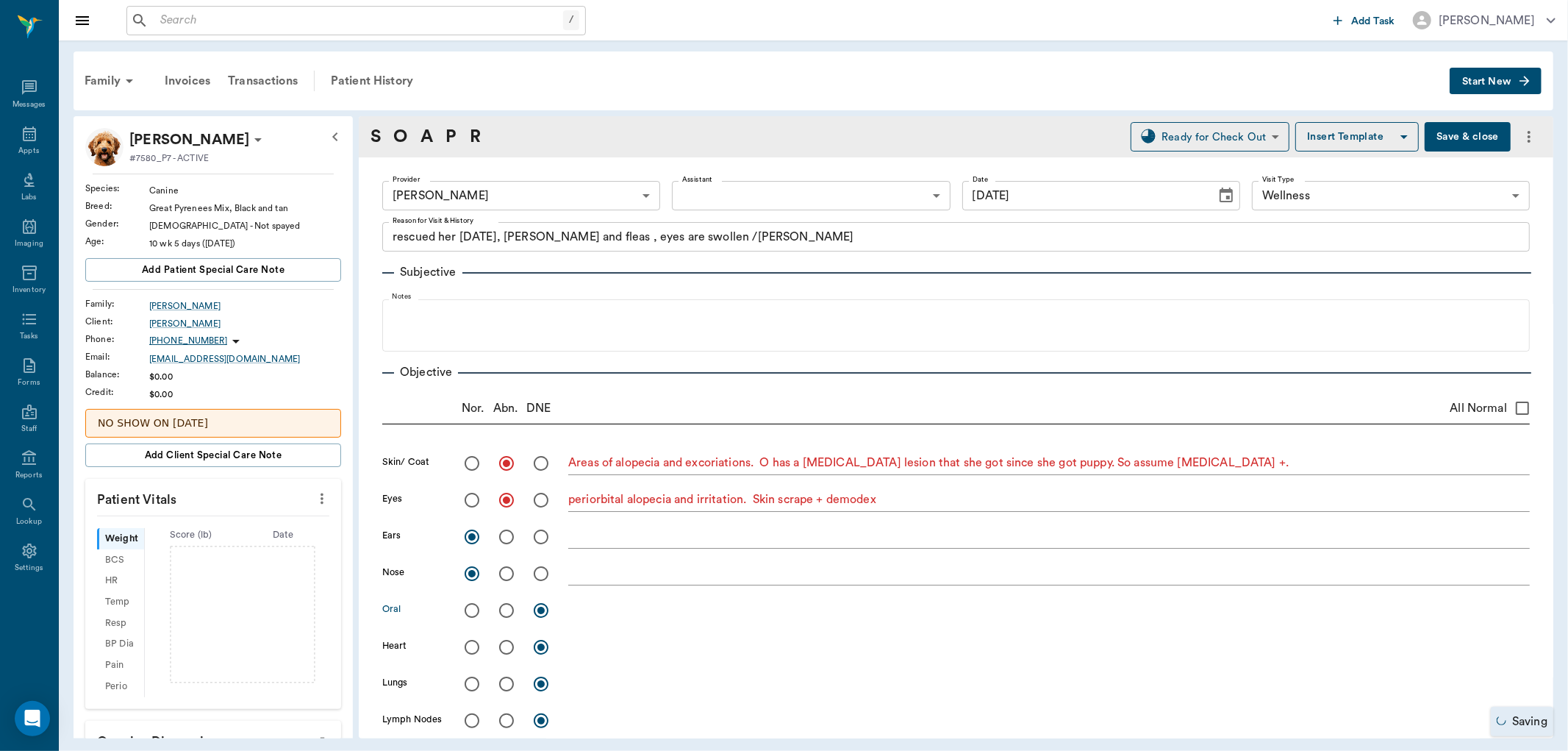
radio input "true"
click at [476, 650] on input "radio" at bounding box center [472, 646] width 31 height 31
radio input "true"
click at [469, 686] on input "radio" at bounding box center [472, 683] width 31 height 31
radio input "true"
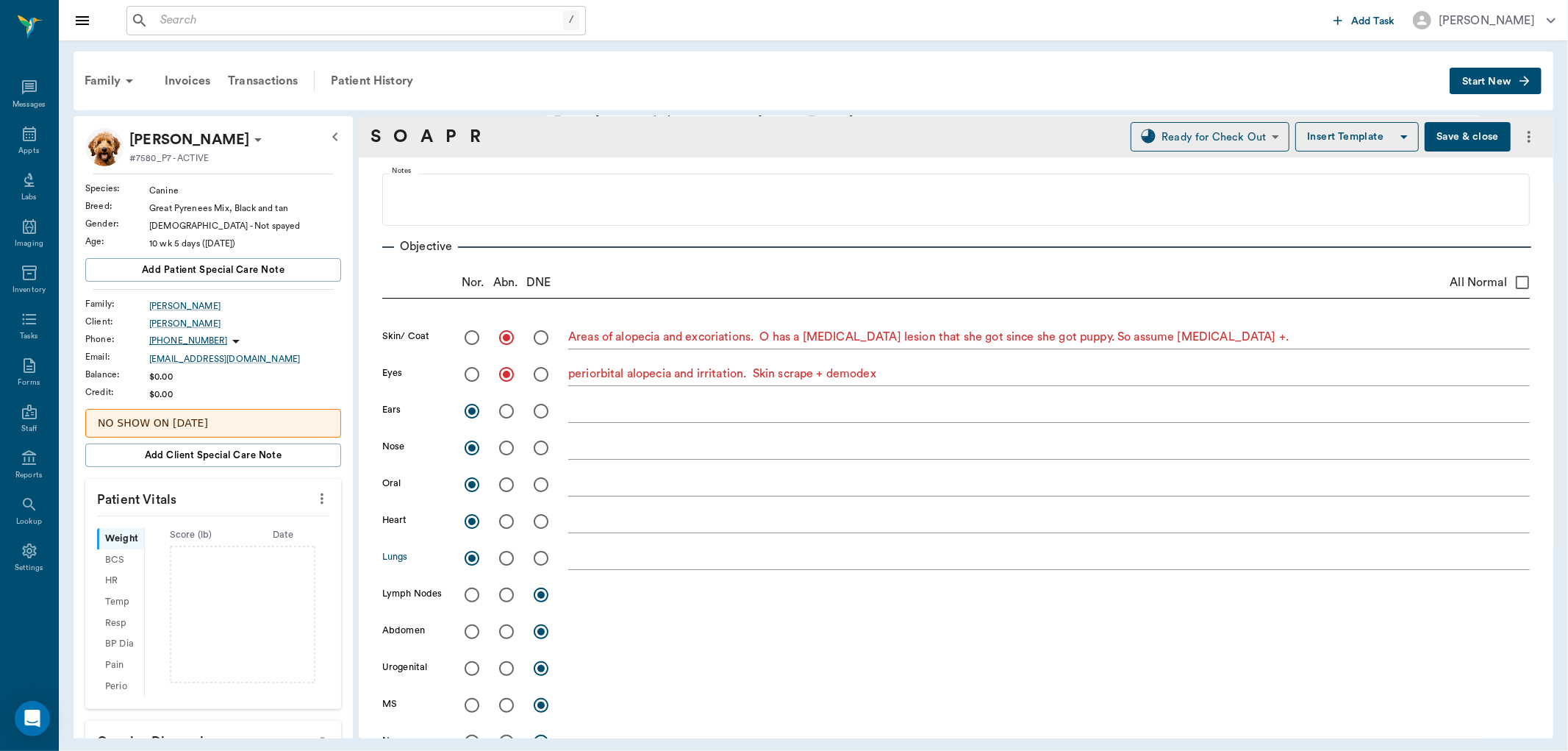
scroll to position [163, 0]
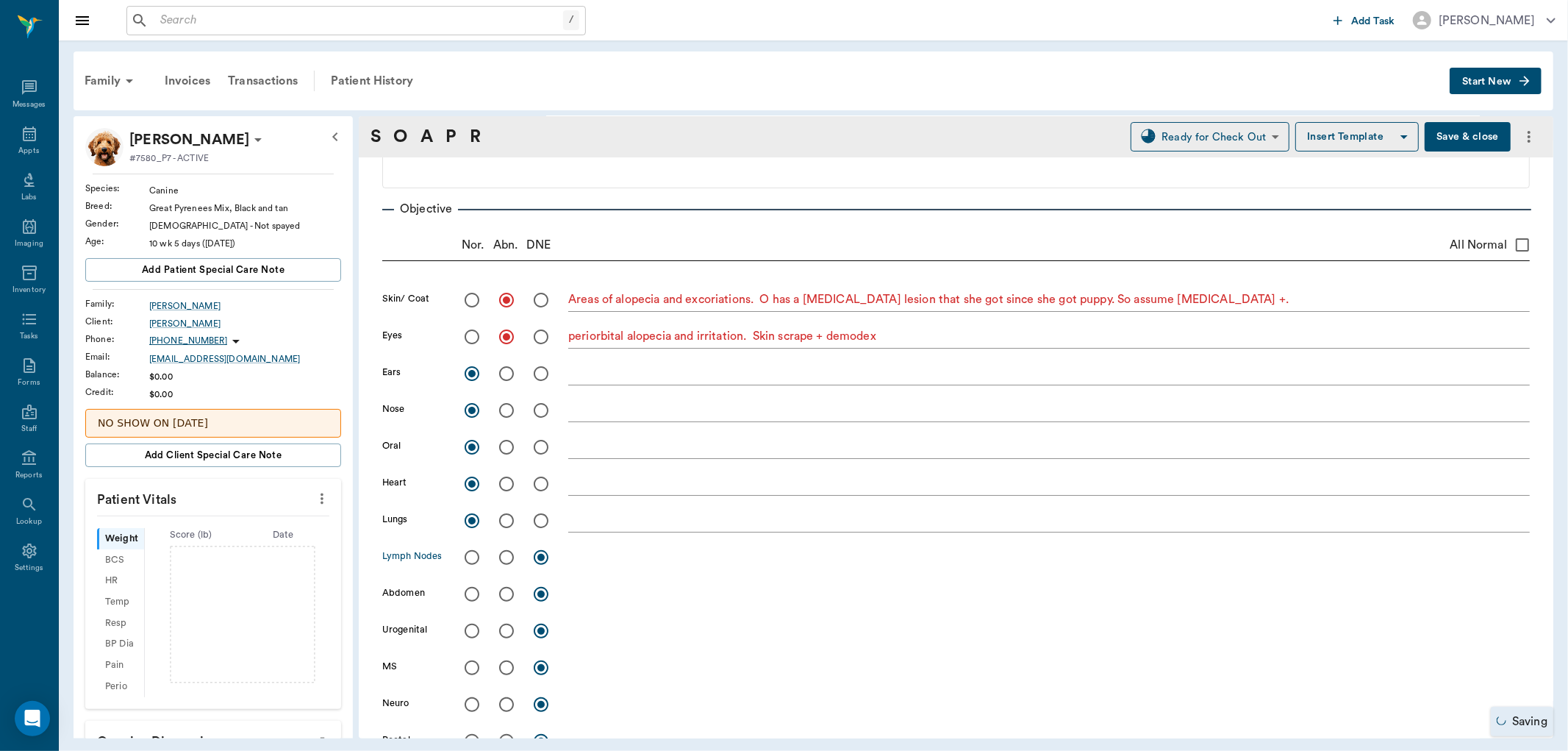
click at [472, 557] on input "radio" at bounding box center [472, 557] width 31 height 31
radio input "true"
click at [474, 592] on input "radio" at bounding box center [472, 594] width 31 height 31
radio input "true"
click at [463, 636] on input "radio" at bounding box center [472, 631] width 31 height 31
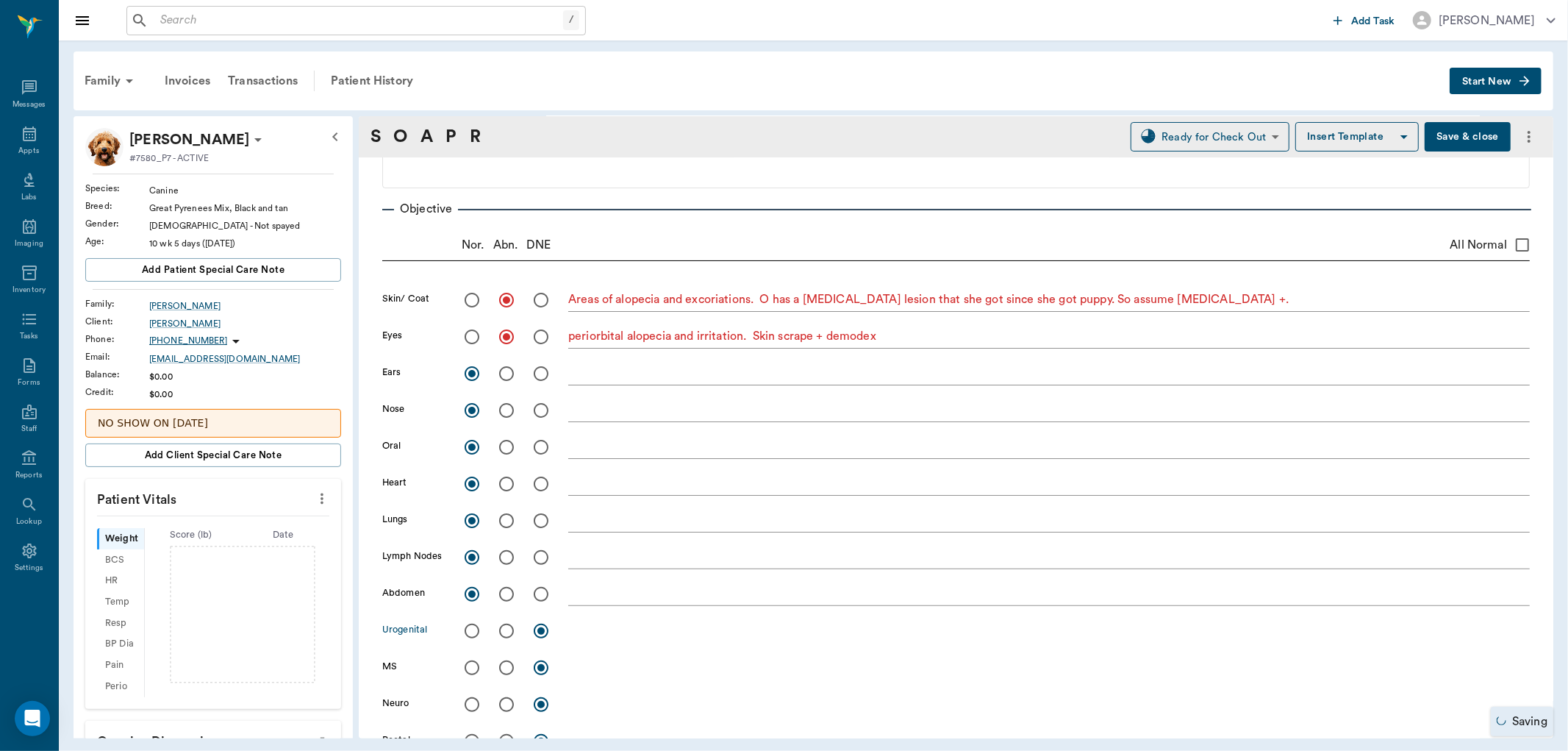
radio input "true"
click at [475, 664] on input "radio" at bounding box center [472, 667] width 31 height 31
radio input "true"
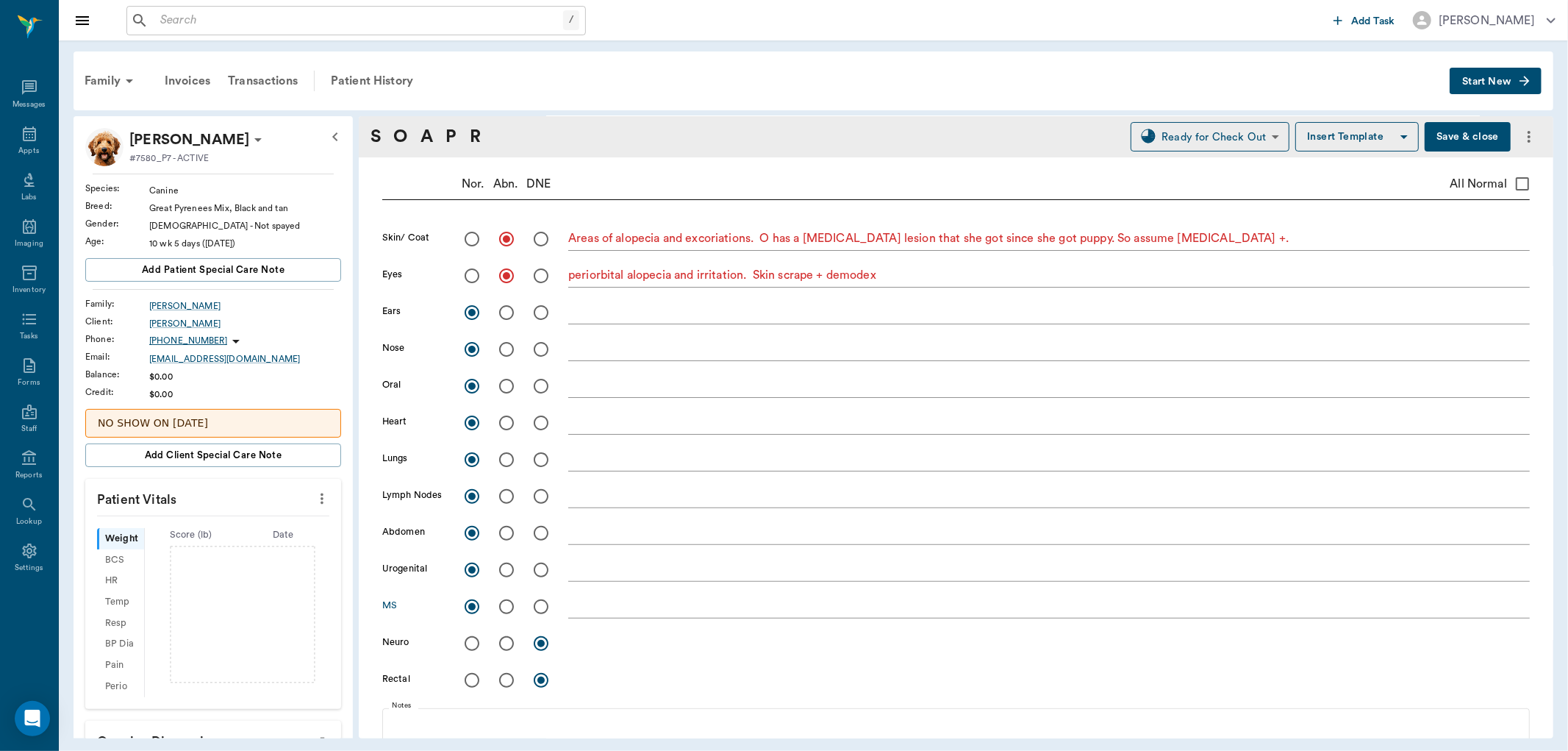
scroll to position [327, 0]
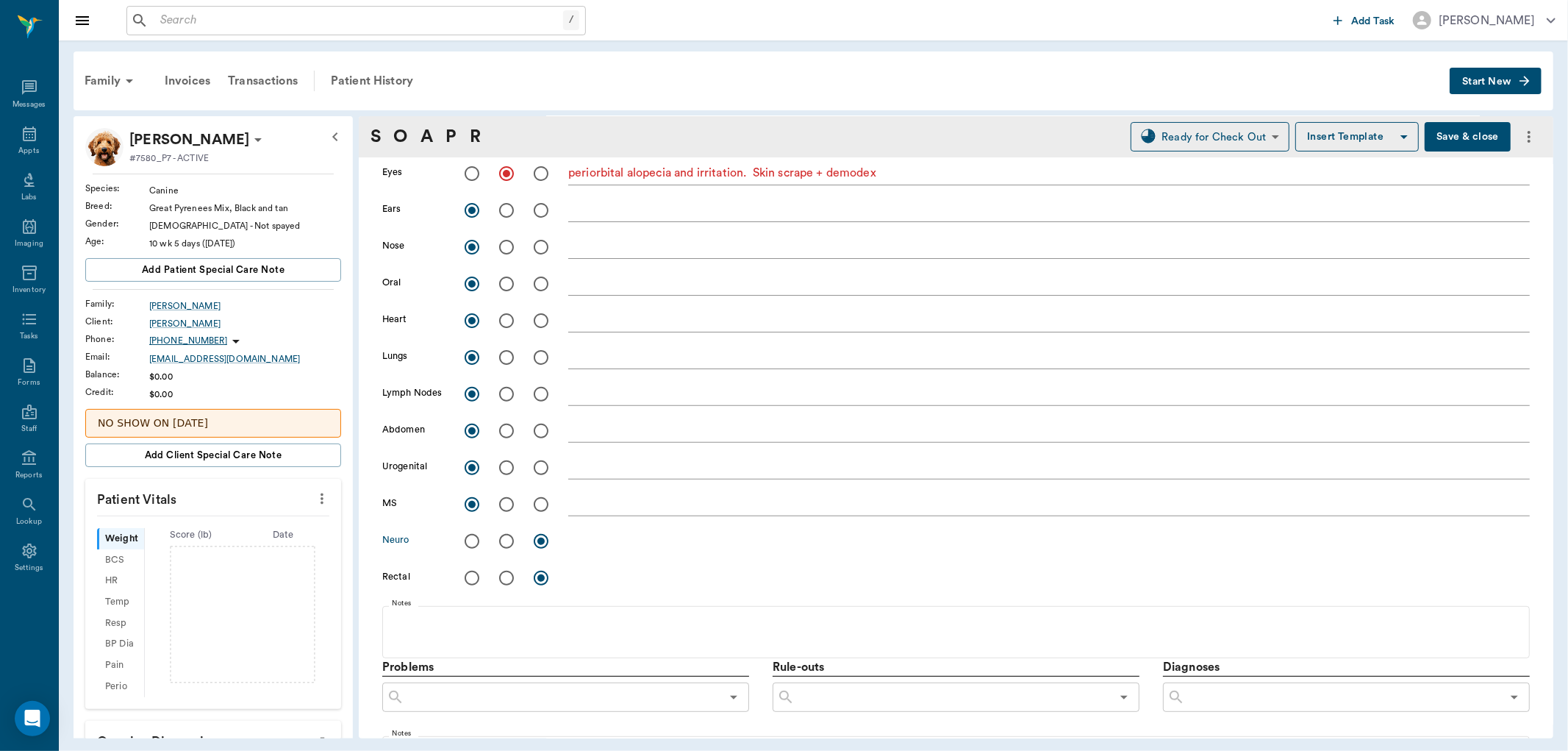
click at [474, 545] on input "radio" at bounding box center [472, 541] width 31 height 31
radio input "true"
click at [472, 578] on input "radio" at bounding box center [472, 577] width 31 height 31
radio input "true"
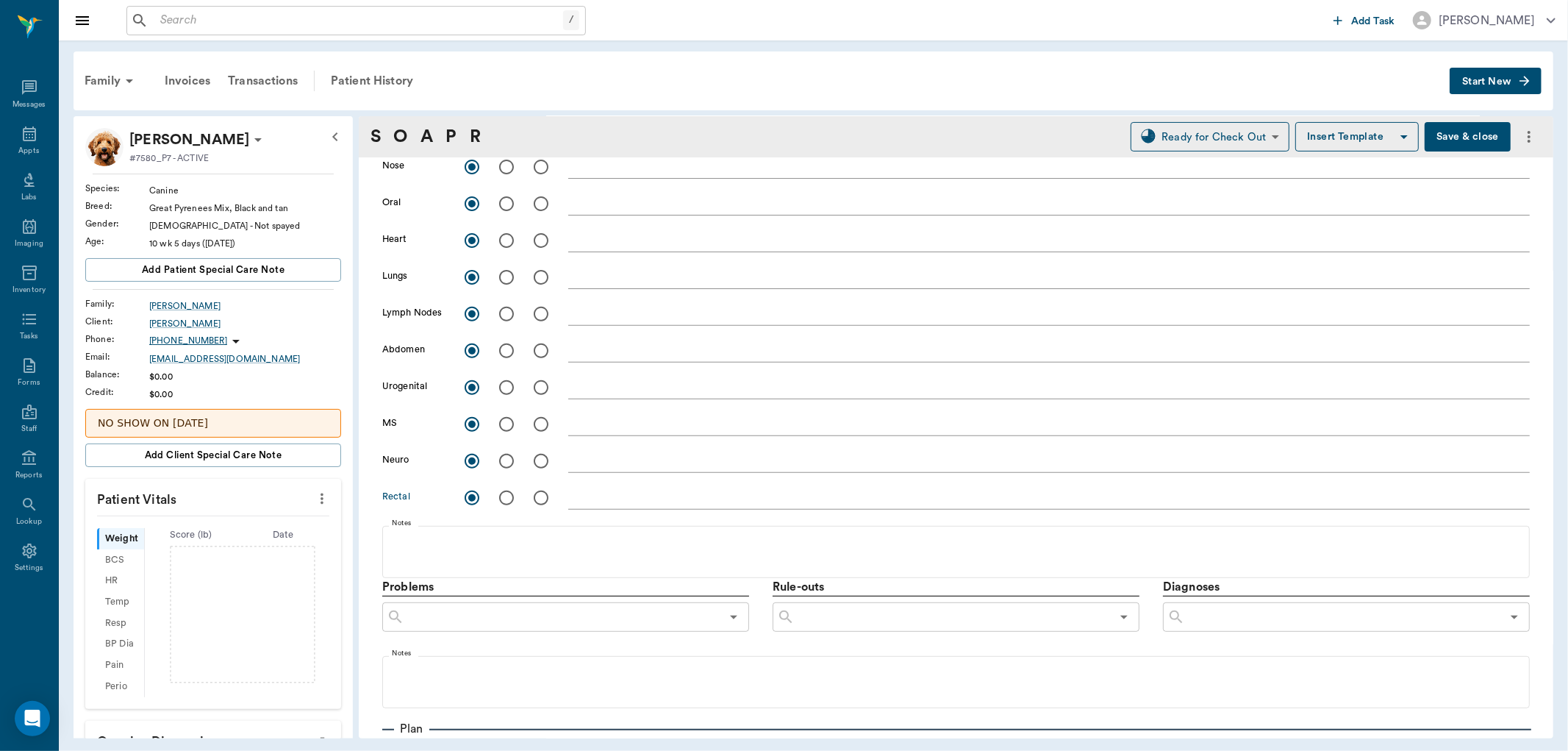
scroll to position [408, 0]
click at [1267, 609] on input "text" at bounding box center [1343, 616] width 316 height 20
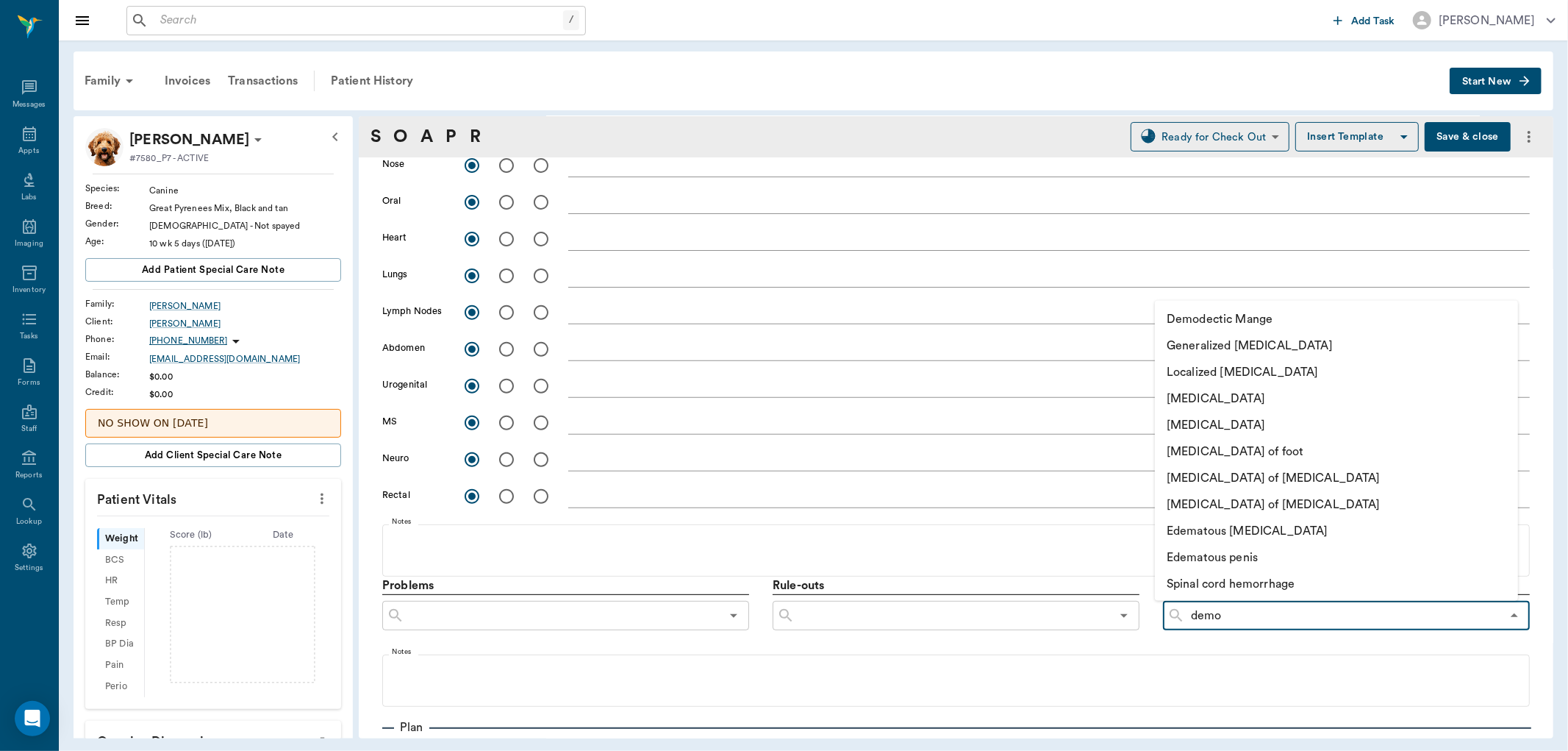
type input "demod"
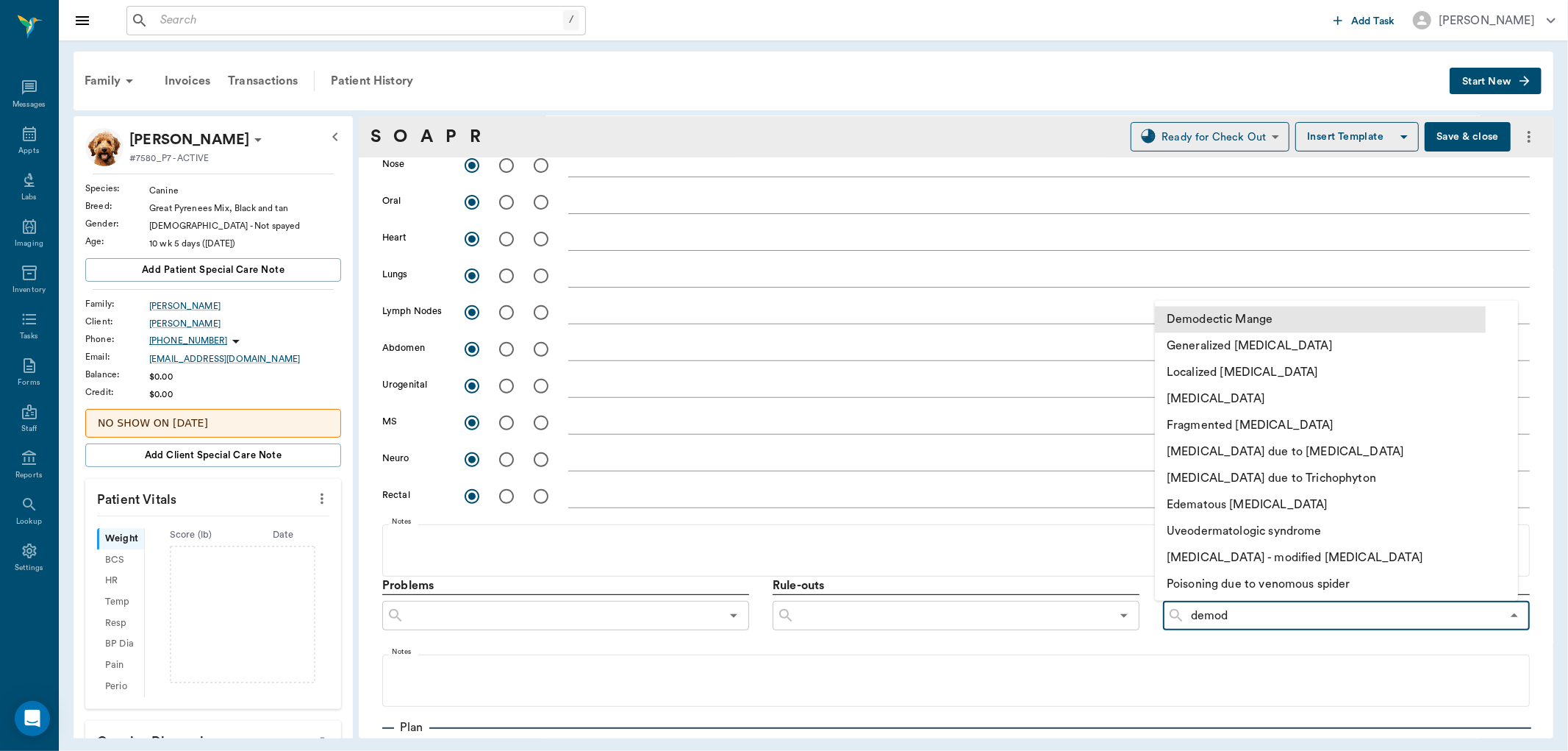
click at [1207, 320] on li "Demodectic Mange" at bounding box center [1320, 320] width 331 height 27
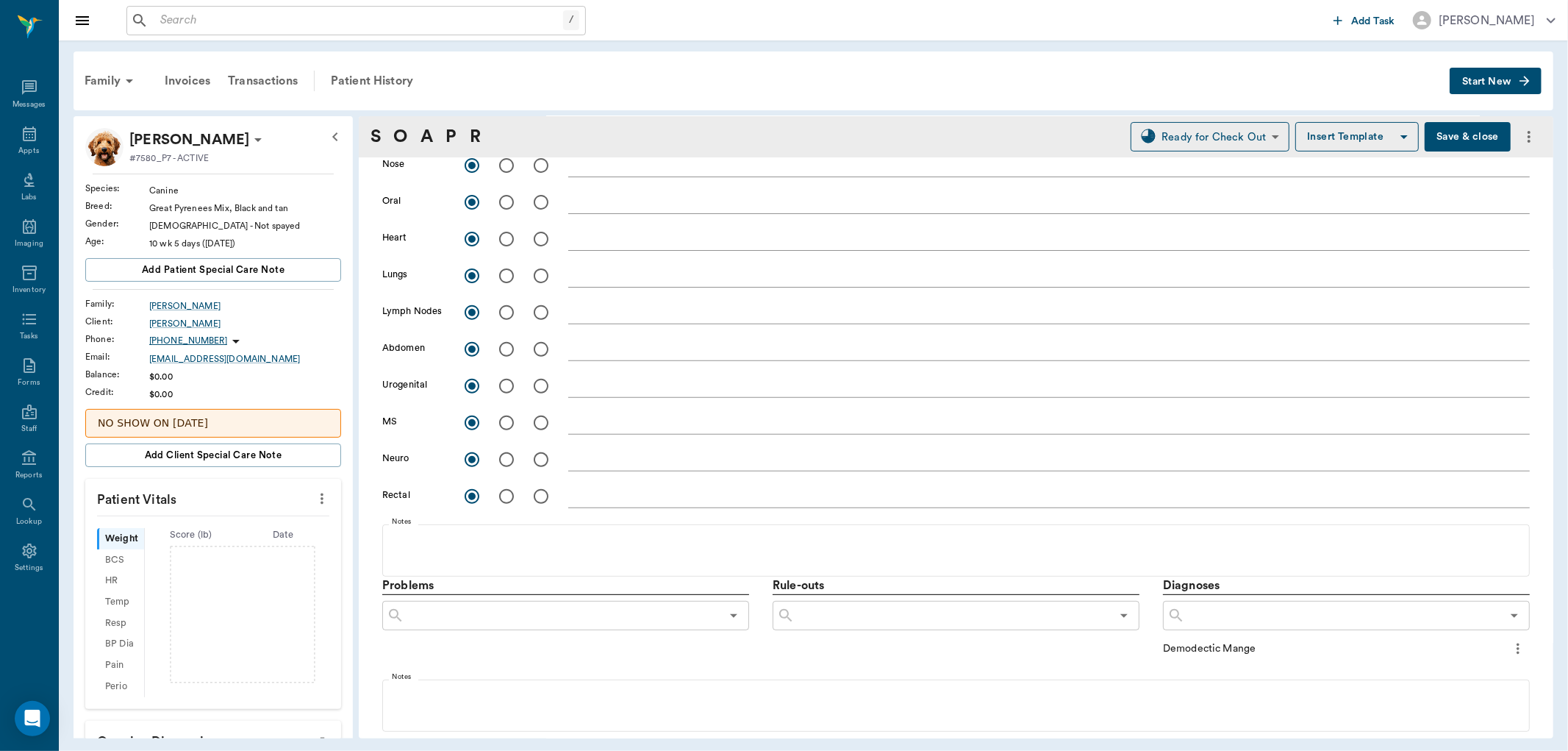
click at [1193, 612] on input "text" at bounding box center [1343, 616] width 316 height 20
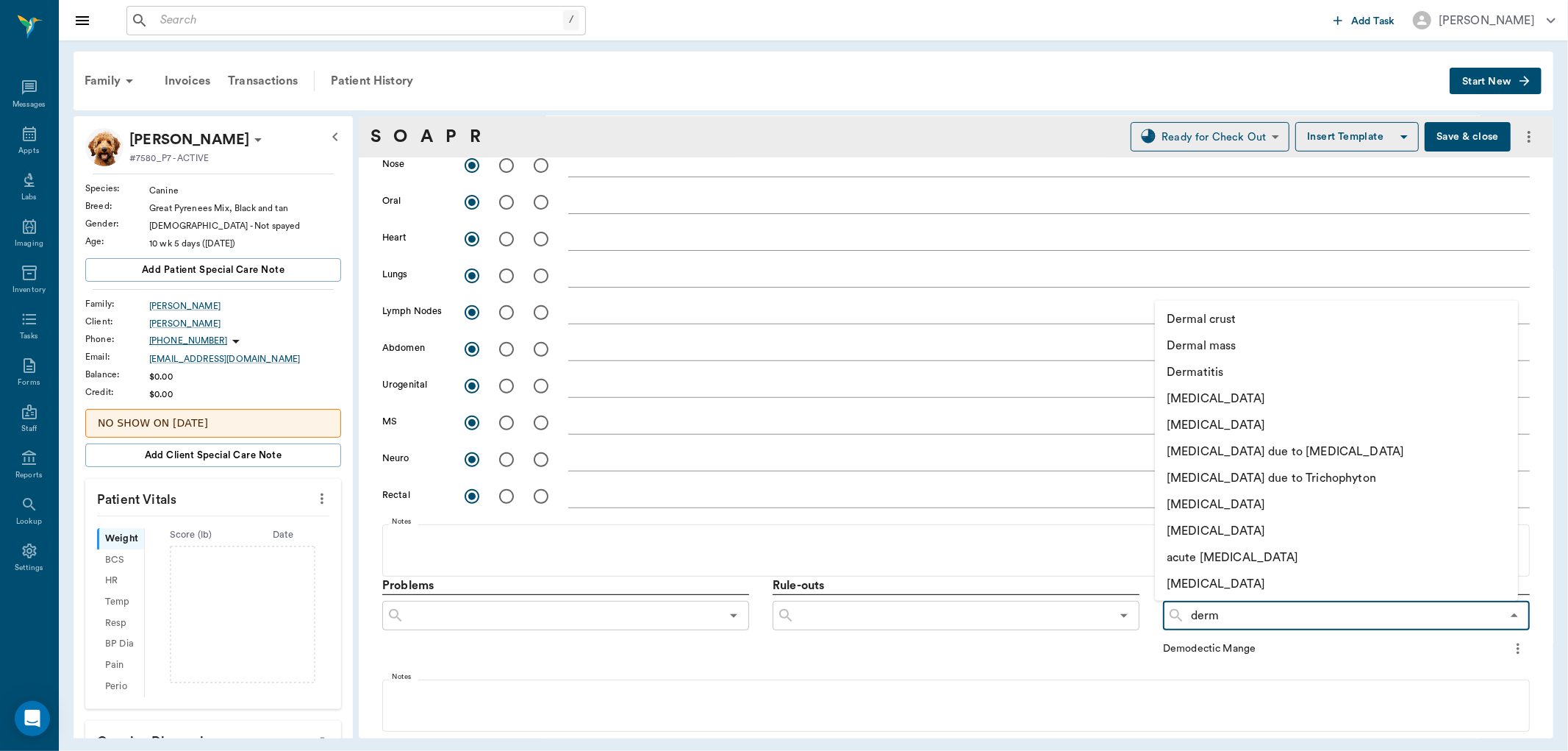
type input "derma"
click at [1247, 424] on li "[MEDICAL_DATA]" at bounding box center [1320, 425] width 331 height 27
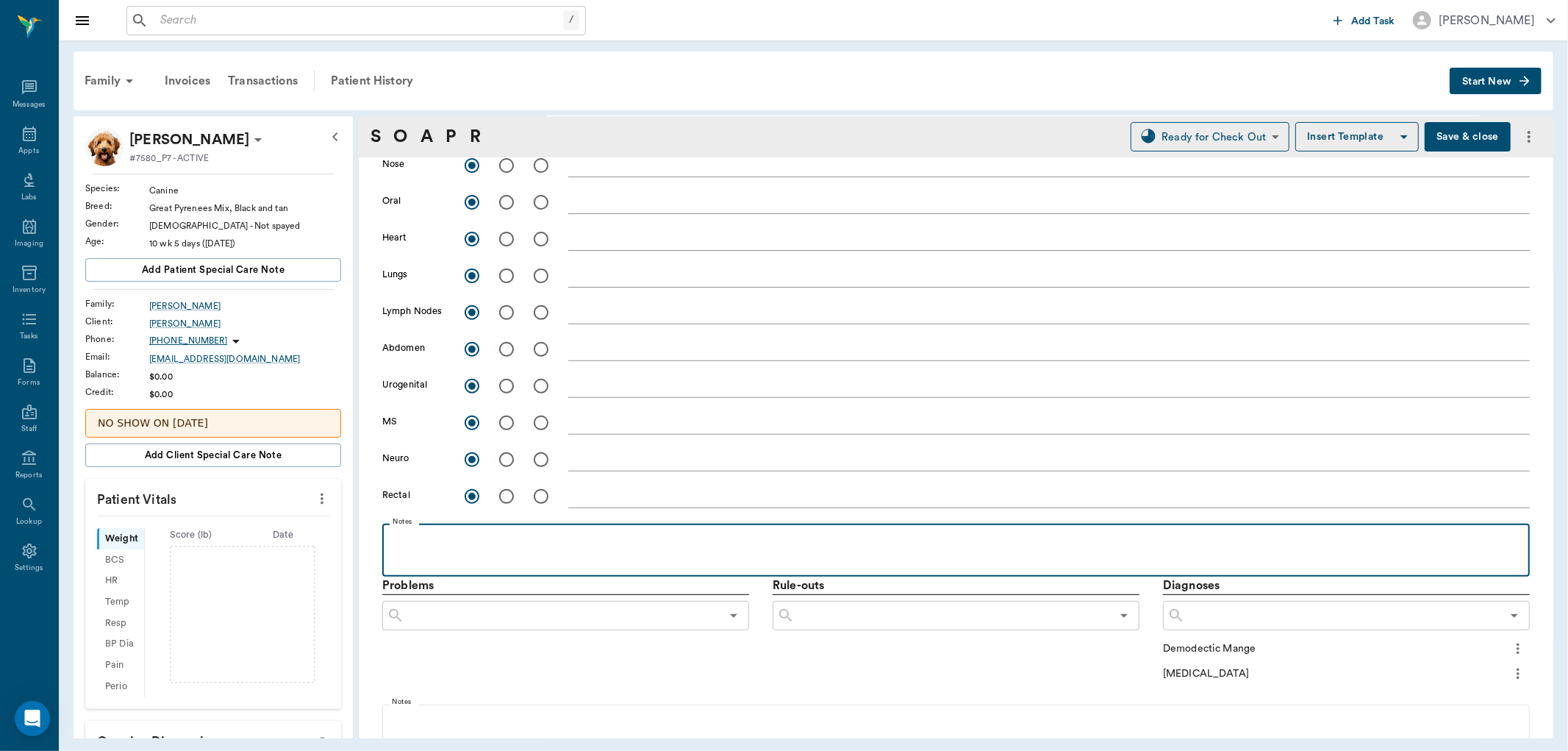
click at [457, 542] on p at bounding box center [956, 539] width 1133 height 17
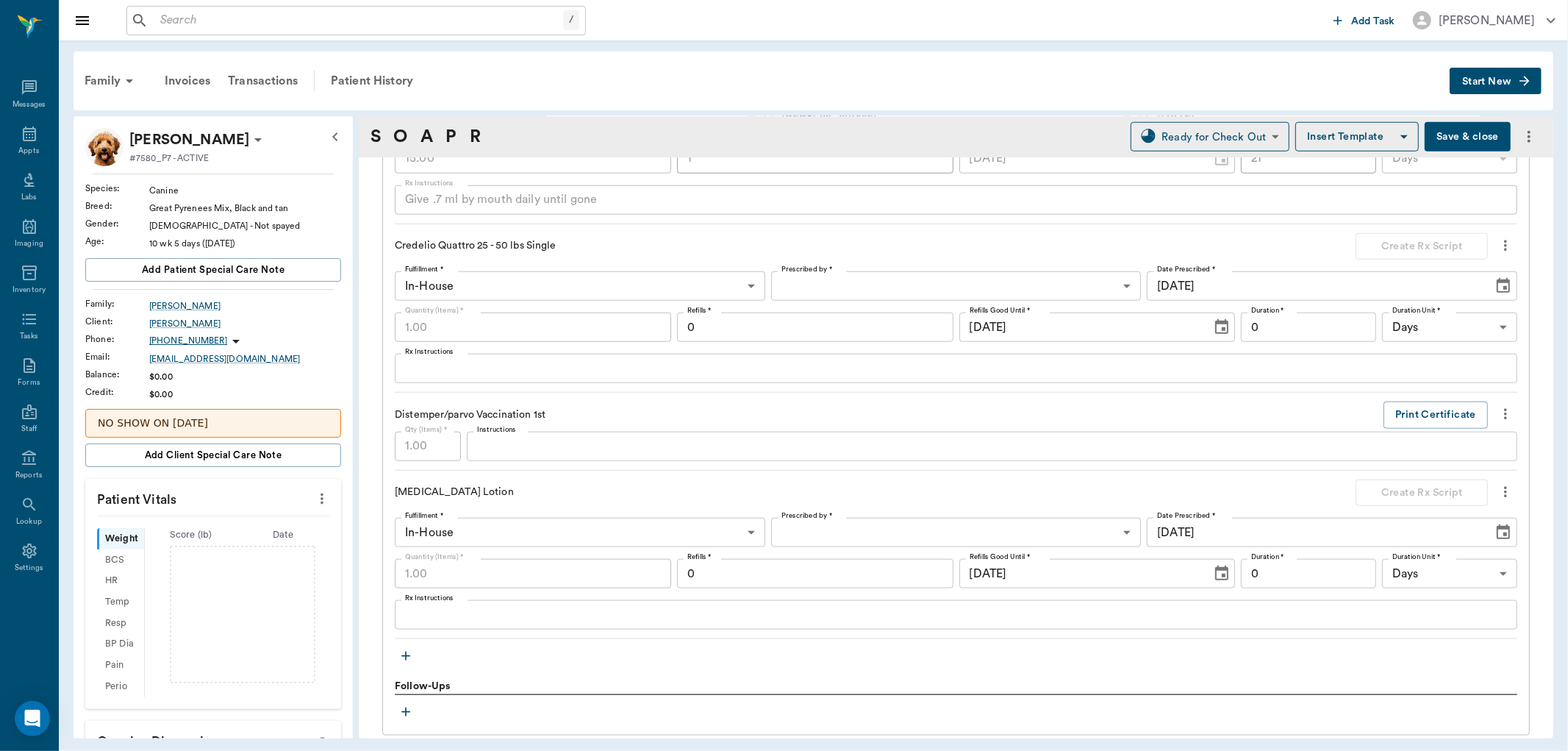
scroll to position [1471, 0]
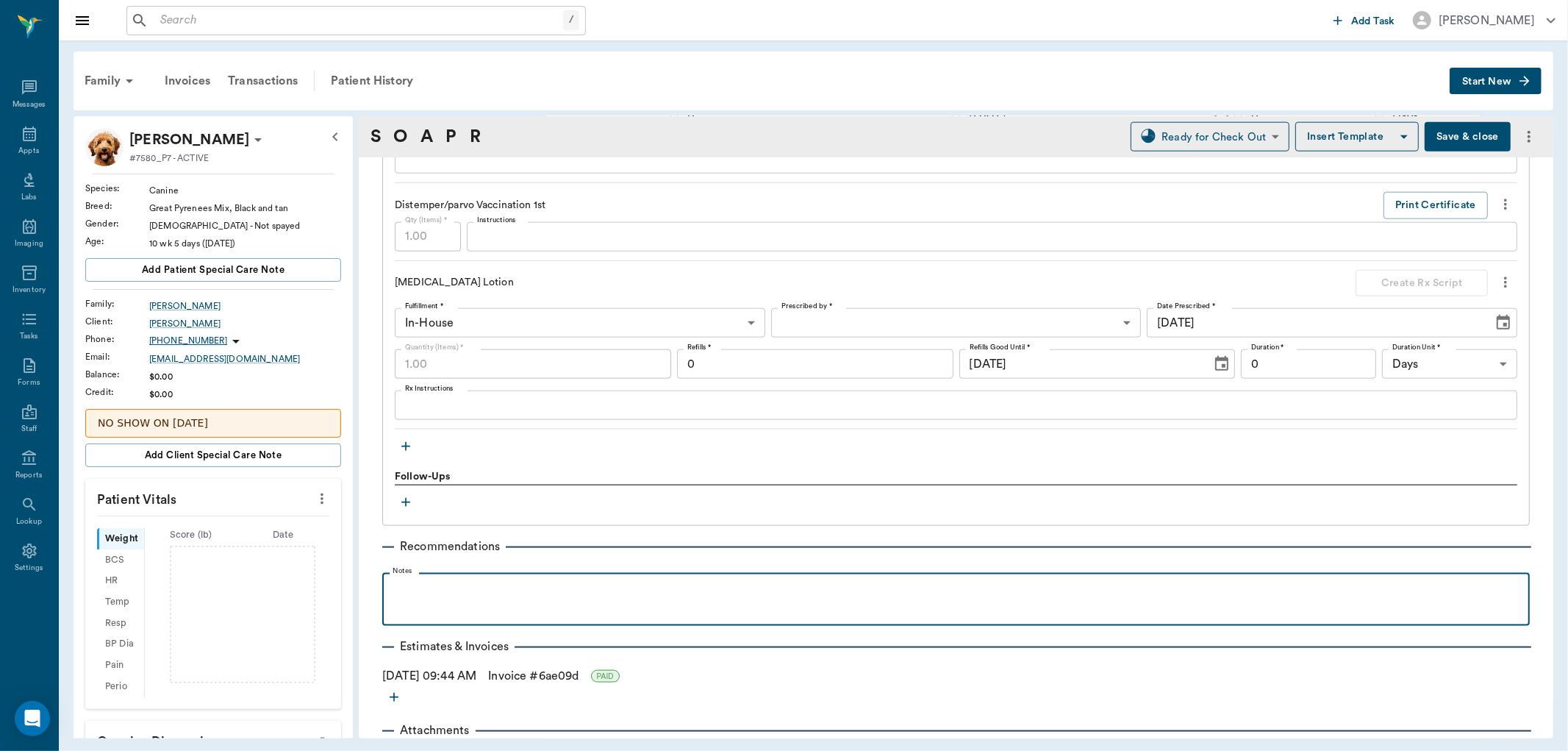
click at [575, 586] on p at bounding box center [956, 589] width 1133 height 17
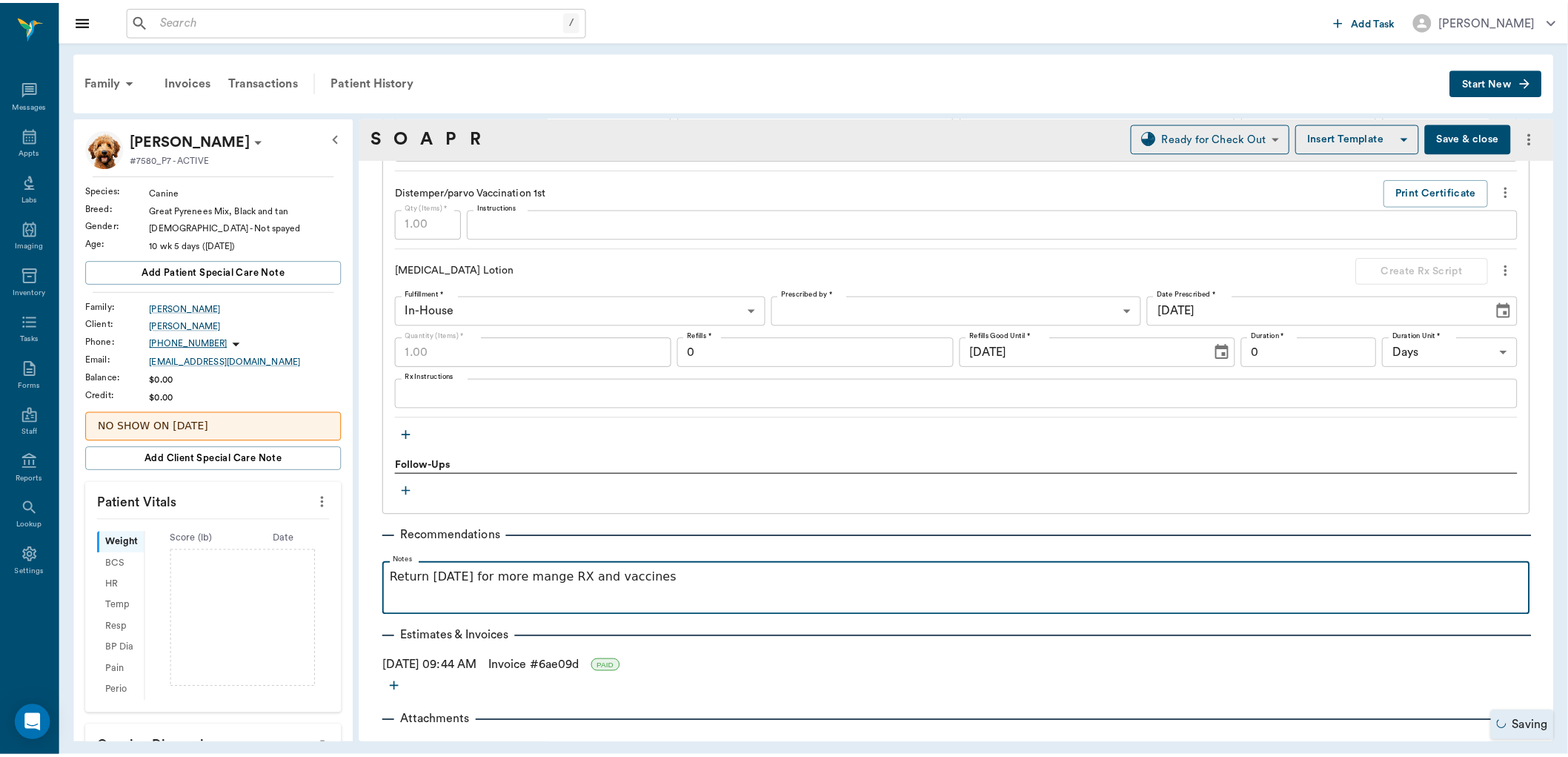
scroll to position [1523, 0]
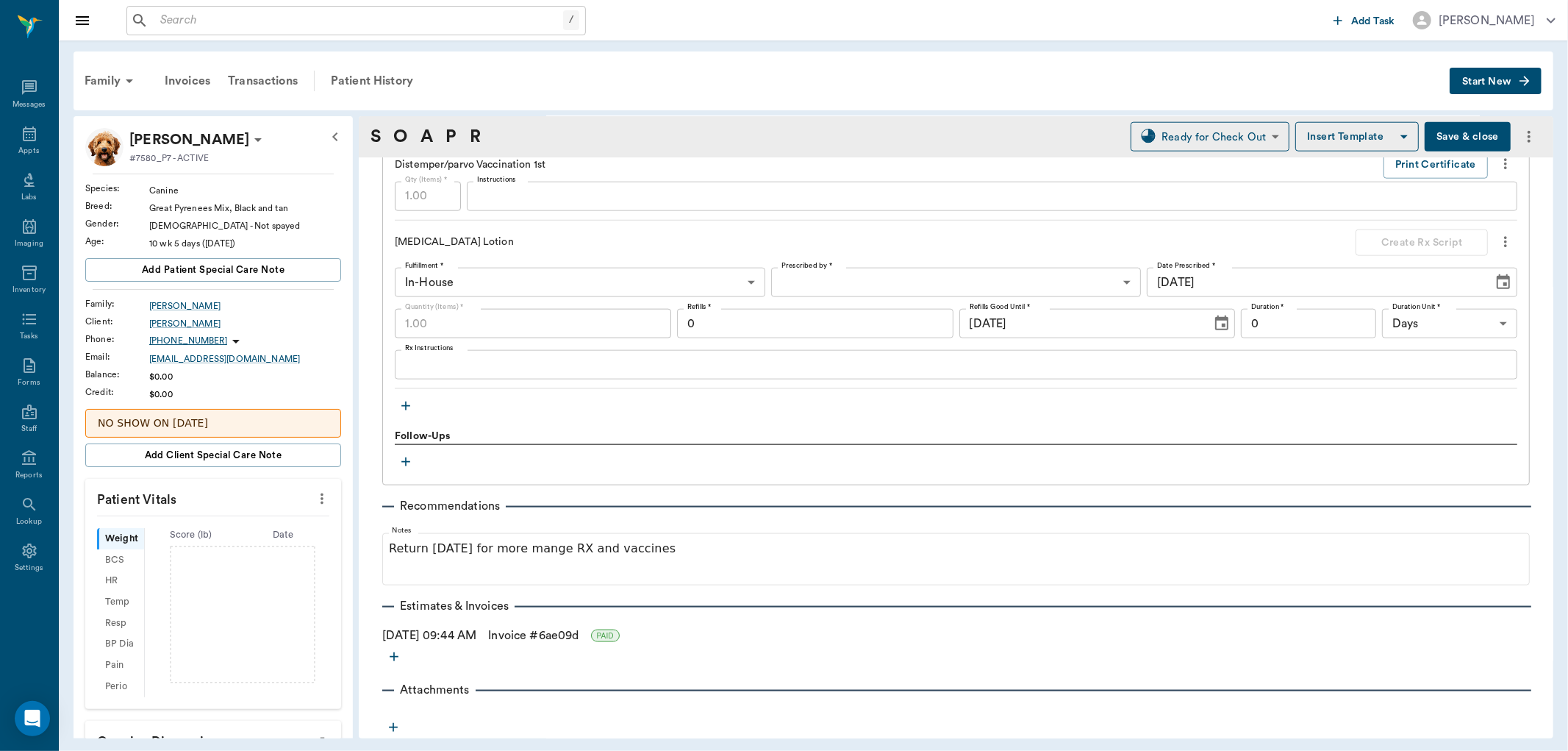
click at [1448, 134] on button "Save & close" at bounding box center [1467, 136] width 86 height 29
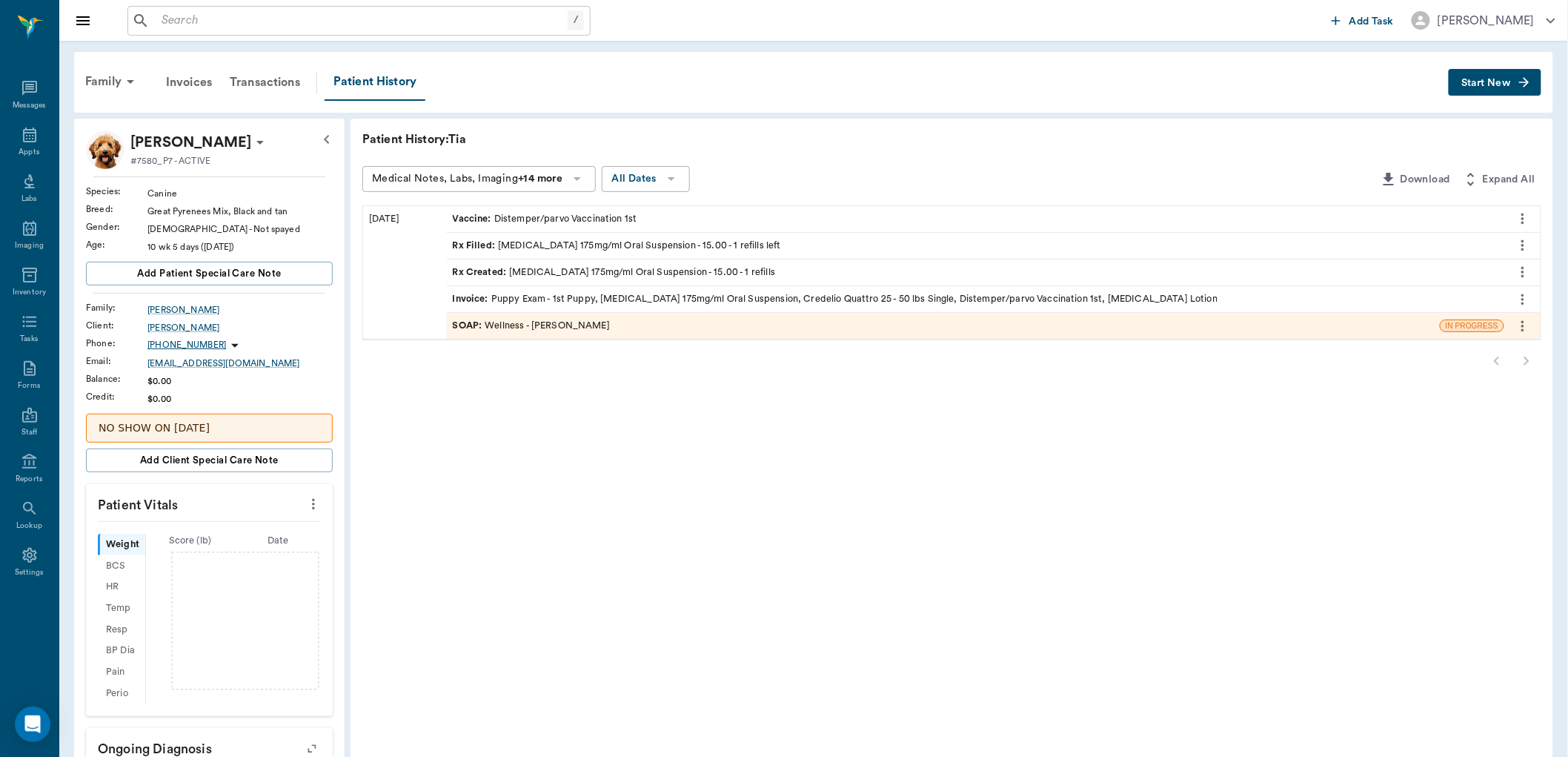
click at [317, 507] on icon "more" at bounding box center [313, 504] width 17 height 17
click at [276, 530] on span "Enter Vitals" at bounding box center [251, 529] width 125 height 16
click at [251, 548] on input "text" at bounding box center [208, 548] width 121 height 29
type input "28.3"
click at [174, 663] on input "text" at bounding box center [208, 655] width 121 height 29
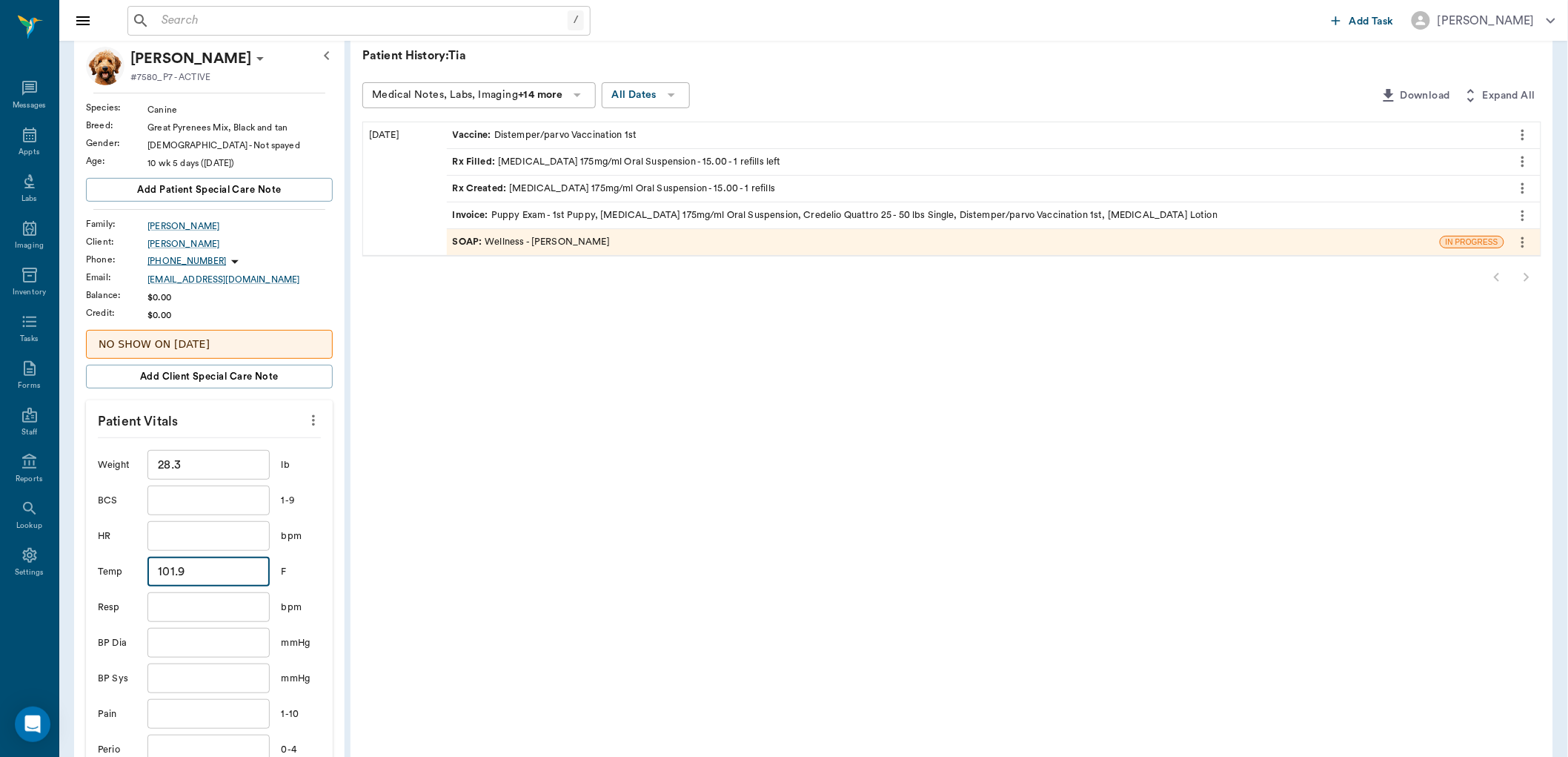
scroll to position [164, 0]
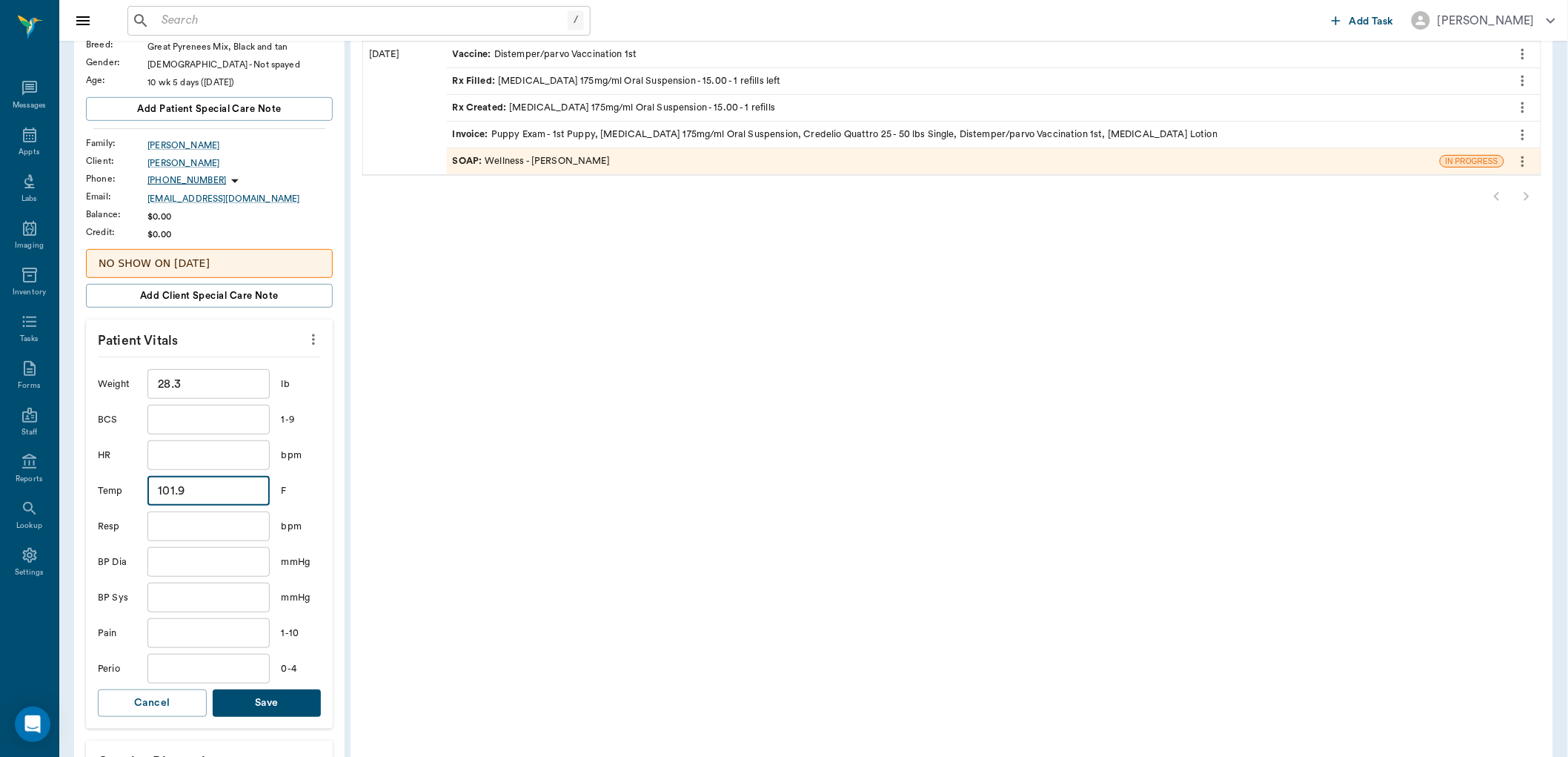
type input "101.9"
click at [284, 704] on button "Save" at bounding box center [267, 703] width 109 height 28
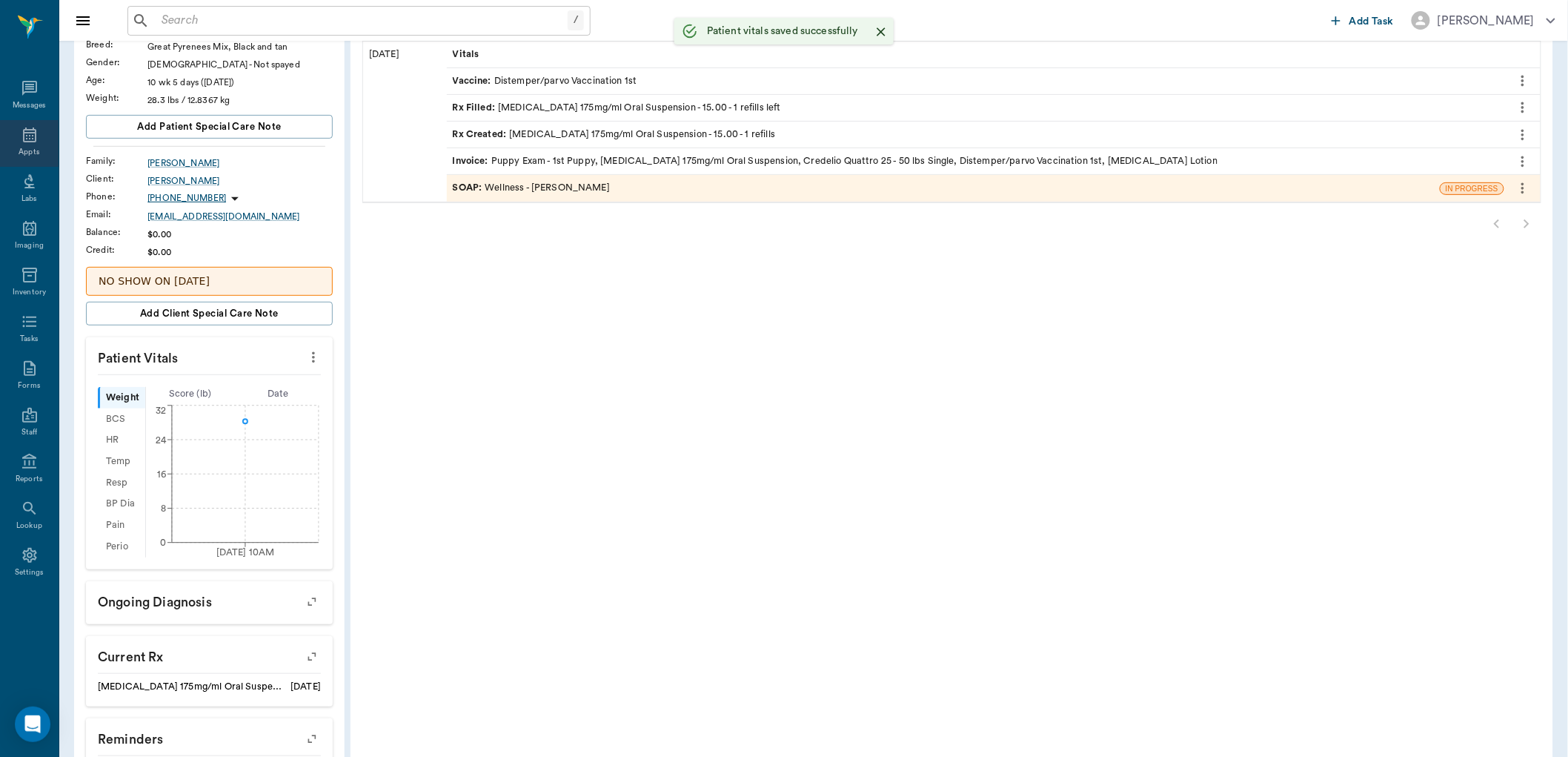
click at [31, 142] on icon at bounding box center [29, 135] width 17 height 17
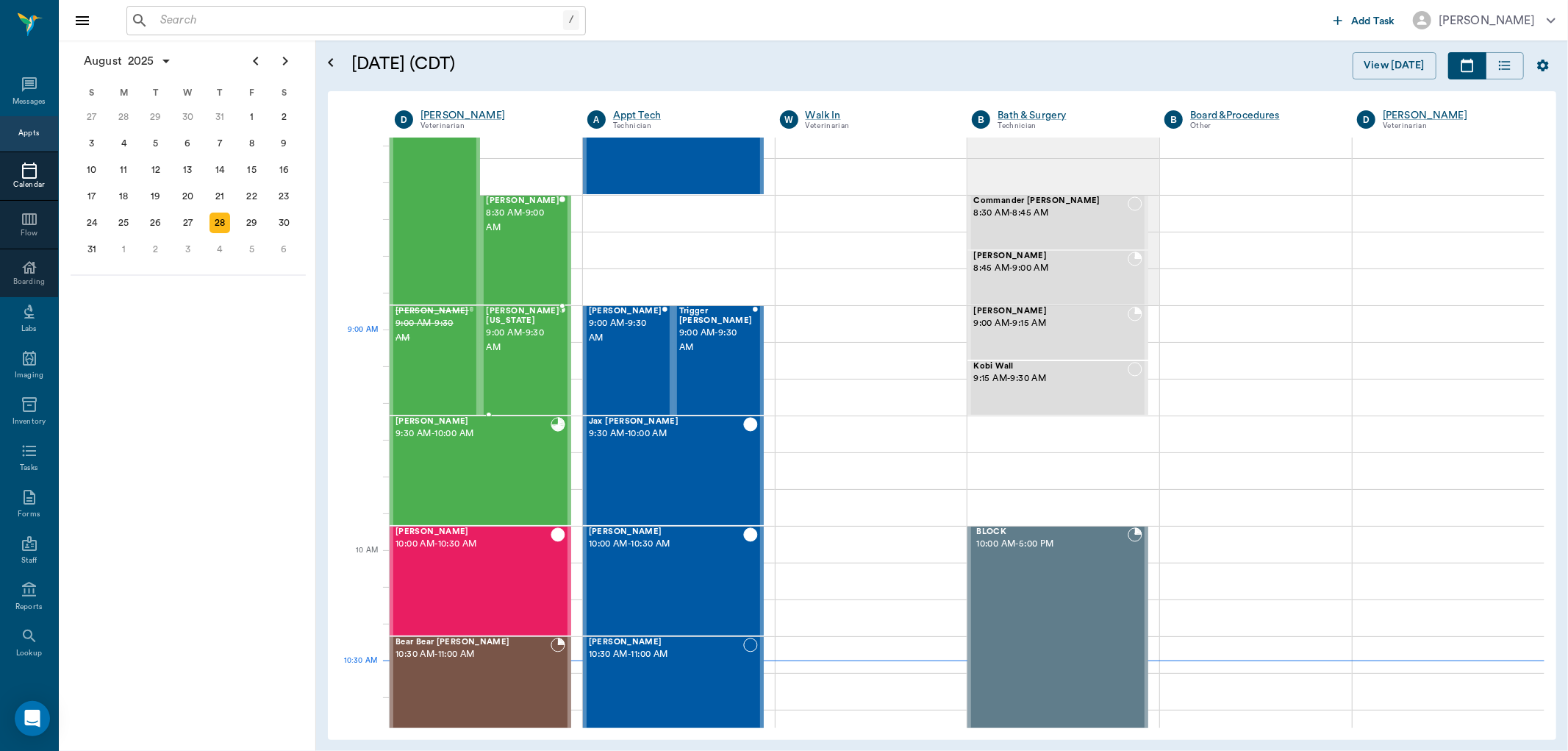
scroll to position [34, 0]
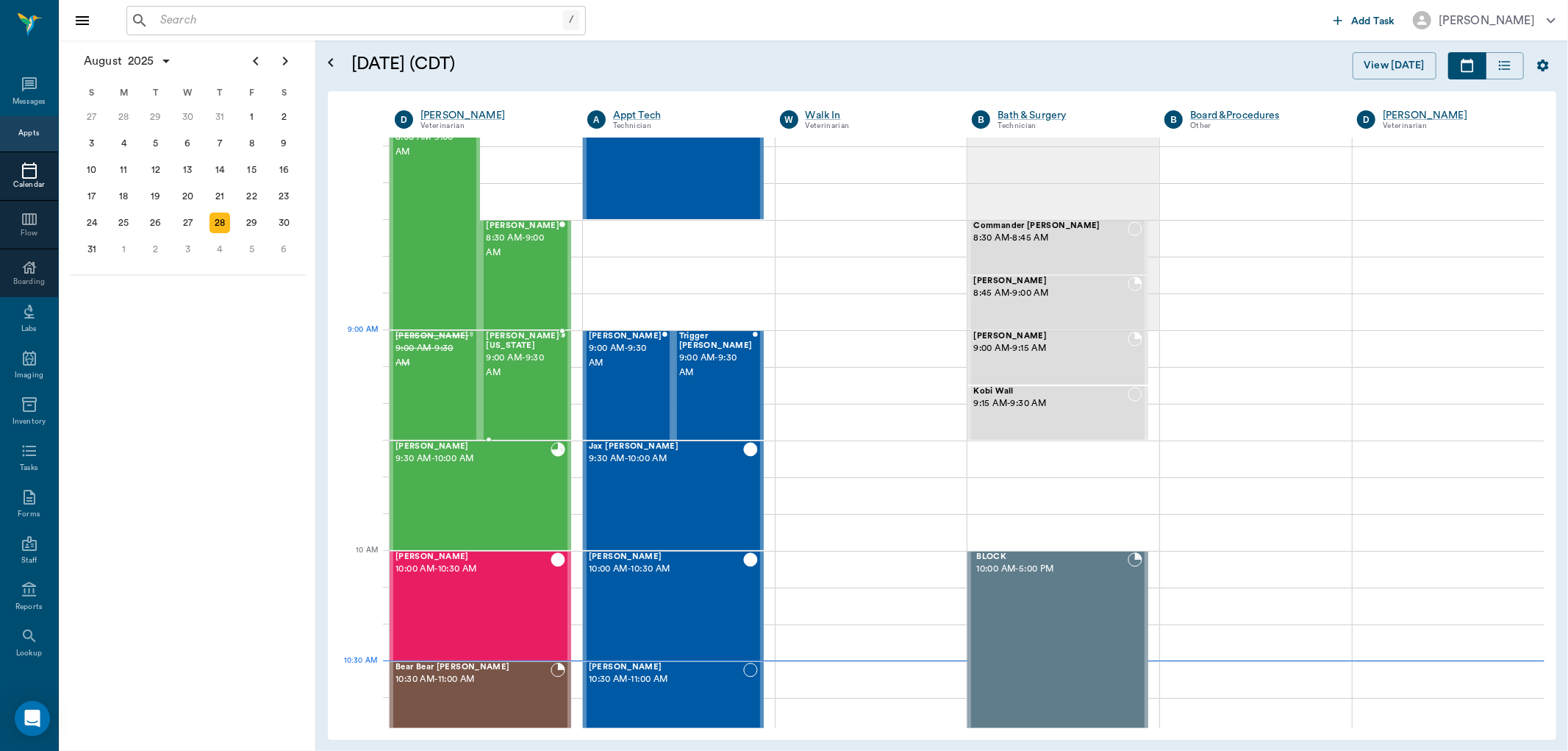
click at [515, 361] on span "9:00 AM - 9:30 AM" at bounding box center [522, 364] width 73 height 29
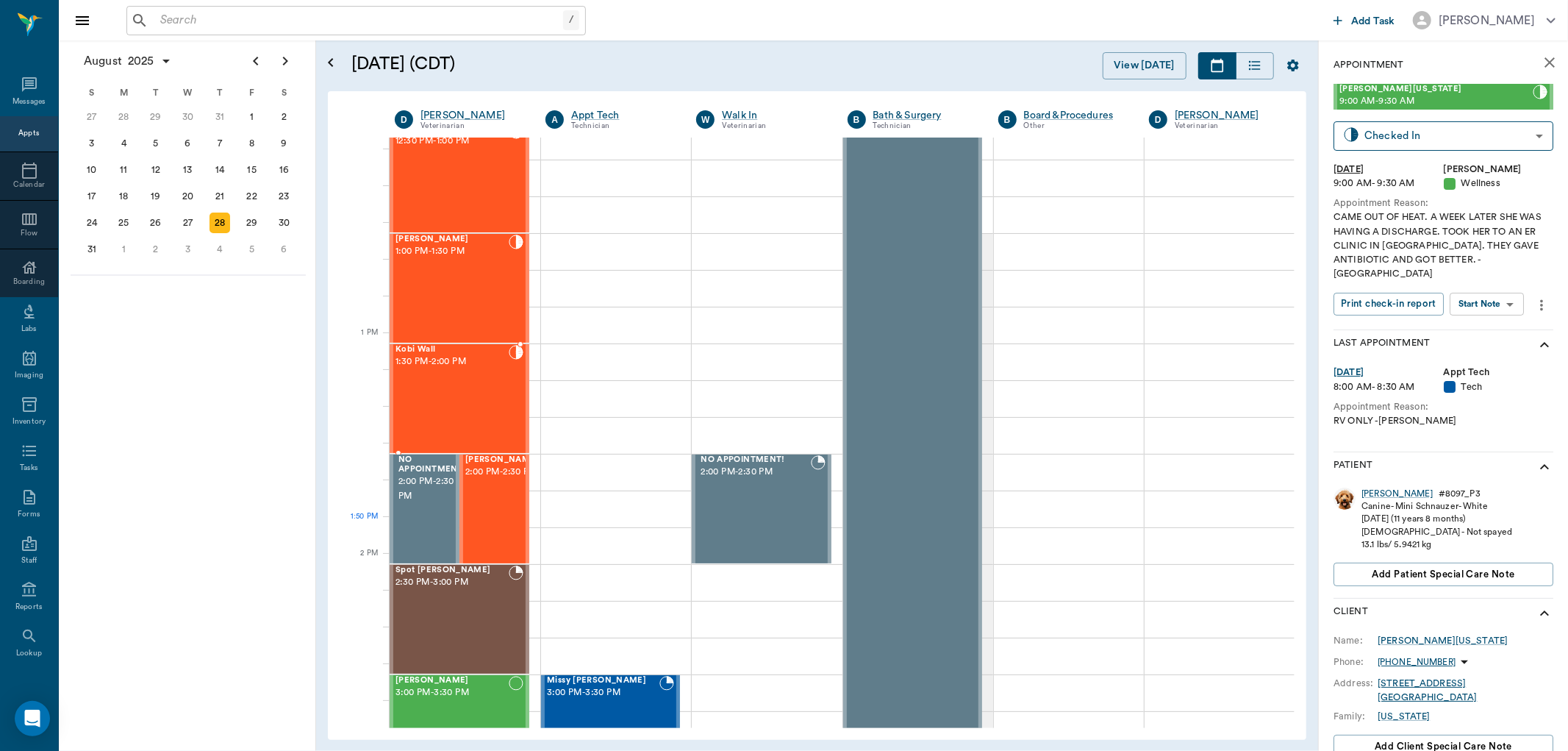
scroll to position [1015, 0]
click at [481, 505] on div "[PERSON_NAME] 2:00 PM - 2:30 PM" at bounding box center [501, 507] width 73 height 107
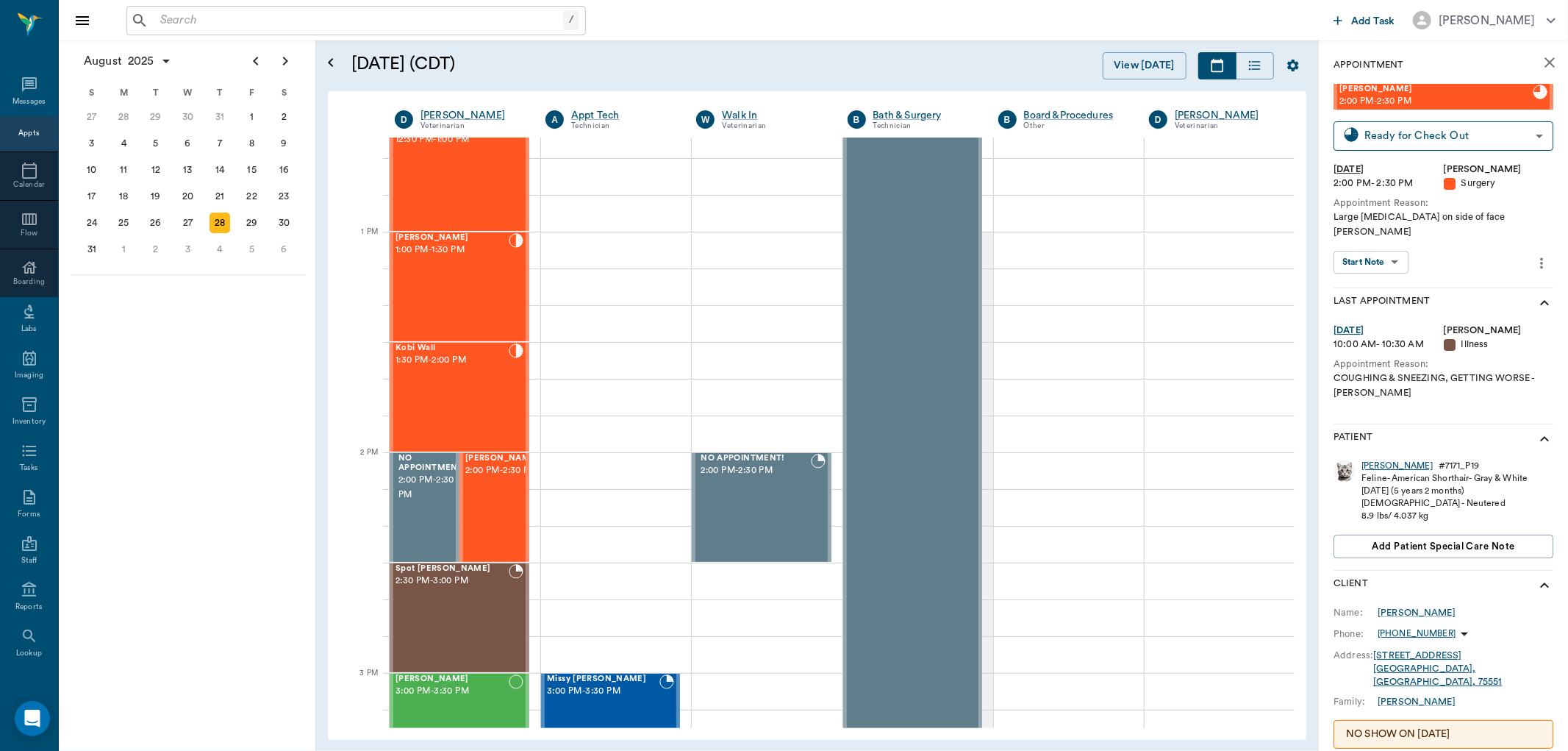
click at [1370, 460] on div "[PERSON_NAME]" at bounding box center [1397, 466] width 72 height 13
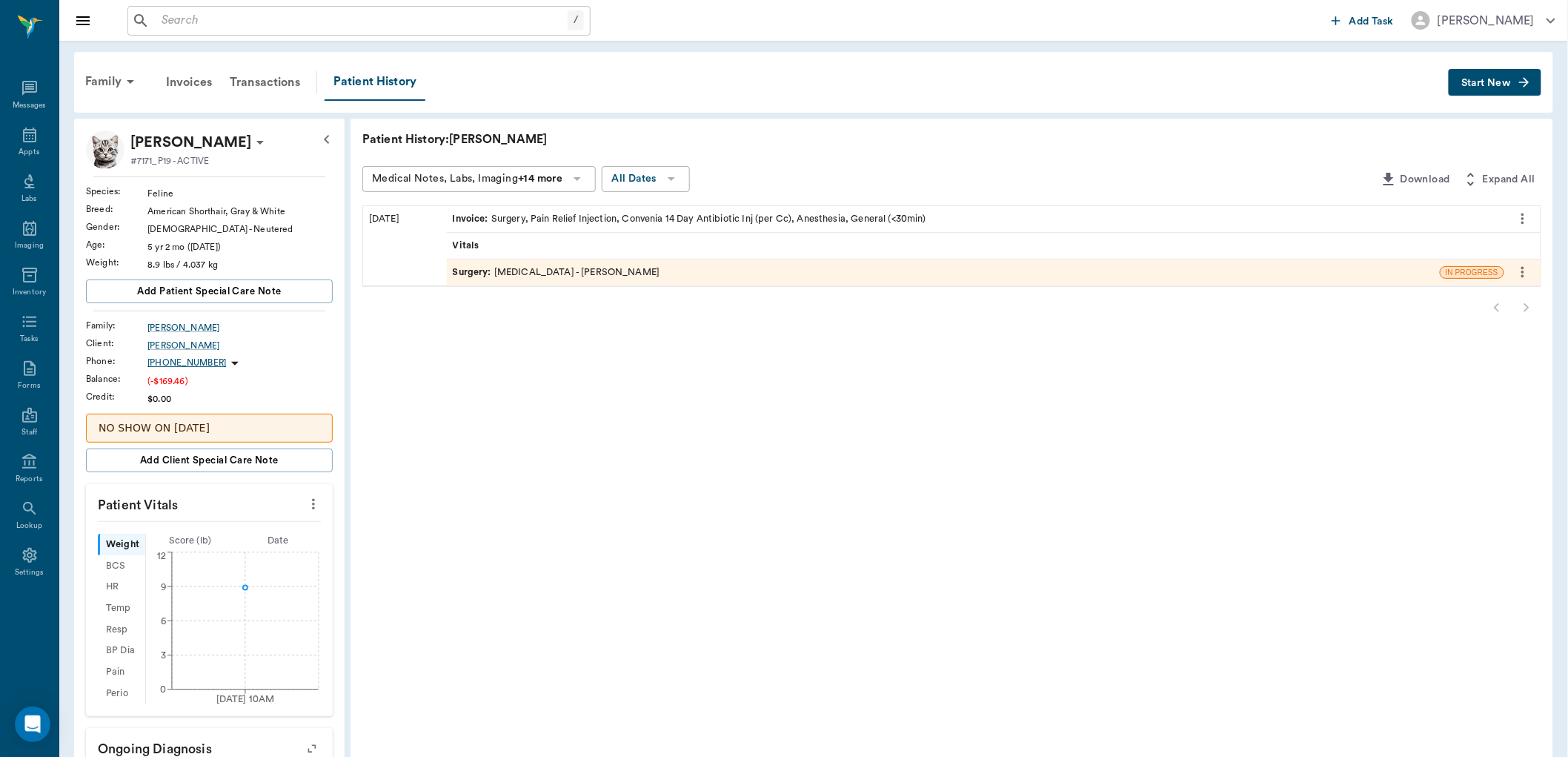
click at [536, 275] on div "Surgery : [MEDICAL_DATA] - [PERSON_NAME]" at bounding box center [556, 272] width 207 height 14
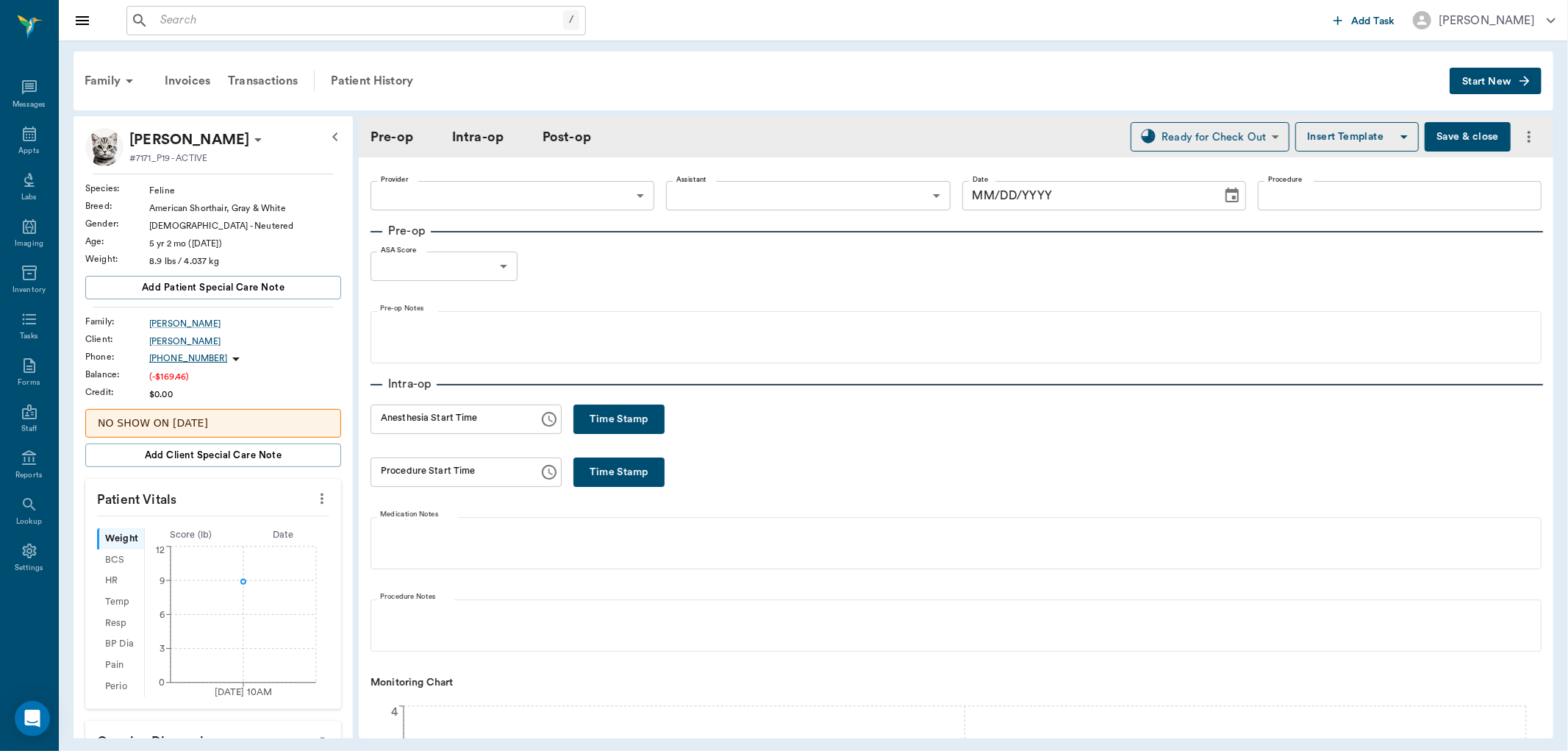
type input "63ec2f075fda476ae8351a4d"
type input "642ef10e332a41444de2bad1"
type input "[MEDICAL_DATA]"
type input "1"
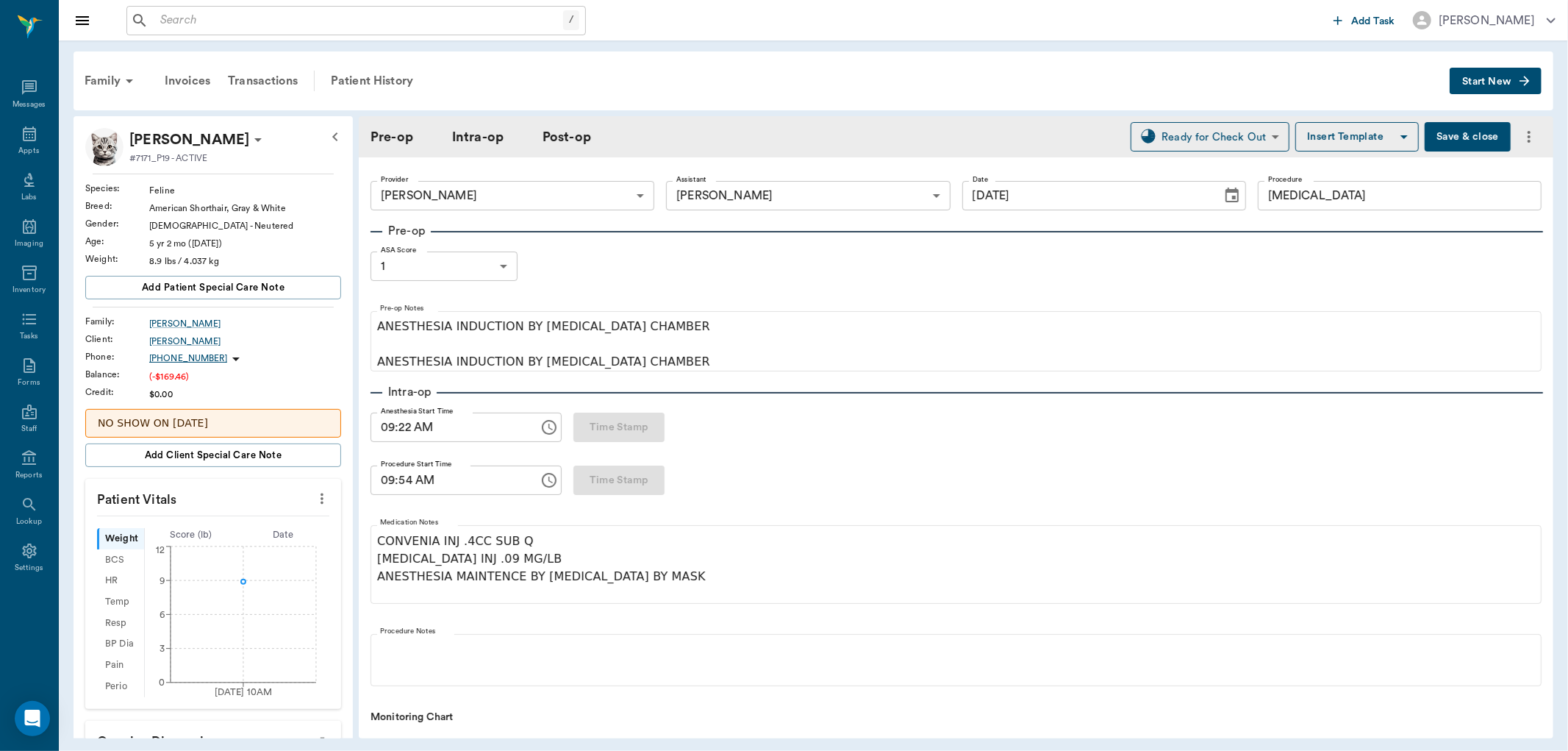
type input "[DATE]"
type input "09:22 AM"
type input "09:54 AM"
type input "10:06 AM"
type input "10:08 AM"
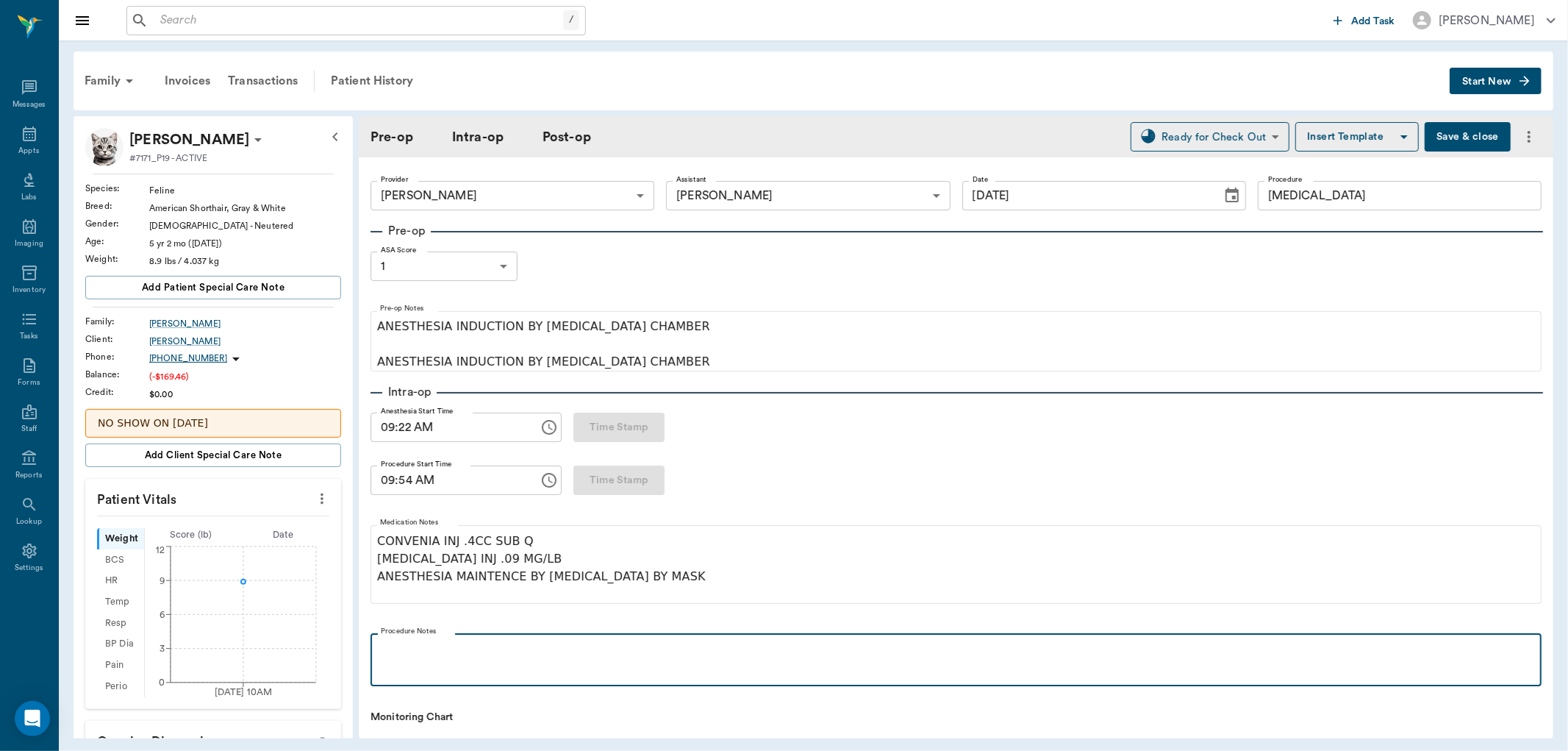
click at [450, 653] on p at bounding box center [956, 649] width 1156 height 17
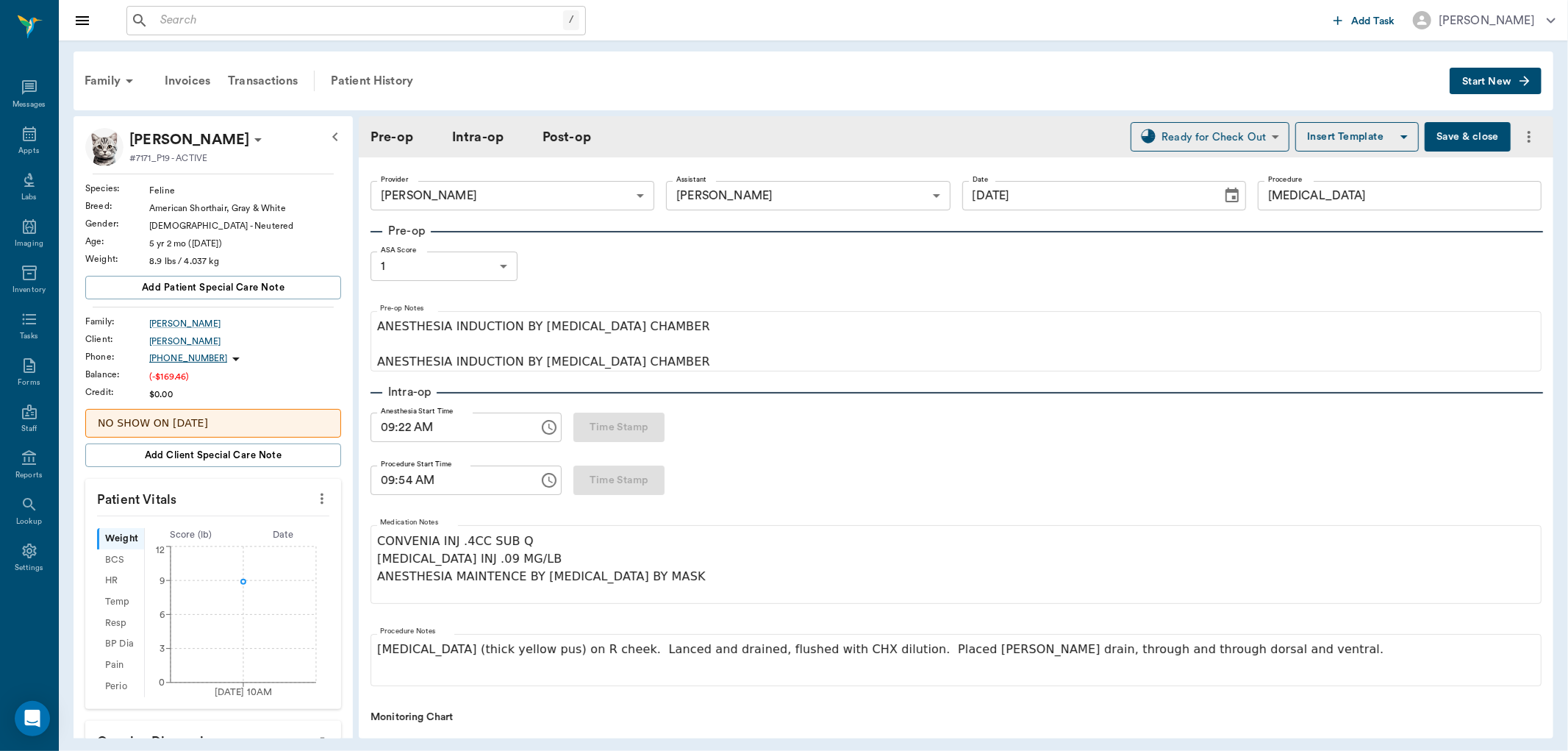
click at [1464, 138] on button "Save & close" at bounding box center [1467, 136] width 86 height 29
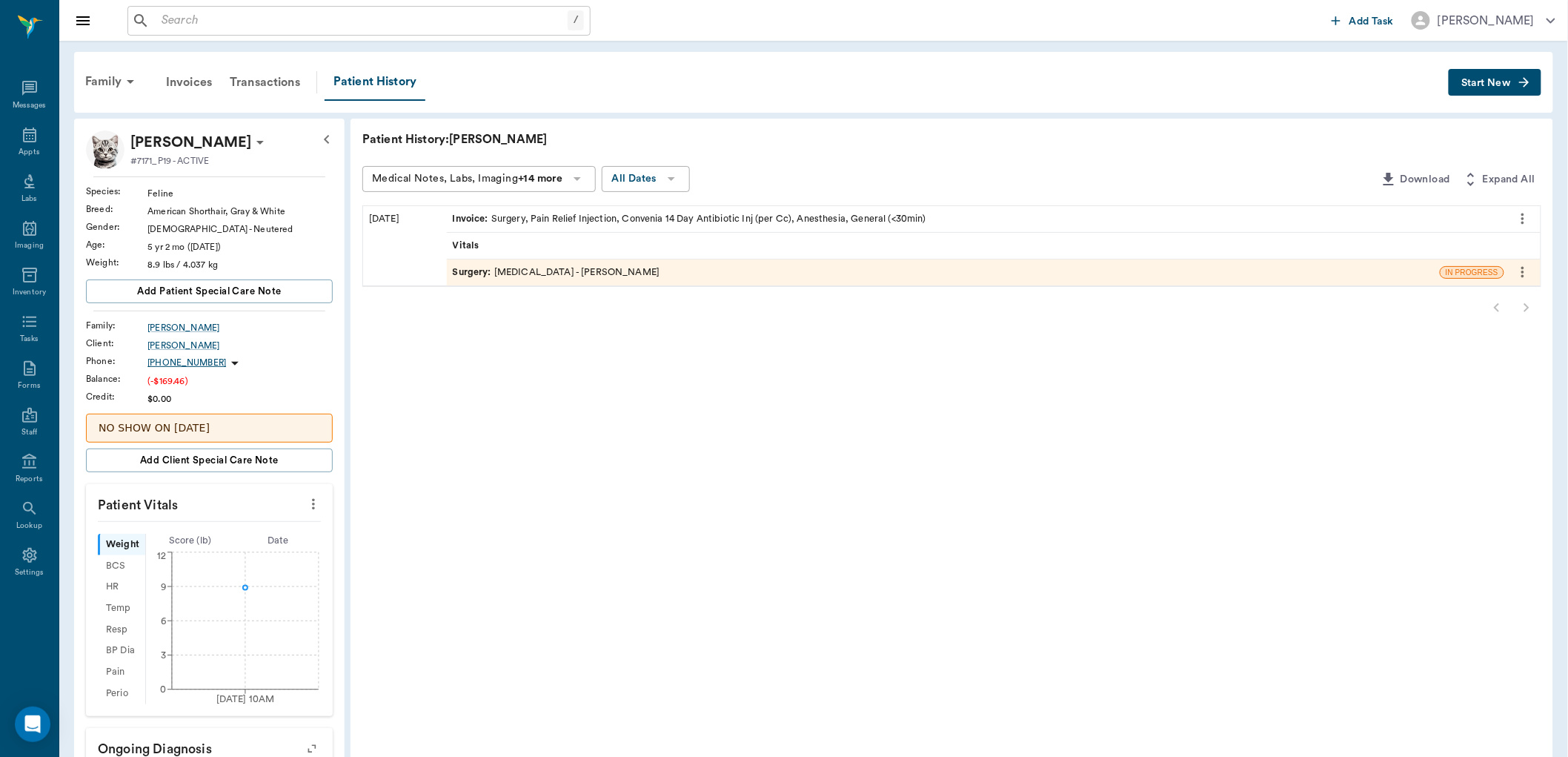
click at [675, 217] on div "Invoice : Surgery, Pain Relief Injection, Convenia 14 Day Antibiotic Inj (per C…" at bounding box center [690, 219] width 474 height 14
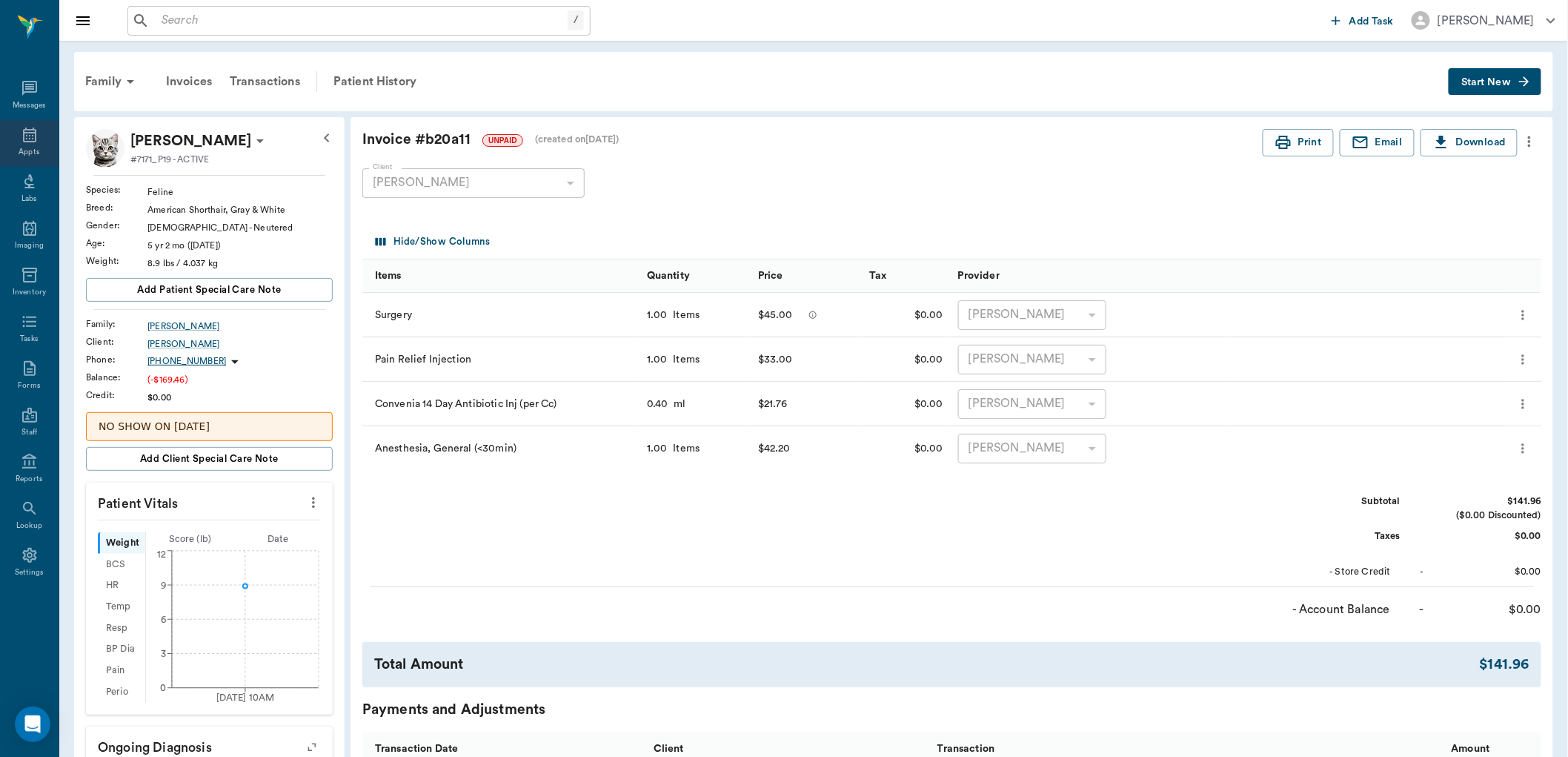
click at [32, 133] on icon at bounding box center [29, 135] width 13 height 15
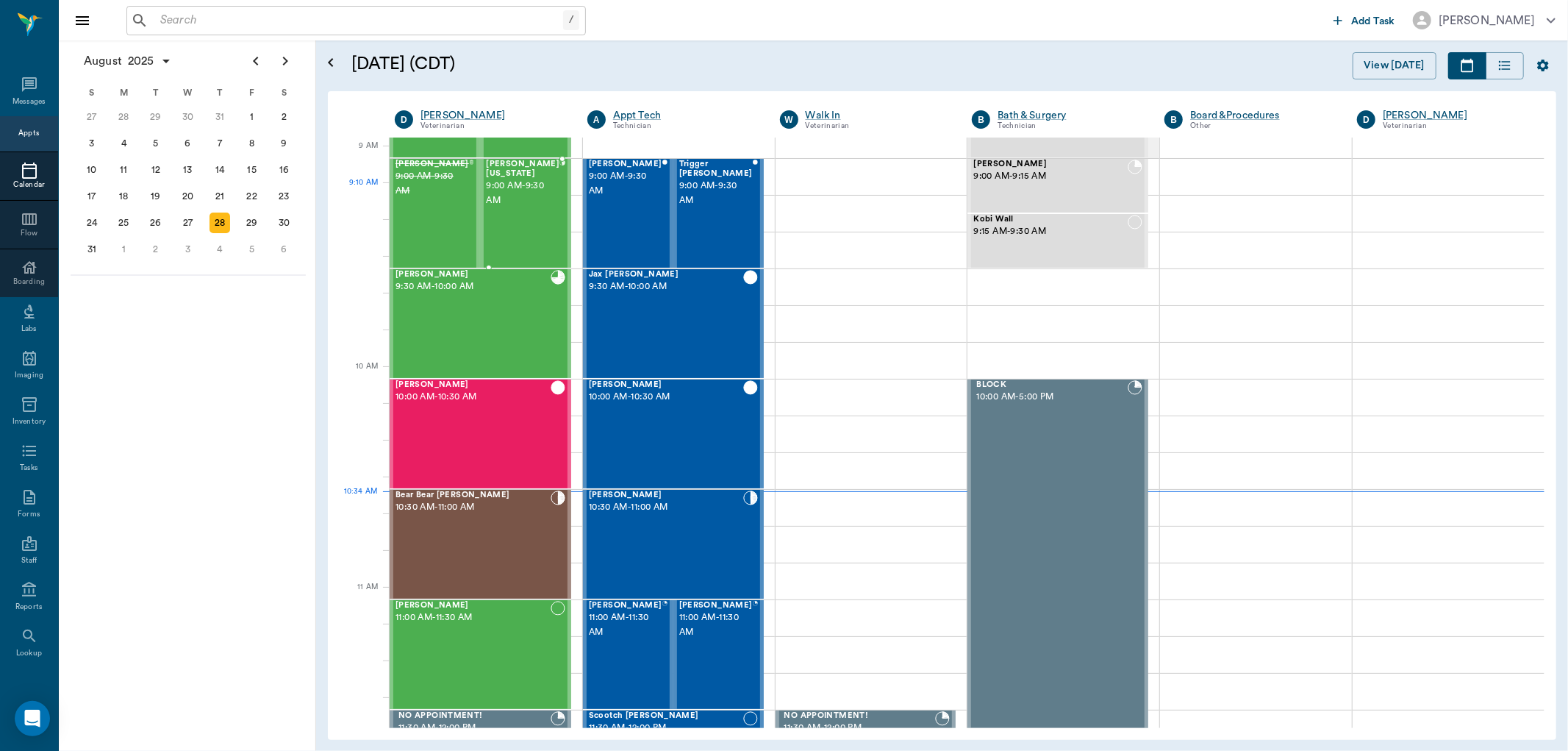
scroll to position [198, 0]
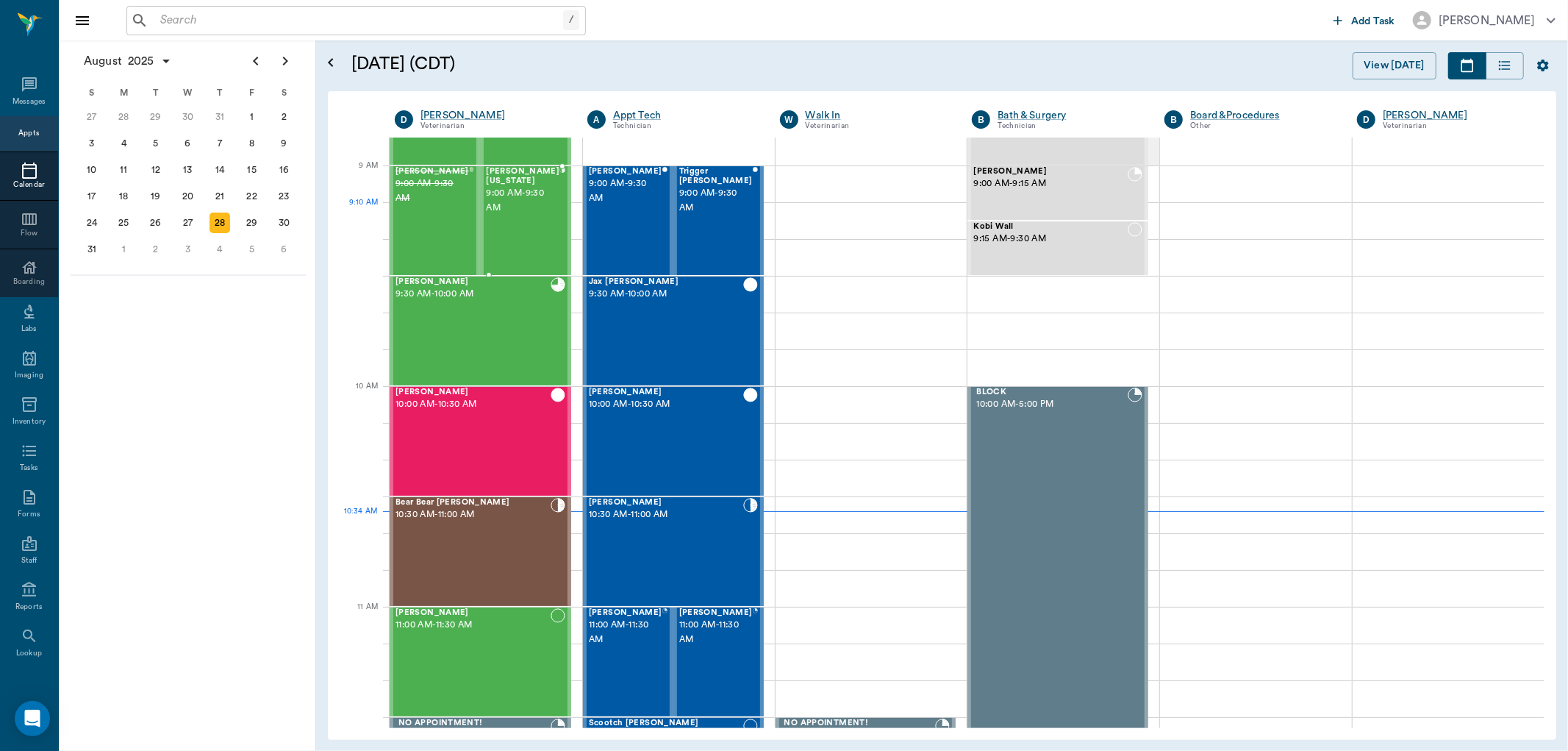
click at [519, 216] on div "[PERSON_NAME][US_STATE] 9:00 AM - 9:30 AM" at bounding box center [522, 220] width 73 height 107
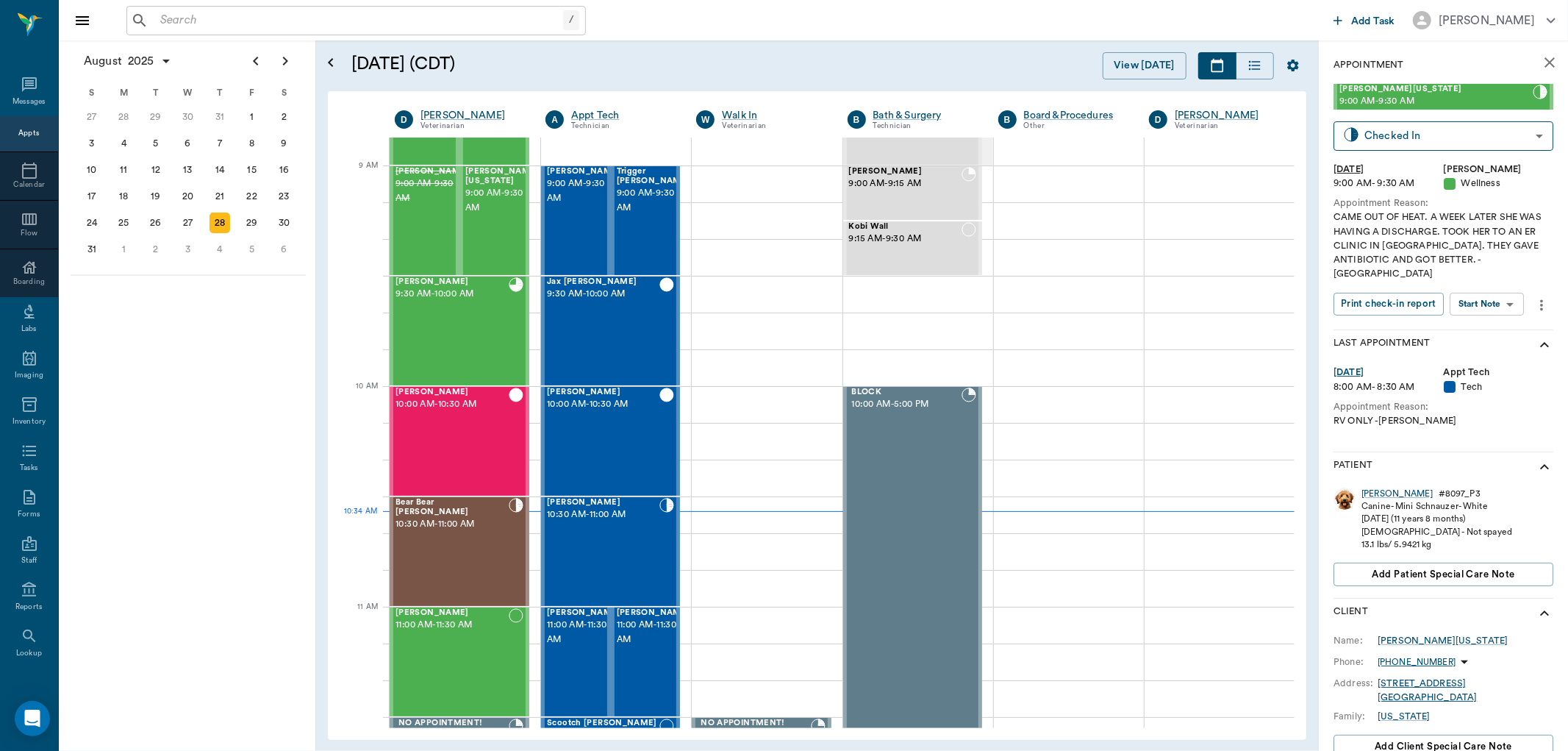
click at [1498, 289] on body "/ ​ Add Task [PERSON_NAME] Nectar Messages Appts Calendar Flow Boarding Labs Im…" at bounding box center [784, 376] width 1568 height 751
click at [1474, 313] on button "View SOAP" at bounding box center [1471, 320] width 50 height 17
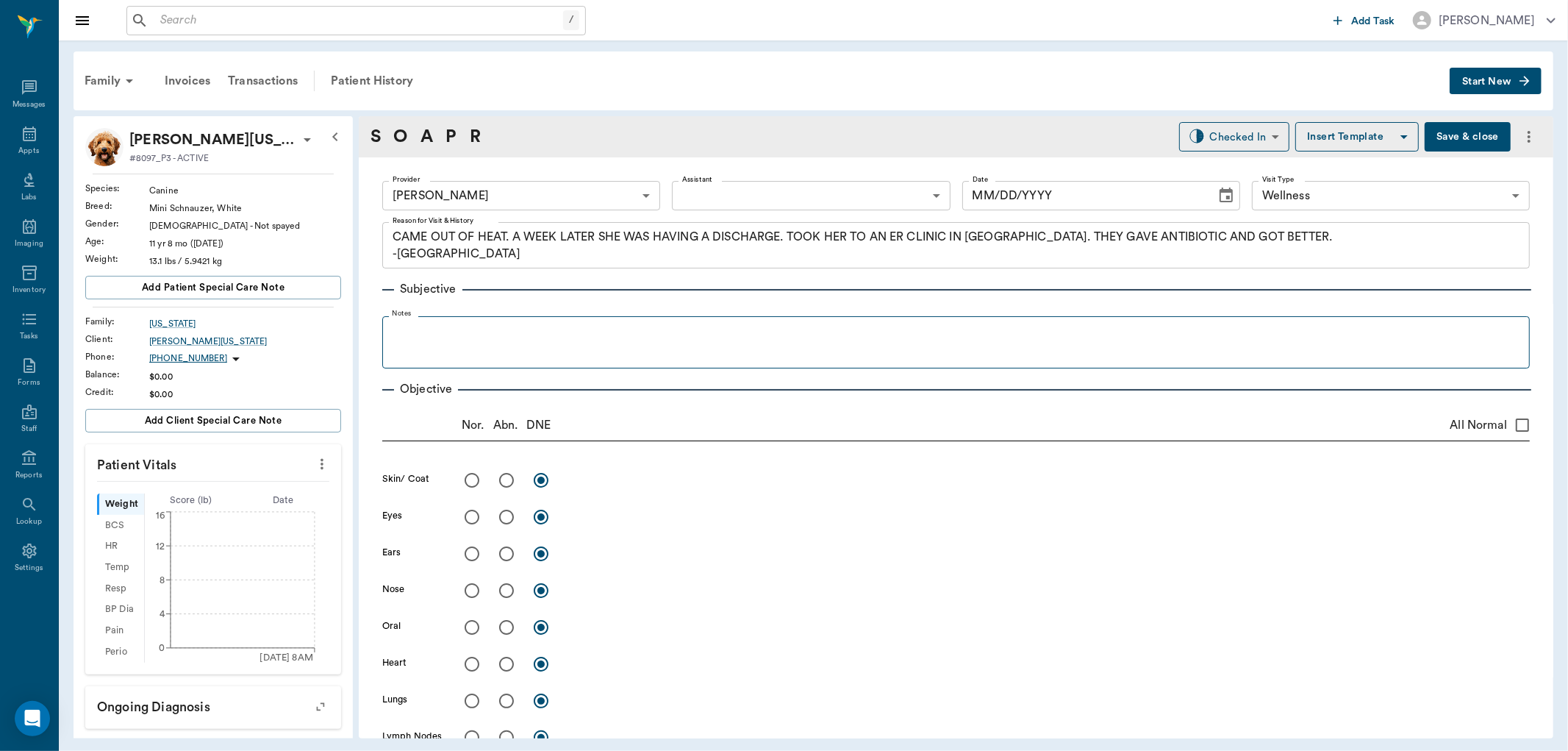
type input "63ec2f075fda476ae8351a4d"
type input "65d2be4f46e3a538d89b8c14"
type textarea "CAME OUT OF HEAT. A WEEK LATER SHE WAS HAVING A DISCHARGE. TOOK HER TO AN ER CL…"
type input "[DATE]"
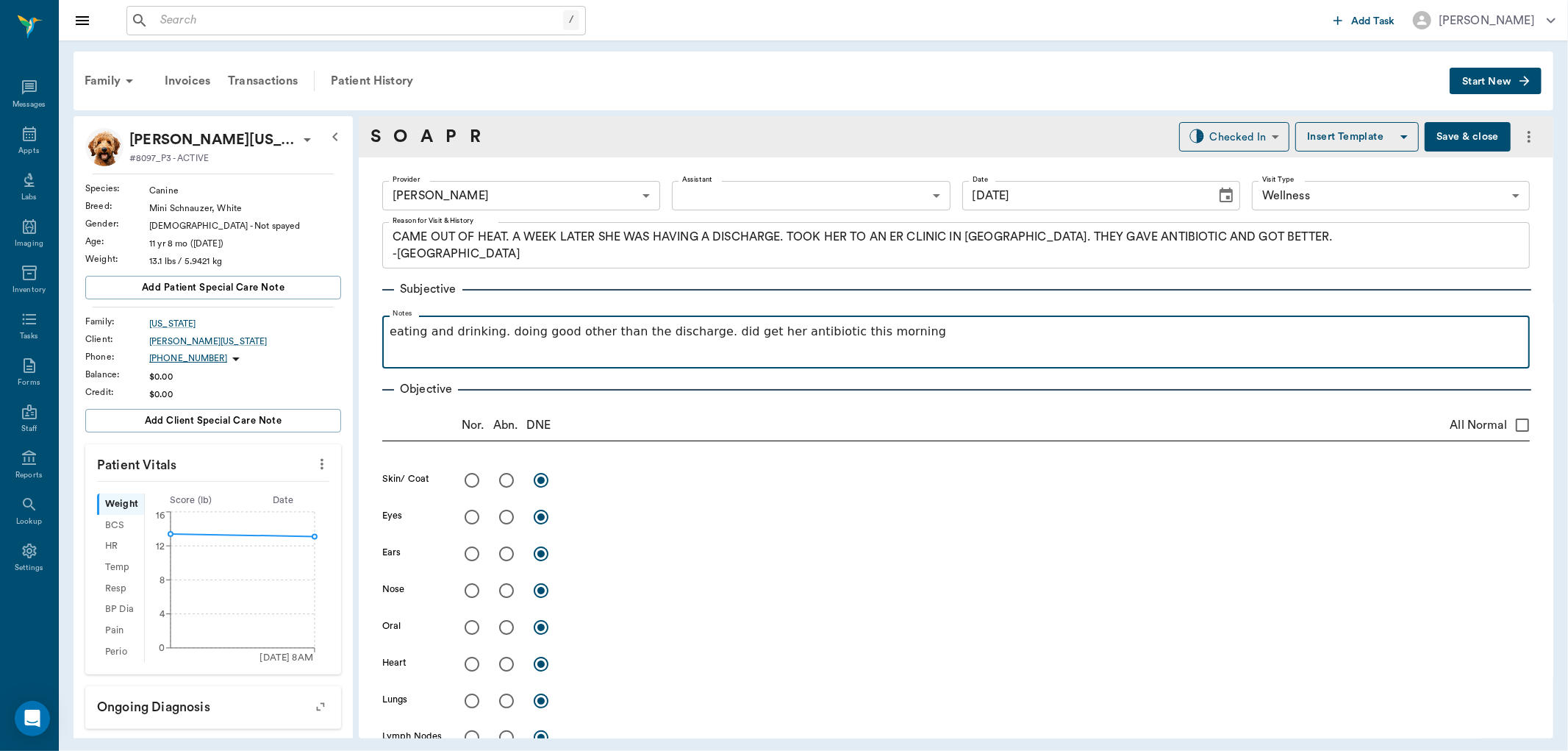
click at [879, 335] on p "eating and drinking. doing good other than the discharge. did get her antibioti…" at bounding box center [956, 331] width 1133 height 17
click at [1413, 339] on p "eating and drinking. doing good other than the discharge. did get her antibioti…" at bounding box center [956, 340] width 1133 height 35
click at [1488, 328] on p "eating and drinking. doing good other than the discharge. did get her antibioti…" at bounding box center [956, 340] width 1133 height 35
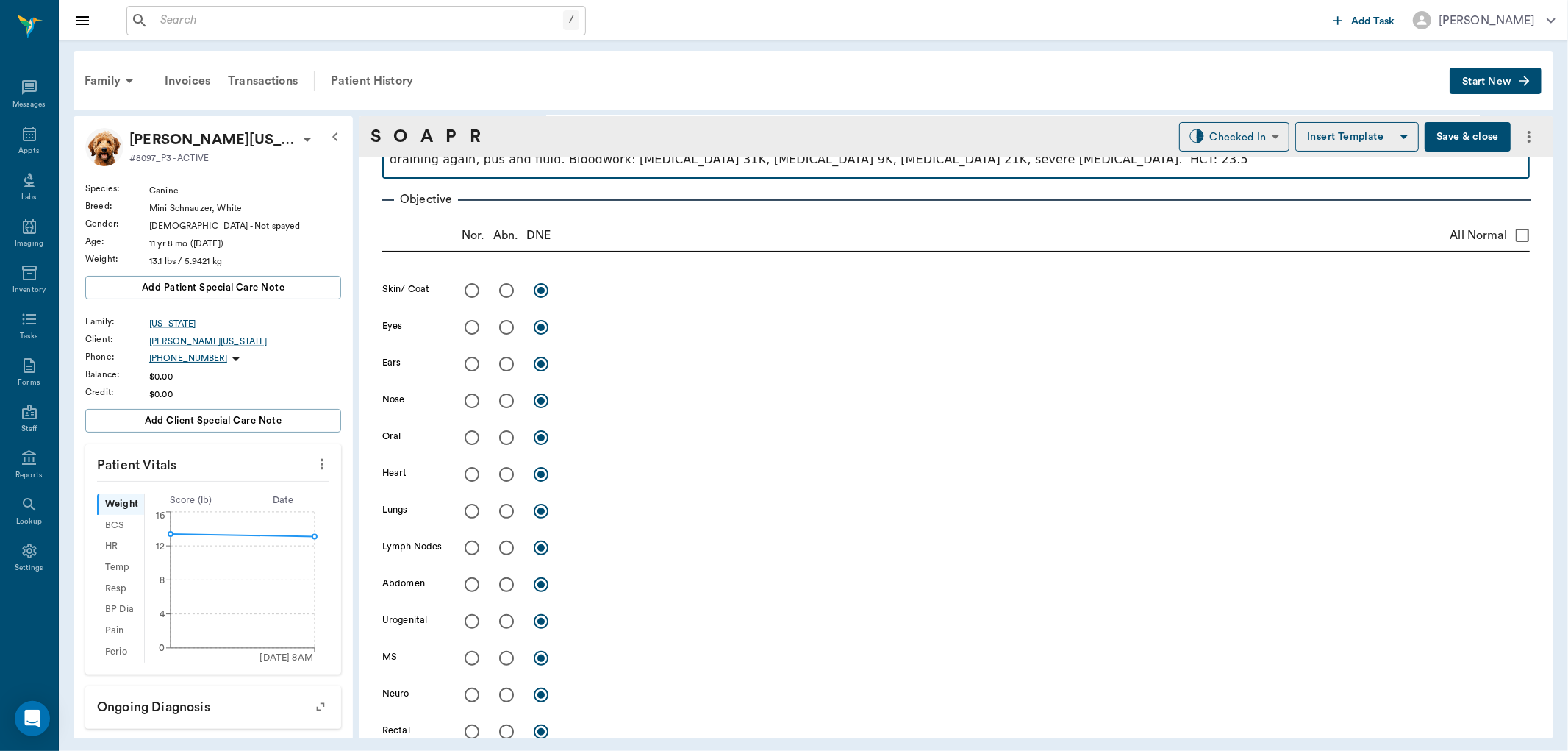
scroll to position [245, 0]
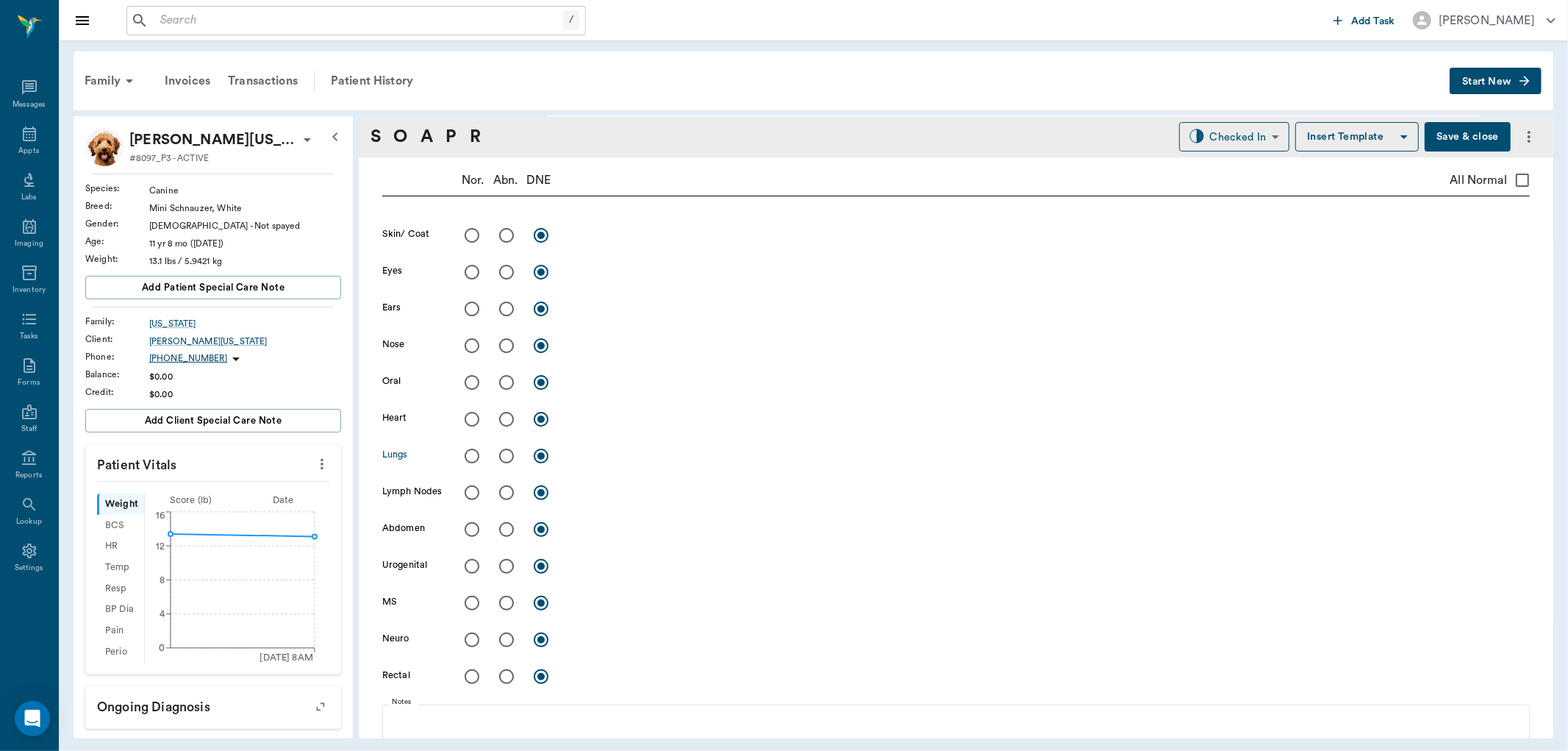
click at [506, 456] on input "radio" at bounding box center [506, 455] width 31 height 31
radio input "true"
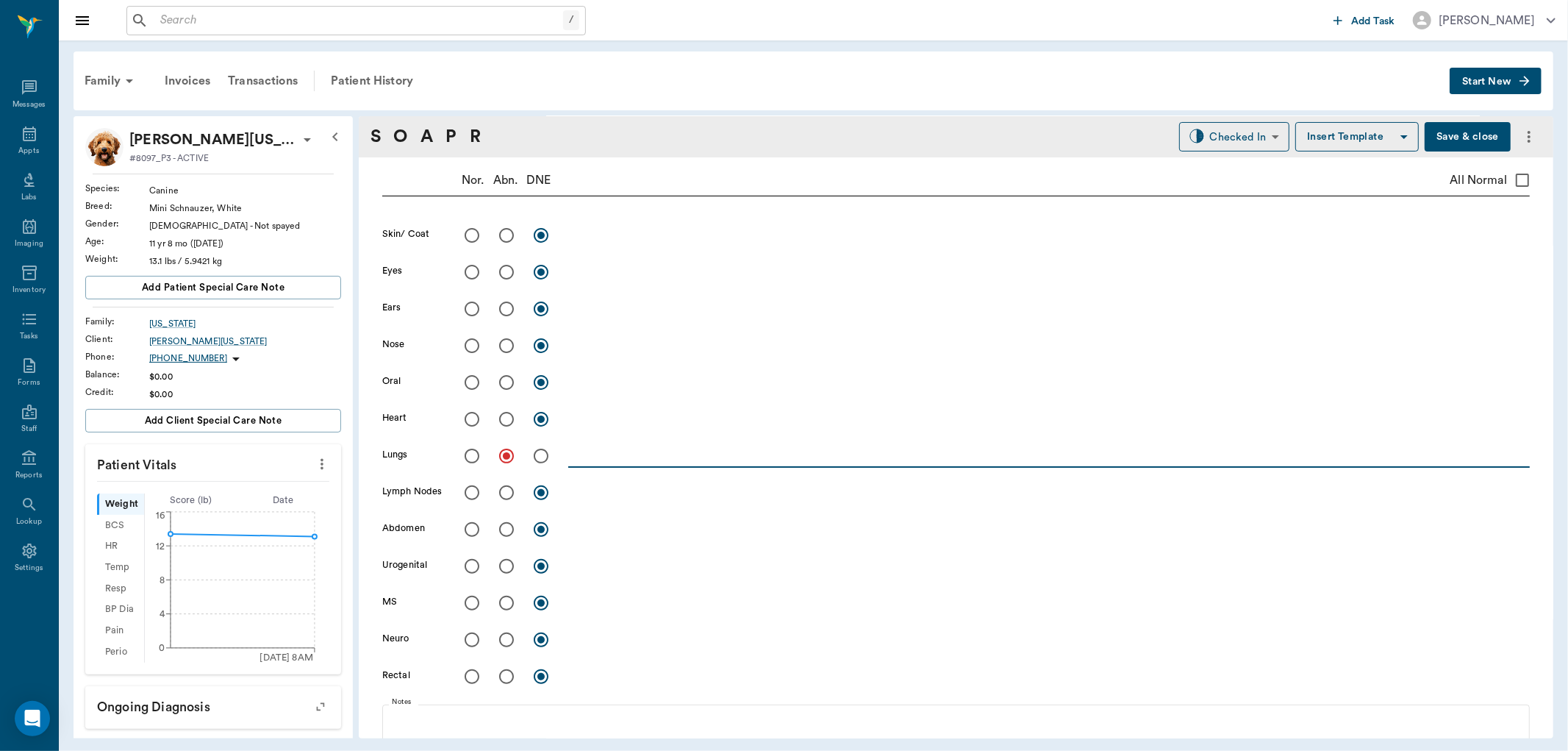
click at [591, 459] on textarea at bounding box center [1049, 455] width 962 height 17
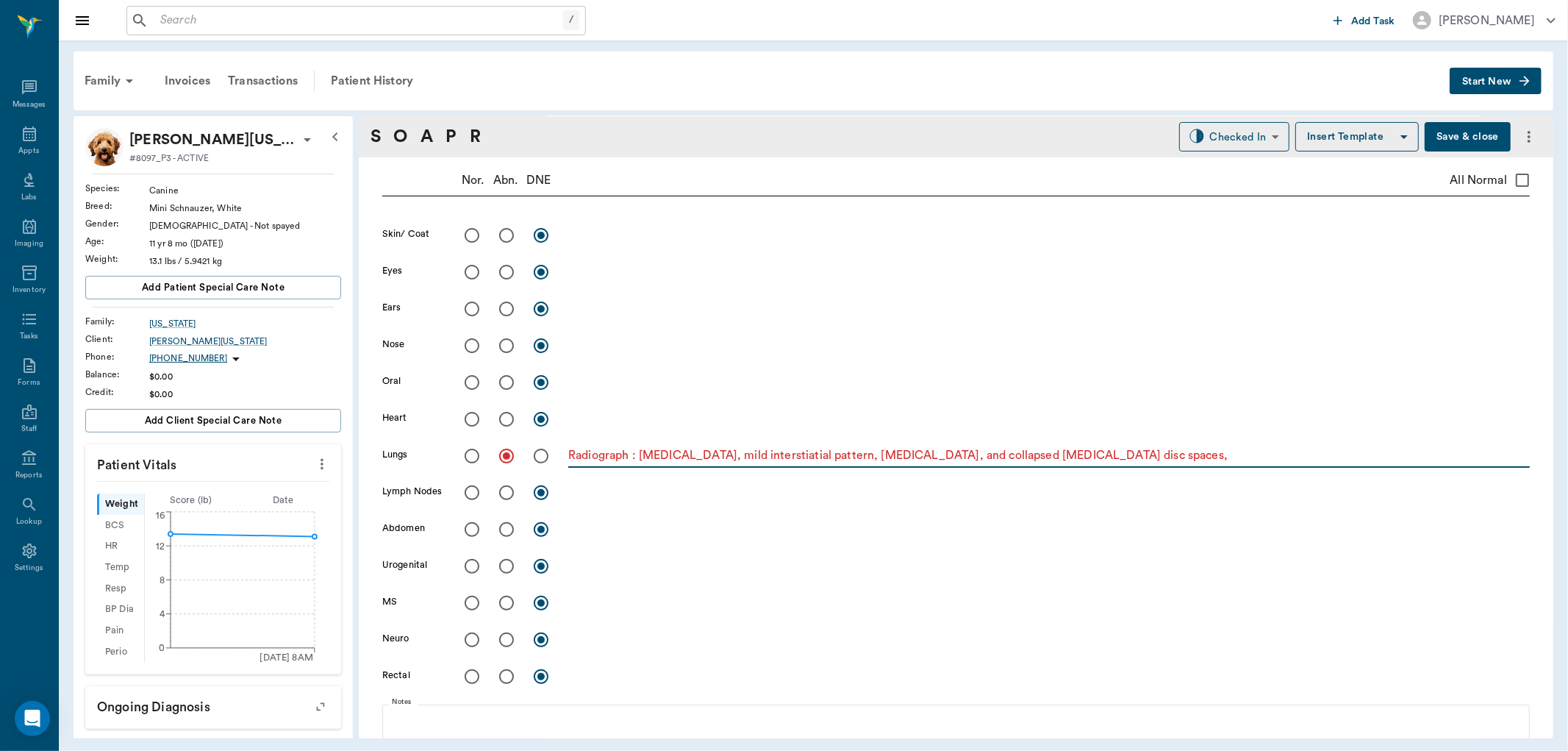
type textarea "Radiograph : [MEDICAL_DATA], mild interstiatial pattern, [MEDICAL_DATA], and co…"
click at [503, 529] on input "radio" at bounding box center [506, 529] width 31 height 31
radio input "true"
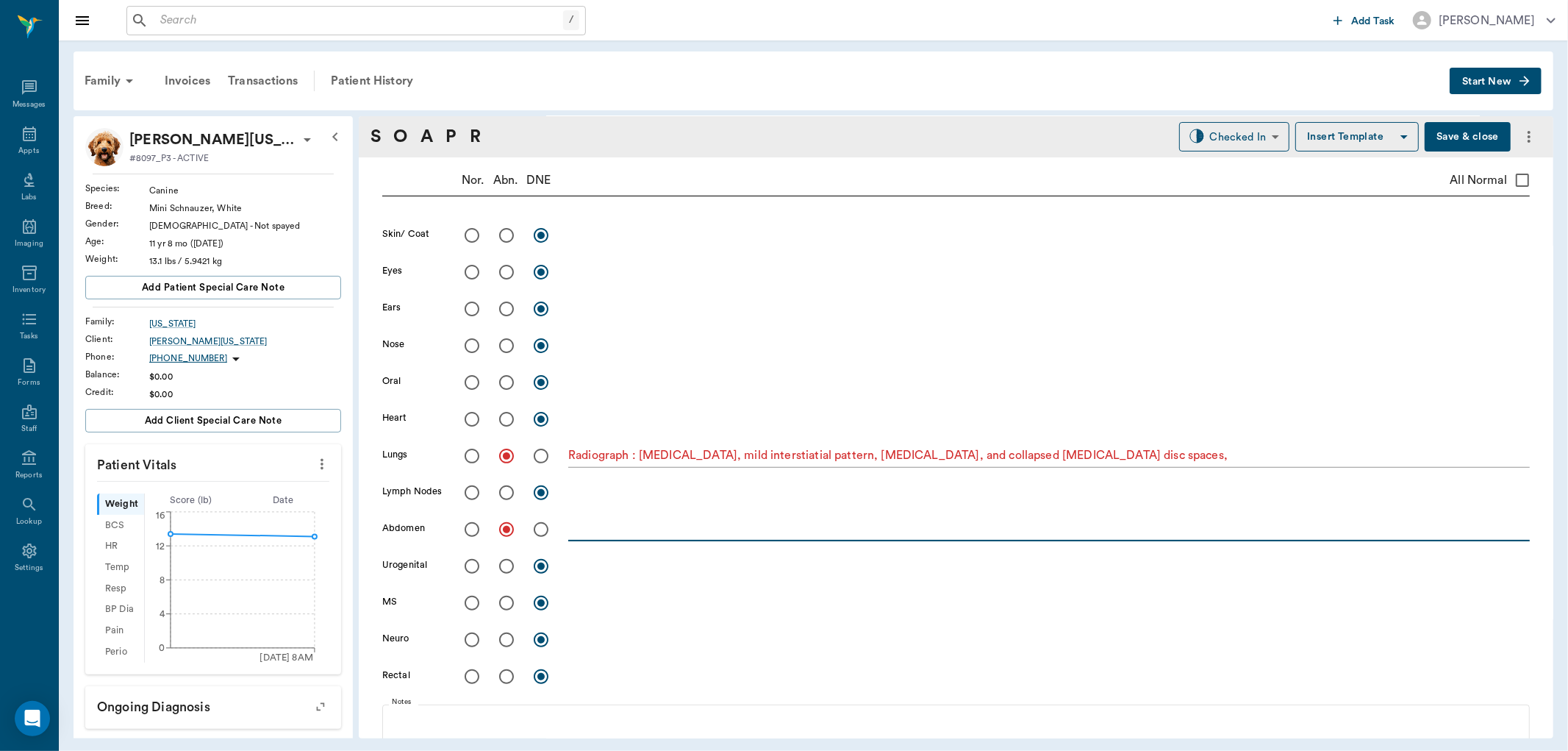
click at [582, 533] on textarea at bounding box center [1049, 528] width 962 height 17
type textarea "Rads: signs of [MEDICAL_DATA], [MEDICAL_DATA]"
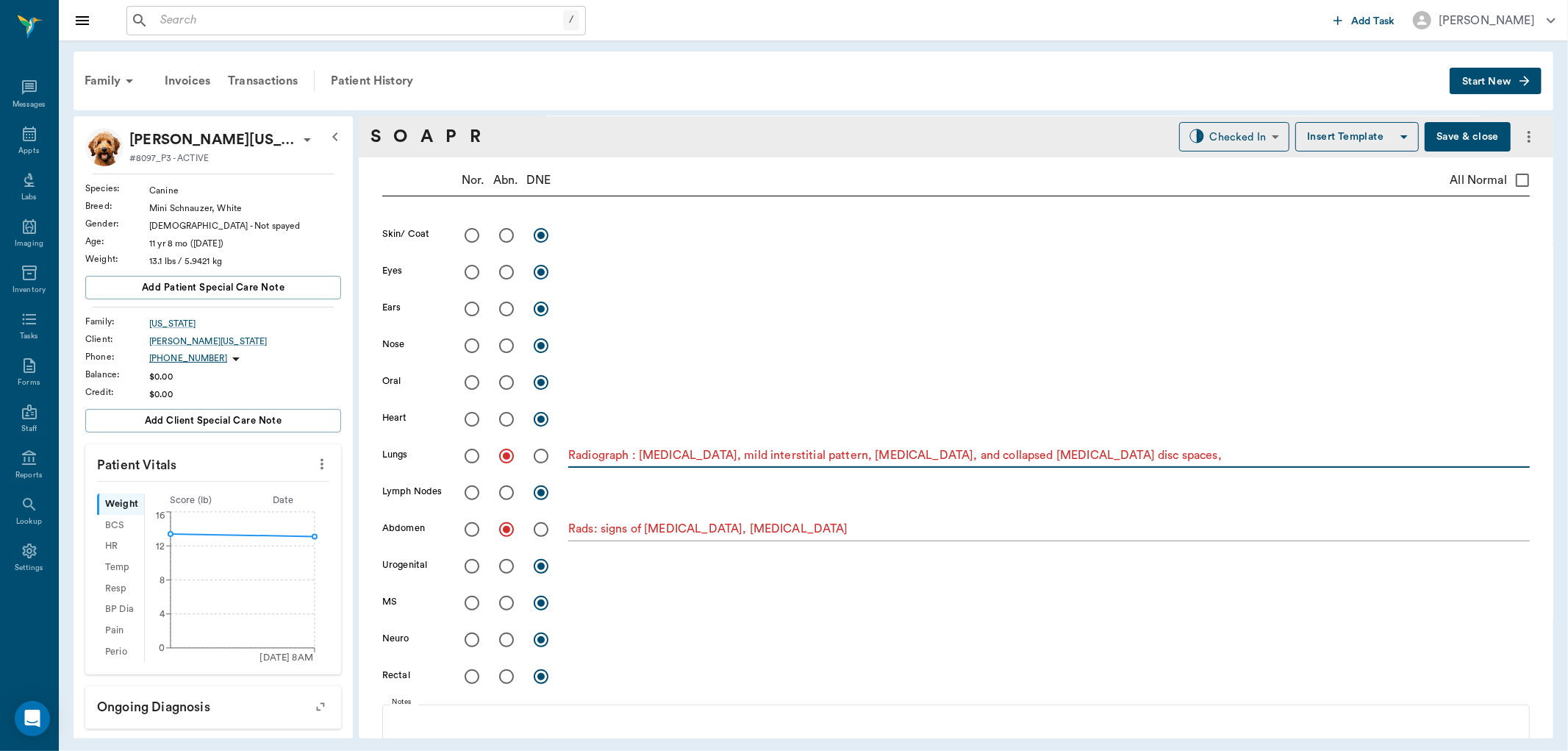
click at [854, 460] on textarea "Radiograph : [MEDICAL_DATA], mild interstitial pattern, [MEDICAL_DATA], and col…" at bounding box center [1049, 455] width 962 height 17
drag, startPoint x: 855, startPoint y: 457, endPoint x: 1114, endPoint y: 466, distance: 259.2
click at [1114, 466] on div "Radiograph : [MEDICAL_DATA], mild interstitial pattern, [MEDICAL_DATA], and col…" at bounding box center [1049, 457] width 962 height 21
drag, startPoint x: 1050, startPoint y: 453, endPoint x: 976, endPoint y: 391, distance: 96.5
click at [976, 391] on div "x" at bounding box center [1049, 383] width 962 height 21
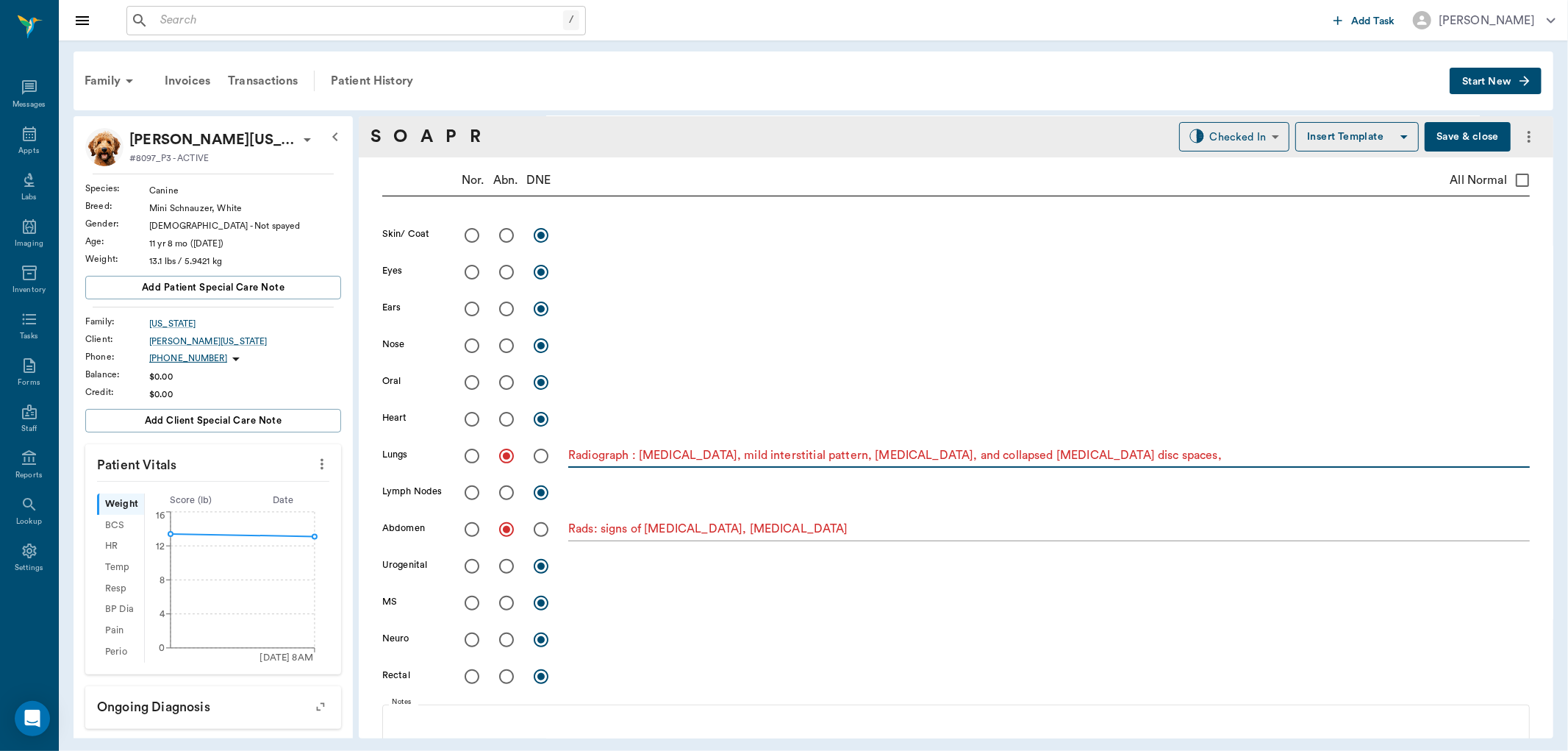
drag, startPoint x: 856, startPoint y: 457, endPoint x: 1108, endPoint y: 472, distance: 252.4
click at [1108, 472] on div "Skin/ Coat x Eyes x Ears x Nose x Oral x Heart x Lungs Radiograph : [MEDICAL_DA…" at bounding box center [956, 458] width 1148 height 478
type textarea "Radiograph : [MEDICAL_DATA], mild interstitial pattern,"
click at [510, 605] on input "radio" at bounding box center [506, 602] width 31 height 31
radio input "true"
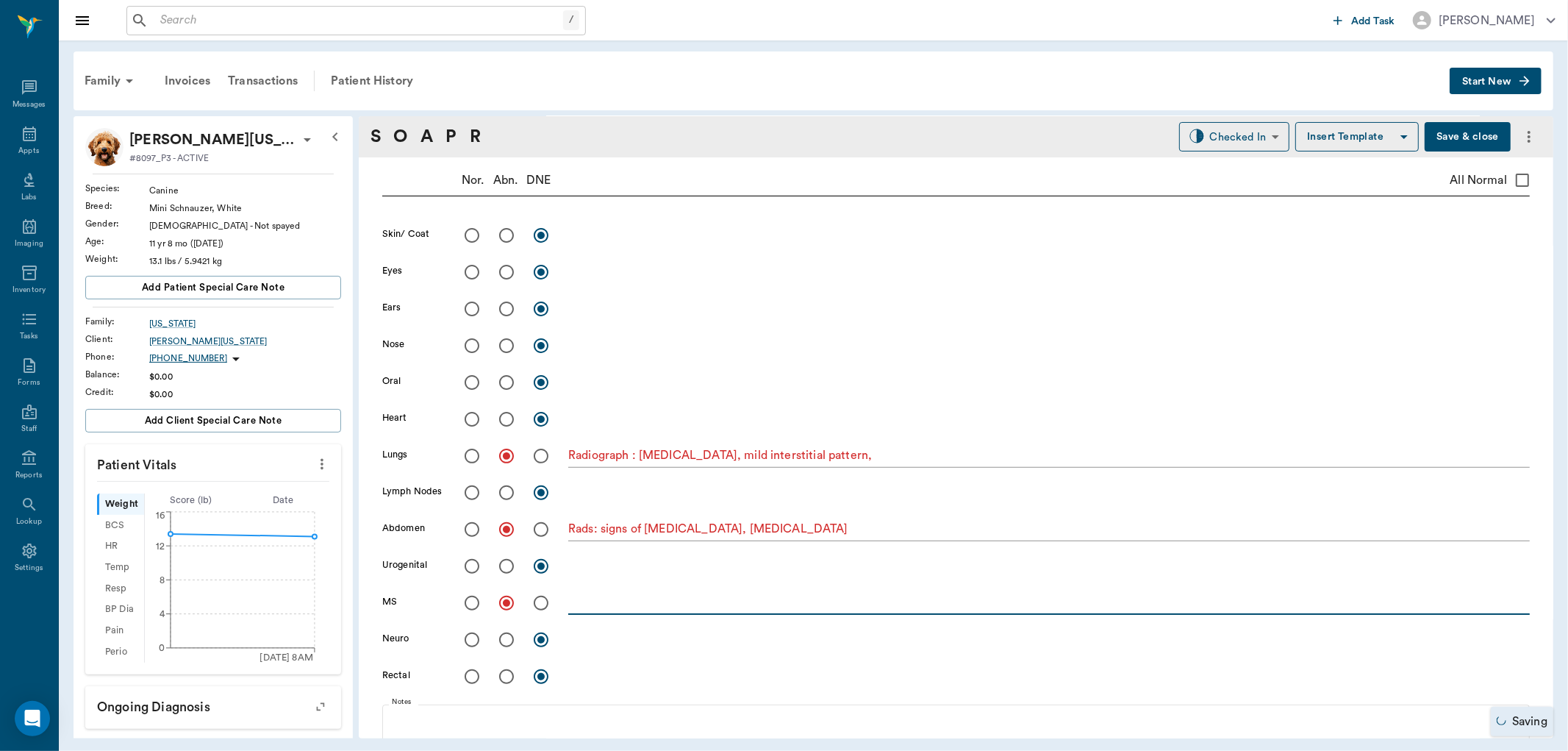
click at [588, 606] on textarea at bounding box center [1049, 602] width 962 height 17
paste textarea "[MEDICAL_DATA], and collapsed [MEDICAL_DATA] disc spaces,"
type textarea "[MEDICAL_DATA], and collapsed [MEDICAL_DATA] disc spaces,"
click at [476, 639] on input "radio" at bounding box center [472, 639] width 31 height 31
radio input "true"
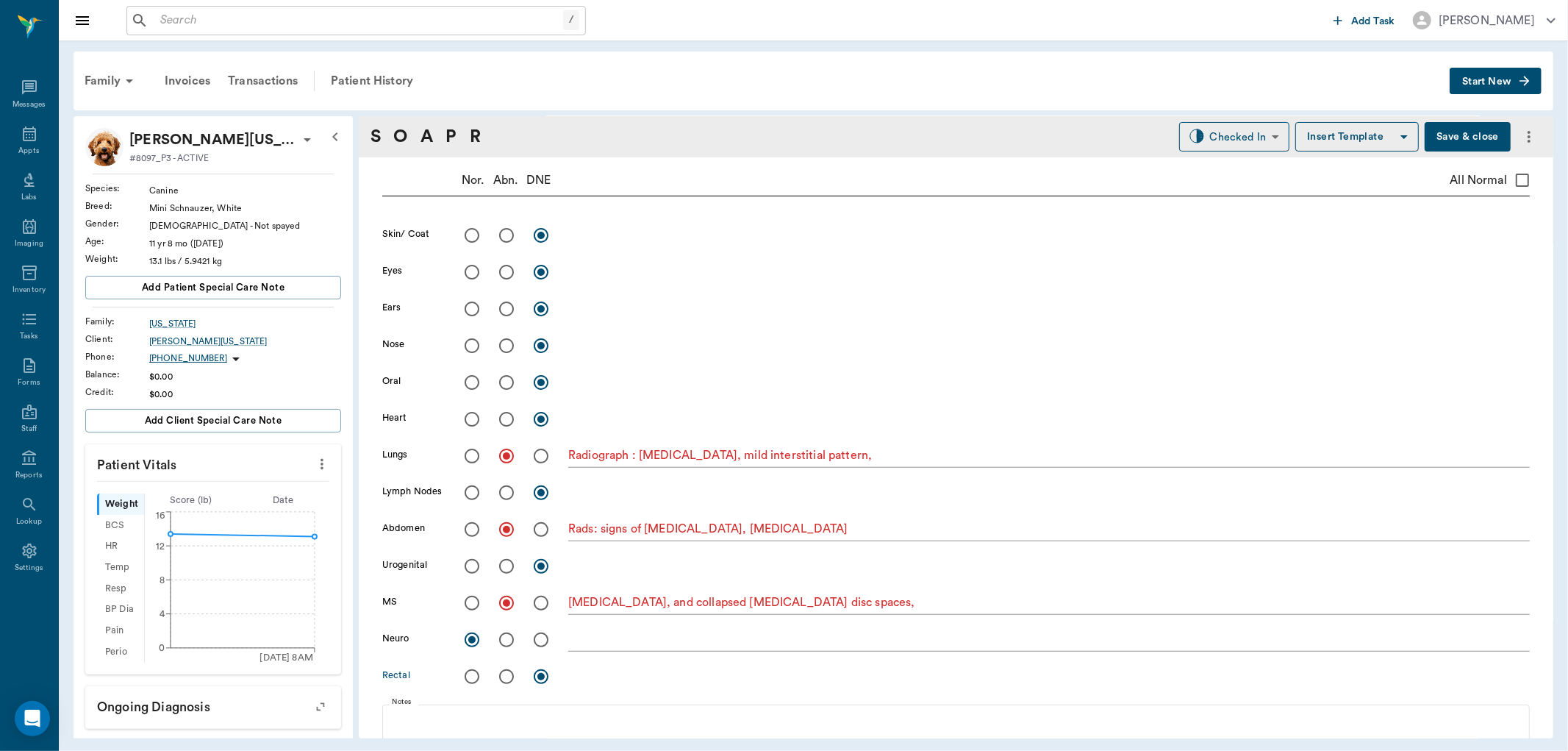
click at [475, 670] on input "radio" at bounding box center [472, 676] width 31 height 31
radio input "true"
click at [473, 569] on input "radio" at bounding box center [472, 565] width 31 height 31
radio input "true"
click at [476, 497] on input "radio" at bounding box center [472, 492] width 31 height 31
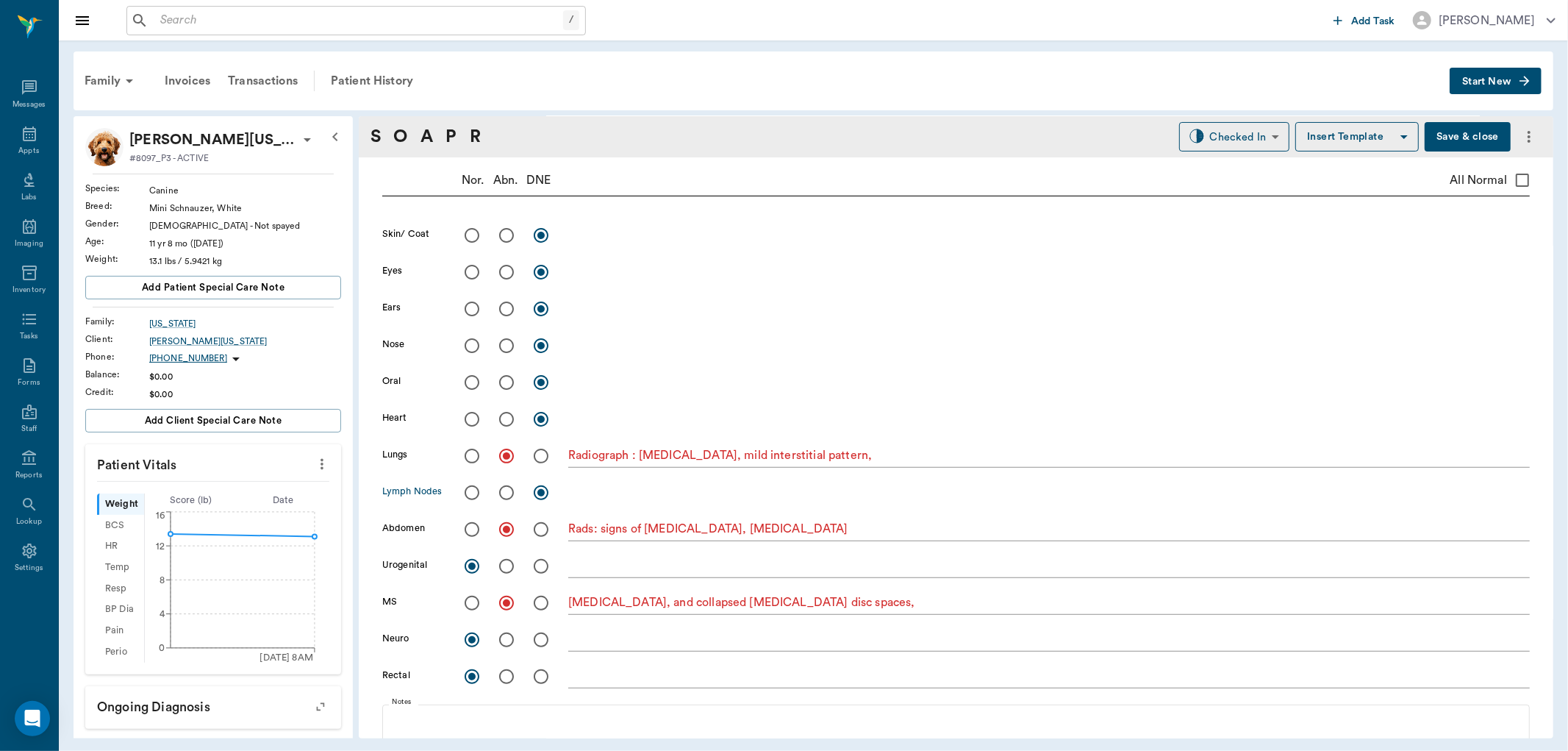
radio input "true"
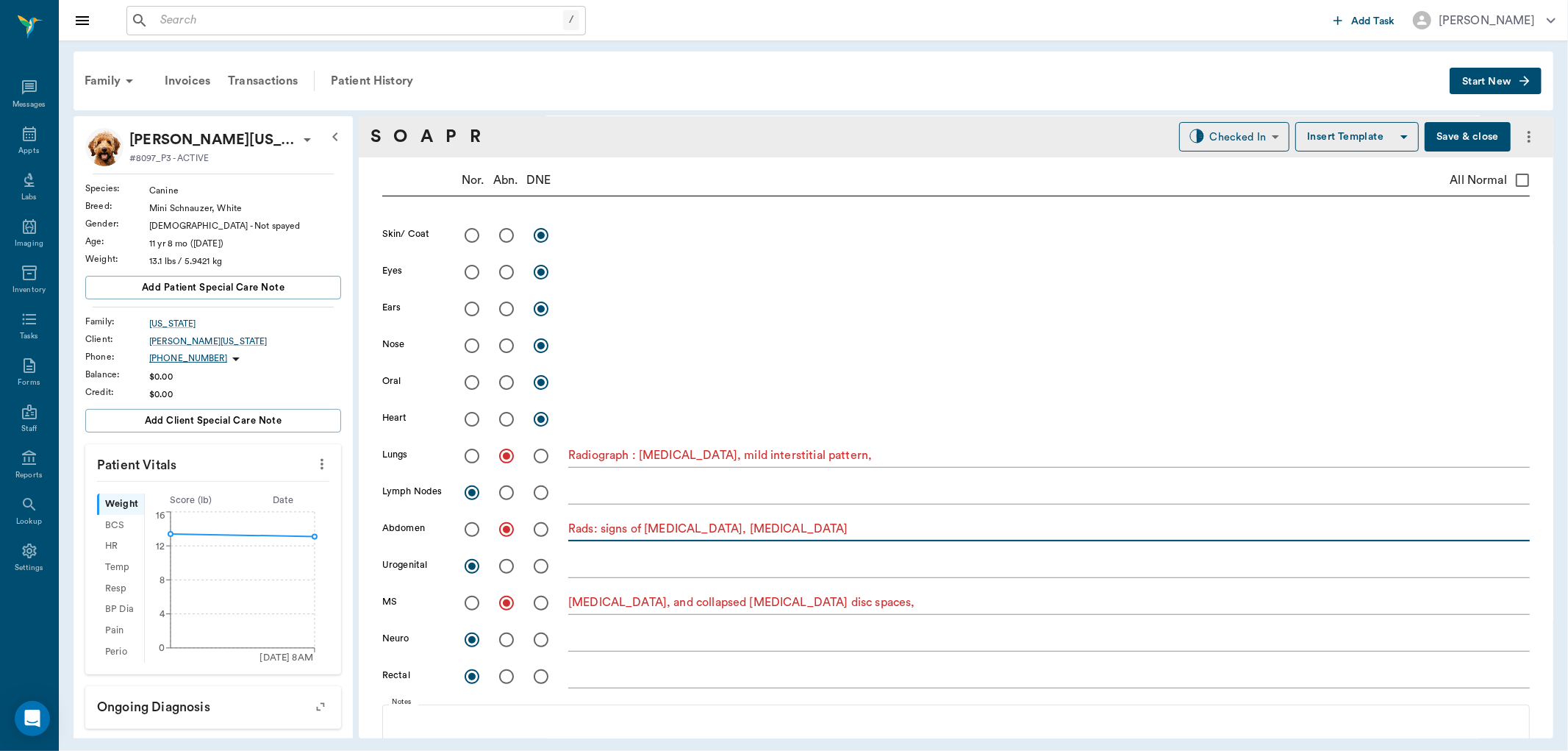
click at [818, 537] on textarea "Rads: signs of [MEDICAL_DATA], [MEDICAL_DATA]" at bounding box center [1049, 528] width 962 height 17
type textarea "Rads: signs of [MEDICAL_DATA], [MEDICAL_DATA]. small mammary masses"
click at [508, 417] on input "radio" at bounding box center [506, 419] width 31 height 31
radio input "true"
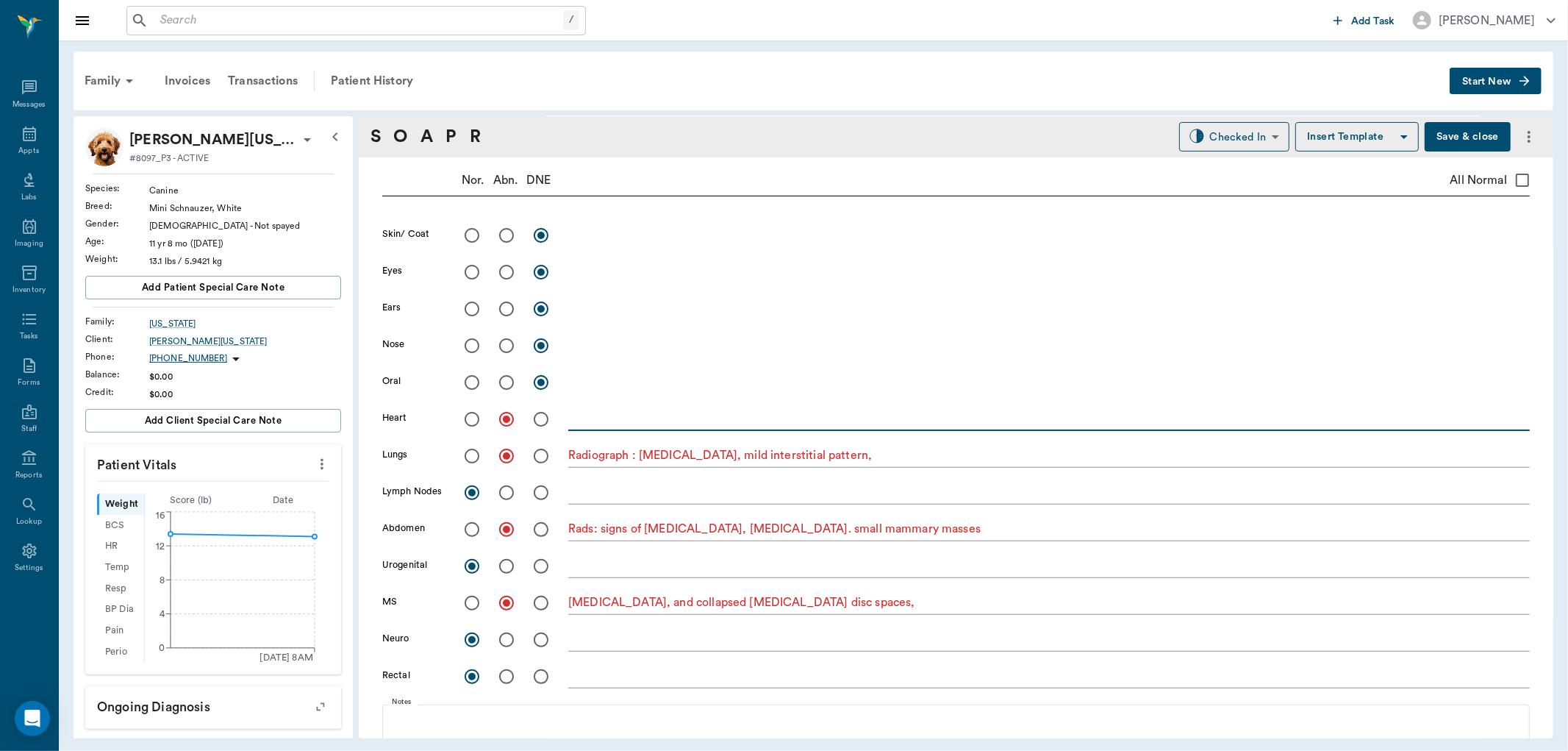
click at [599, 416] on textarea at bounding box center [1049, 418] width 962 height 17
type textarea "[MEDICAL_DATA]"
click at [511, 388] on input "radio" at bounding box center [506, 382] width 31 height 31
radio input "true"
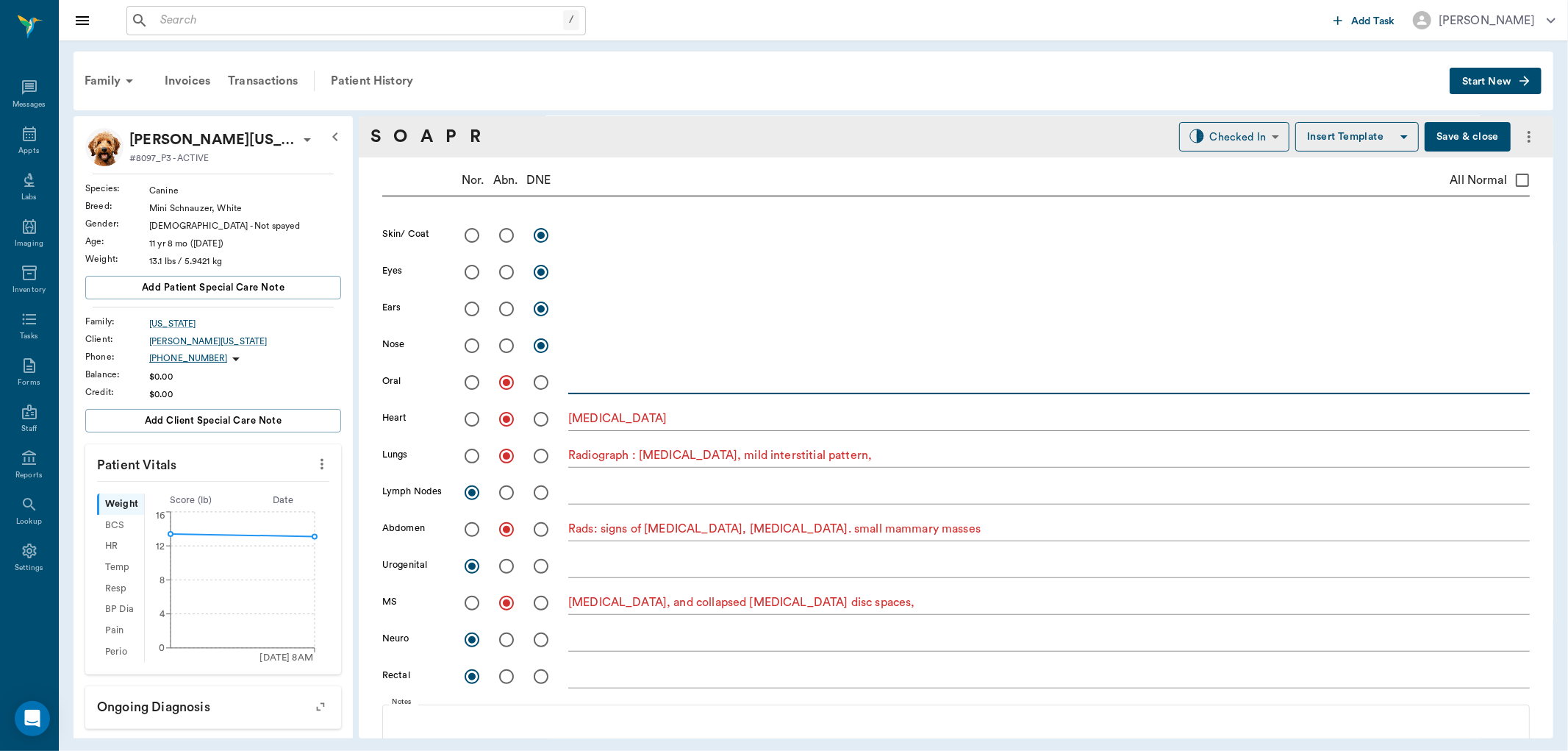
click at [591, 385] on textarea at bounding box center [1049, 381] width 962 height 17
type textarea "grade 2"
click at [472, 344] on input "radio" at bounding box center [472, 345] width 31 height 31
radio input "true"
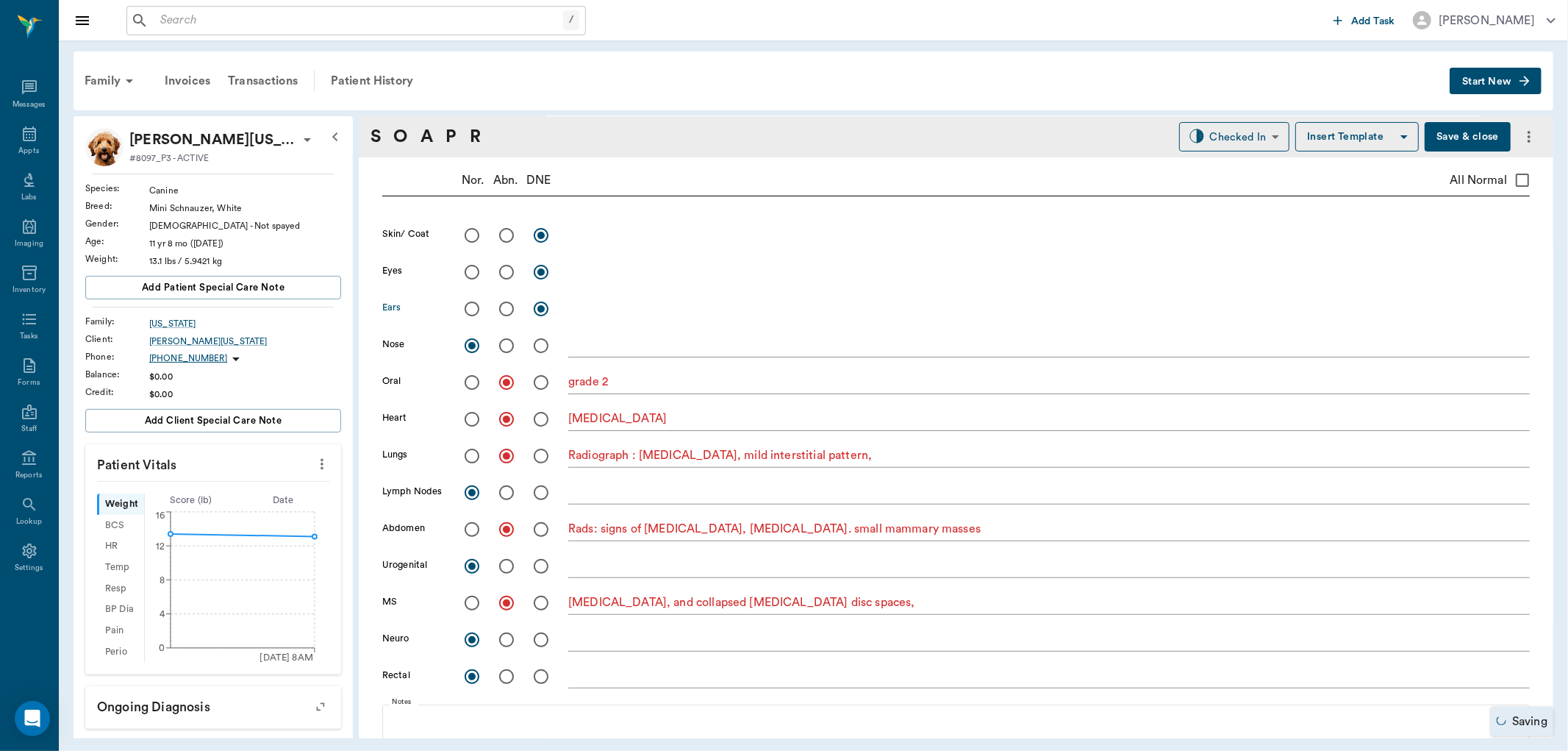
click at [468, 309] on input "radio" at bounding box center [472, 309] width 31 height 31
radio input "true"
click at [471, 281] on input "radio" at bounding box center [472, 272] width 31 height 31
radio input "true"
click at [704, 424] on textarea "[MEDICAL_DATA]" at bounding box center [1049, 418] width 962 height 17
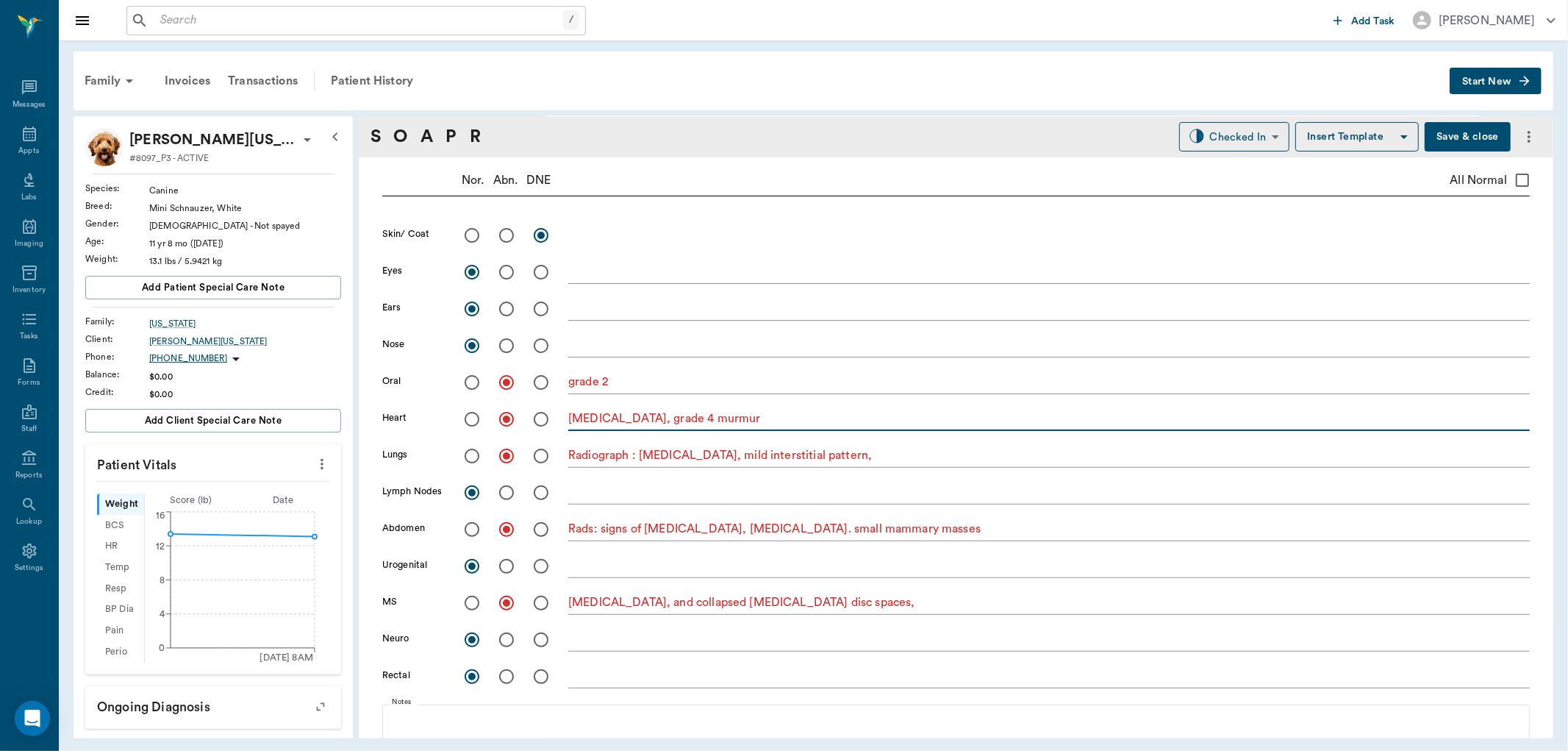
type textarea "[MEDICAL_DATA], grade 4 murmur"
click at [1431, 137] on button "Save & close" at bounding box center [1467, 136] width 86 height 29
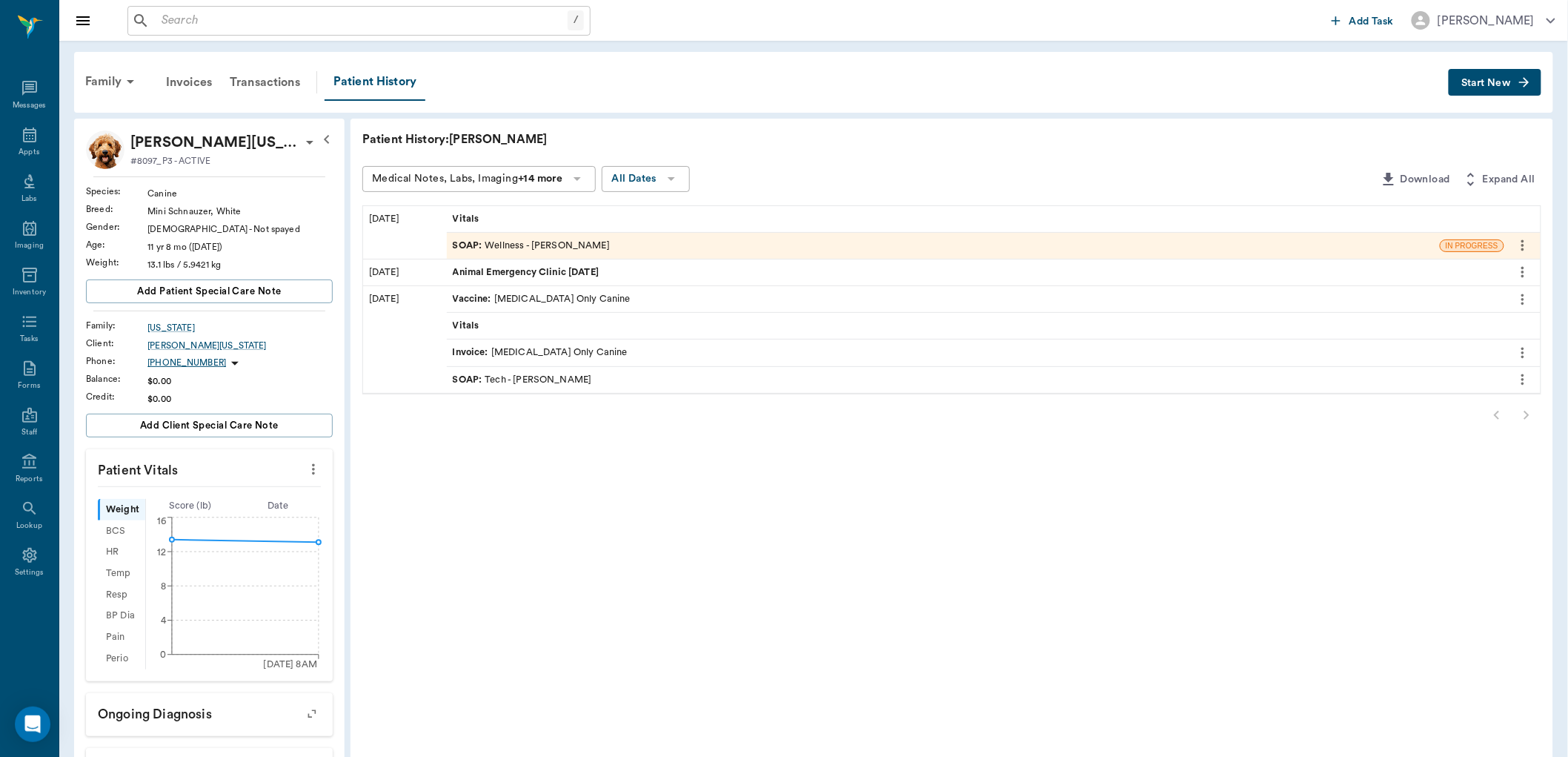
click at [571, 249] on div "SOAP : Wellness - [PERSON_NAME]" at bounding box center [532, 246] width 157 height 14
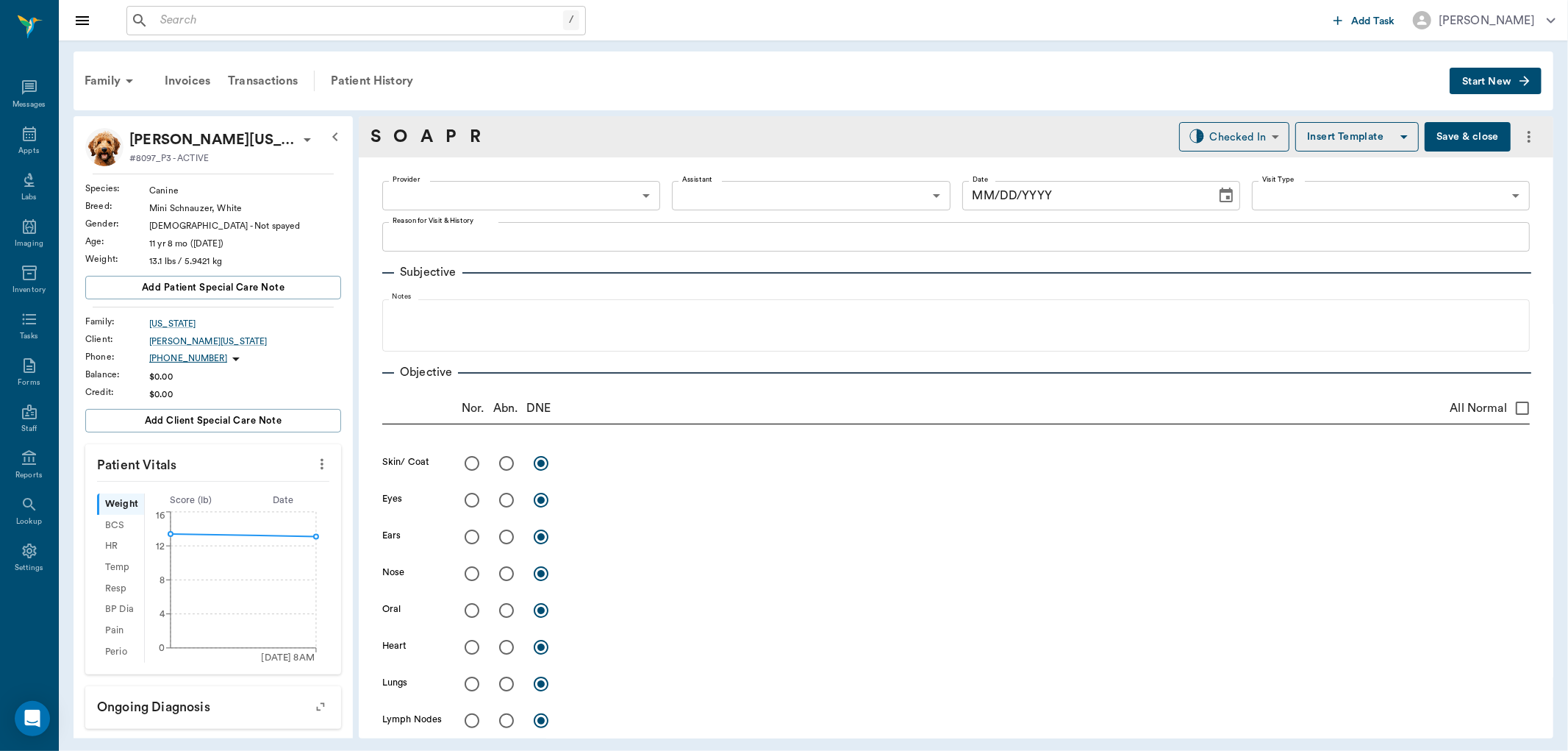
type input "63ec2f075fda476ae8351a4d"
type input "65d2be4f46e3a538d89b8c14"
type textarea "CAME OUT OF HEAT. A WEEK LATER SHE WAS HAVING A DISCHARGE. TOOK HER TO AN ER CL…"
radio input "true"
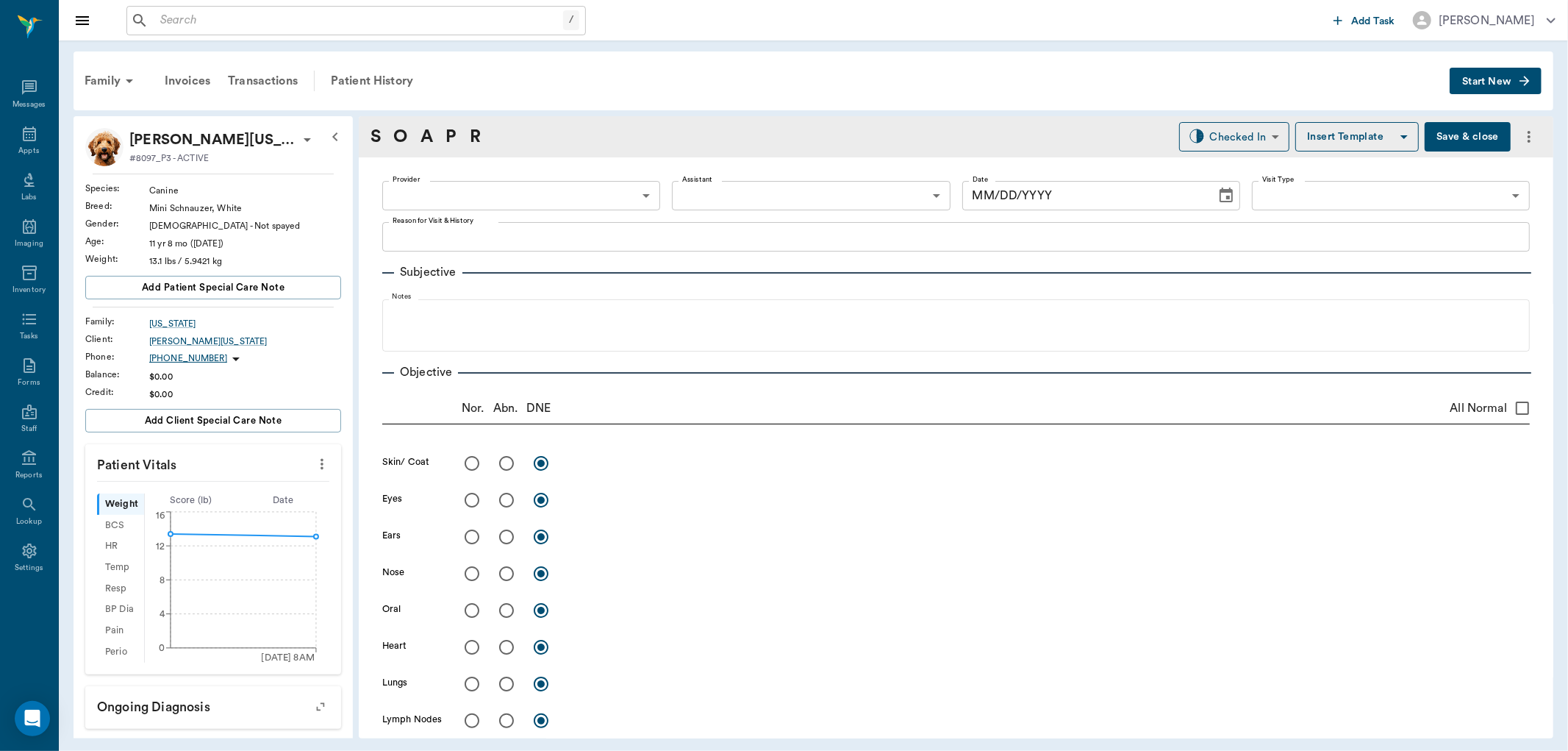
radio input "true"
type textarea "grade 2"
radio input "true"
type textarea "[MEDICAL_DATA], grade 4 murmur"
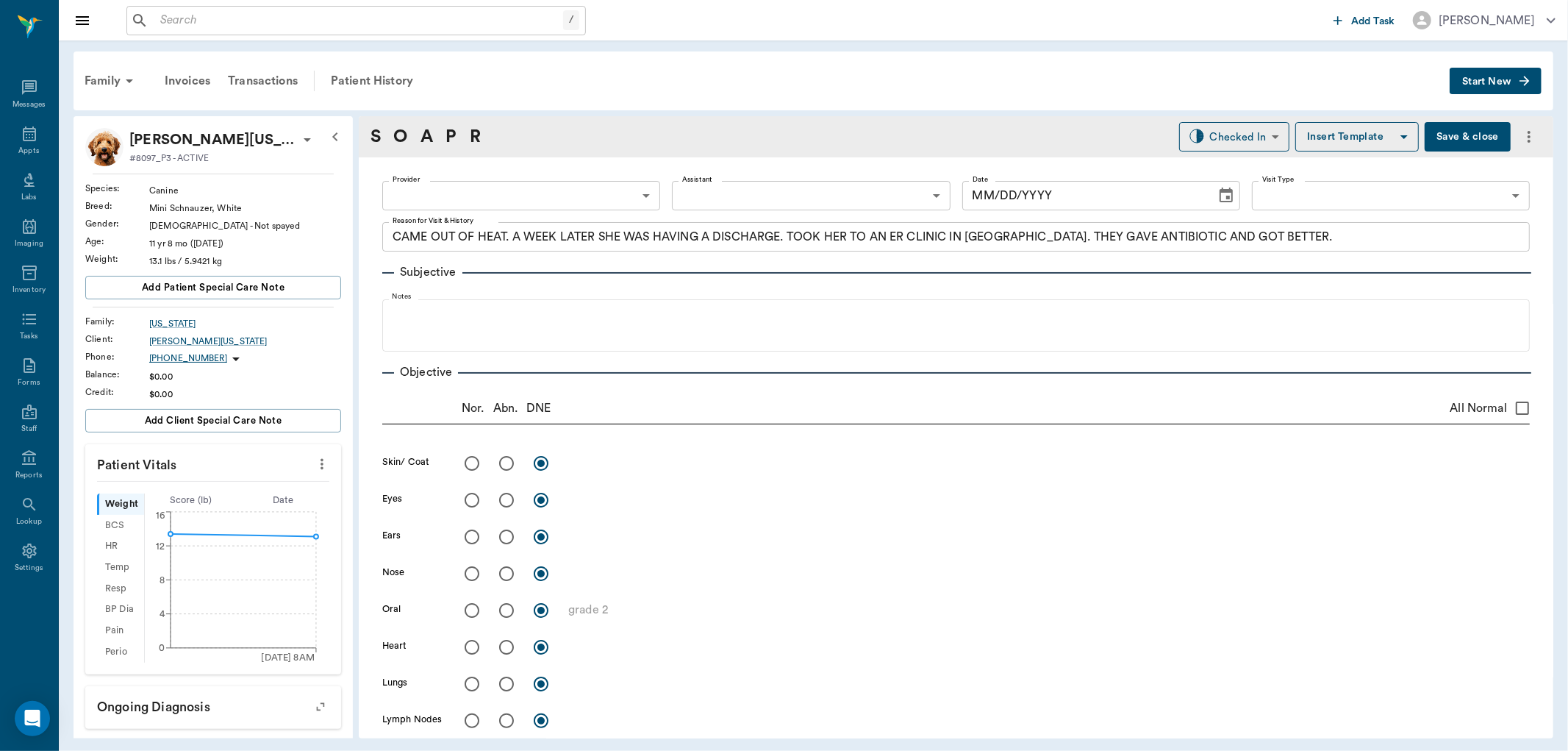
radio input "true"
type textarea "Radiograph : [MEDICAL_DATA], mild interstitial pattern,"
radio input "true"
type textarea "Rads: signs of [MEDICAL_DATA], [MEDICAL_DATA]. small mammary masses"
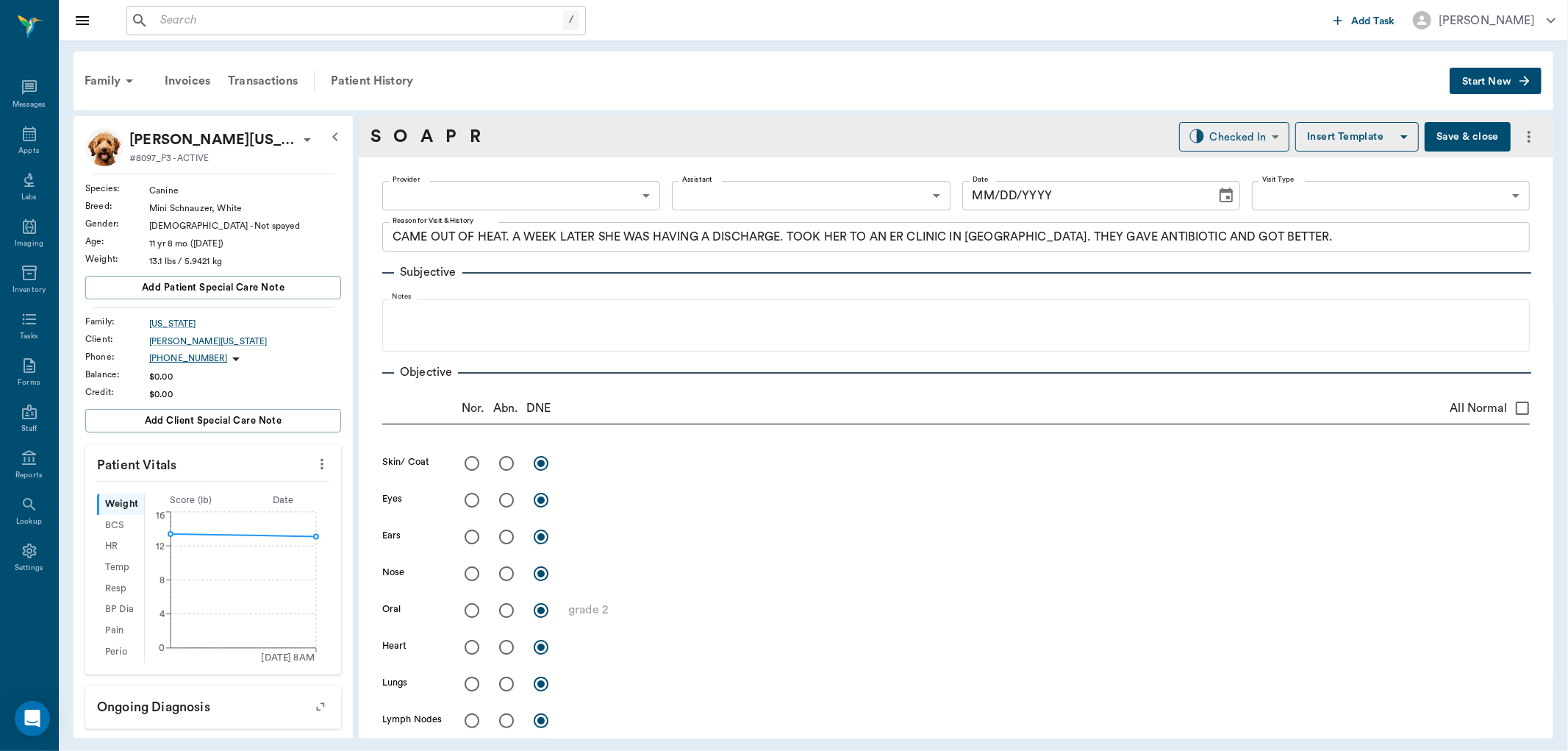
radio input "true"
type textarea "[MEDICAL_DATA], and collapsed [MEDICAL_DATA] disc spaces,"
radio input "true"
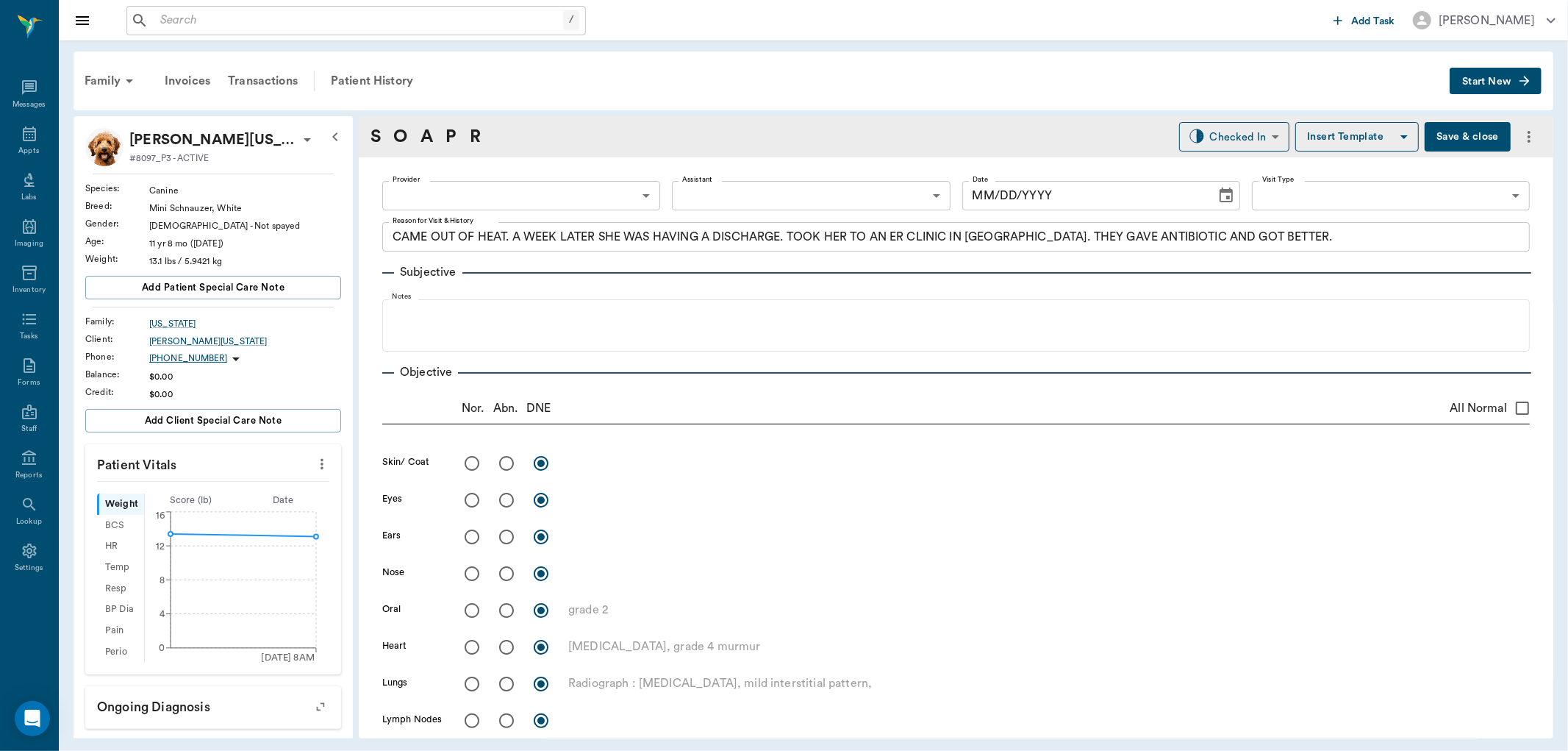
type input "[DATE]"
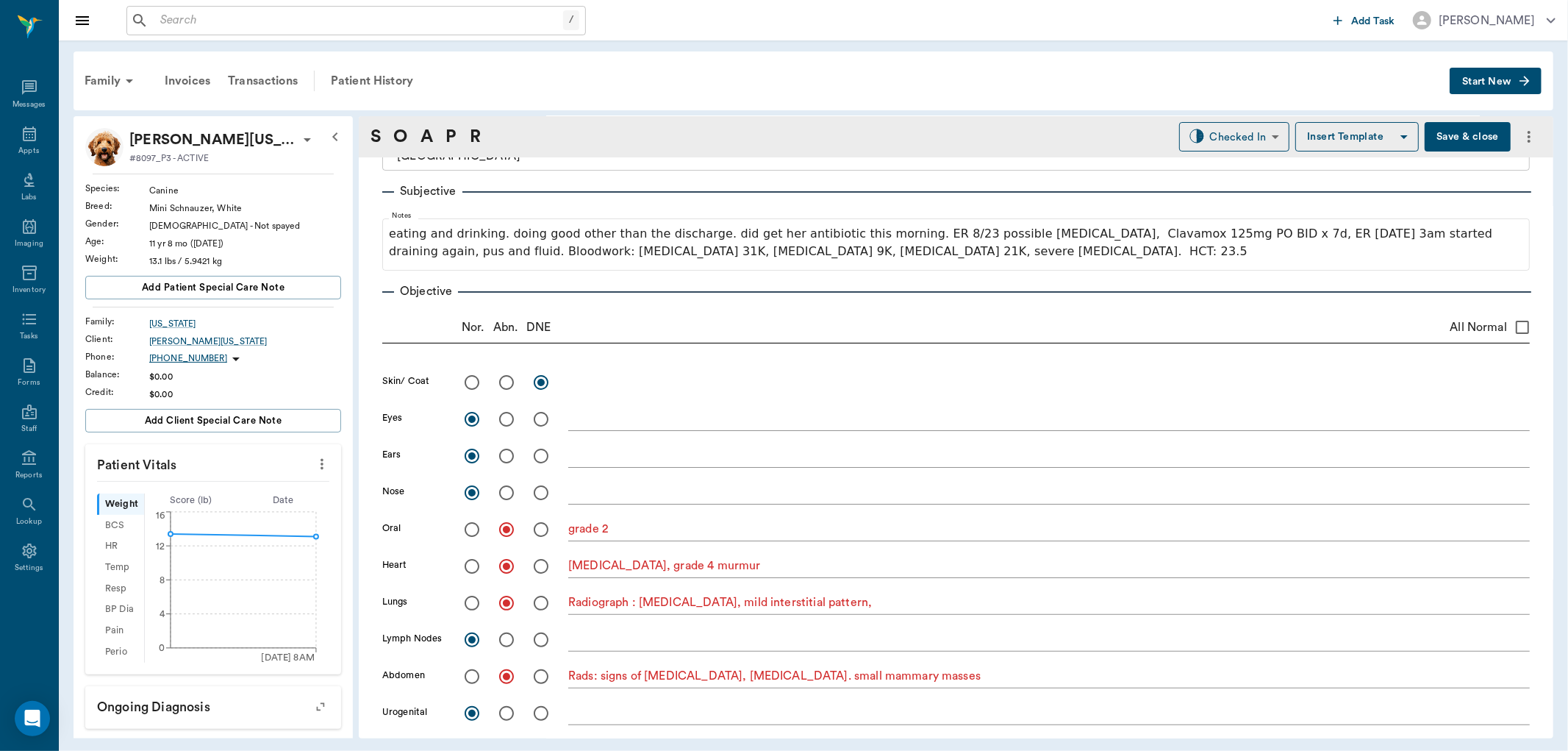
scroll to position [490, 0]
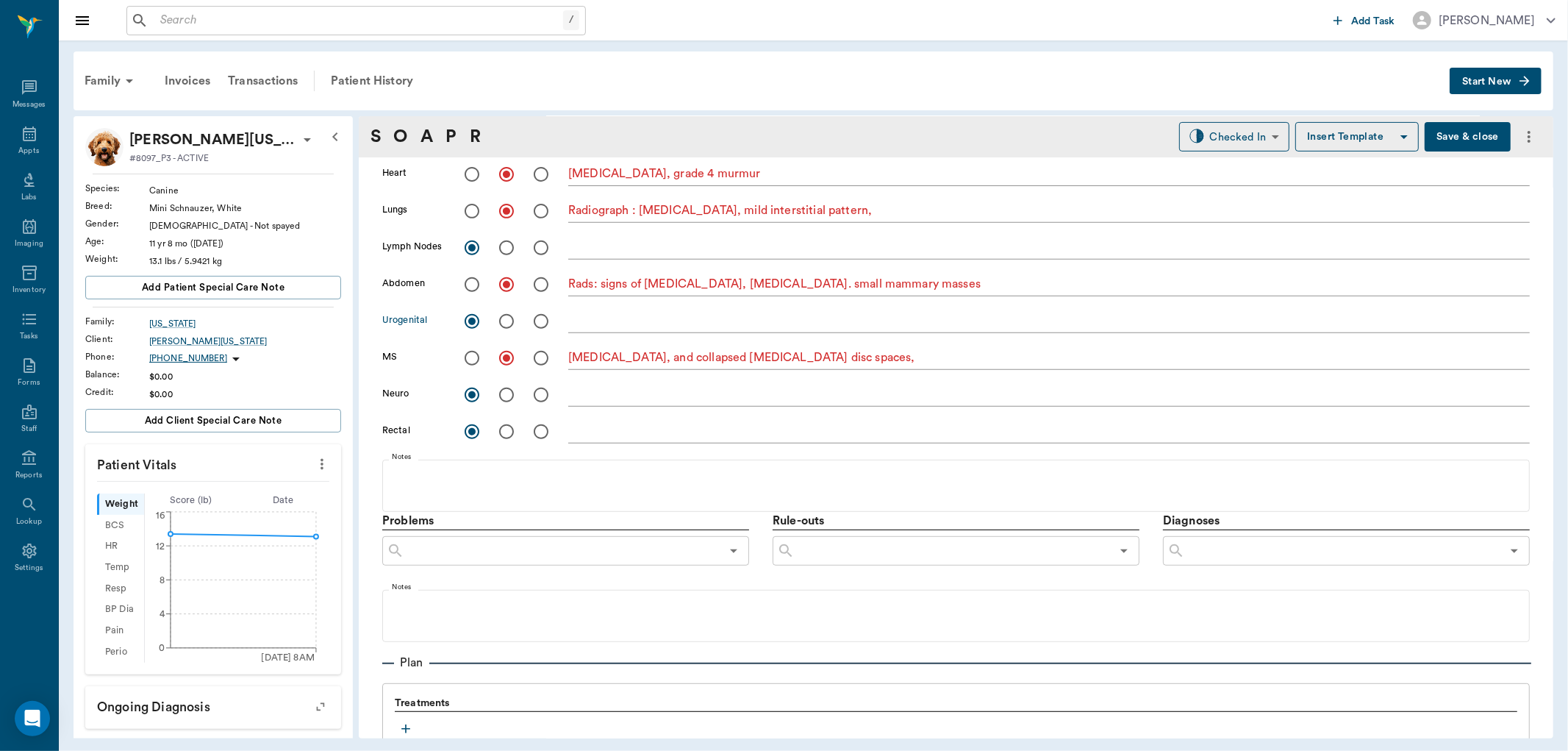
click at [510, 325] on input "radio" at bounding box center [506, 321] width 31 height 31
radio input "true"
click at [606, 333] on div "x" at bounding box center [1049, 321] width 962 height 30
click at [607, 331] on div "x" at bounding box center [1049, 322] width 962 height 21
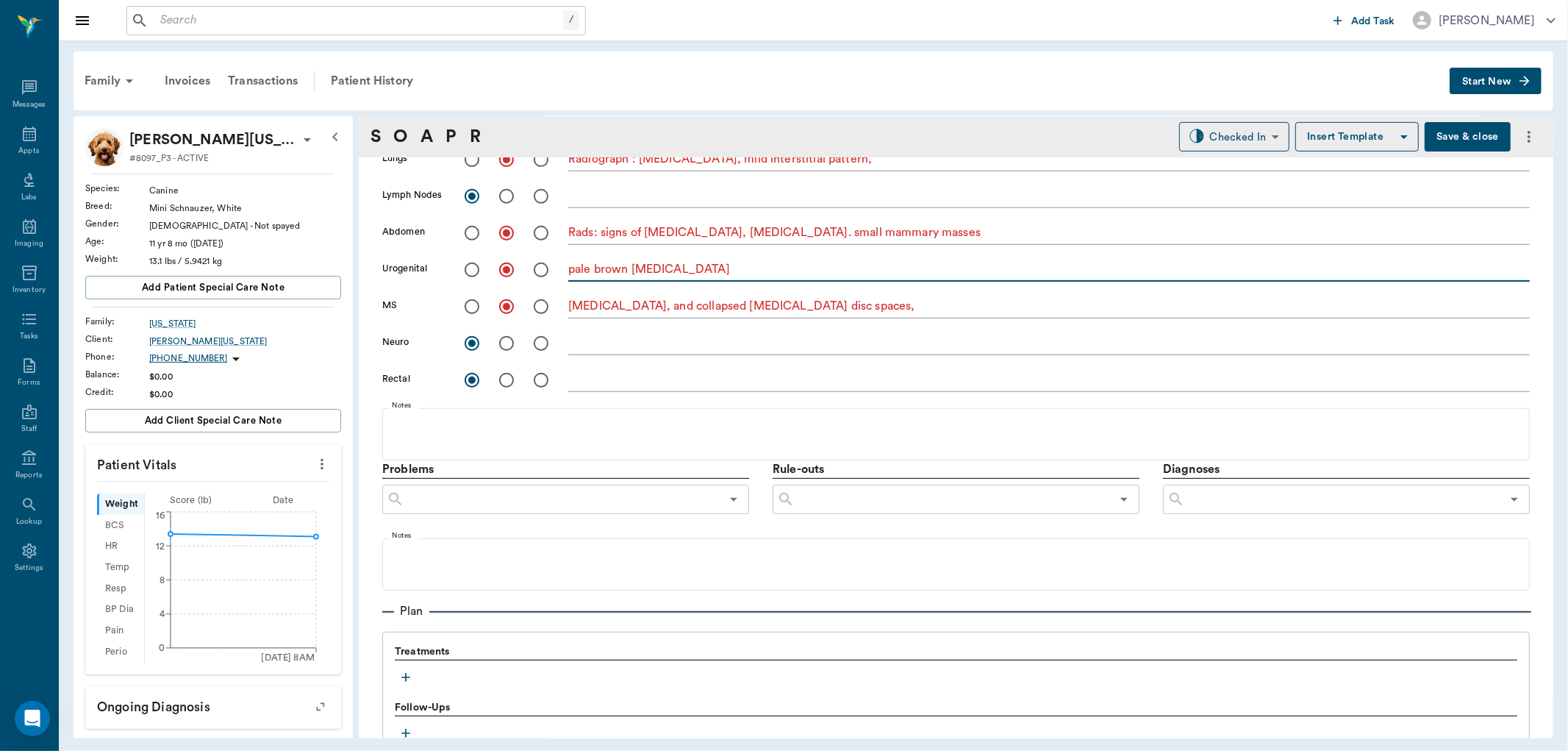
scroll to position [653, 0]
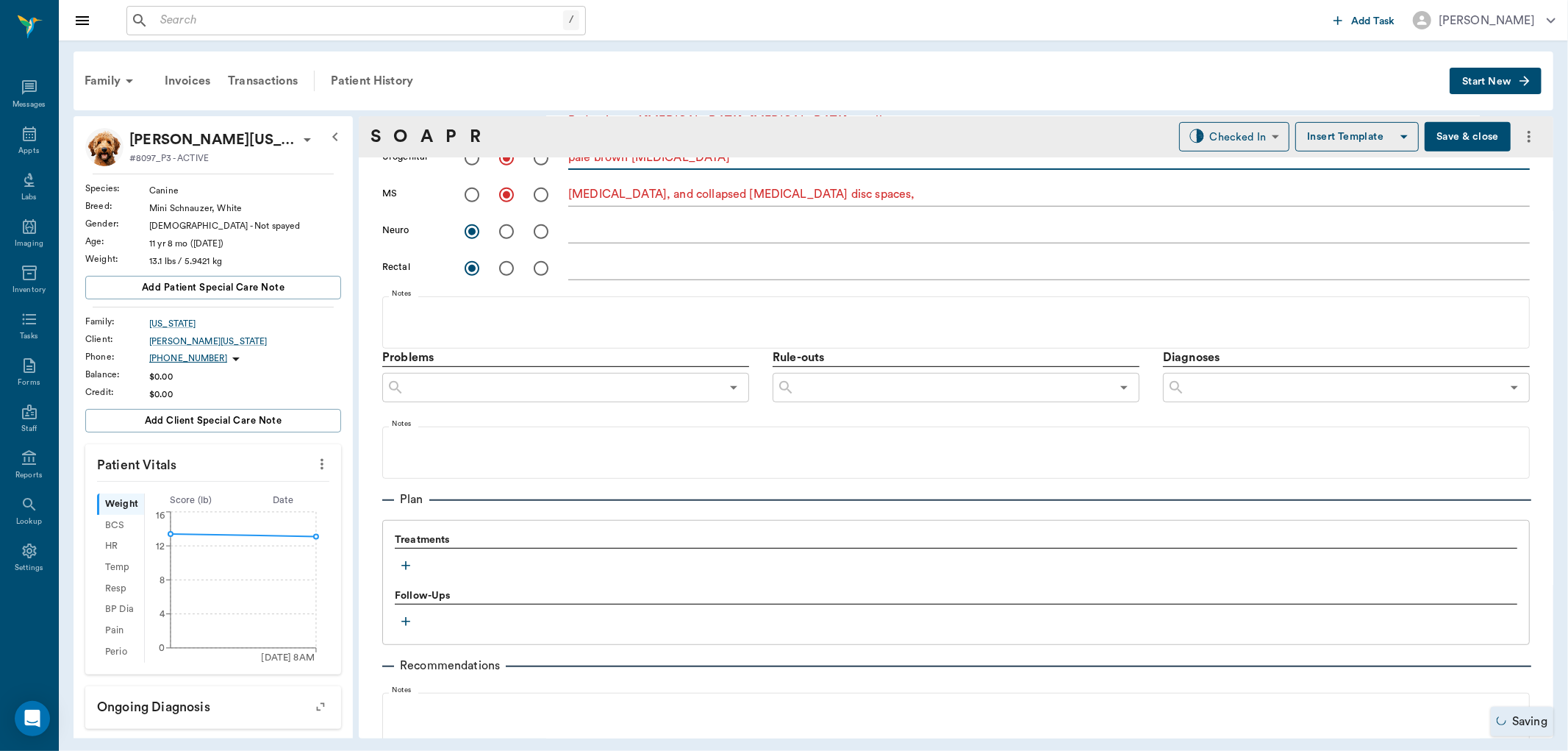
type textarea "pale brown [MEDICAL_DATA]"
click at [1215, 379] on input "text" at bounding box center [1343, 387] width 316 height 20
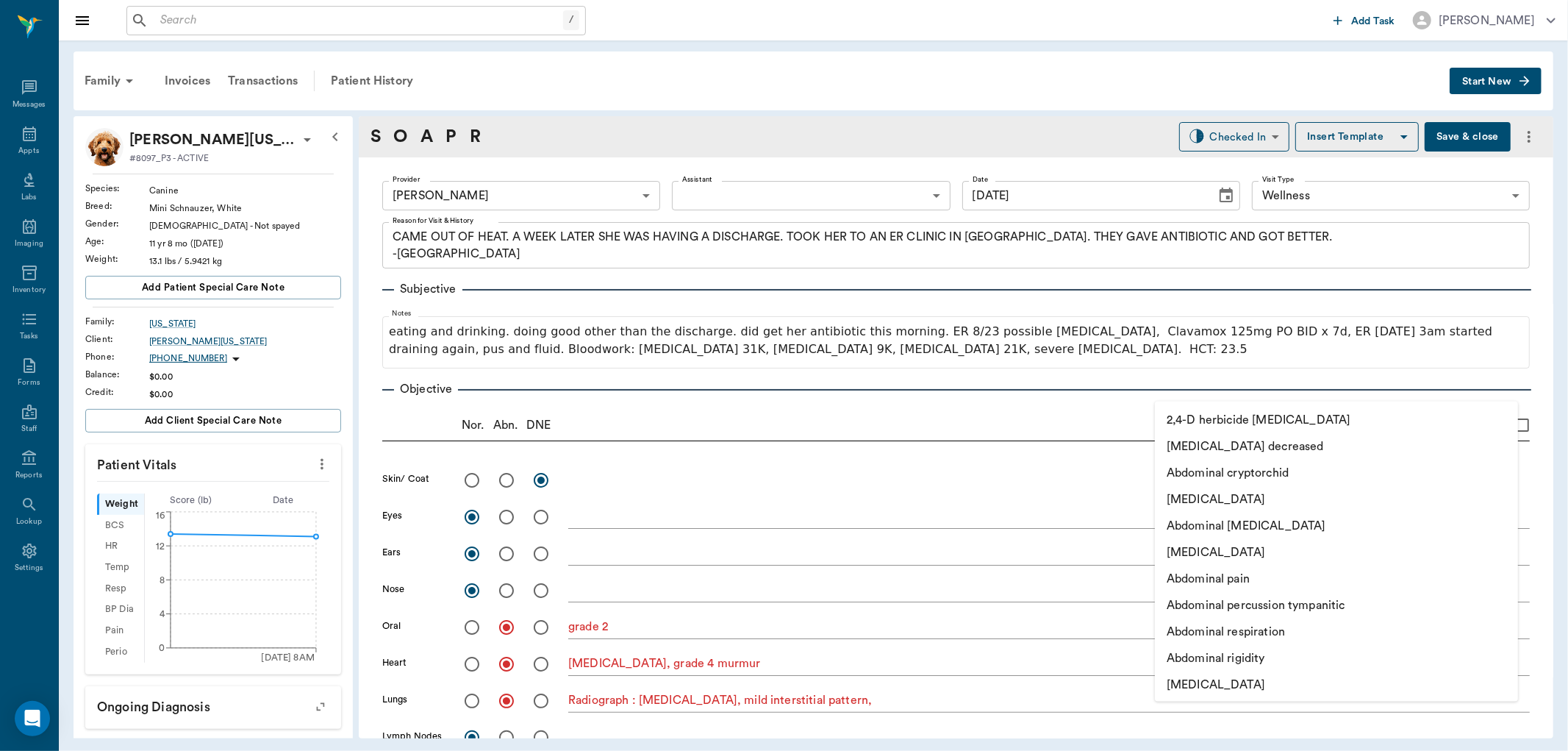
scroll to position [653, 0]
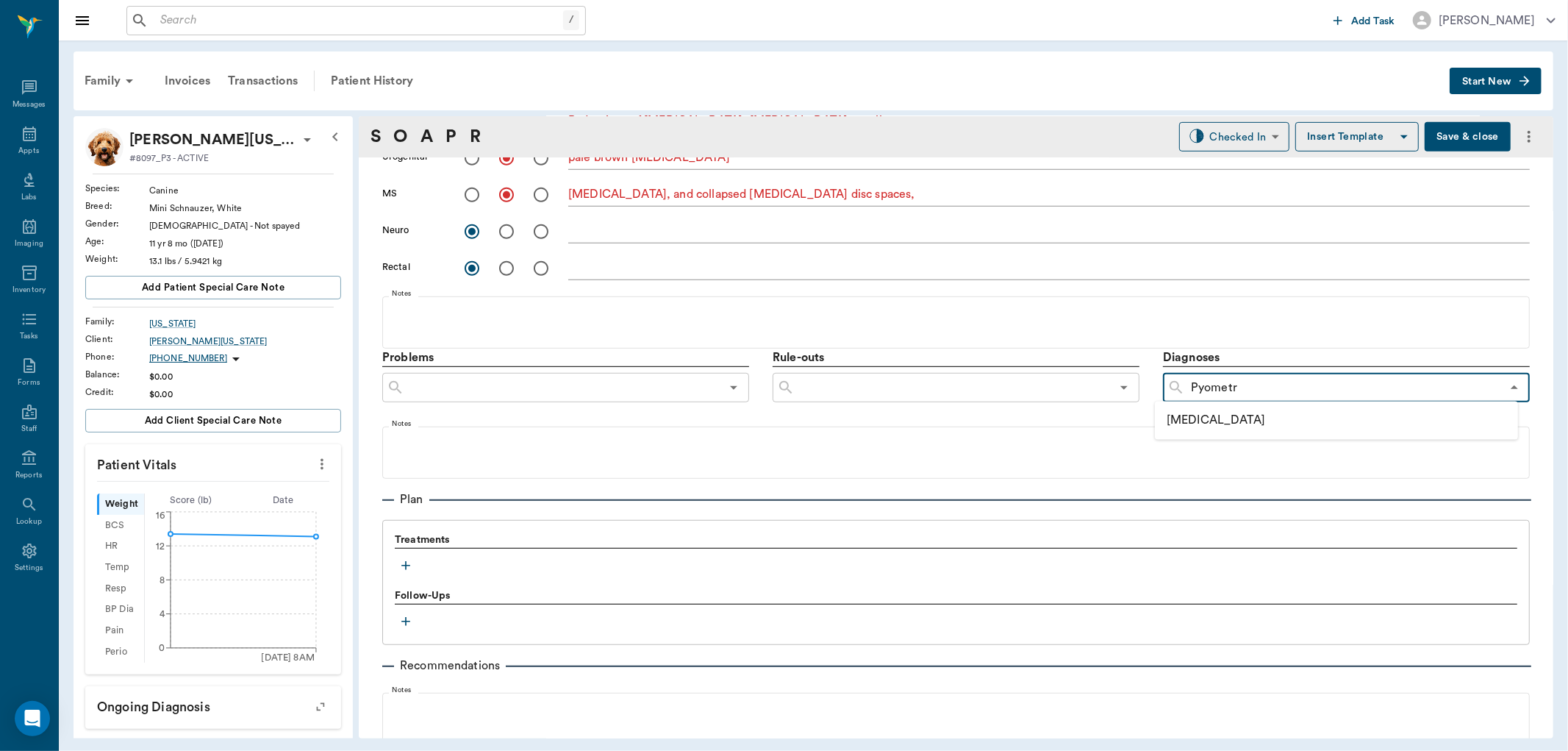
type input "Pyometra"
click at [1222, 424] on li "Pyometra" at bounding box center [1320, 420] width 331 height 27
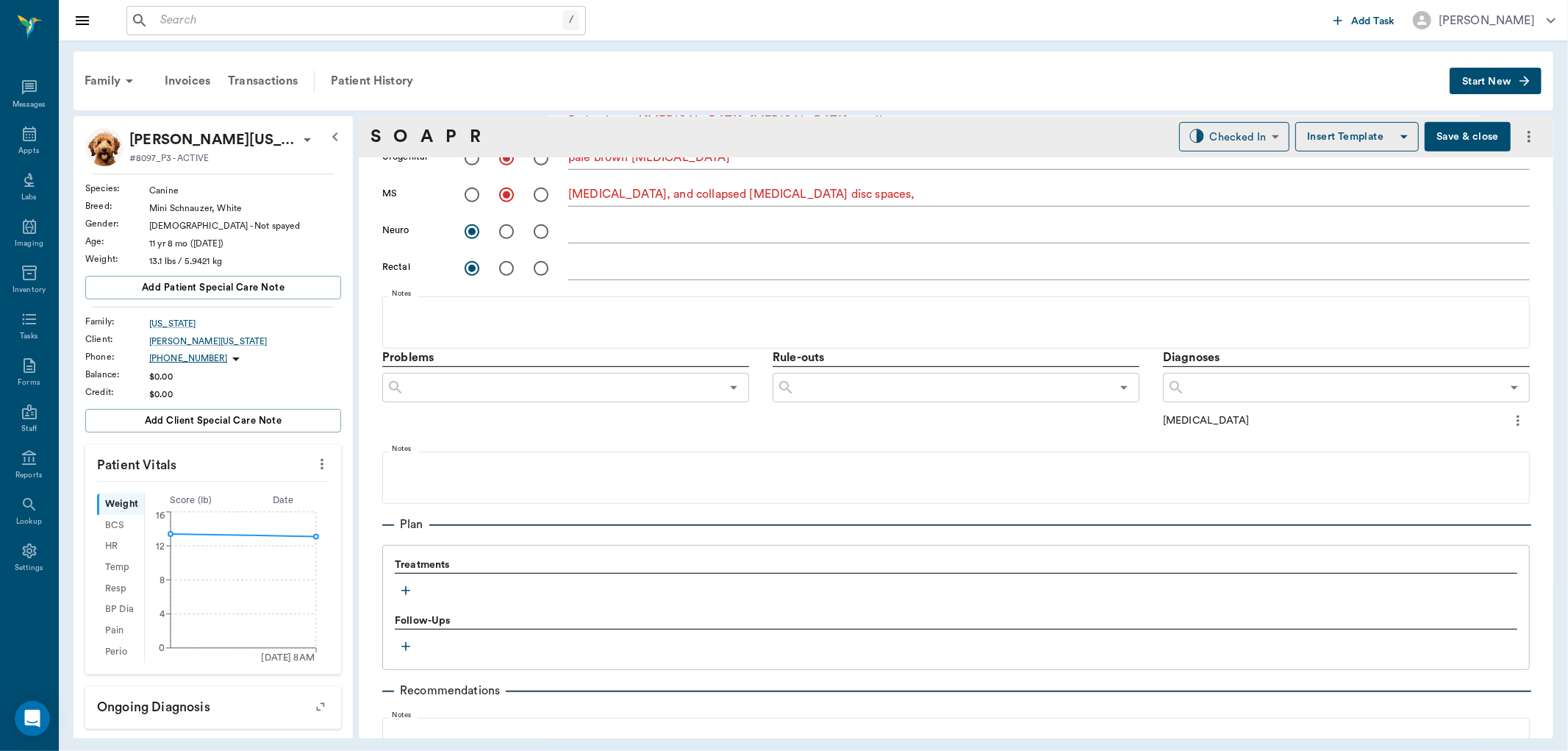
click at [1240, 394] on input "text" at bounding box center [1343, 387] width 316 height 20
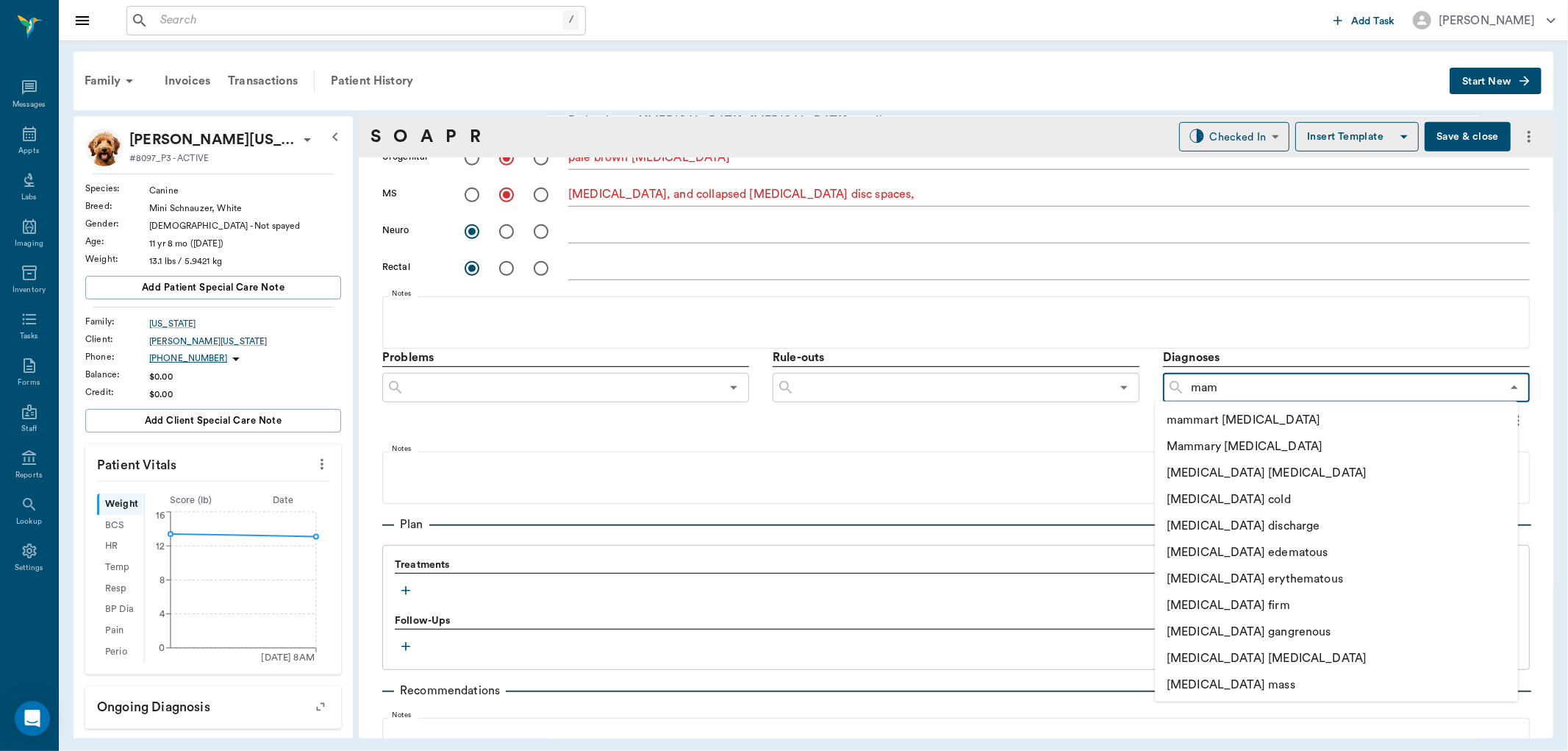
type input "mamm"
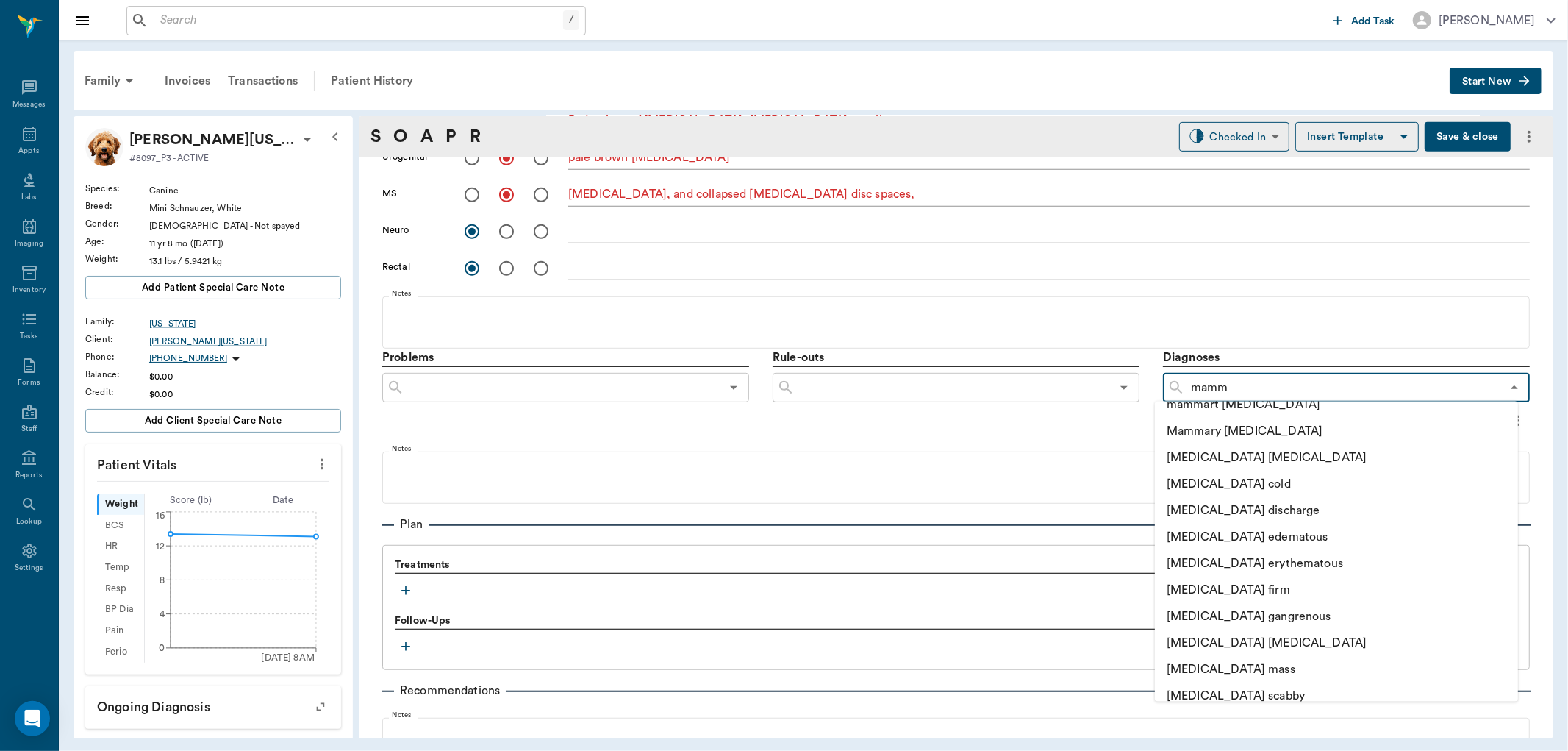
scroll to position [0, 0]
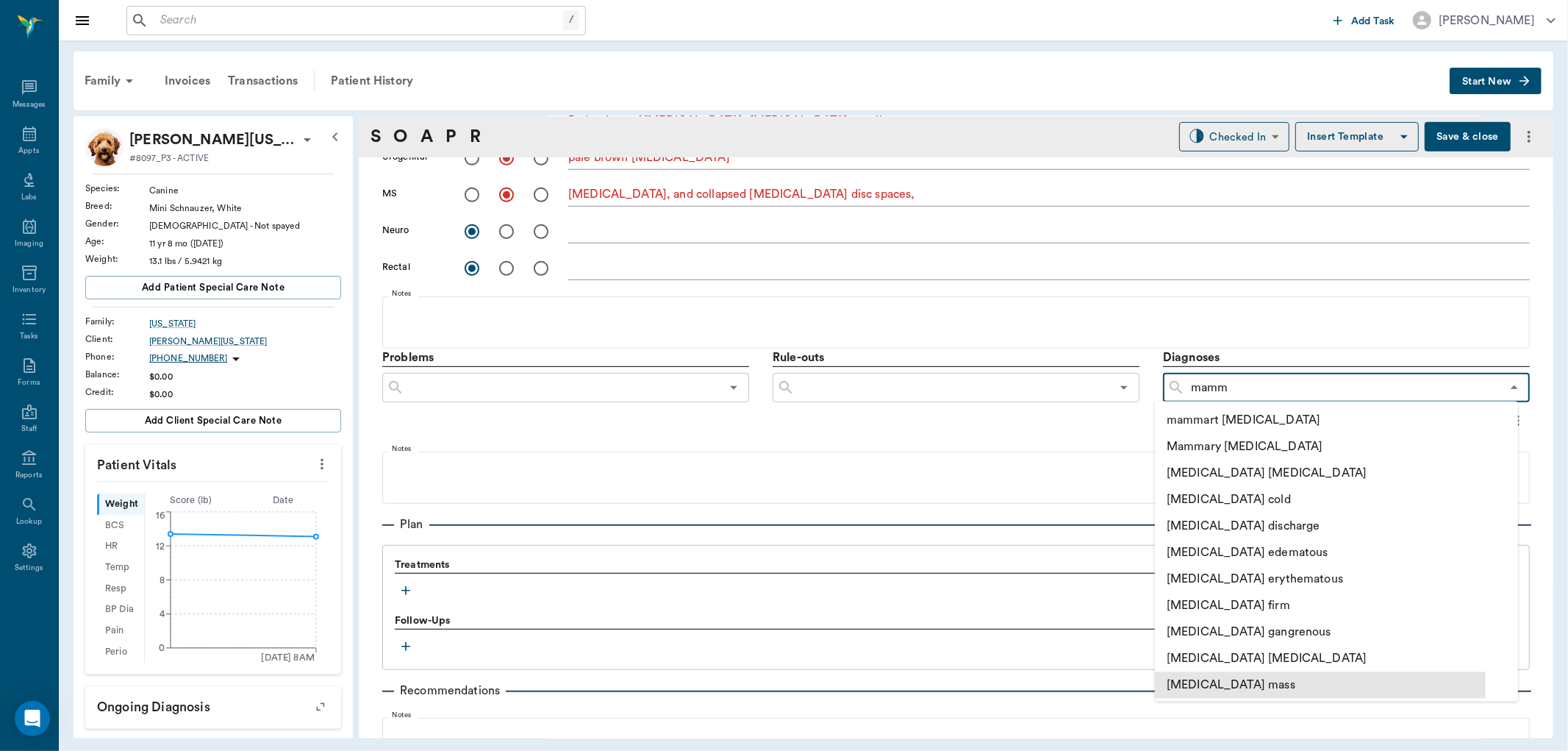
click at [1262, 686] on li "[MEDICAL_DATA] mass" at bounding box center [1320, 686] width 331 height 27
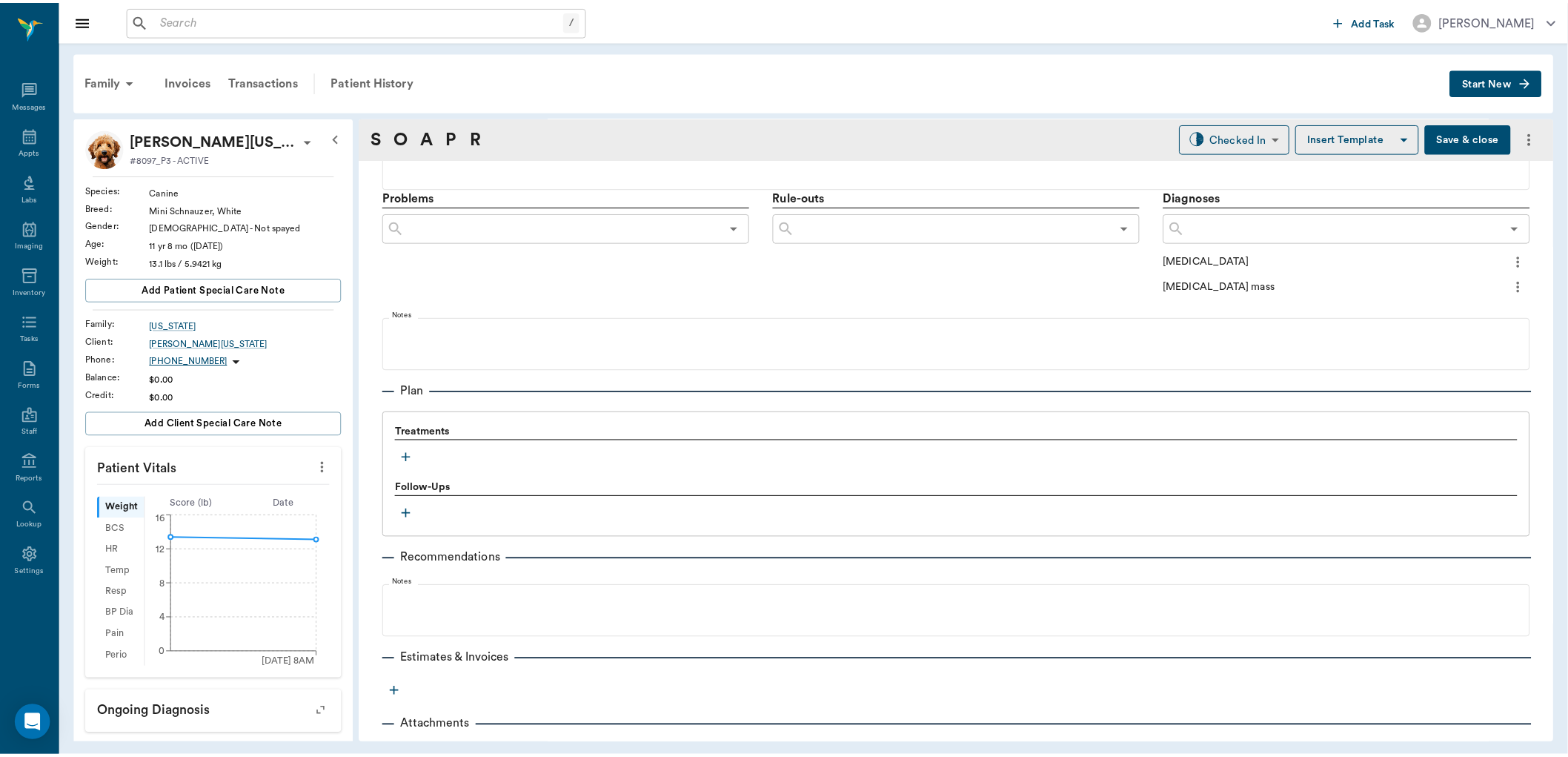
scroll to position [850, 0]
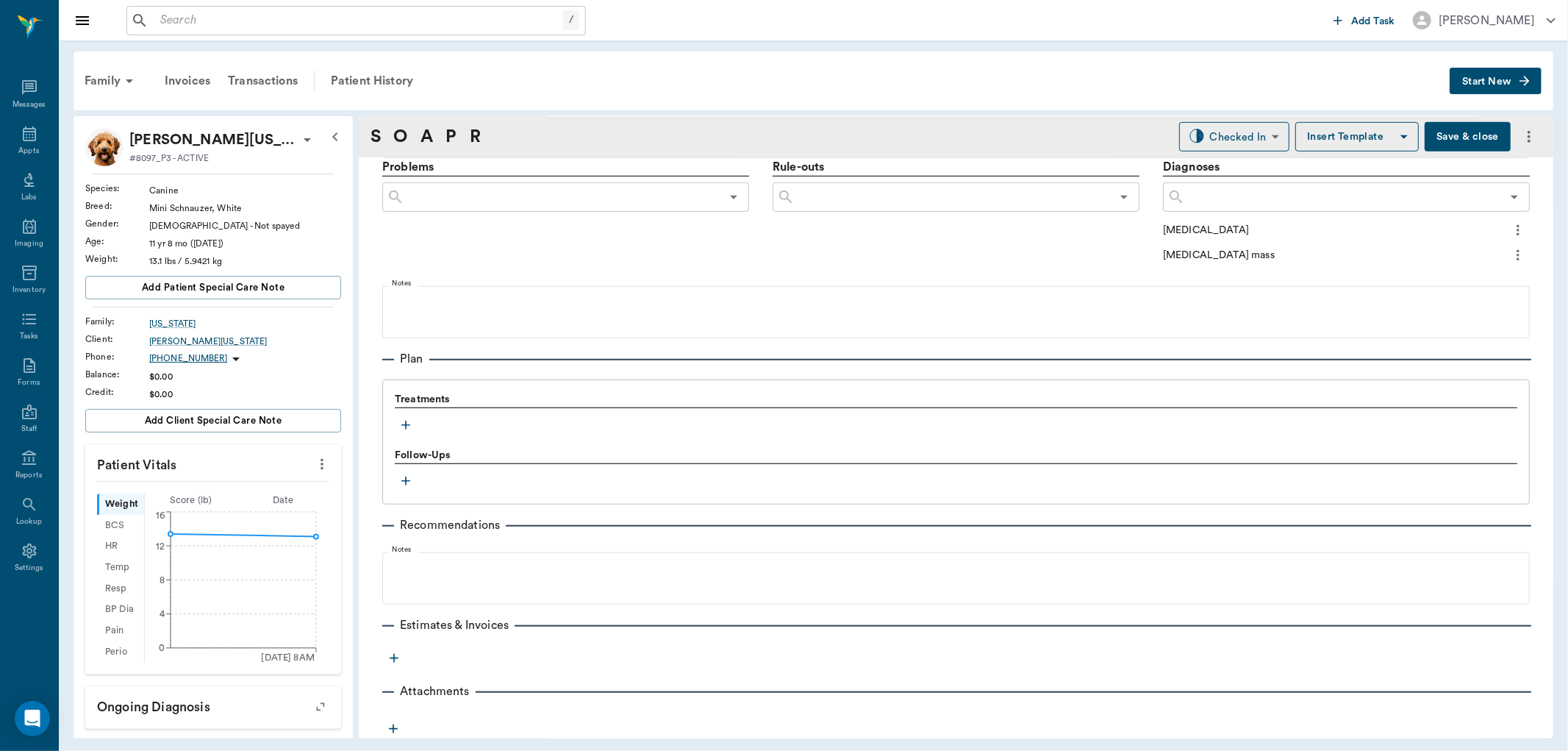
click at [1443, 139] on button "Save & close" at bounding box center [1467, 136] width 86 height 29
